Goal: Task Accomplishment & Management: Complete application form

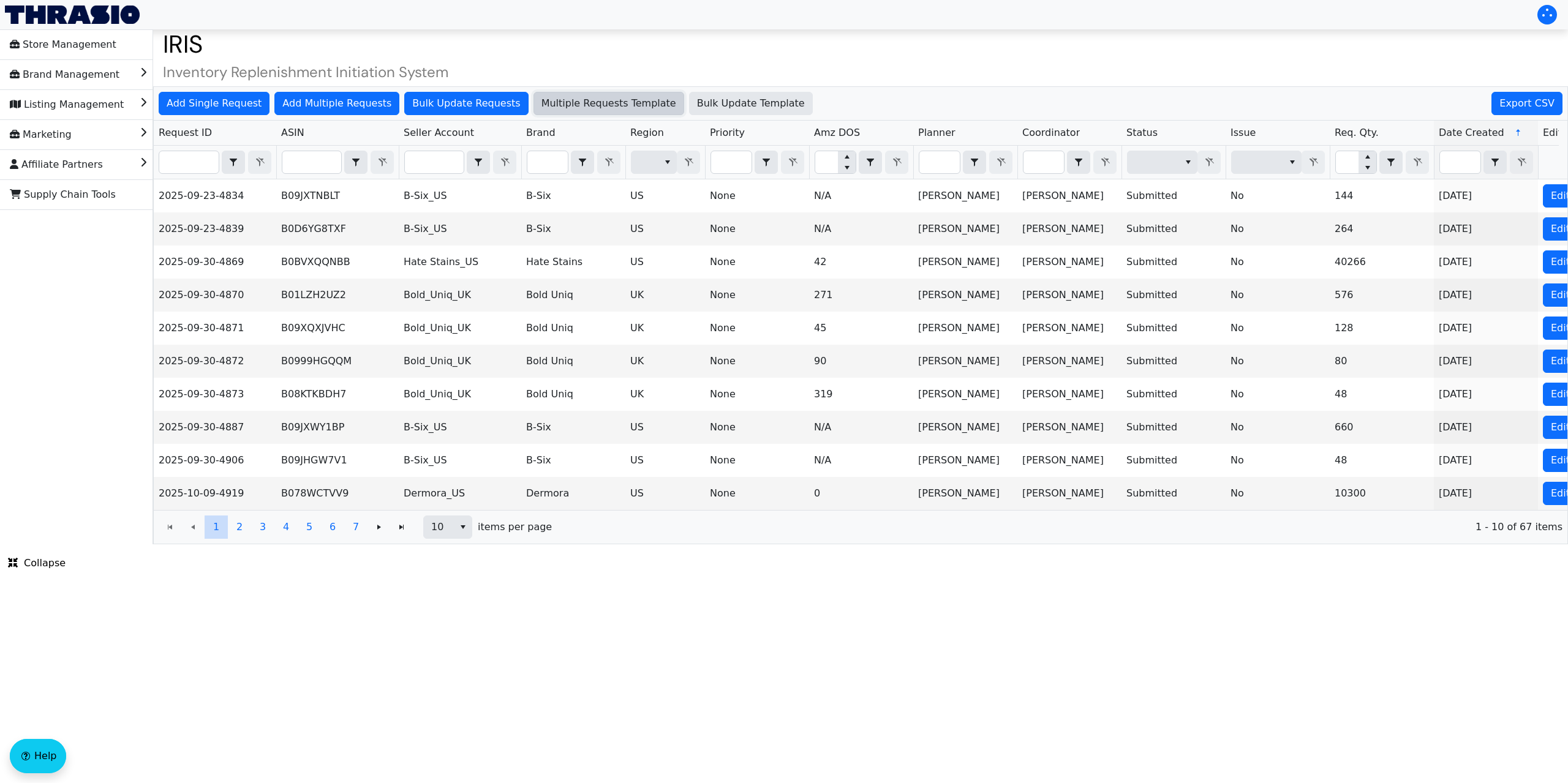
click at [602, 104] on span "Multiple Requests Template" at bounding box center [609, 104] width 135 height 15
click at [239, 96] on span "Add Single Request" at bounding box center [214, 104] width 95 height 15
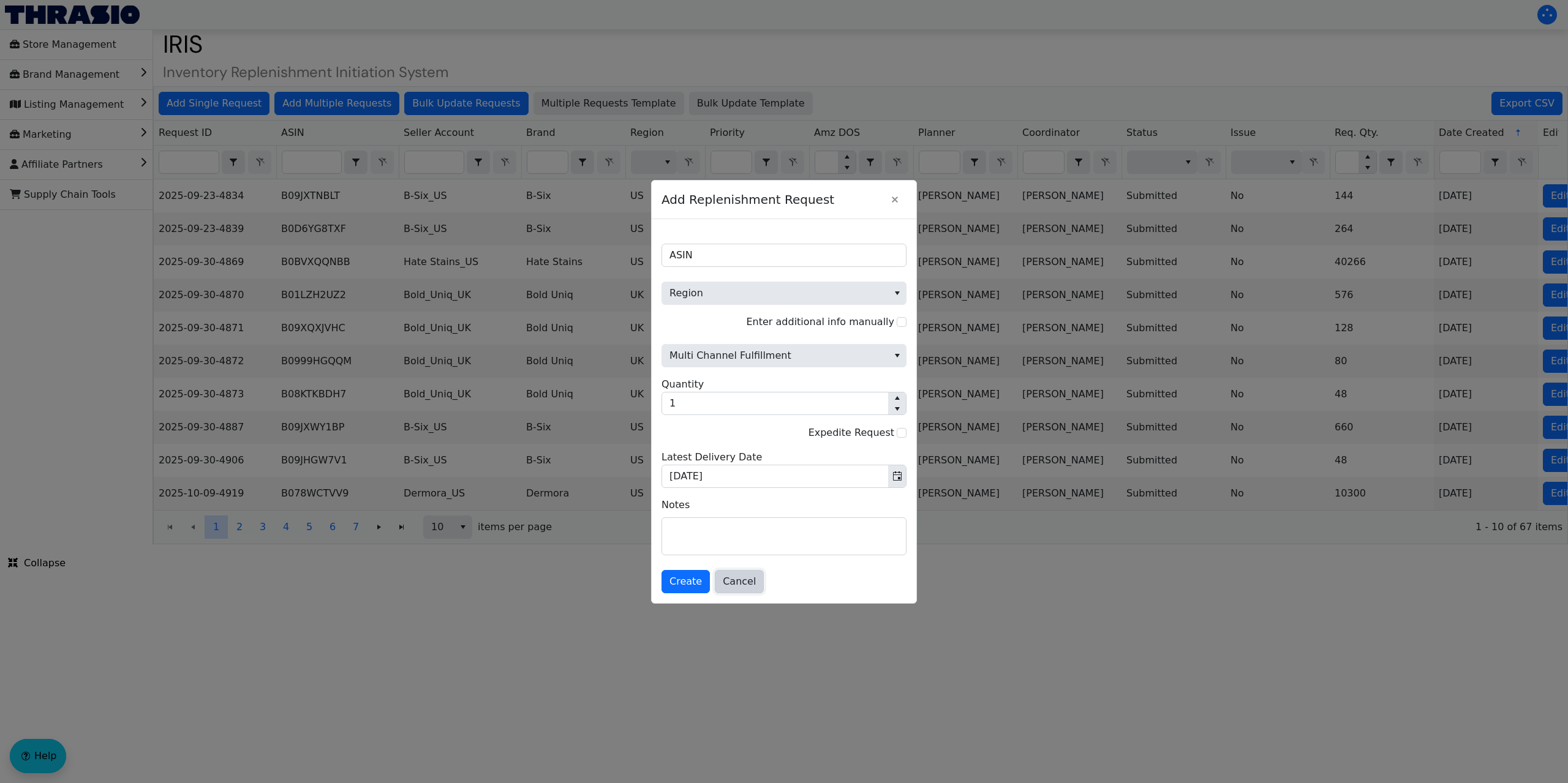
click at [730, 584] on span "Cancel" at bounding box center [739, 582] width 33 height 15
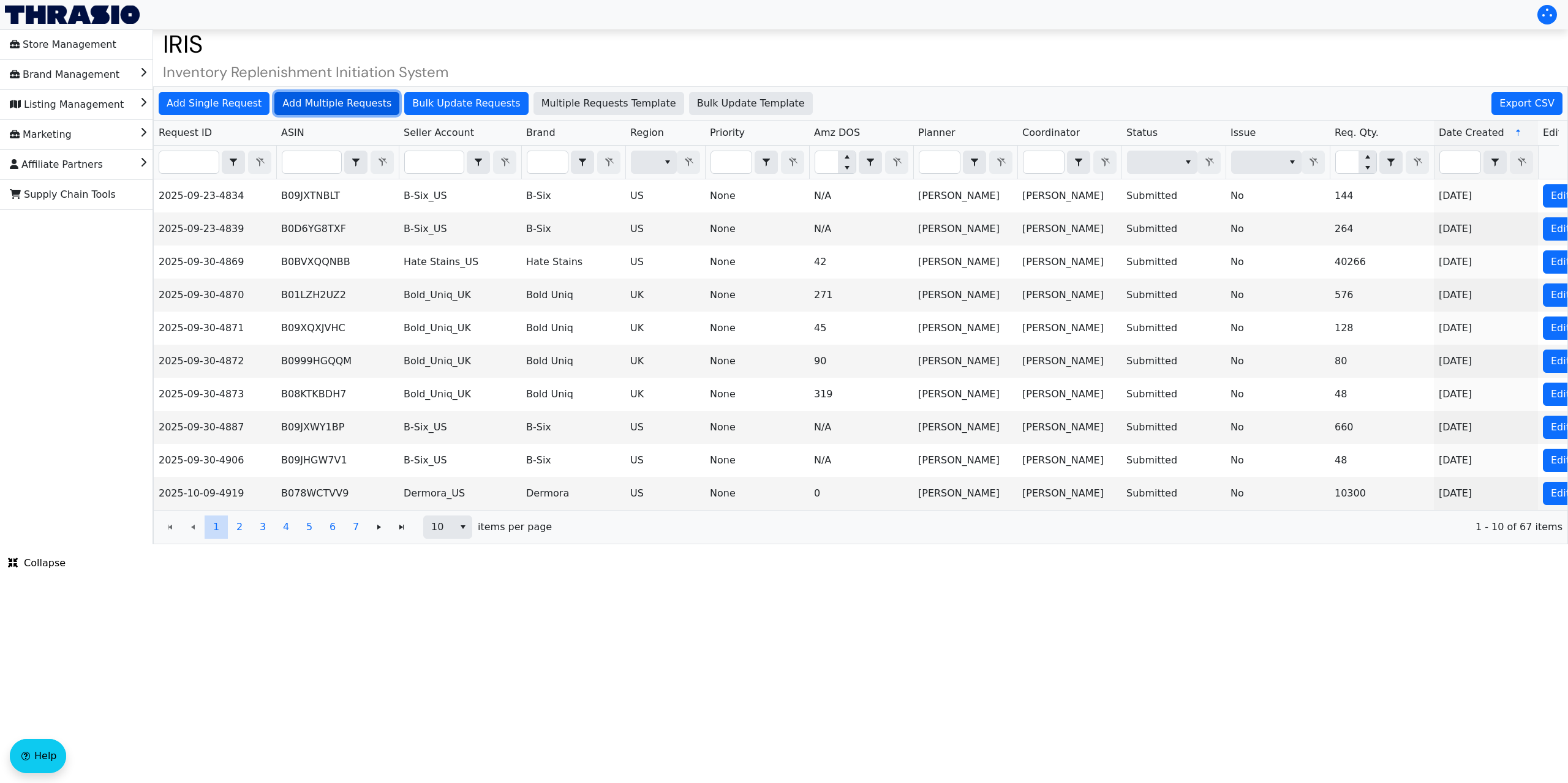
click at [318, 102] on span "Add Multiple Requests" at bounding box center [336, 104] width 109 height 15
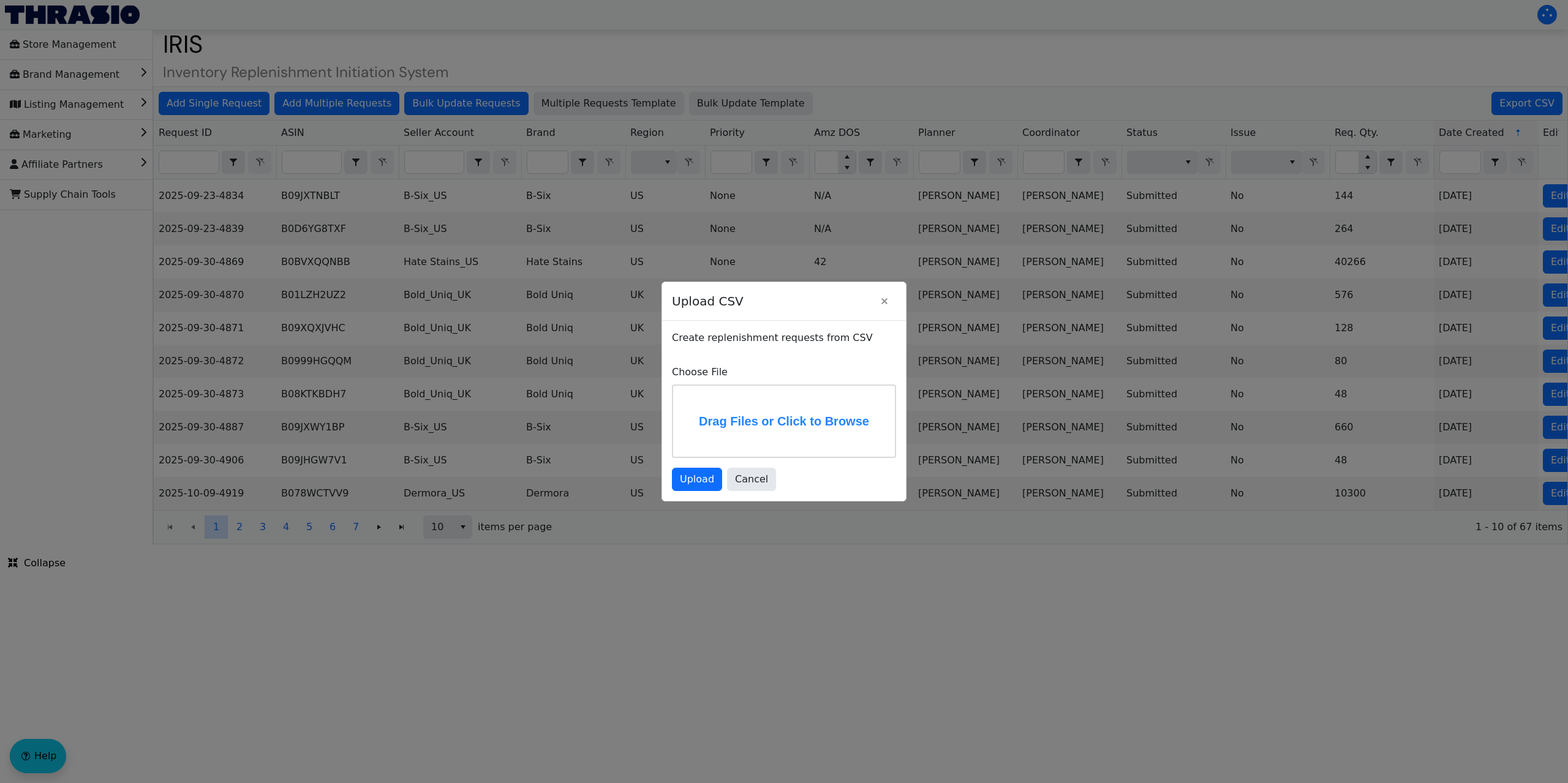
click at [757, 427] on label "Drag Files or Click to Browse" at bounding box center [783, 422] width 222 height 71
click at [0, 0] on input "Drag Files or Click to Browse" at bounding box center [0, 0] width 0 height 0
click at [695, 475] on span "Upload" at bounding box center [697, 479] width 34 height 15
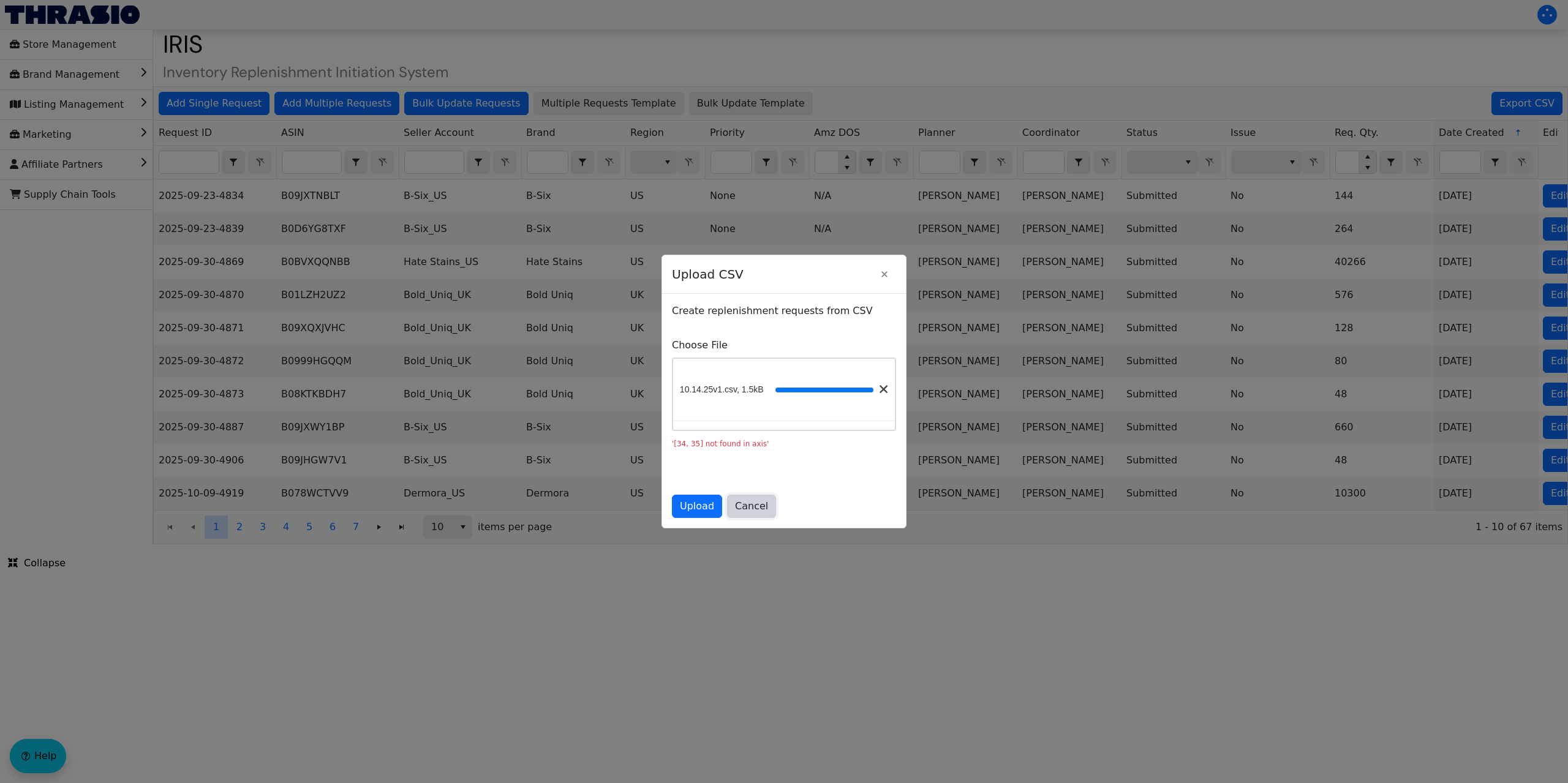
click at [750, 502] on span "Cancel" at bounding box center [751, 507] width 33 height 15
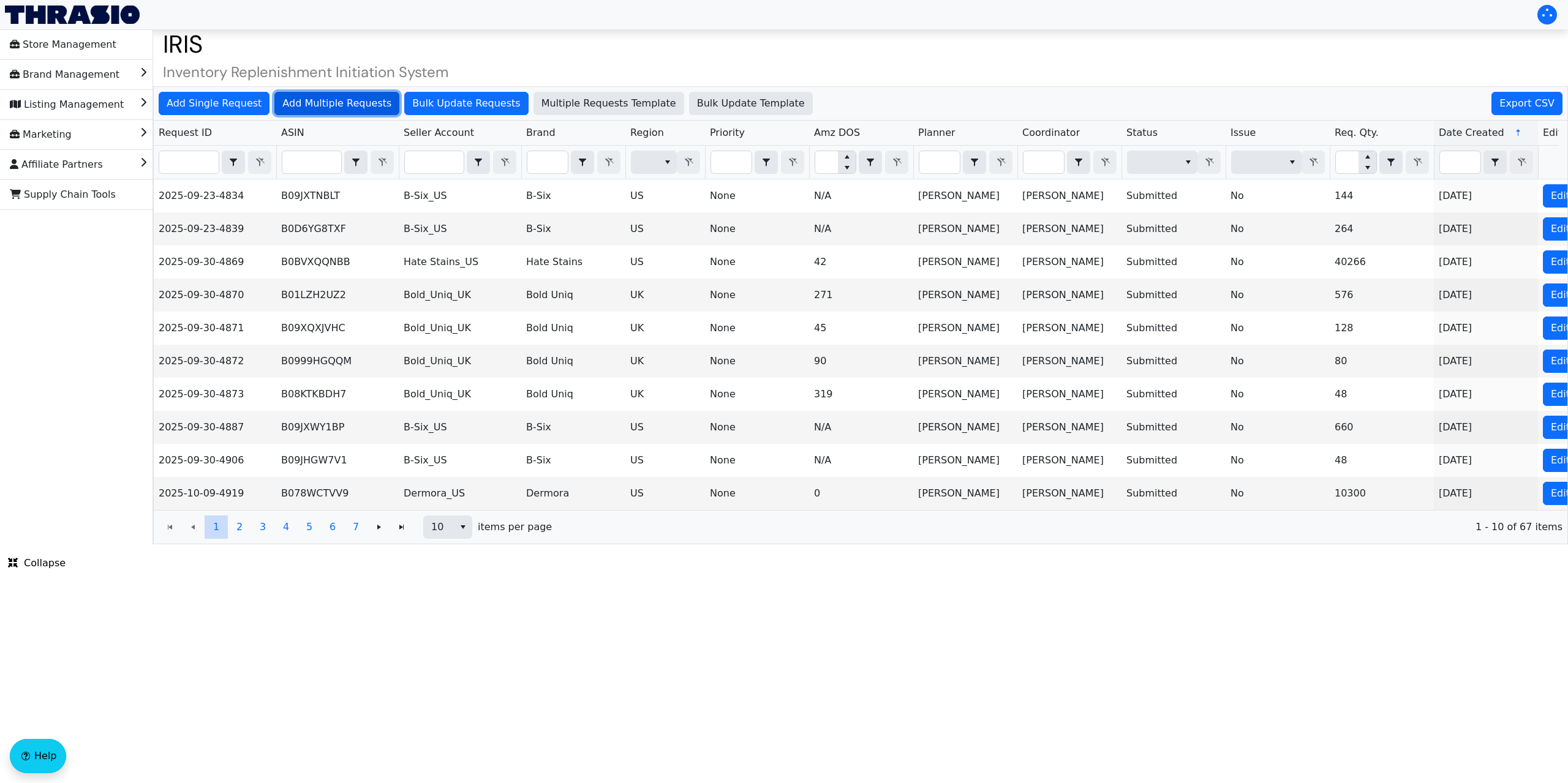
click at [330, 101] on span "Add Multiple Requests" at bounding box center [336, 104] width 109 height 15
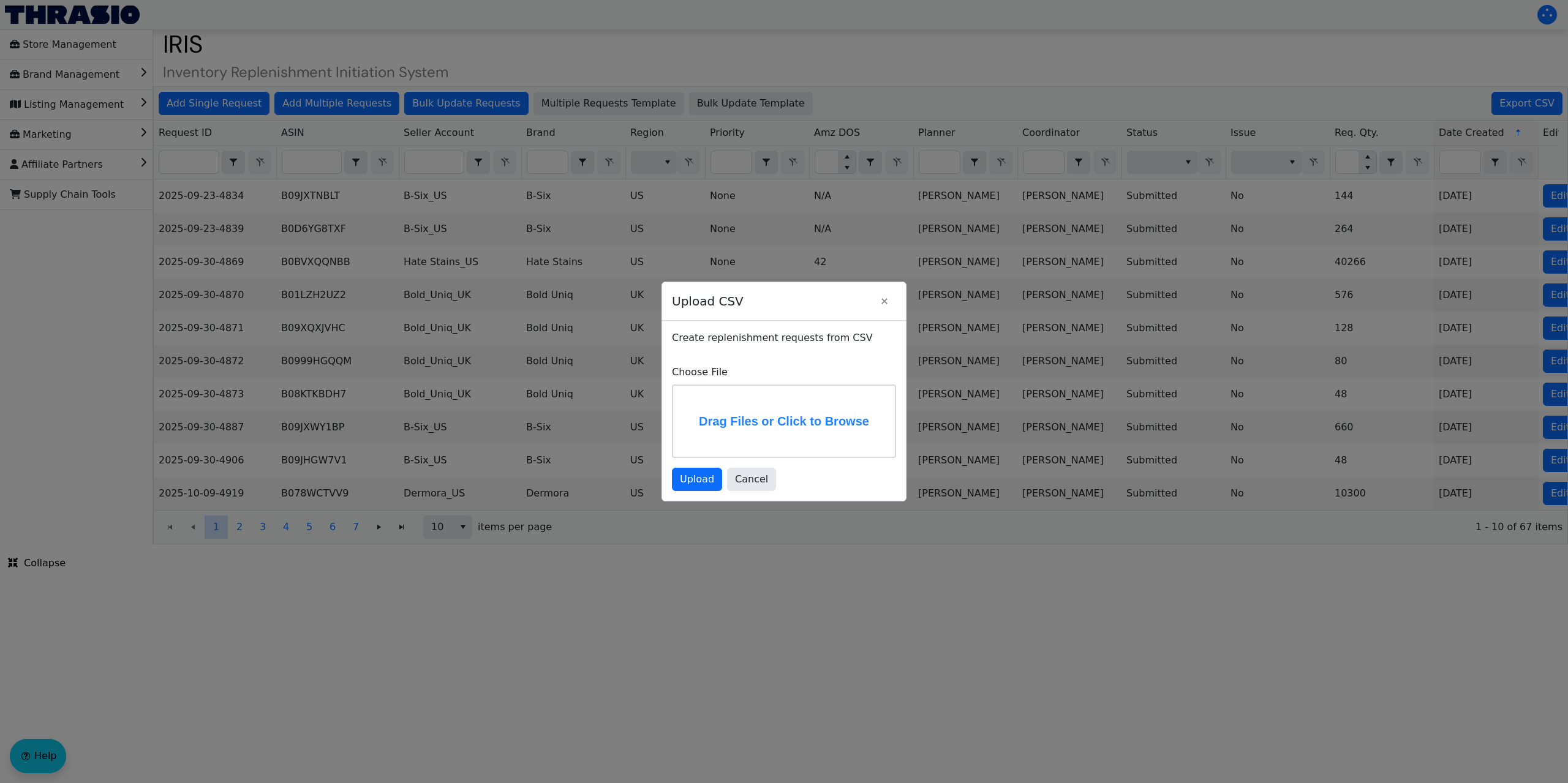
click at [738, 404] on label "Drag Files or Click to Browse" at bounding box center [783, 422] width 222 height 71
click at [0, 0] on input "Drag Files or Click to Browse" at bounding box center [0, 0] width 0 height 0
click at [694, 479] on span "Upload" at bounding box center [697, 479] width 34 height 15
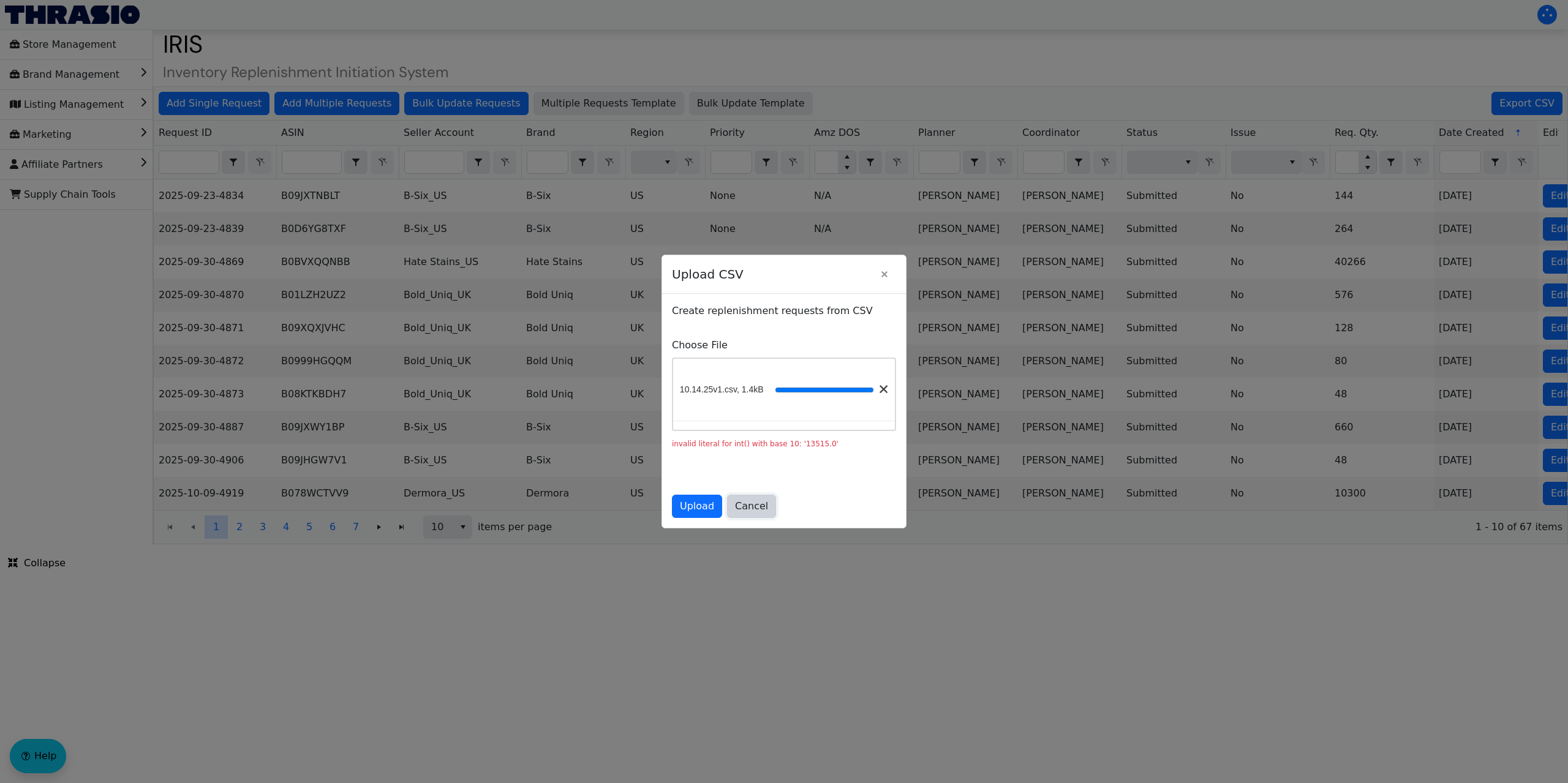
click at [754, 508] on span "Cancel" at bounding box center [751, 507] width 33 height 15
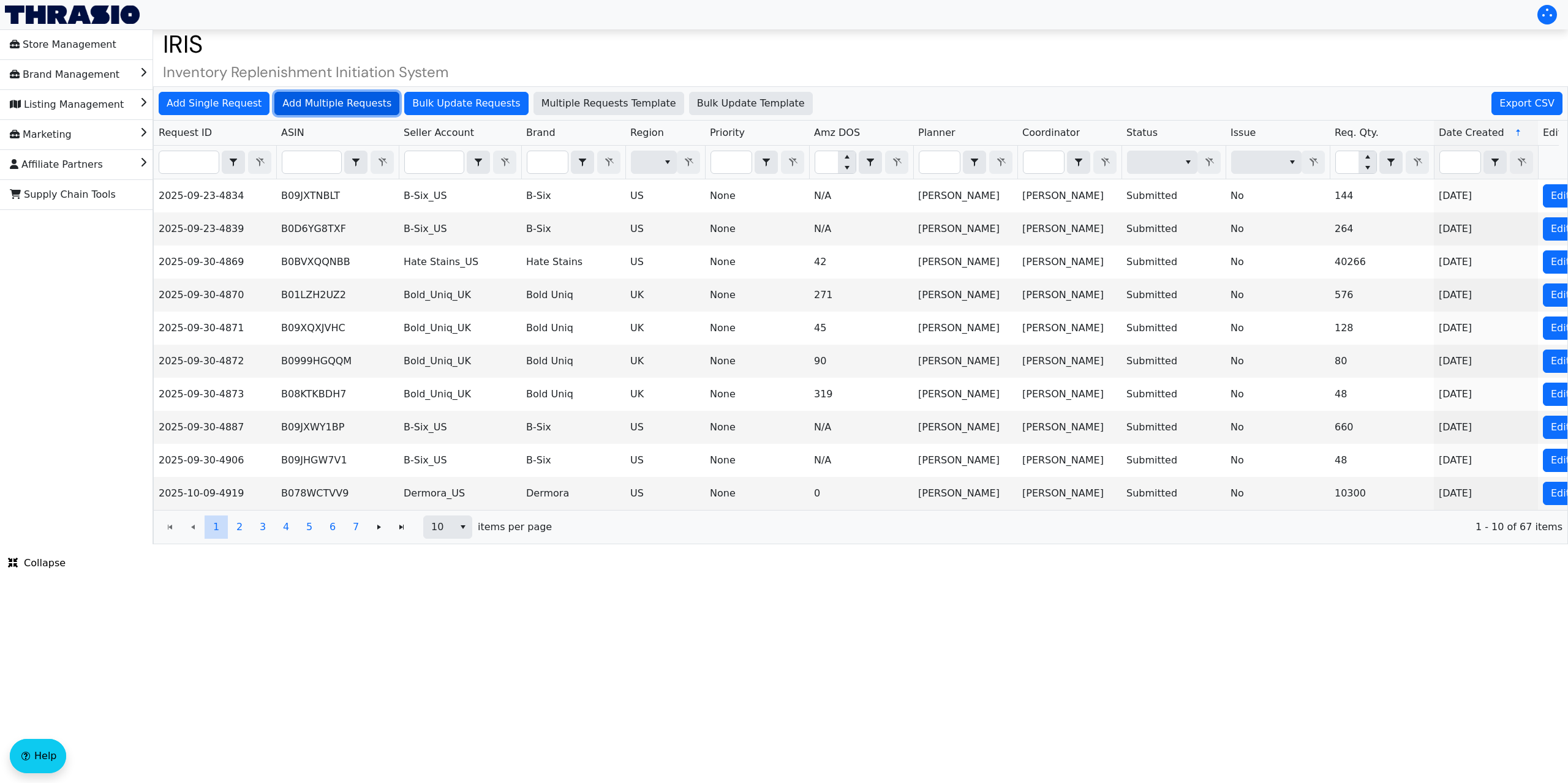
click at [339, 104] on span "Add Multiple Requests" at bounding box center [336, 104] width 109 height 15
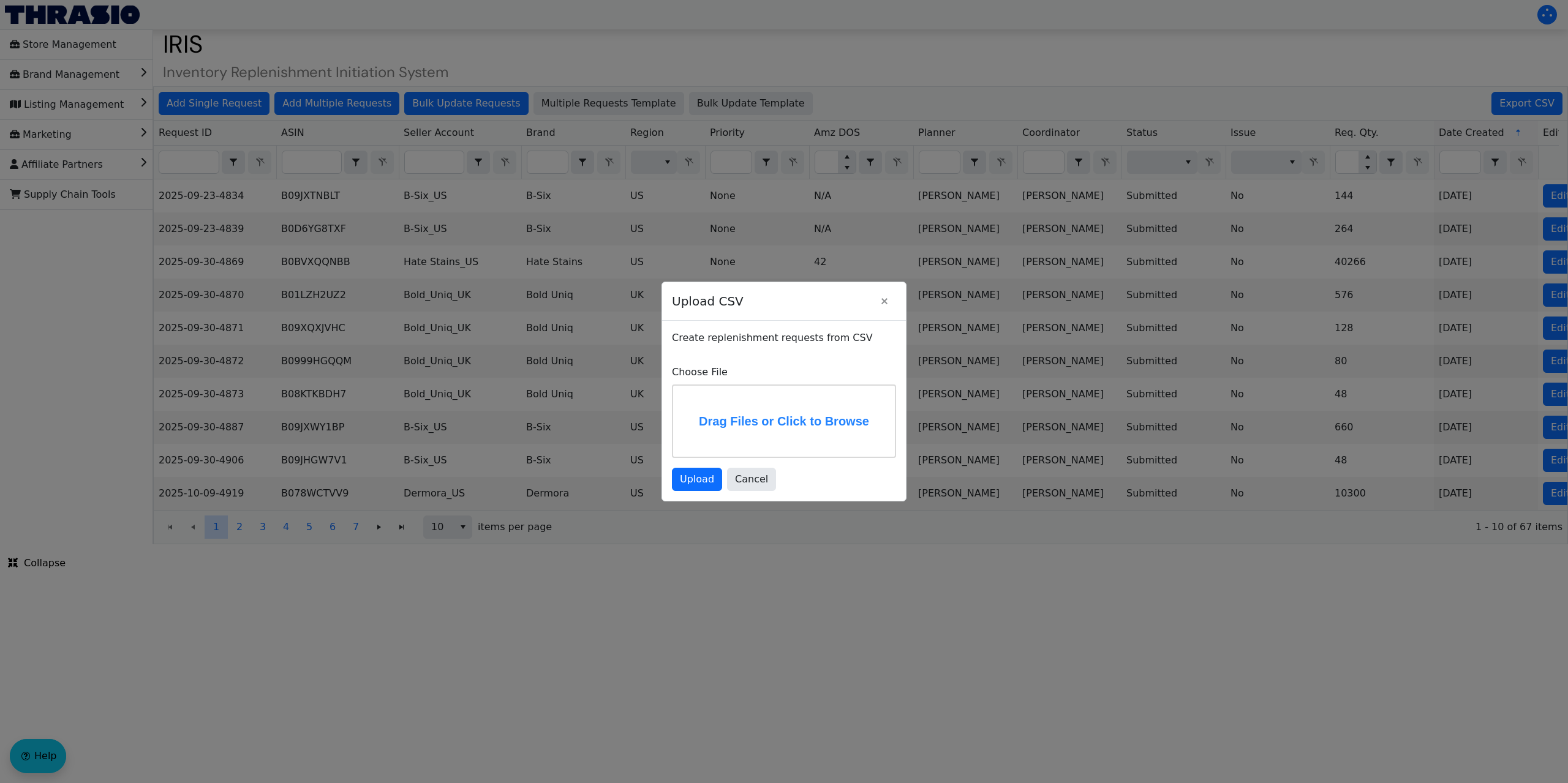
click at [708, 410] on label "Drag Files or Click to Browse" at bounding box center [783, 422] width 222 height 71
click at [0, 0] on input "Drag Files or Click to Browse" at bounding box center [0, 0] width 0 height 0
click at [694, 477] on span "Upload" at bounding box center [697, 479] width 34 height 15
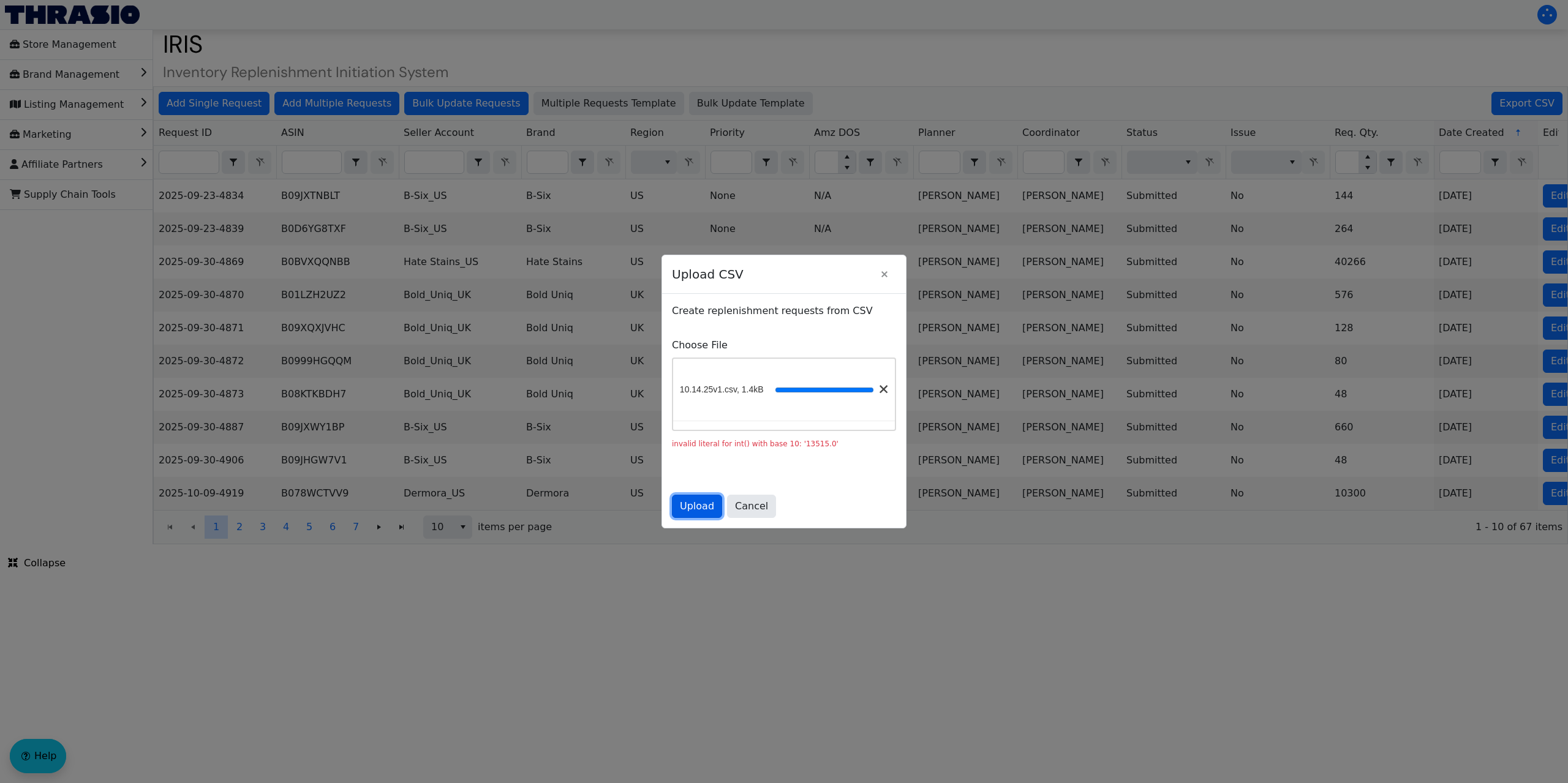
click at [691, 506] on span "Upload" at bounding box center [697, 507] width 34 height 15
click at [748, 504] on span "Cancel" at bounding box center [751, 507] width 33 height 15
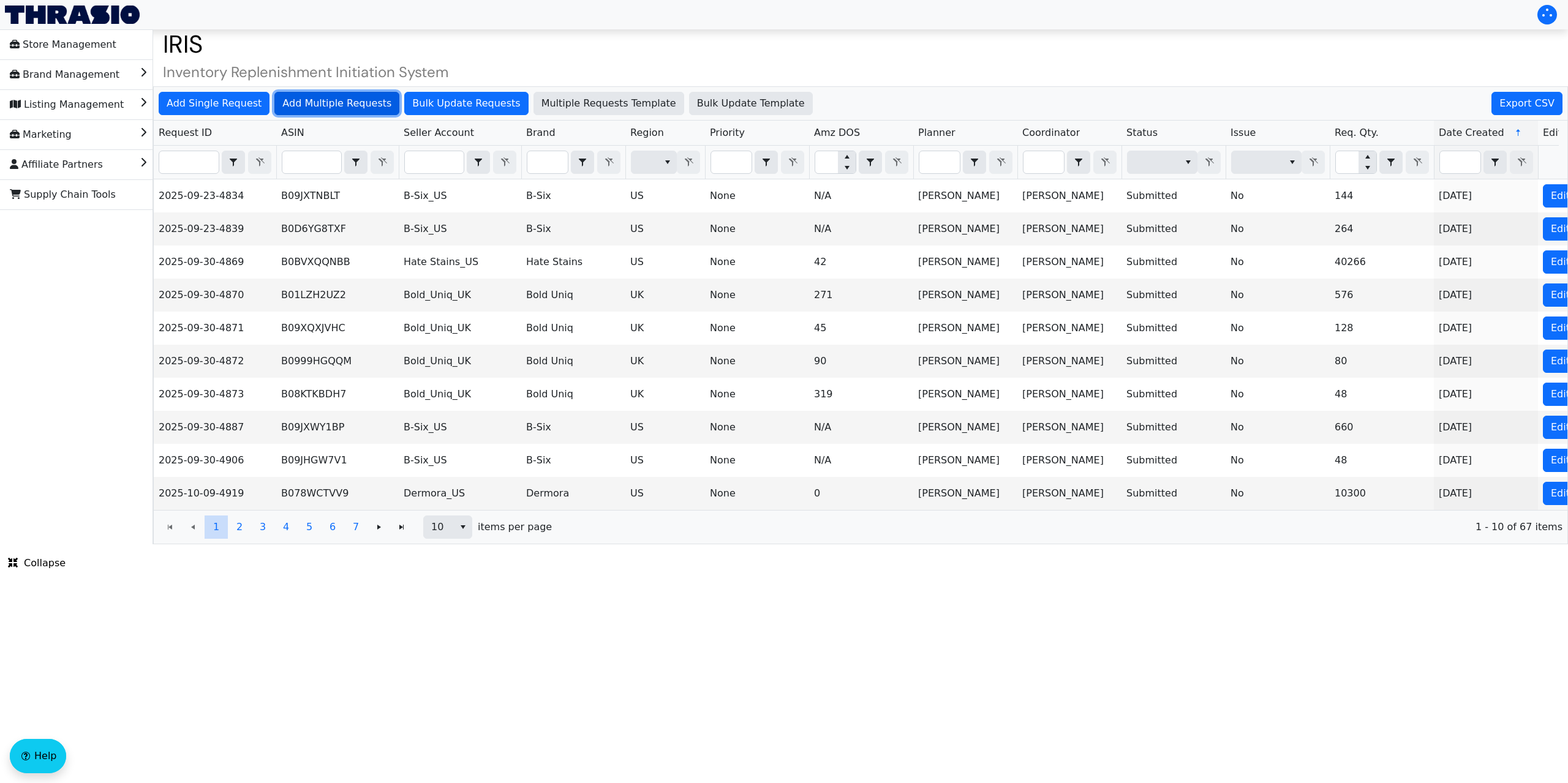
click at [319, 102] on span "Add Multiple Requests" at bounding box center [336, 104] width 109 height 15
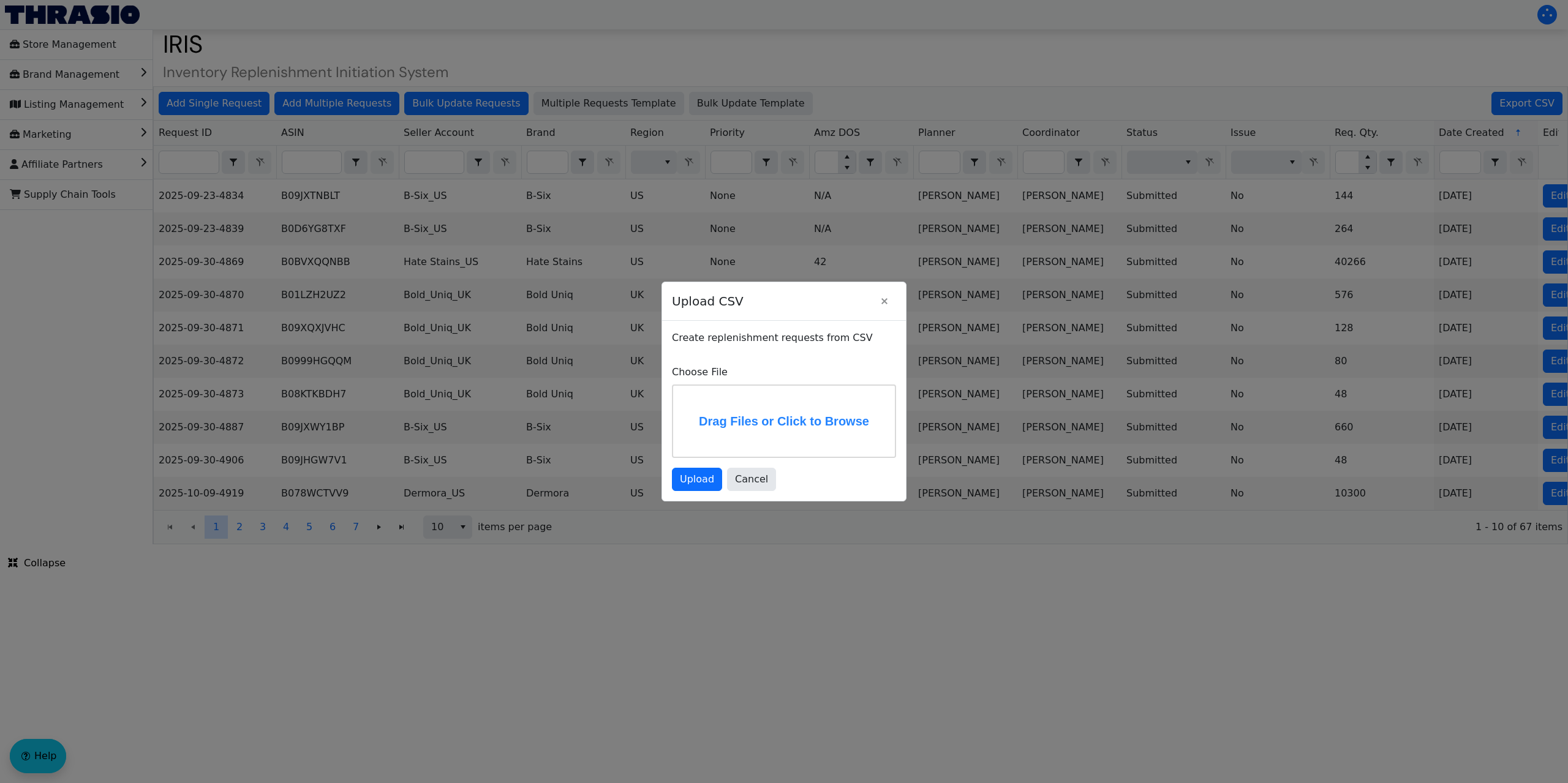
click at [749, 422] on label "Drag Files or Click to Browse" at bounding box center [783, 422] width 222 height 71
click at [0, 0] on input "Drag Files or Click to Browse" at bounding box center [0, 0] width 0 height 0
click at [695, 479] on span "Upload" at bounding box center [697, 479] width 34 height 15
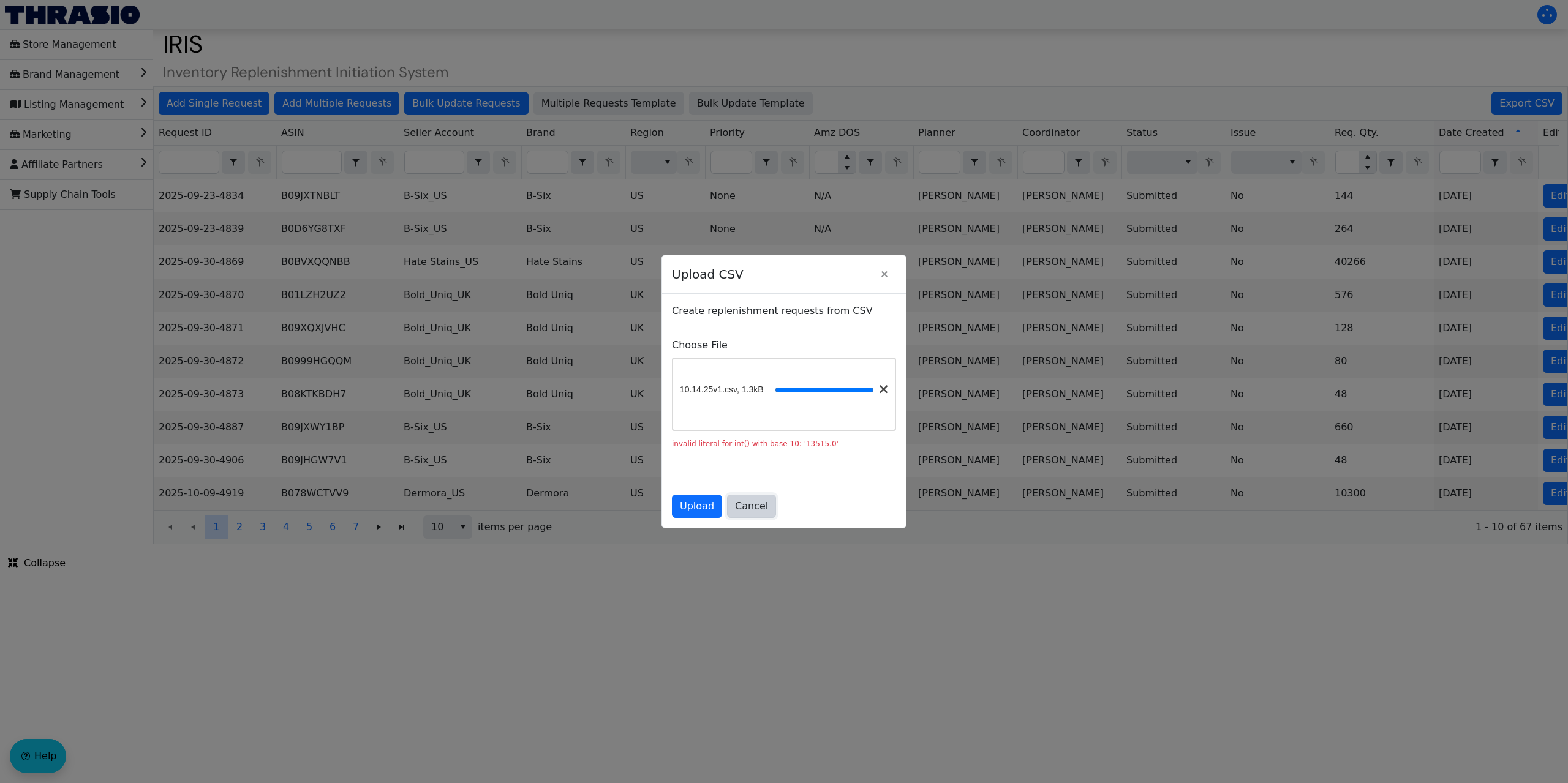
click at [748, 506] on span "Cancel" at bounding box center [751, 507] width 33 height 15
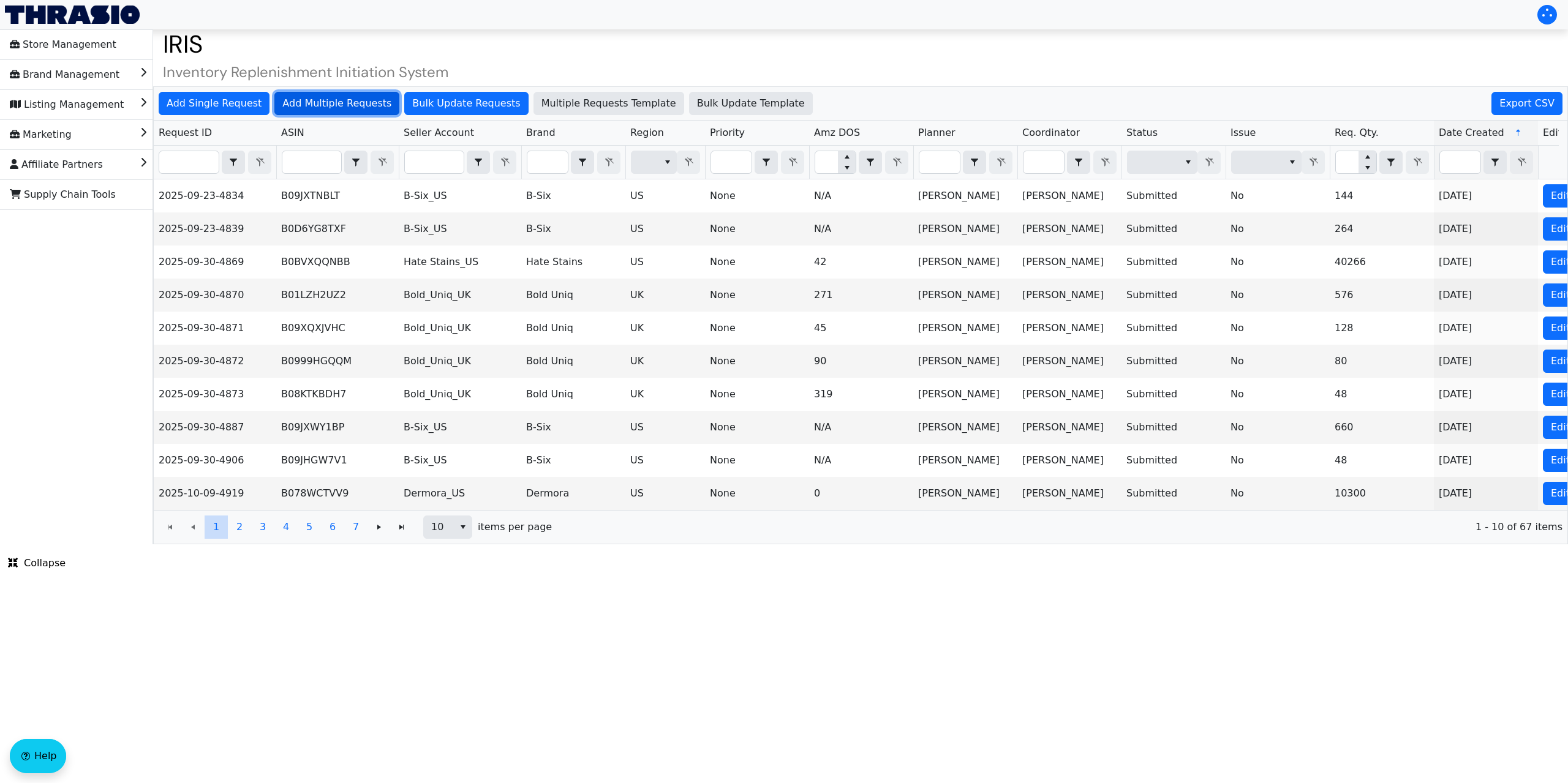
click at [339, 97] on span "Add Multiple Requests" at bounding box center [336, 104] width 109 height 15
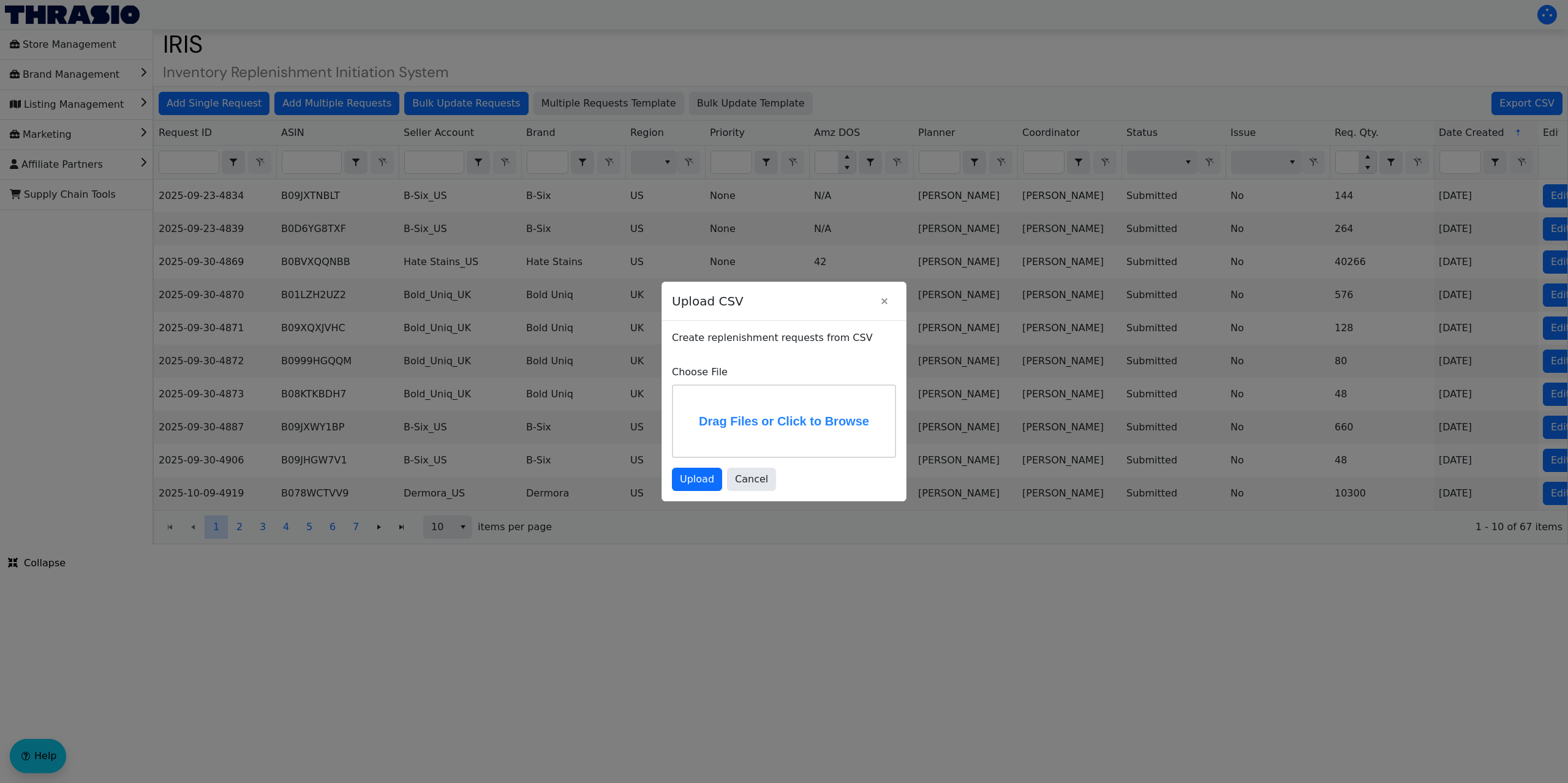
click at [706, 404] on label "Drag Files or Click to Browse" at bounding box center [783, 422] width 222 height 71
click at [0, 0] on input "Drag Files or Click to Browse" at bounding box center [0, 0] width 0 height 0
click at [700, 482] on span "Upload" at bounding box center [697, 482] width 34 height 15
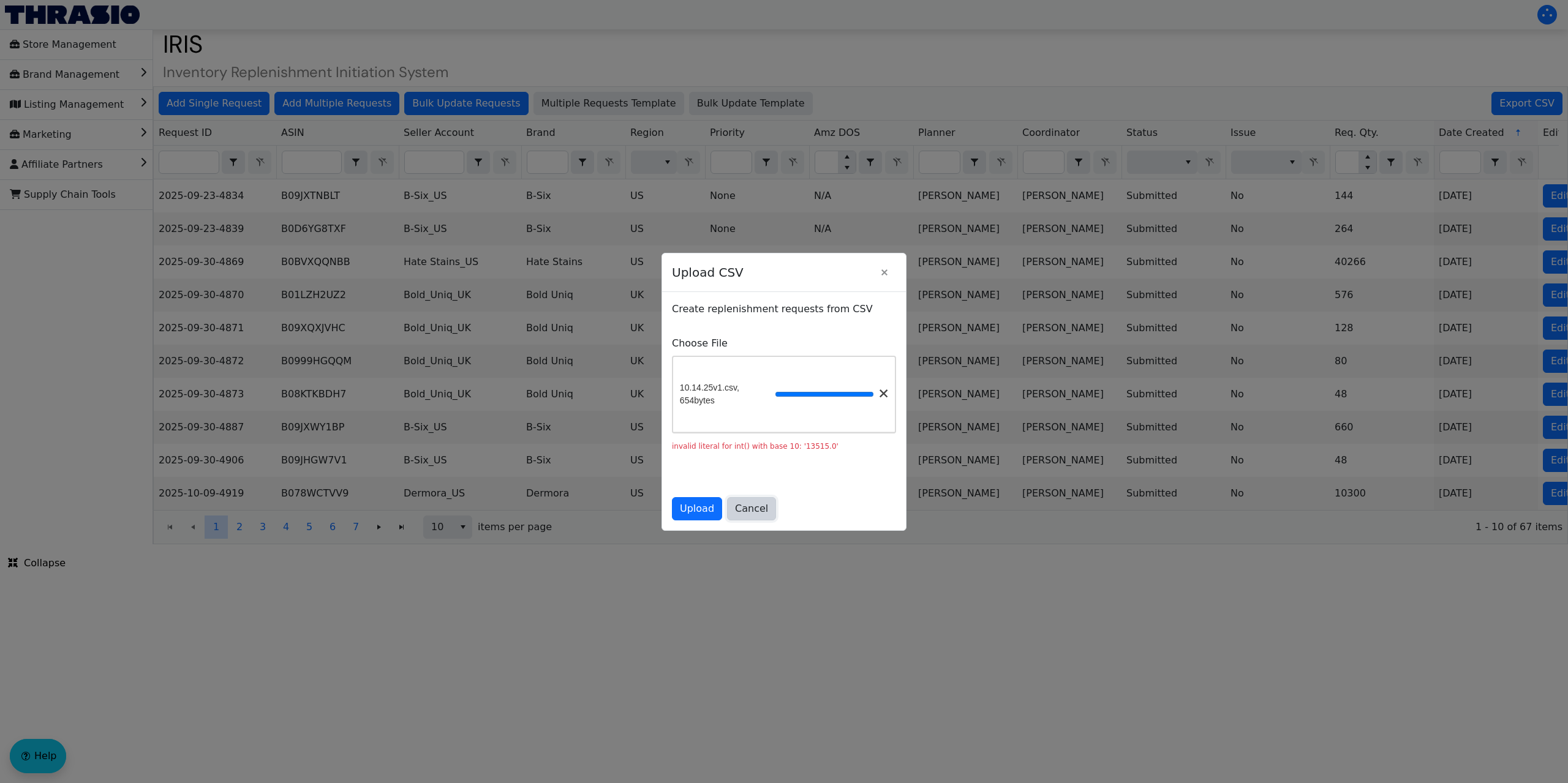
click at [748, 512] on span "Cancel" at bounding box center [751, 509] width 33 height 15
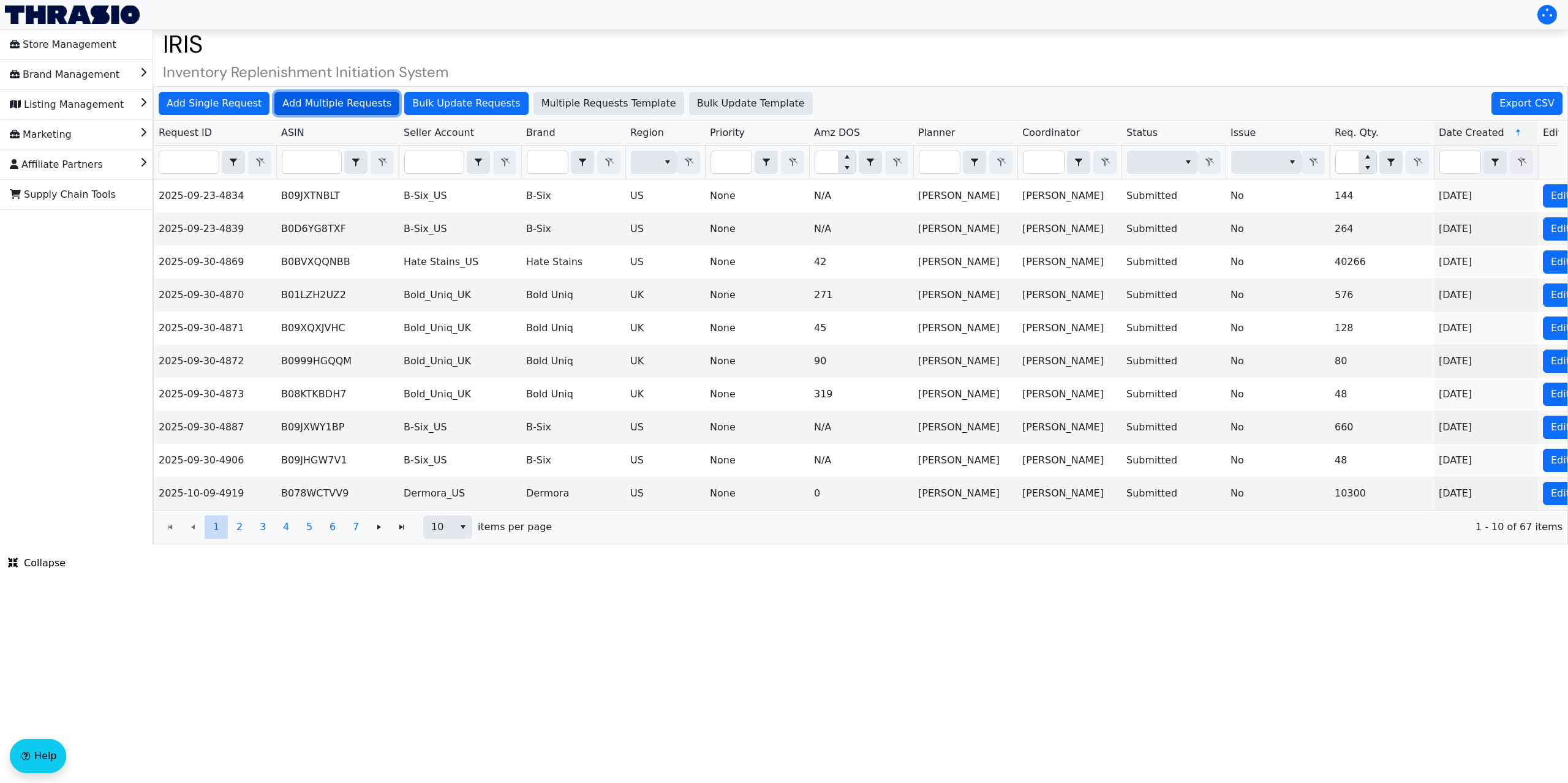
click at [335, 108] on span "Add Multiple Requests" at bounding box center [336, 104] width 109 height 15
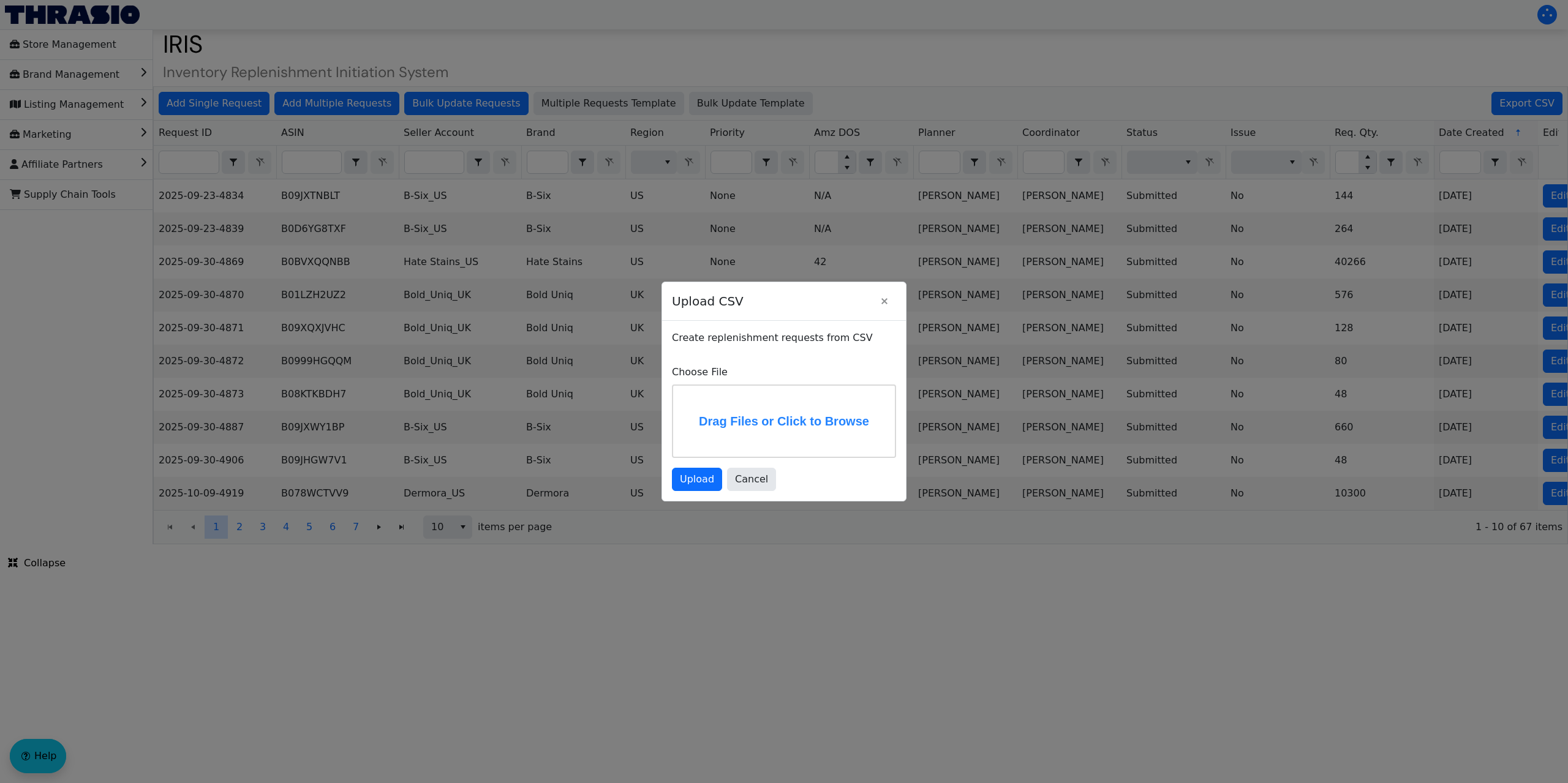
click at [742, 415] on label "Drag Files or Click to Browse" at bounding box center [783, 422] width 222 height 71
click at [0, 0] on input "Drag Files or Click to Browse" at bounding box center [0, 0] width 0 height 0
click at [696, 486] on span "Upload" at bounding box center [697, 482] width 34 height 15
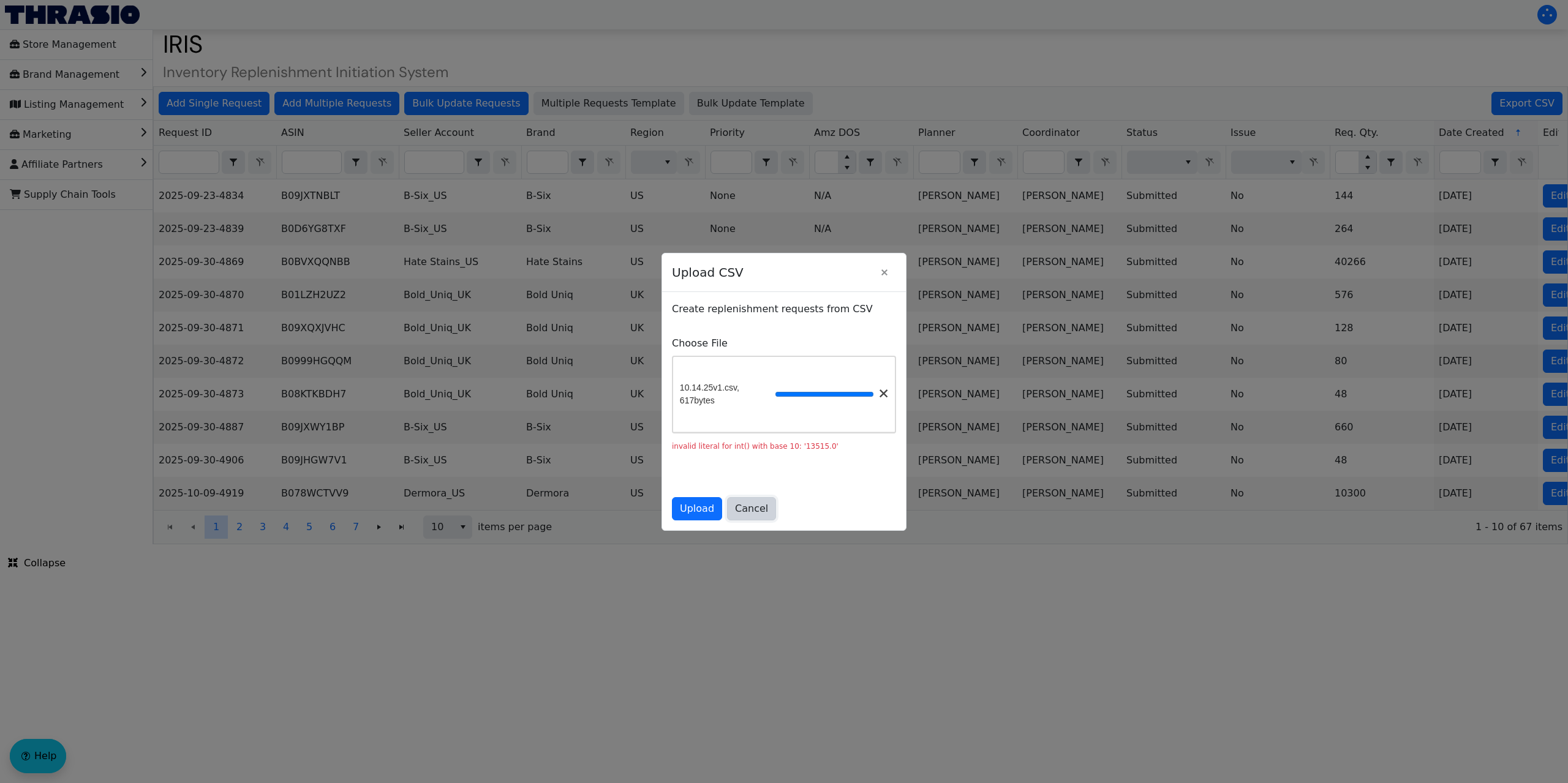
click at [751, 510] on span "Cancel" at bounding box center [751, 509] width 33 height 15
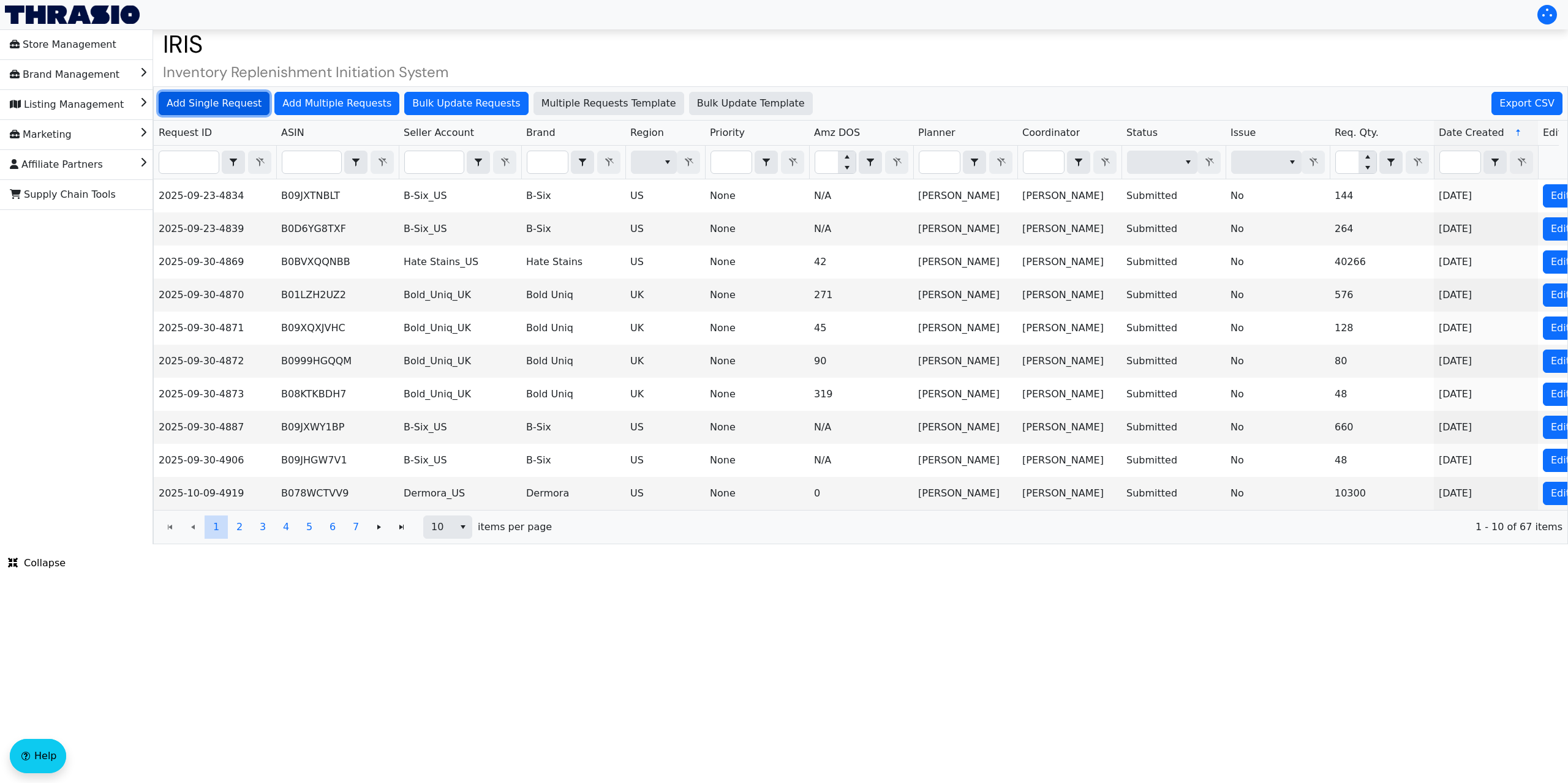
click at [219, 99] on span "Add Single Request" at bounding box center [214, 104] width 95 height 15
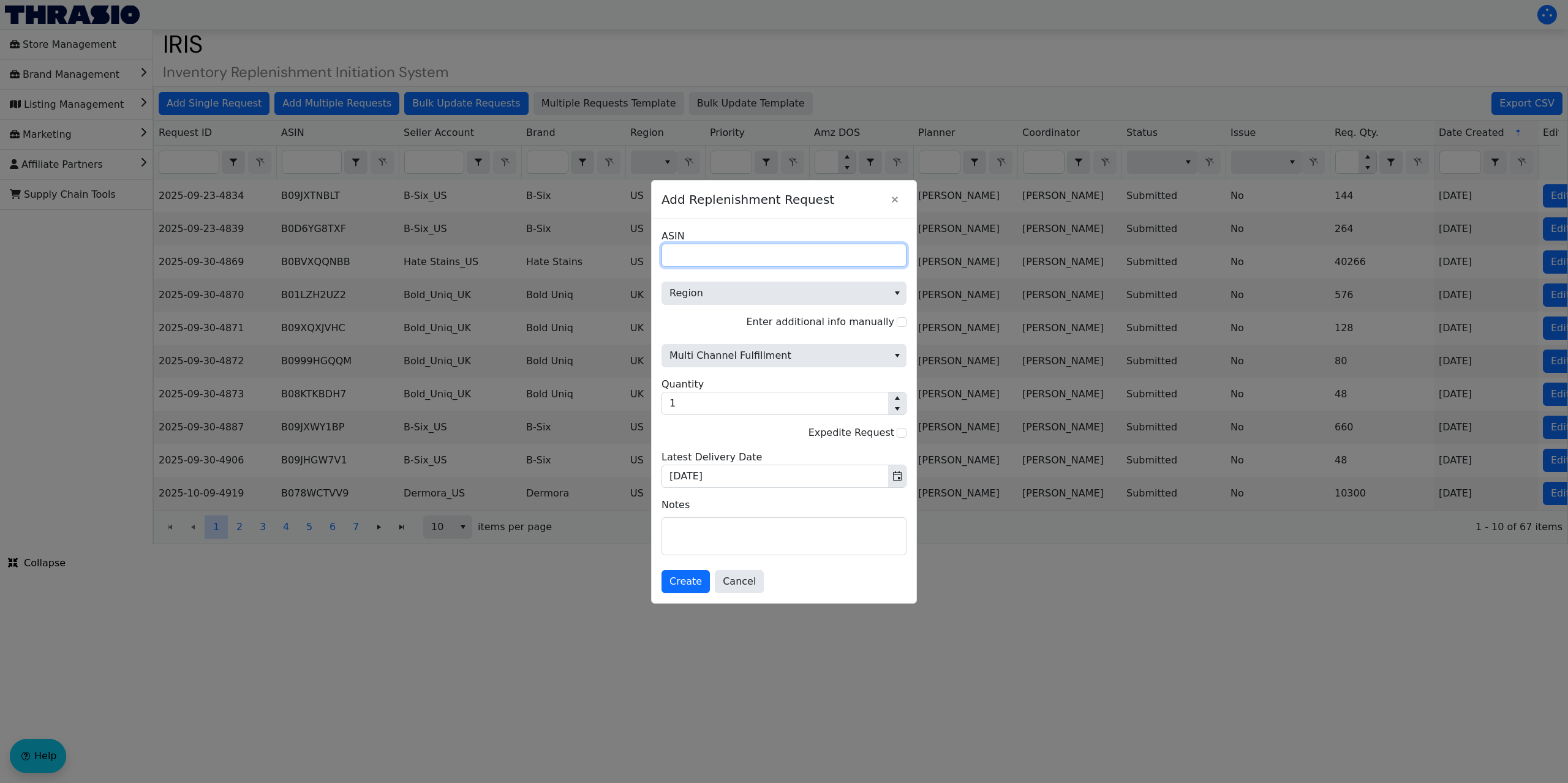
click at [712, 261] on input "ASIN" at bounding box center [784, 255] width 245 height 23
paste input "B01LYC1XSM"
type input "B01LYC1XSM"
click at [737, 288] on span "Region" at bounding box center [775, 293] width 211 height 15
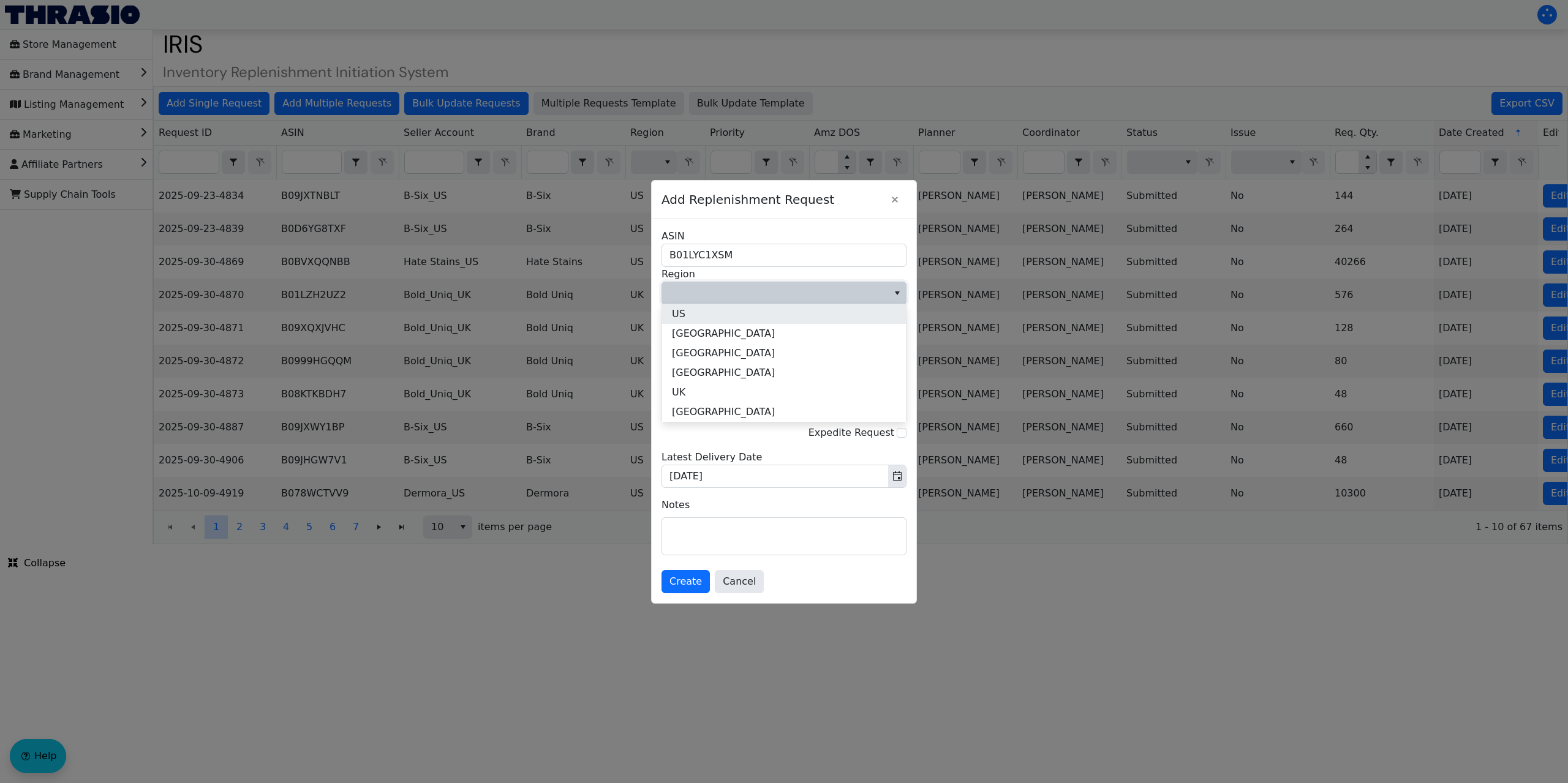
click at [722, 316] on li "US" at bounding box center [784, 314] width 244 height 19
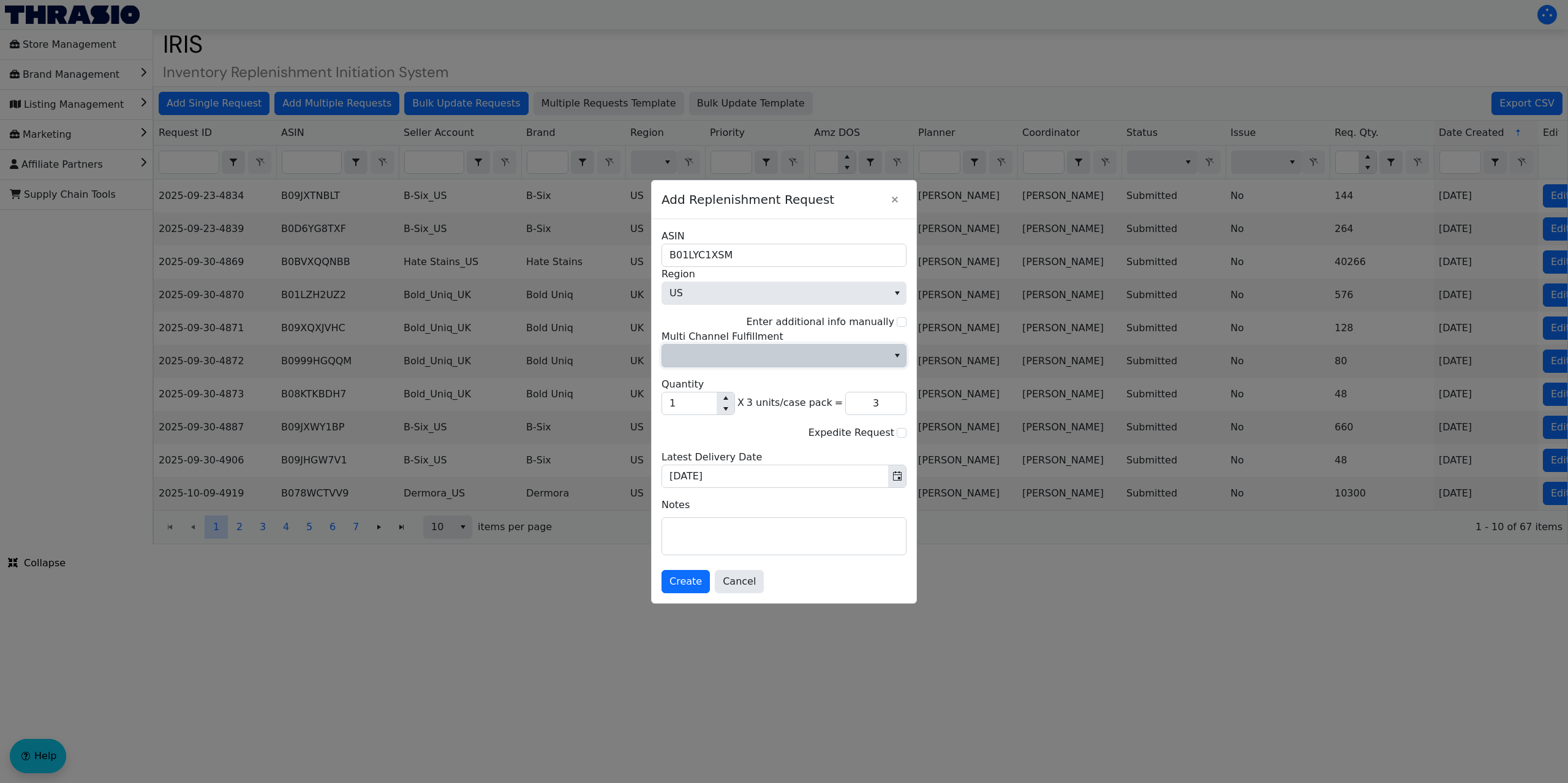
click at [825, 365] on span "Multi Channel Fulfillment" at bounding box center [775, 356] width 226 height 22
click at [738, 401] on li "No" at bounding box center [784, 397] width 244 height 19
drag, startPoint x: 679, startPoint y: 402, endPoint x: 666, endPoint y: 409, distance: 14.8
click at [666, 409] on input "1" at bounding box center [690, 404] width 55 height 22
type input "4"
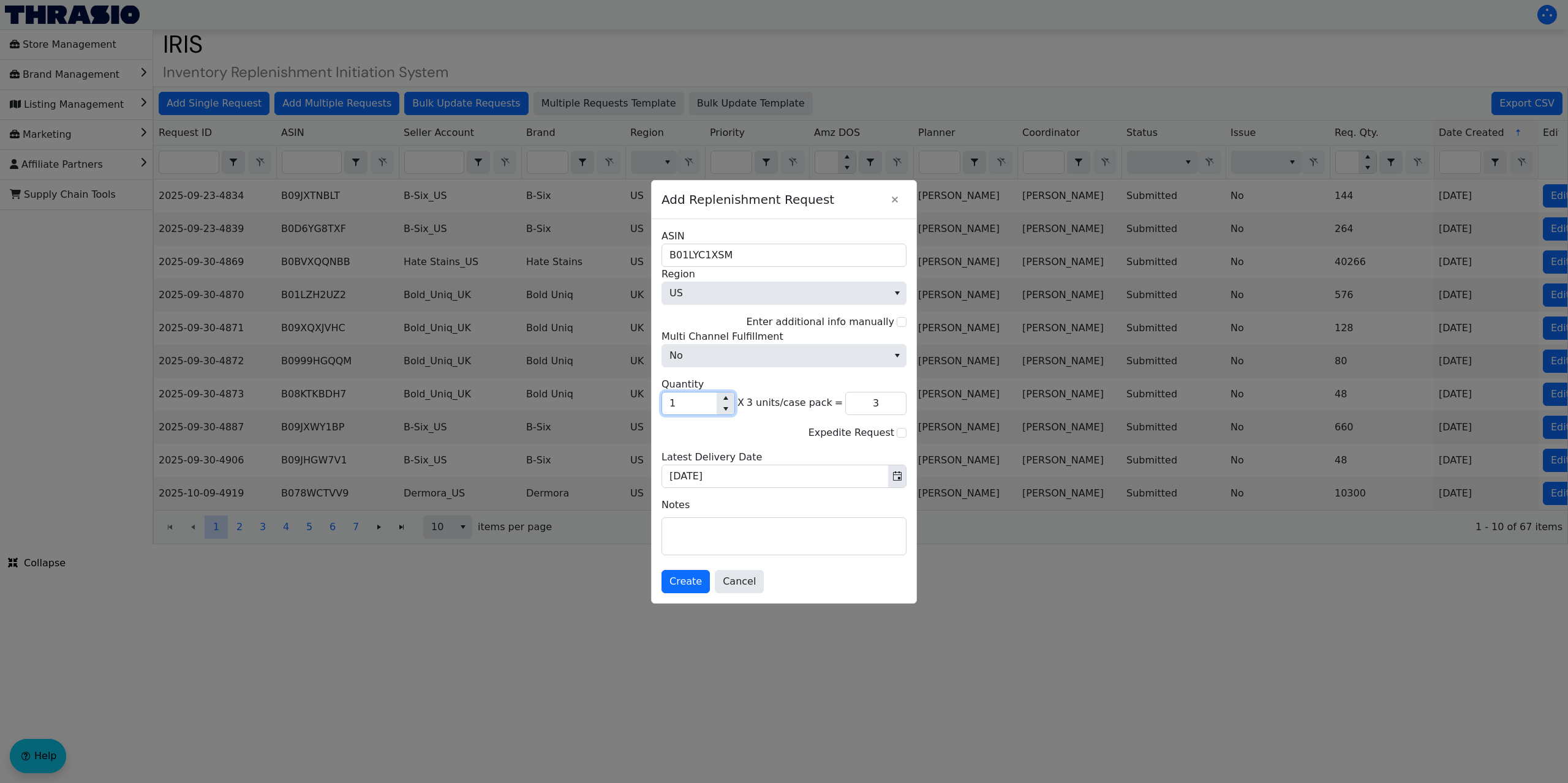
type input "12"
type input "45"
type input "135"
type input "450"
type input "1,350"
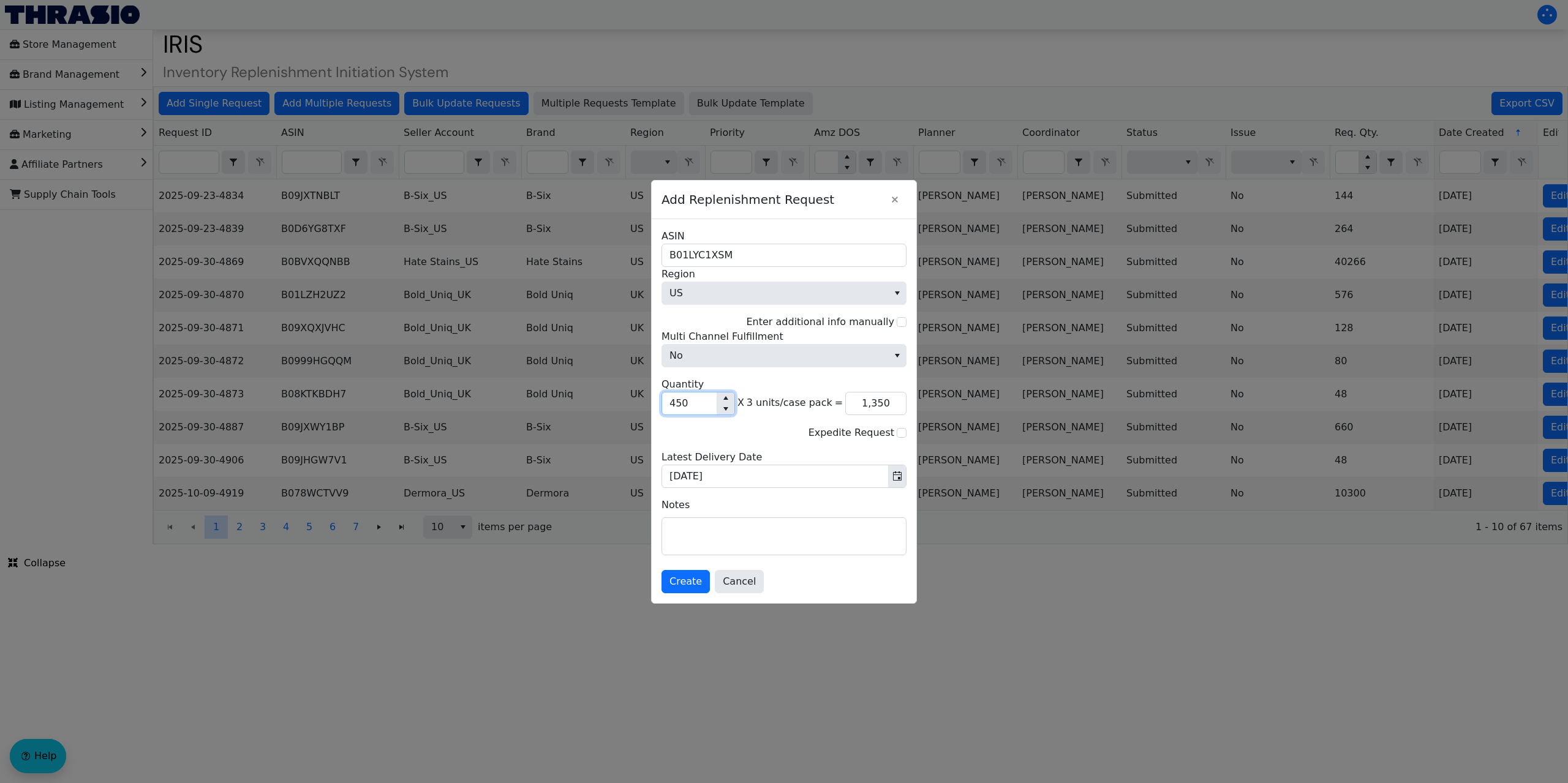
type input "4,505"
type input "13,515"
type input "4,505"
click at [682, 576] on span "Create" at bounding box center [686, 582] width 33 height 15
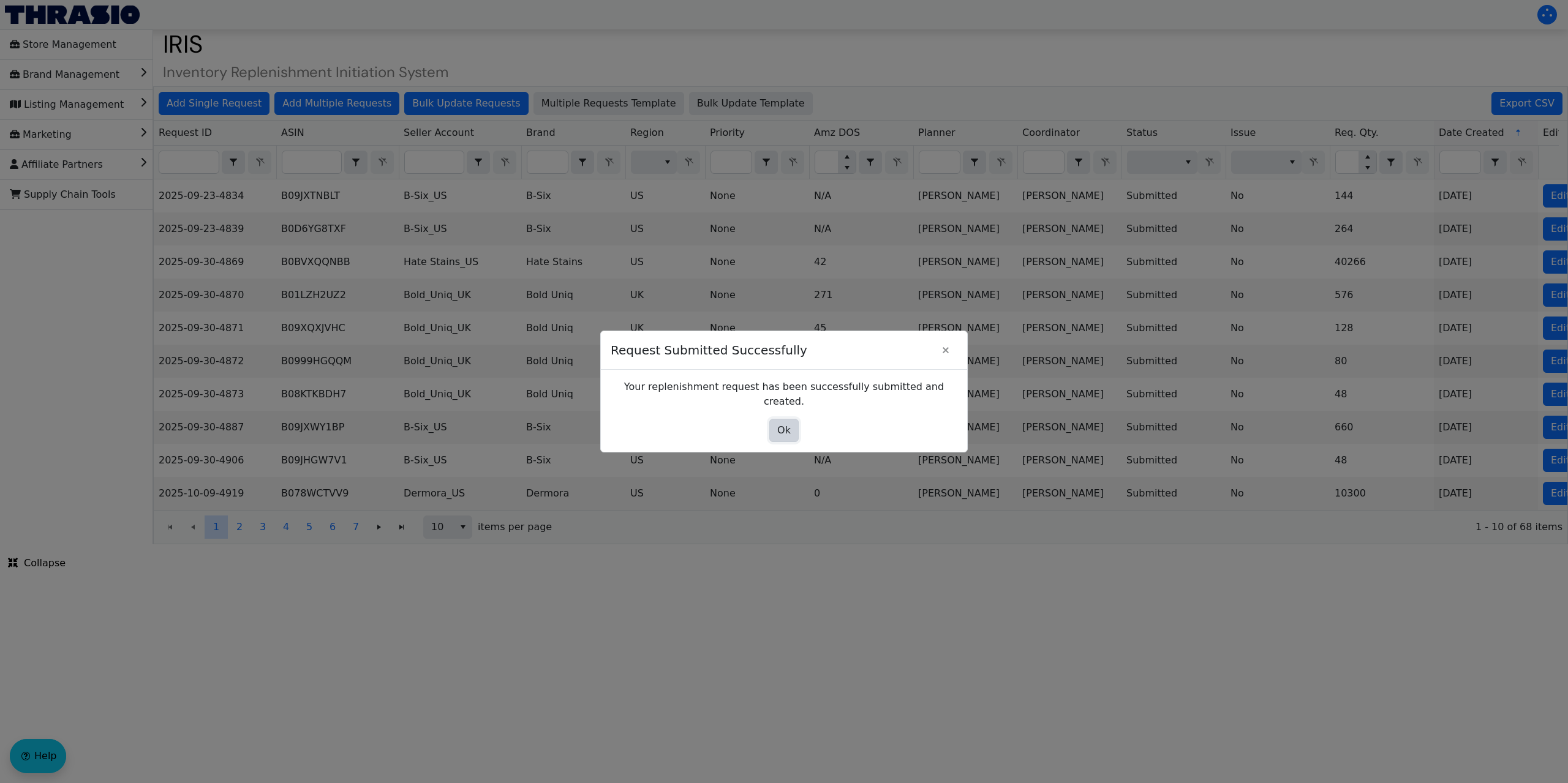
click at [788, 427] on span "Ok" at bounding box center [784, 430] width 13 height 15
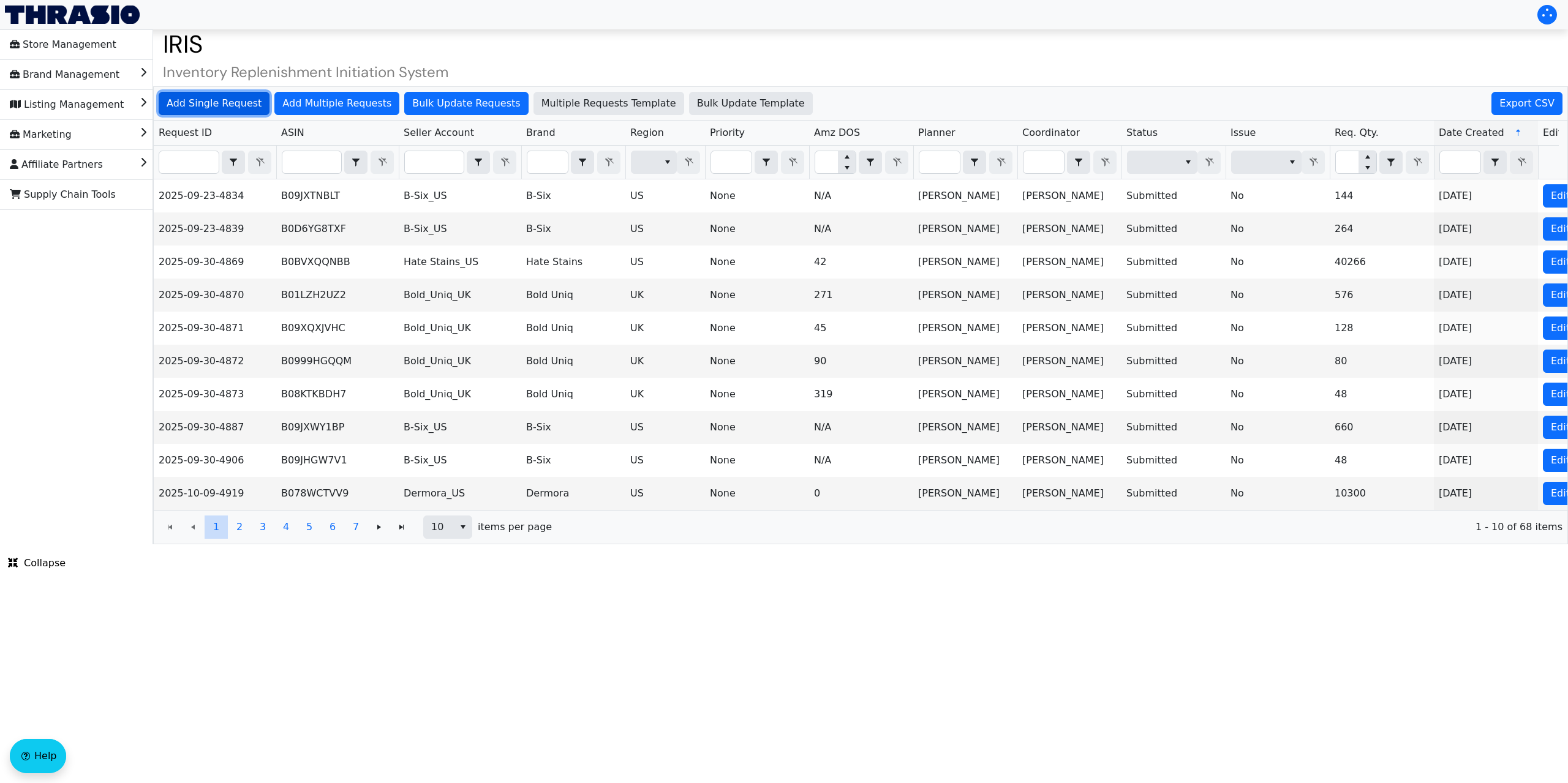
click at [216, 99] on span "Add Single Request" at bounding box center [214, 104] width 95 height 15
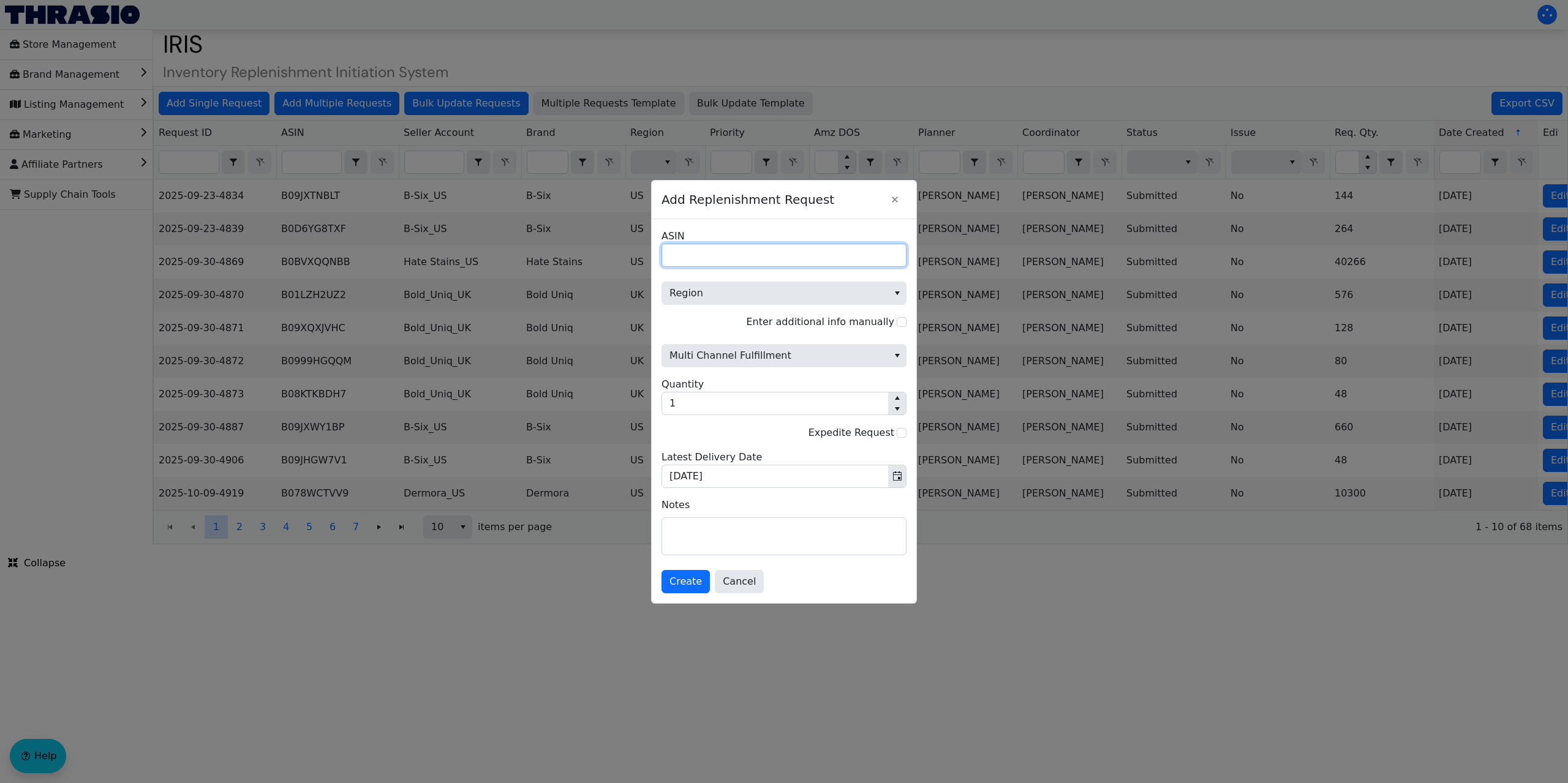
click at [689, 244] on input "ASIN" at bounding box center [784, 255] width 245 height 23
paste input "B07QQ3M74T"
type input "B07QQ3M74T"
click at [694, 290] on span "Region" at bounding box center [775, 293] width 211 height 15
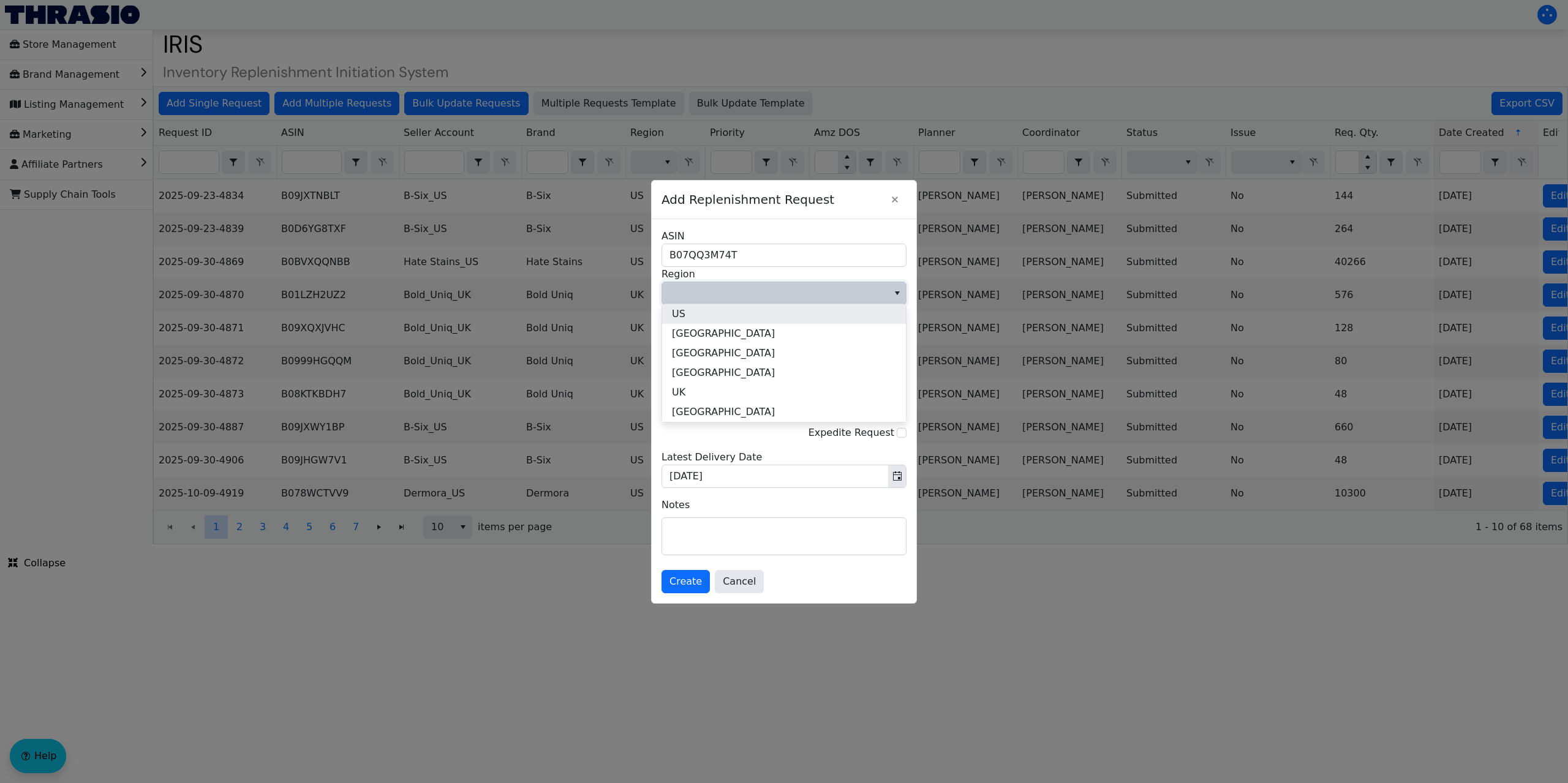
click at [686, 309] on li "US" at bounding box center [784, 314] width 244 height 19
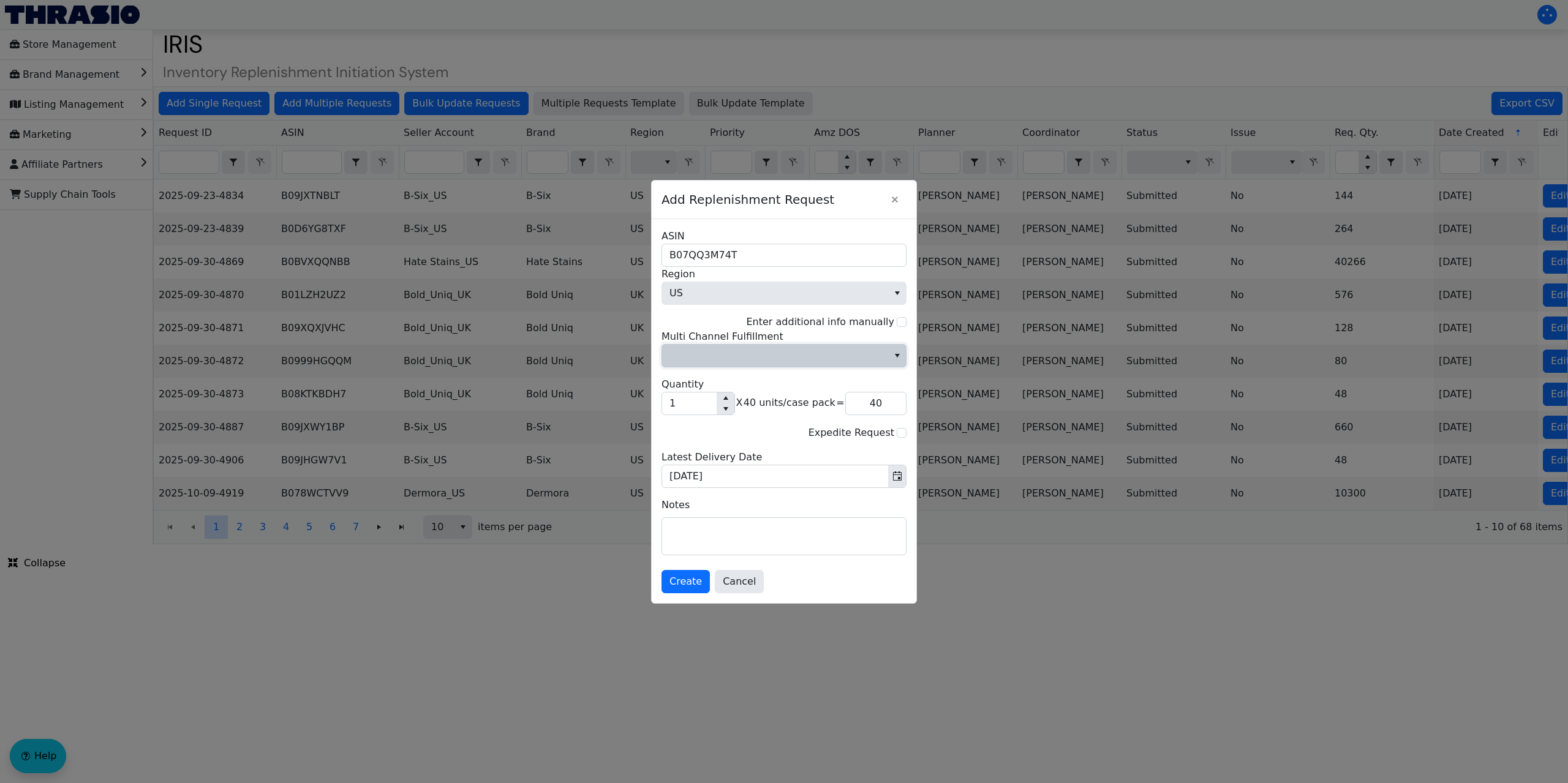
click at [743, 359] on span "Multi Channel Fulfillment" at bounding box center [775, 356] width 211 height 15
click at [686, 392] on li "No" at bounding box center [784, 397] width 244 height 19
drag, startPoint x: 688, startPoint y: 402, endPoint x: 672, endPoint y: 403, distance: 16.0
click at [672, 403] on input "1" at bounding box center [690, 404] width 55 height 22
type input "2"
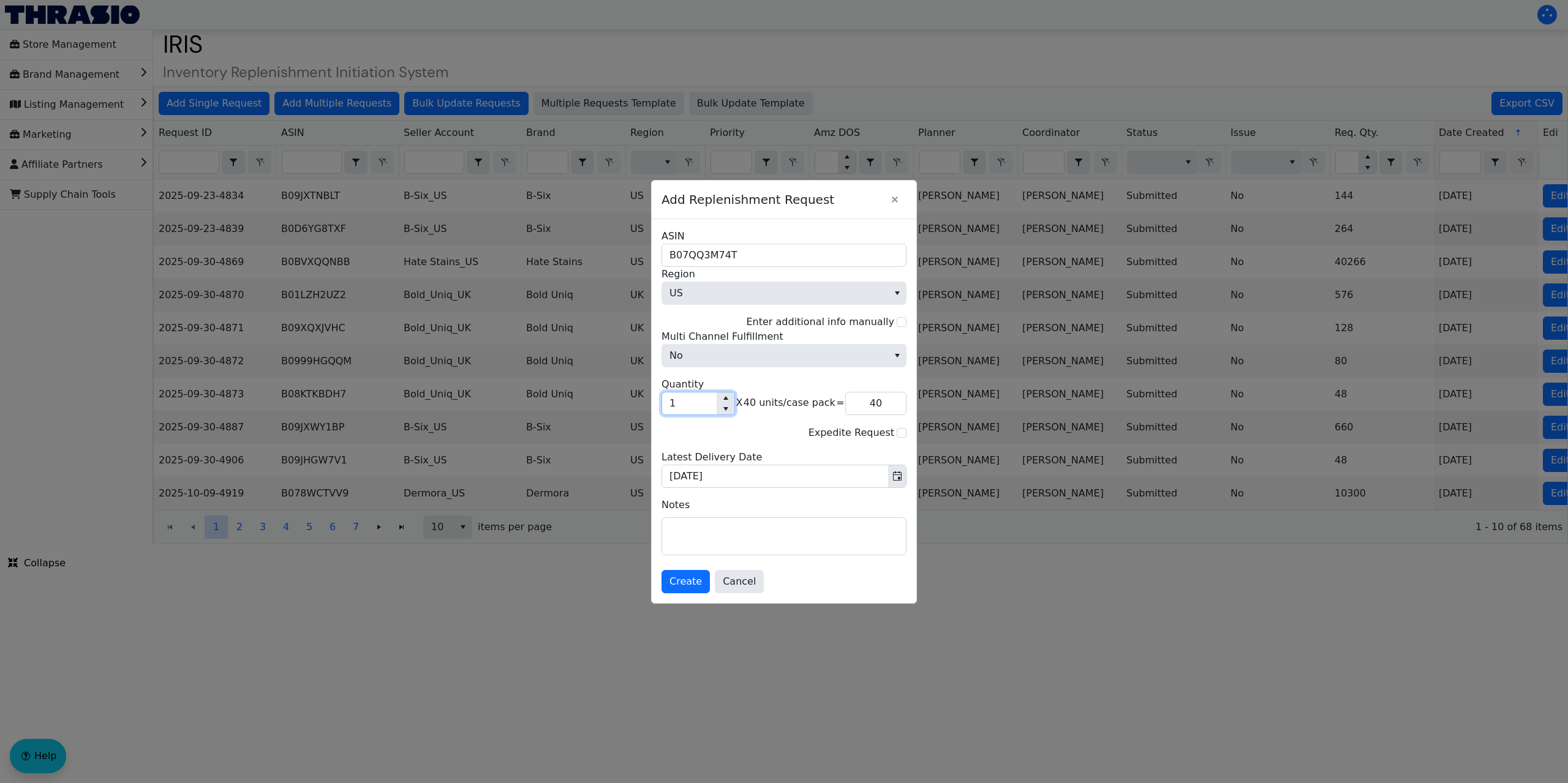
type input "80"
type input "29"
type input "1,160"
type input "293"
type input "11,720"
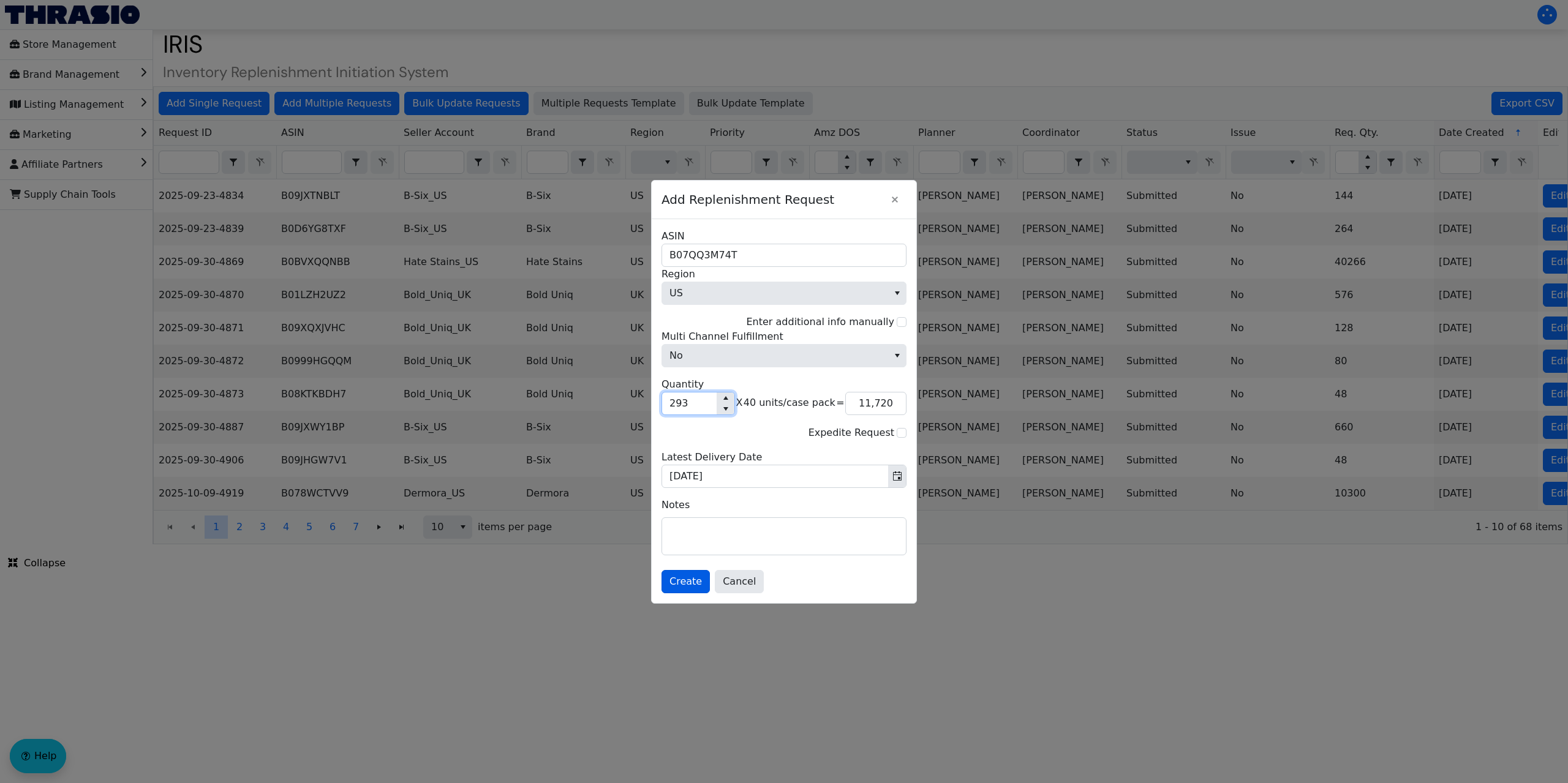
type input "293"
click at [687, 576] on span "Create" at bounding box center [686, 582] width 33 height 15
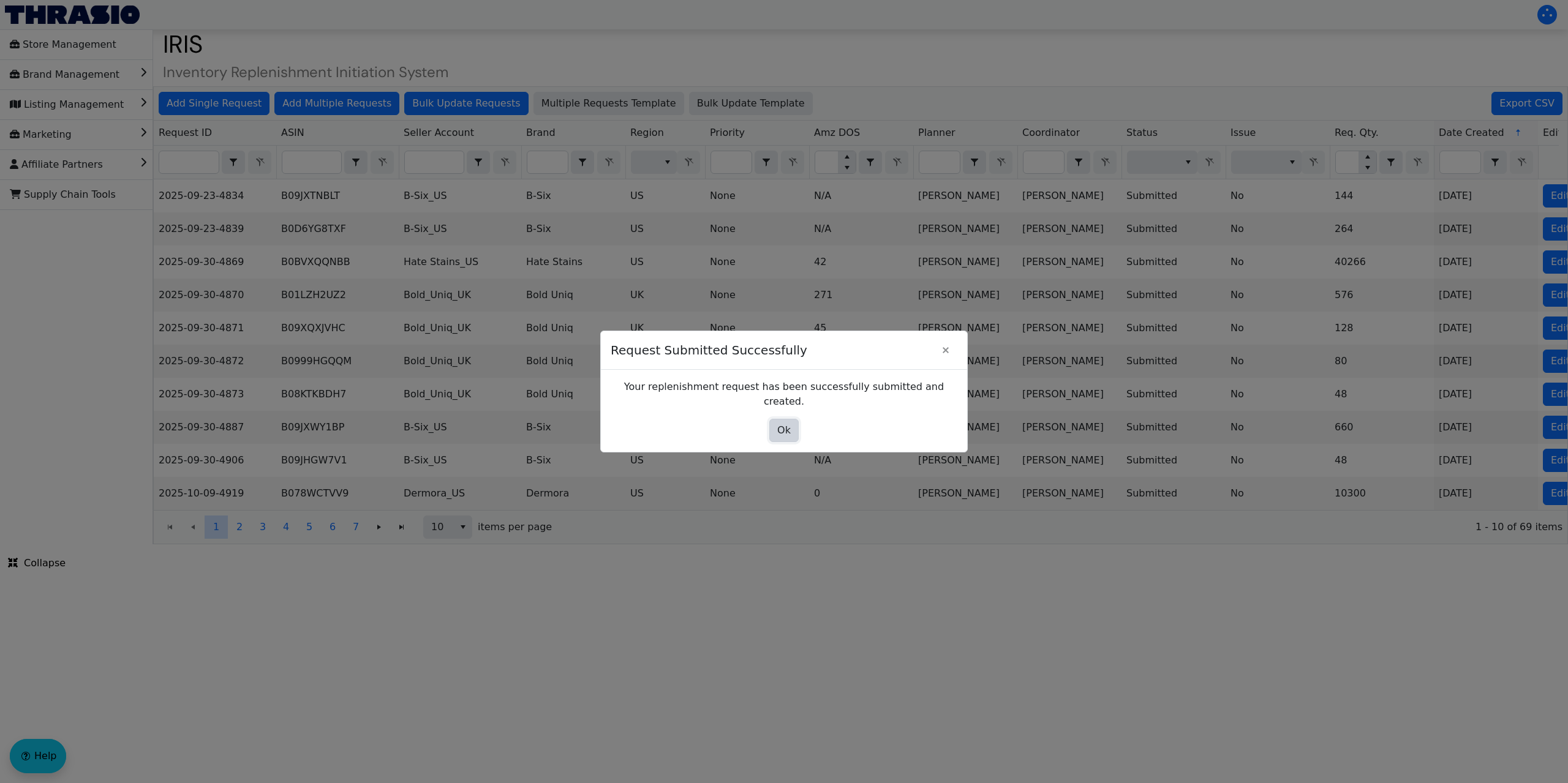
click at [788, 427] on span "Ok" at bounding box center [784, 430] width 13 height 15
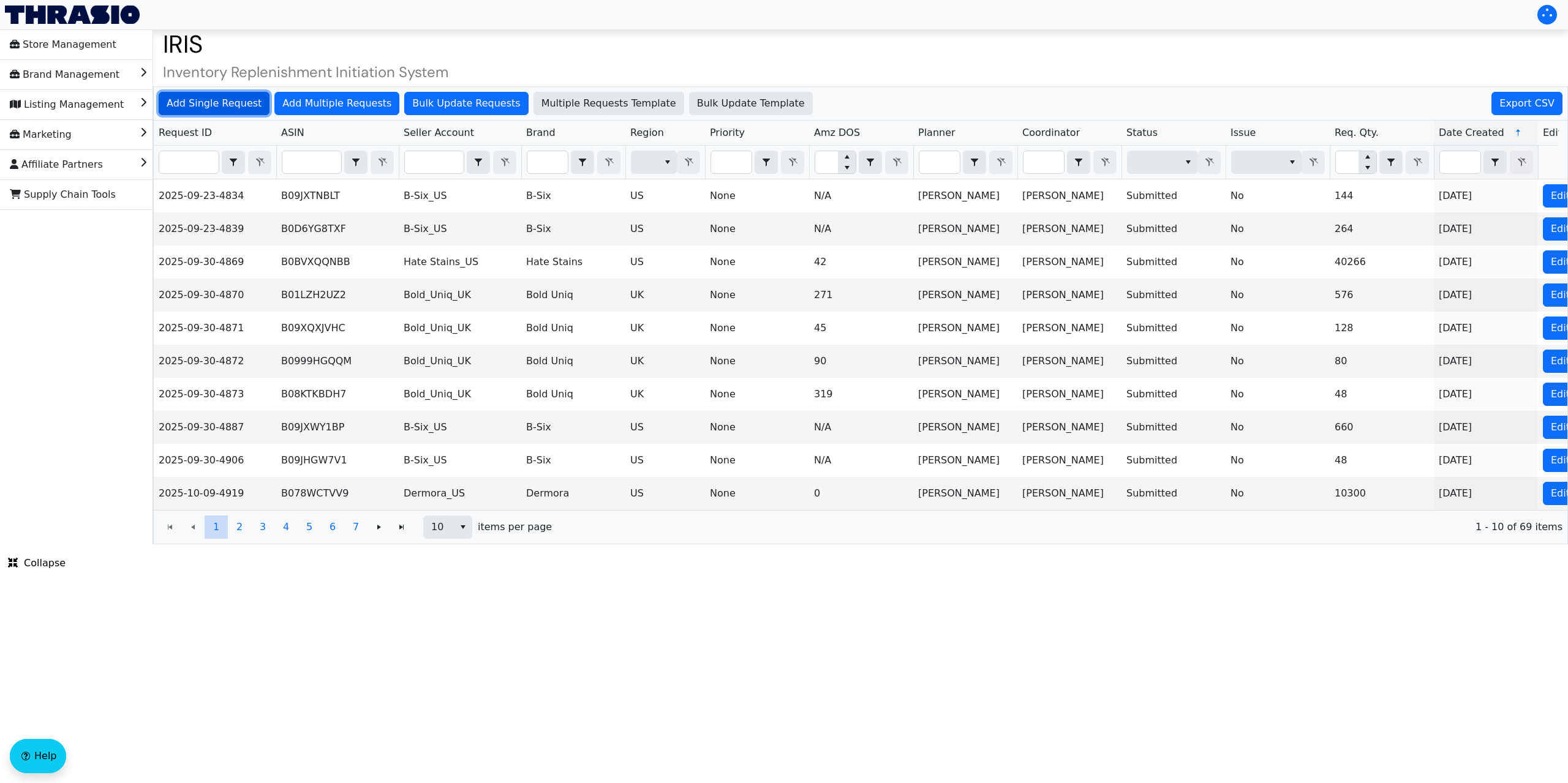
click at [217, 101] on span "Add Single Request" at bounding box center [214, 104] width 95 height 15
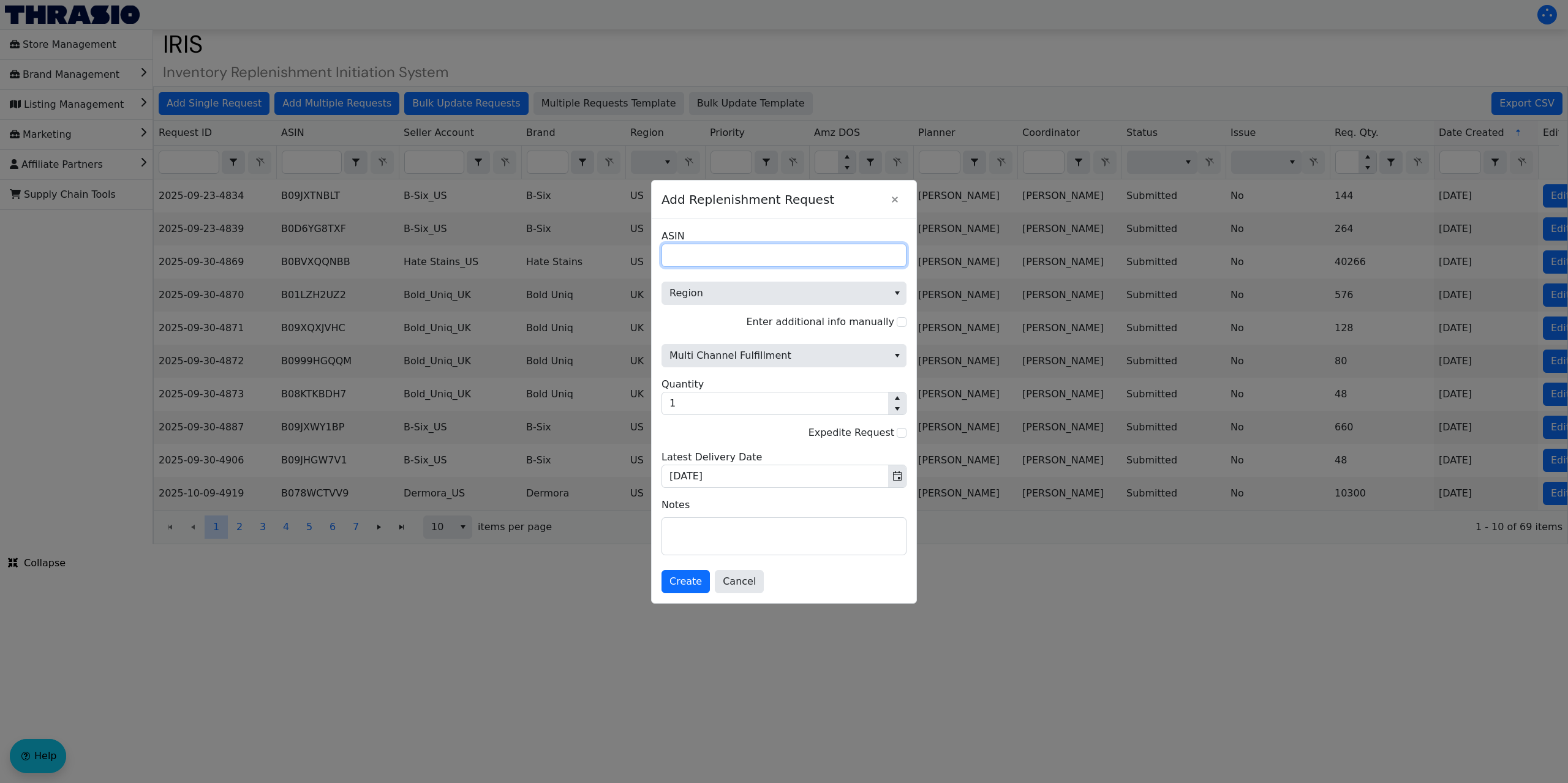
click at [702, 256] on input "ASIN" at bounding box center [784, 255] width 245 height 23
paste input "B07QW4942T"
type input "B07QW4942T"
click at [730, 284] on span "Region" at bounding box center [775, 293] width 226 height 22
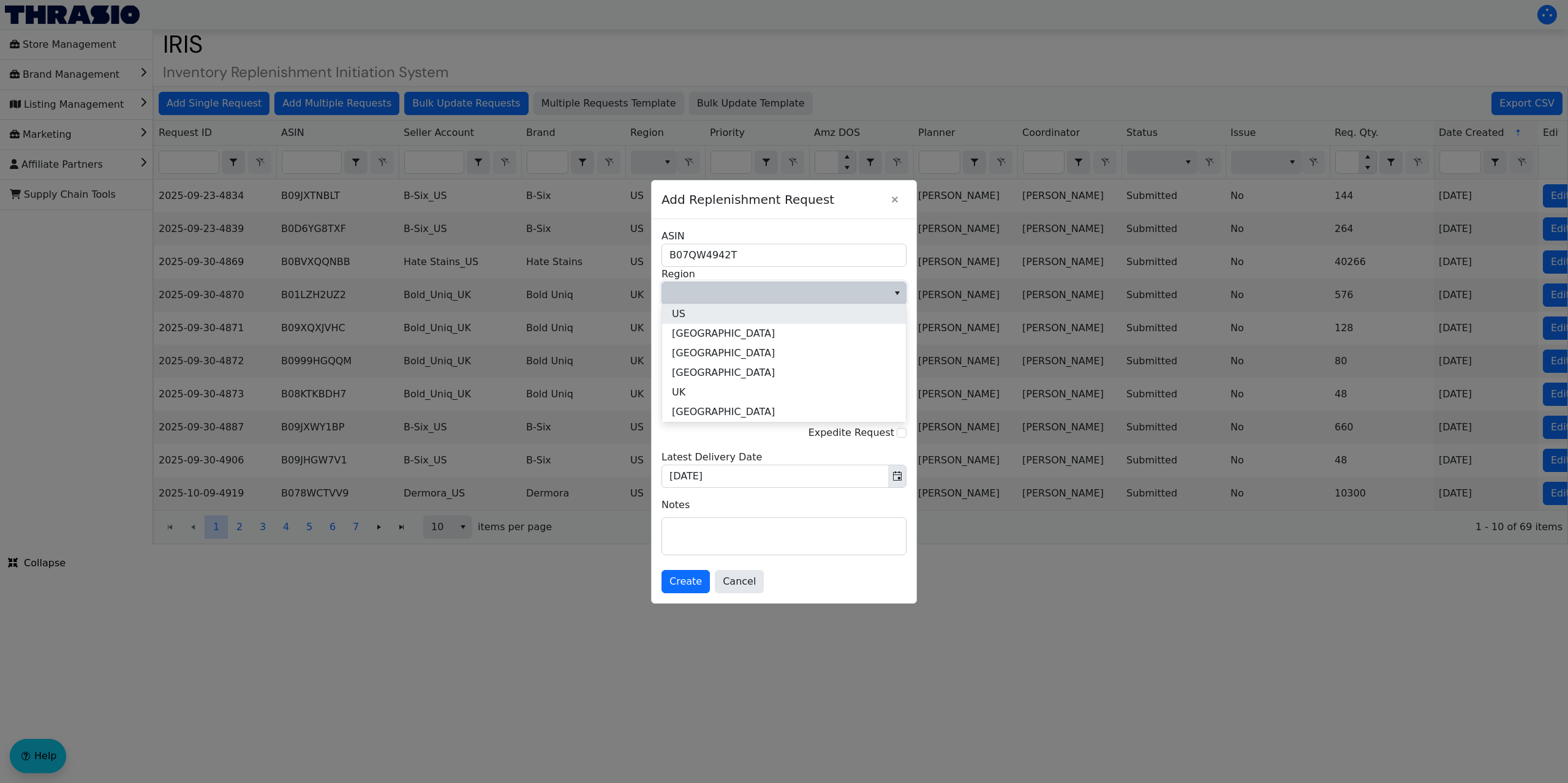
click at [697, 313] on li "US" at bounding box center [784, 314] width 244 height 19
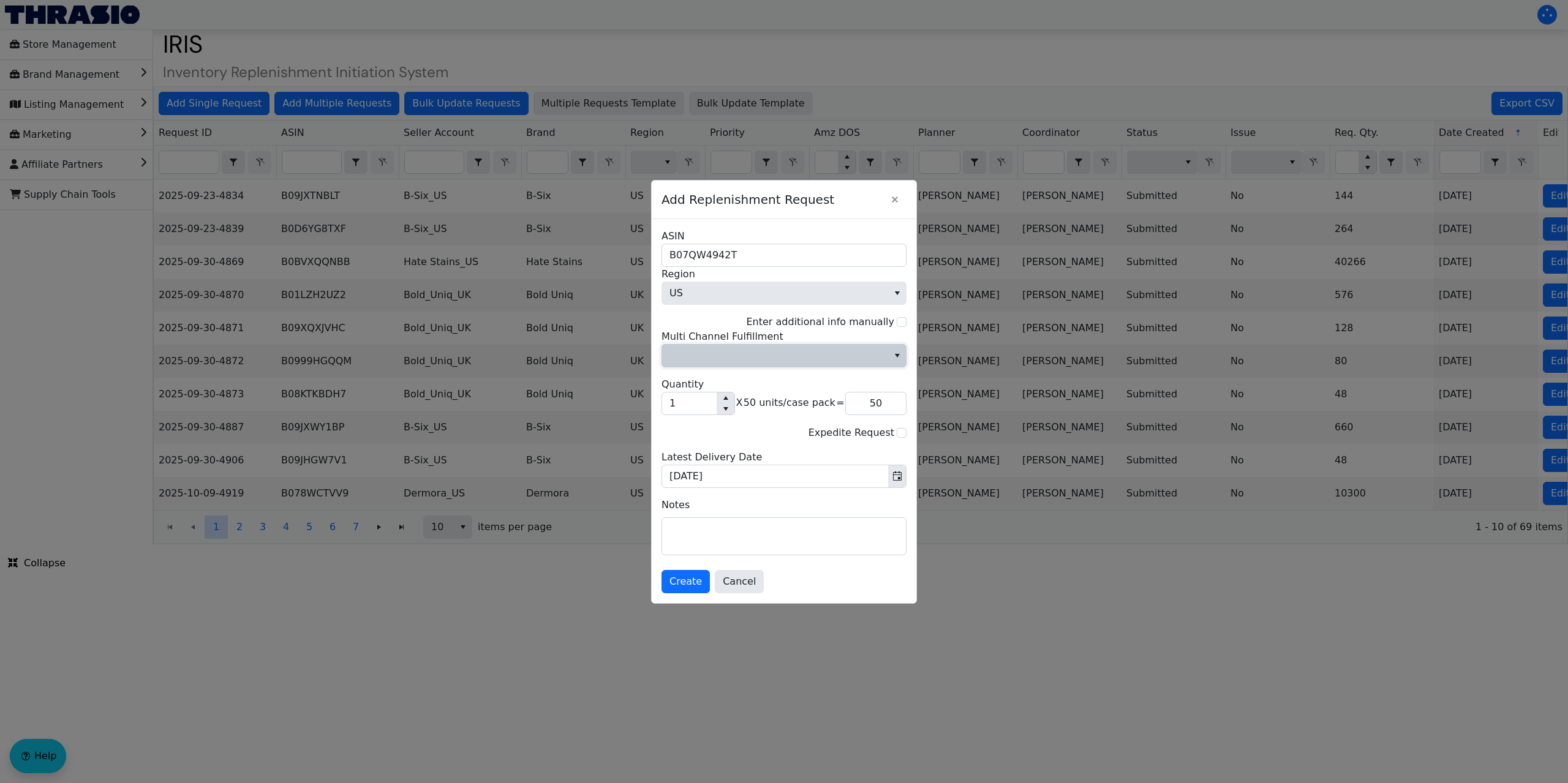
click at [796, 359] on span "Multi Channel Fulfillment" at bounding box center [775, 356] width 211 height 15
click at [707, 399] on li "No" at bounding box center [784, 397] width 244 height 19
drag, startPoint x: 688, startPoint y: 404, endPoint x: 665, endPoint y: 393, distance: 25.5
click at [659, 403] on div "B07QW4942T ASIN US Region Enter additional info manually No Multi Channel Fulfi…" at bounding box center [784, 411] width 265 height 384
type input "5"
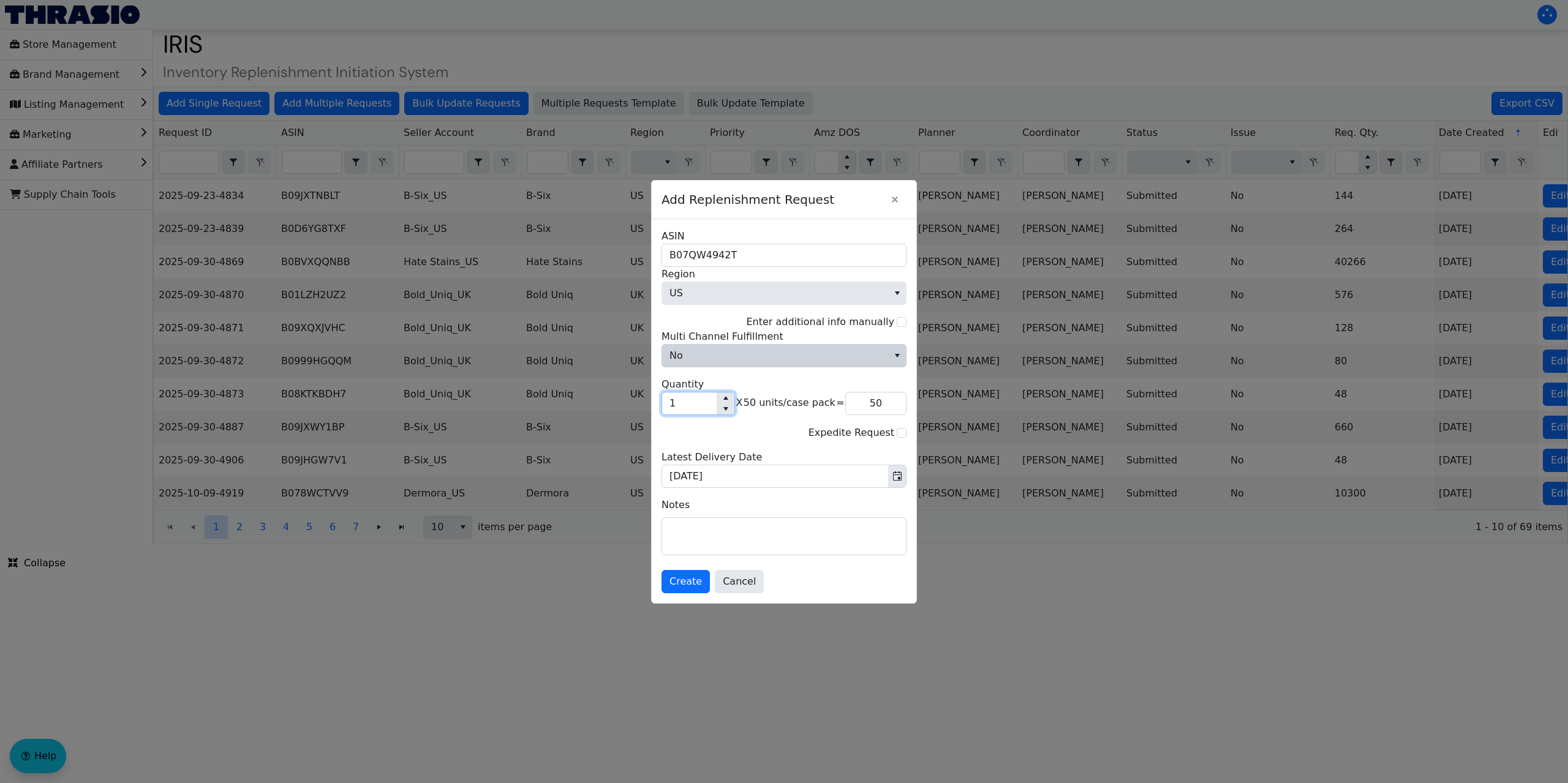
type input "250"
type input "54"
type input "2,700"
type input "540"
type input "27,000"
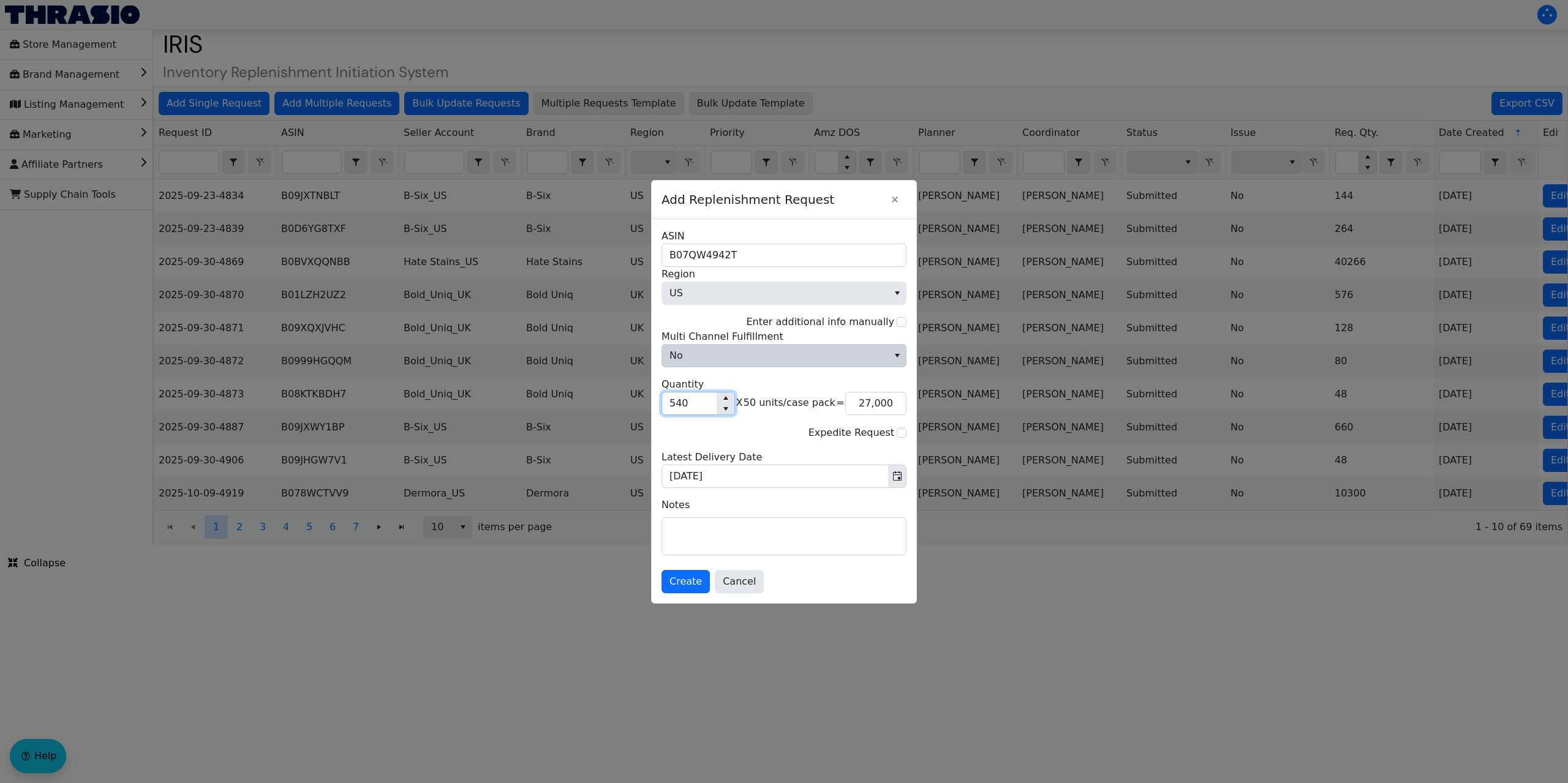
type input "54"
type input "2,700"
type input "54"
click at [698, 532] on textarea at bounding box center [784, 536] width 244 height 37
click at [687, 583] on span "Create" at bounding box center [686, 582] width 33 height 15
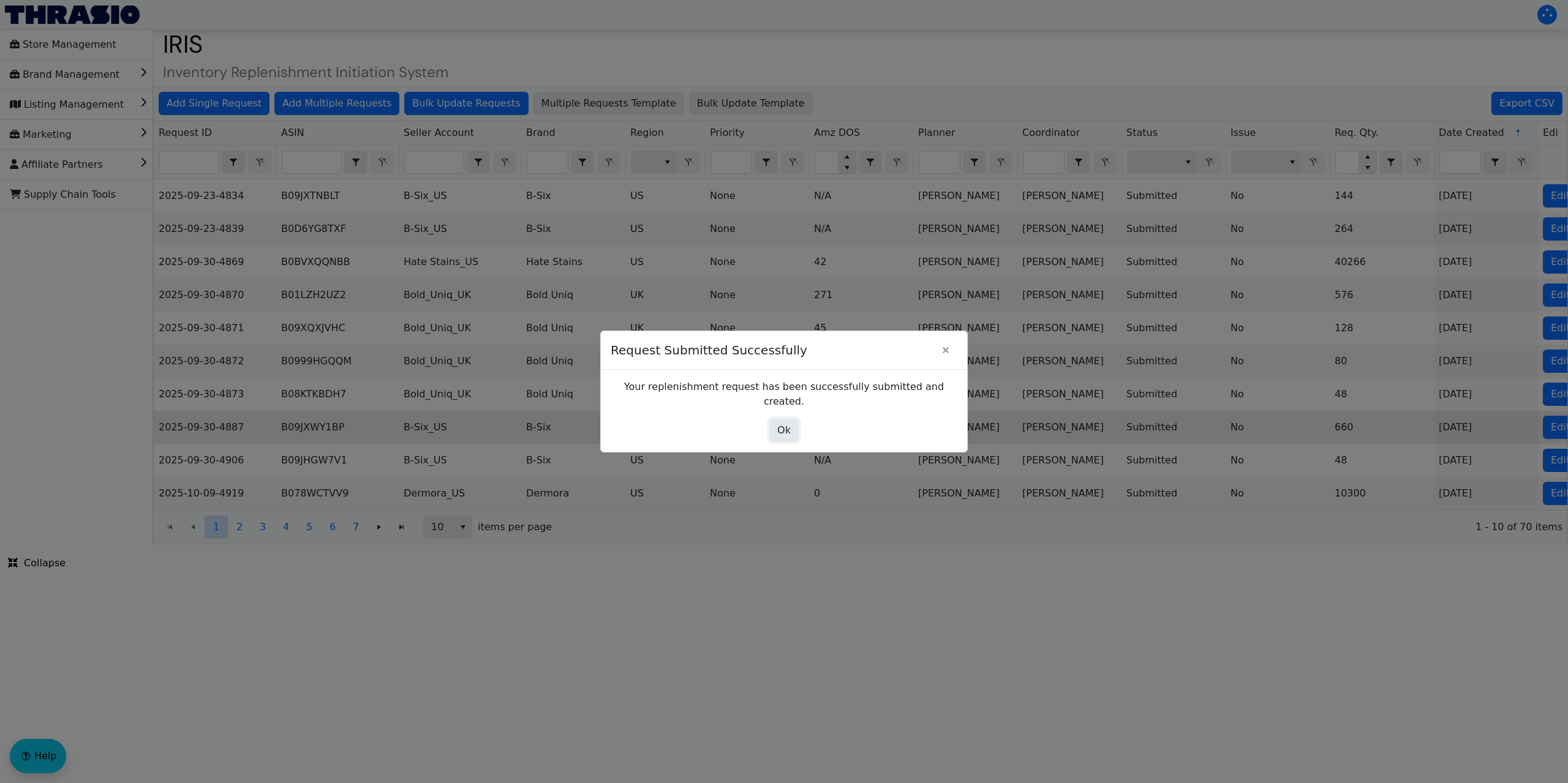
click at [790, 423] on button "Ok" at bounding box center [784, 430] width 30 height 23
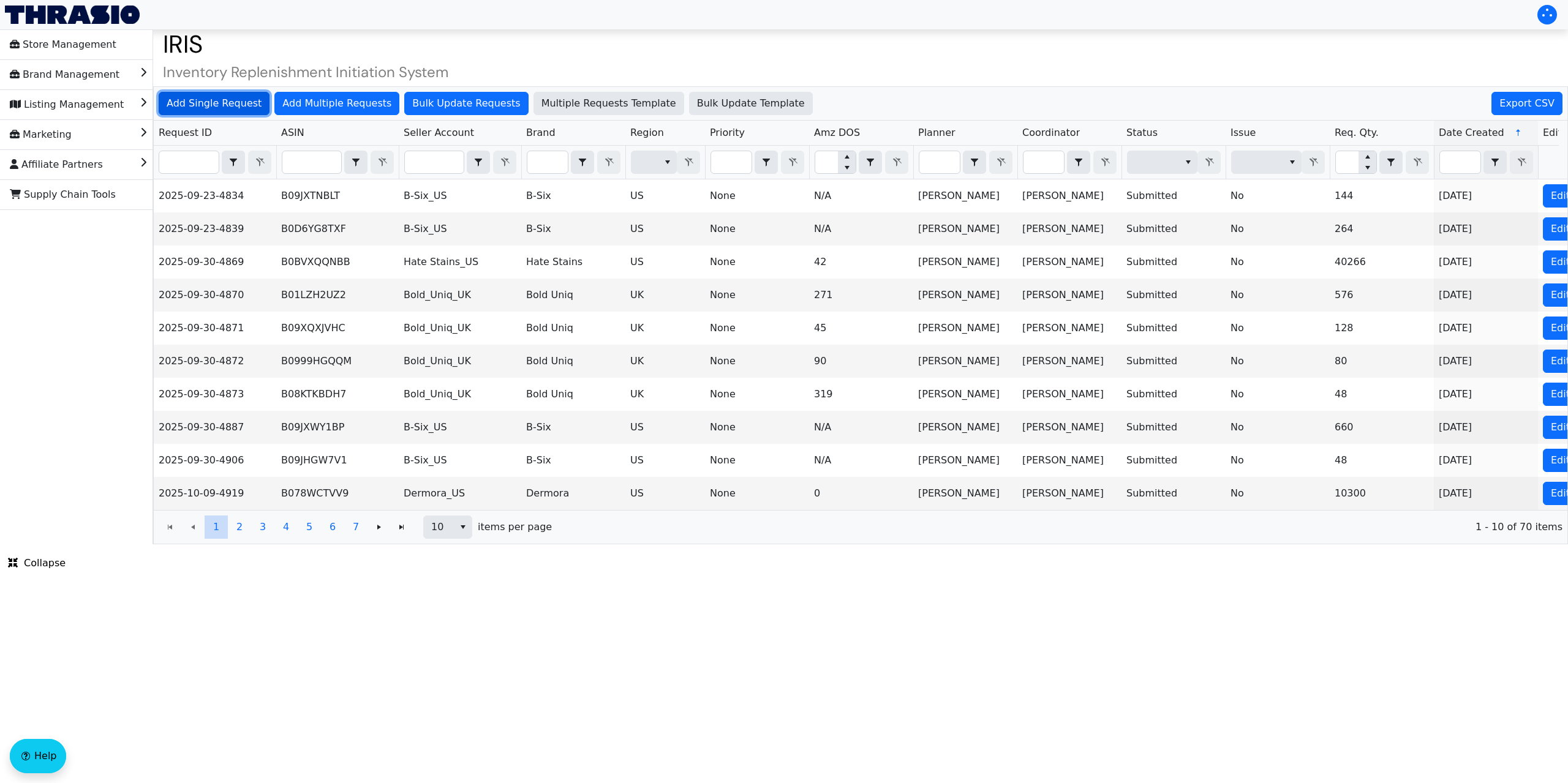
click at [202, 102] on span "Add Single Request" at bounding box center [214, 104] width 95 height 15
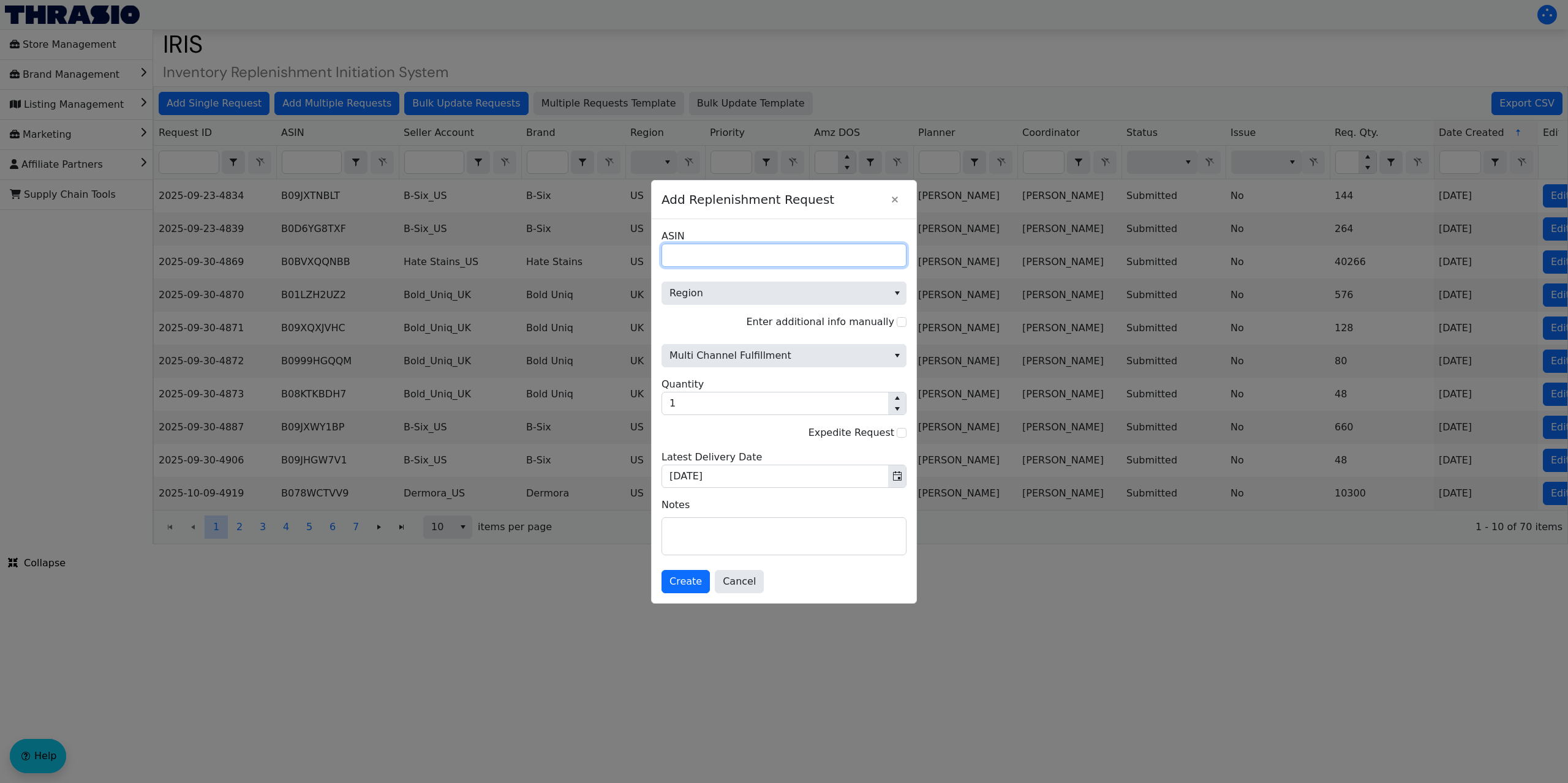
click at [686, 252] on input "ASIN" at bounding box center [784, 255] width 245 height 23
paste input "B07F178K9N"
type input "B07F178K9N"
click at [698, 293] on span "Region" at bounding box center [775, 293] width 211 height 15
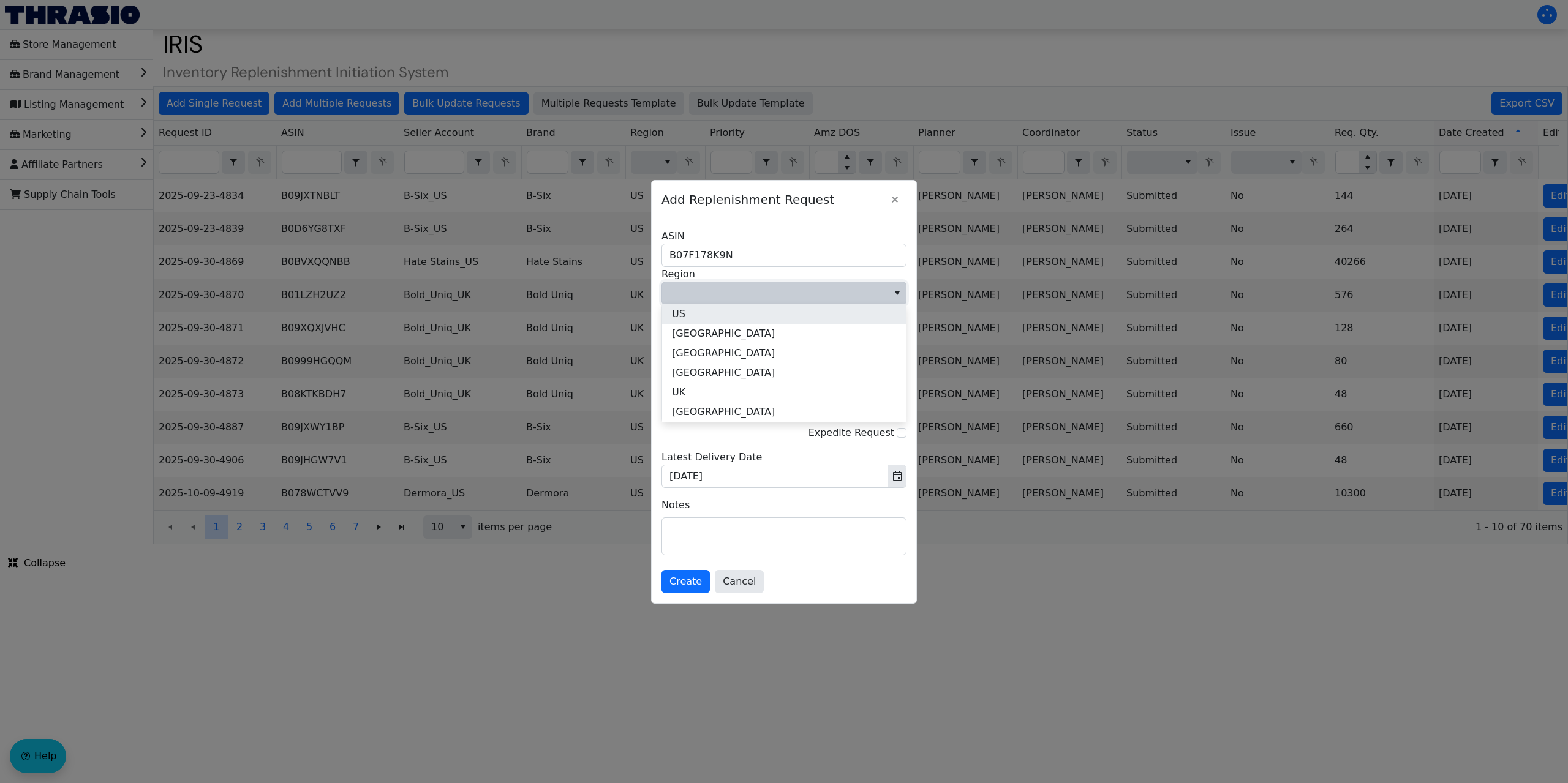
click at [690, 313] on li "US" at bounding box center [784, 314] width 244 height 19
click at [720, 355] on span "Multi Channel Fulfillment" at bounding box center [775, 356] width 211 height 15
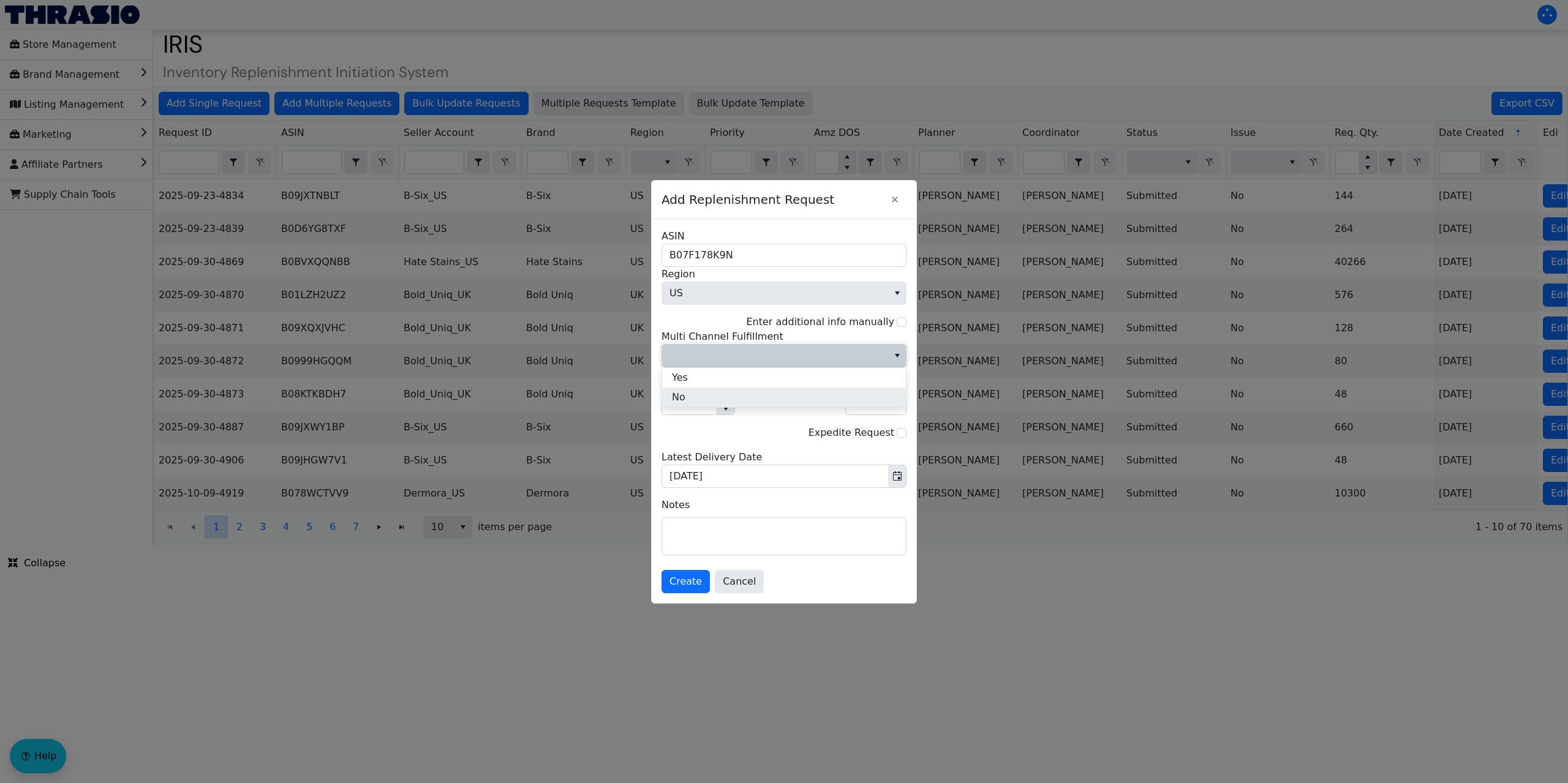
click at [697, 396] on li "No" at bounding box center [784, 397] width 244 height 19
drag, startPoint x: 680, startPoint y: 402, endPoint x: 653, endPoint y: 399, distance: 27.2
click at [651, 404] on div "Add Replenishment Request B07F178K9N ASIN US Region Enter additional info manua…" at bounding box center [784, 391] width 1568 height 783
type input "2"
type input "72"
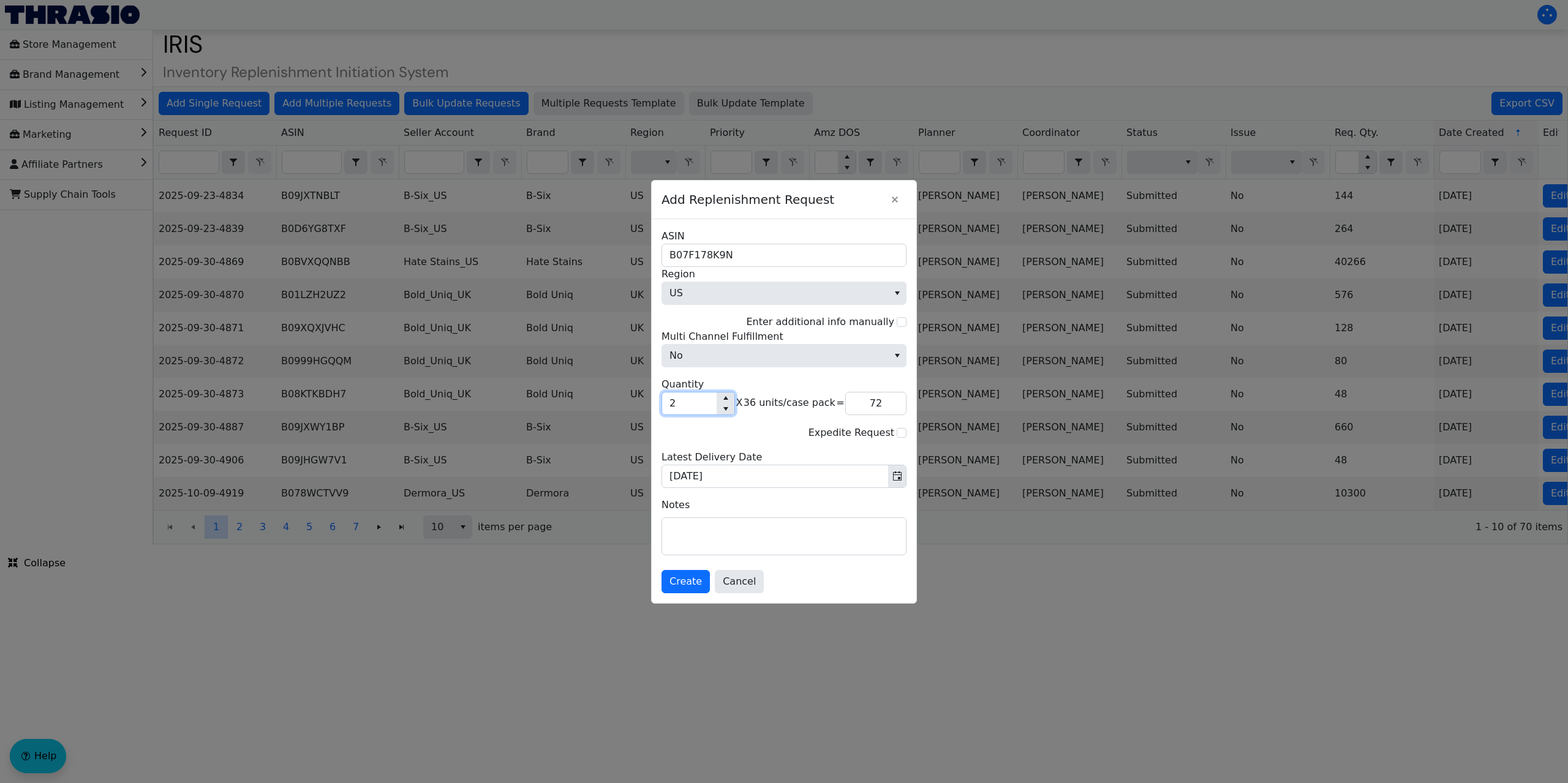
type input "24"
type input "864"
type input "24"
click at [687, 572] on button "Create" at bounding box center [685, 582] width 48 height 23
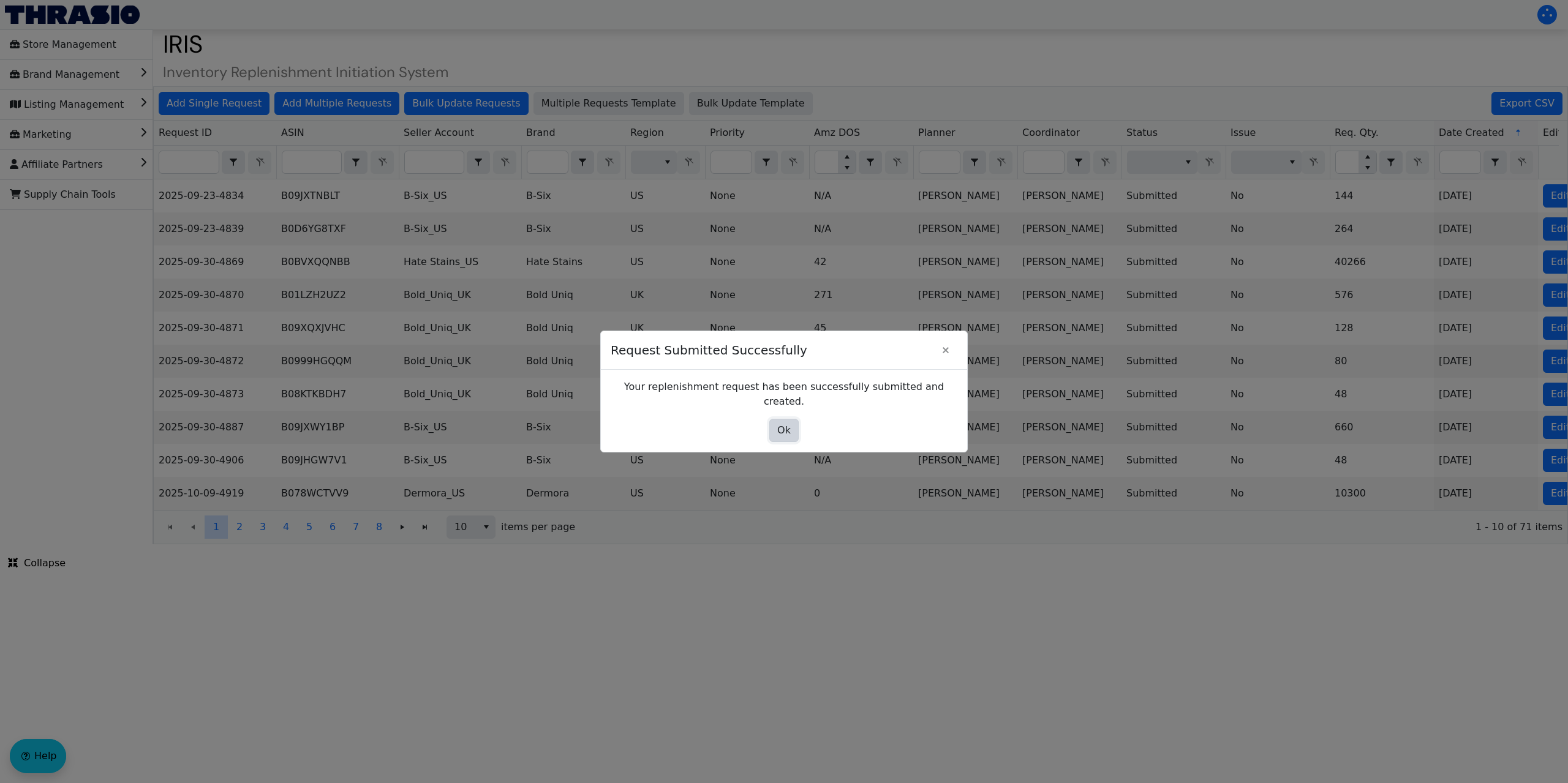
click at [791, 431] on button "Ok" at bounding box center [784, 430] width 30 height 23
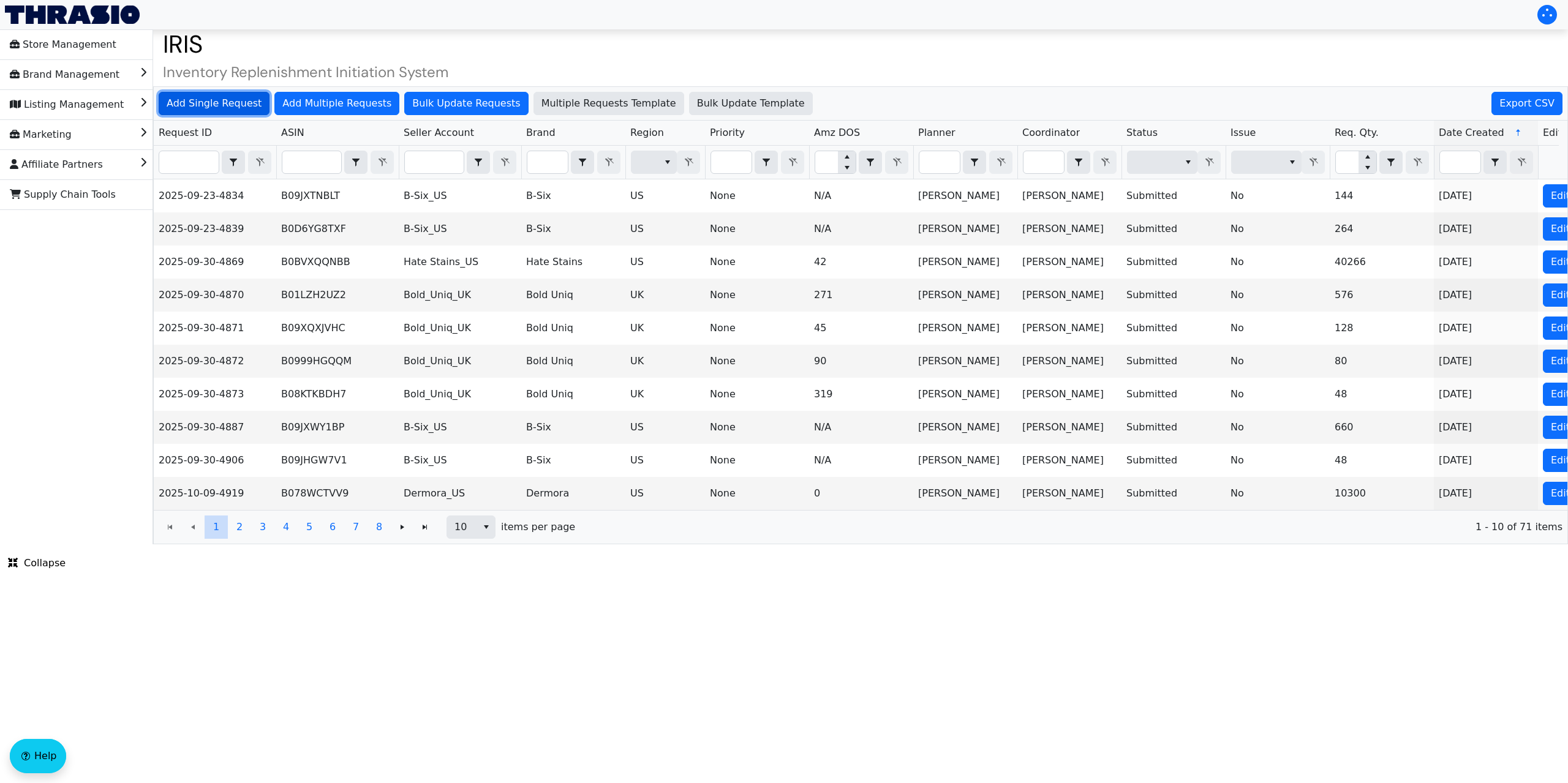
click at [231, 107] on span "Add Single Request" at bounding box center [214, 104] width 95 height 15
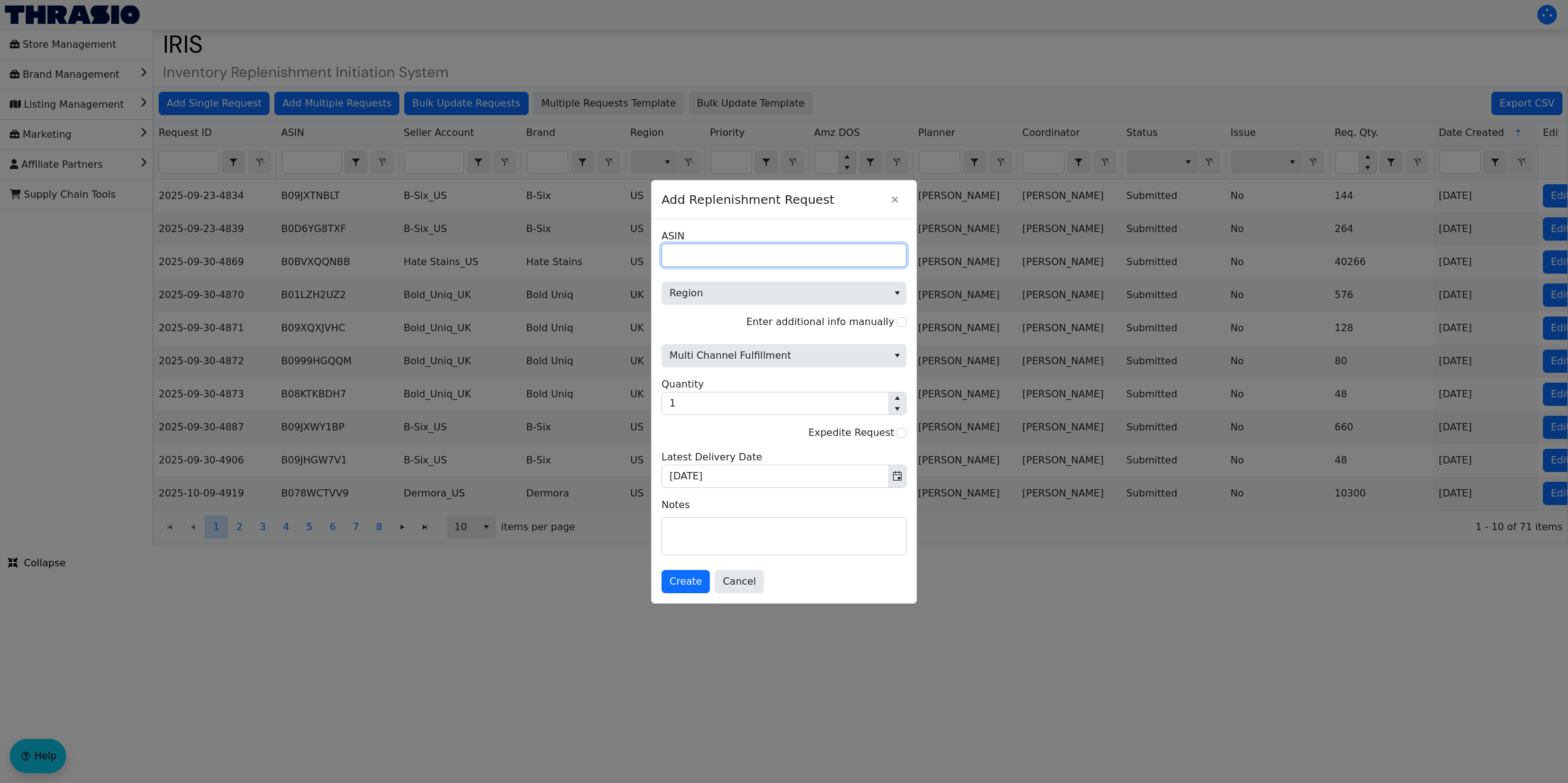
click at [708, 259] on input "ASIN" at bounding box center [784, 255] width 245 height 23
paste input "B00WKM952A"
type input "B00WKM952A"
click at [719, 289] on span "Region" at bounding box center [775, 293] width 211 height 15
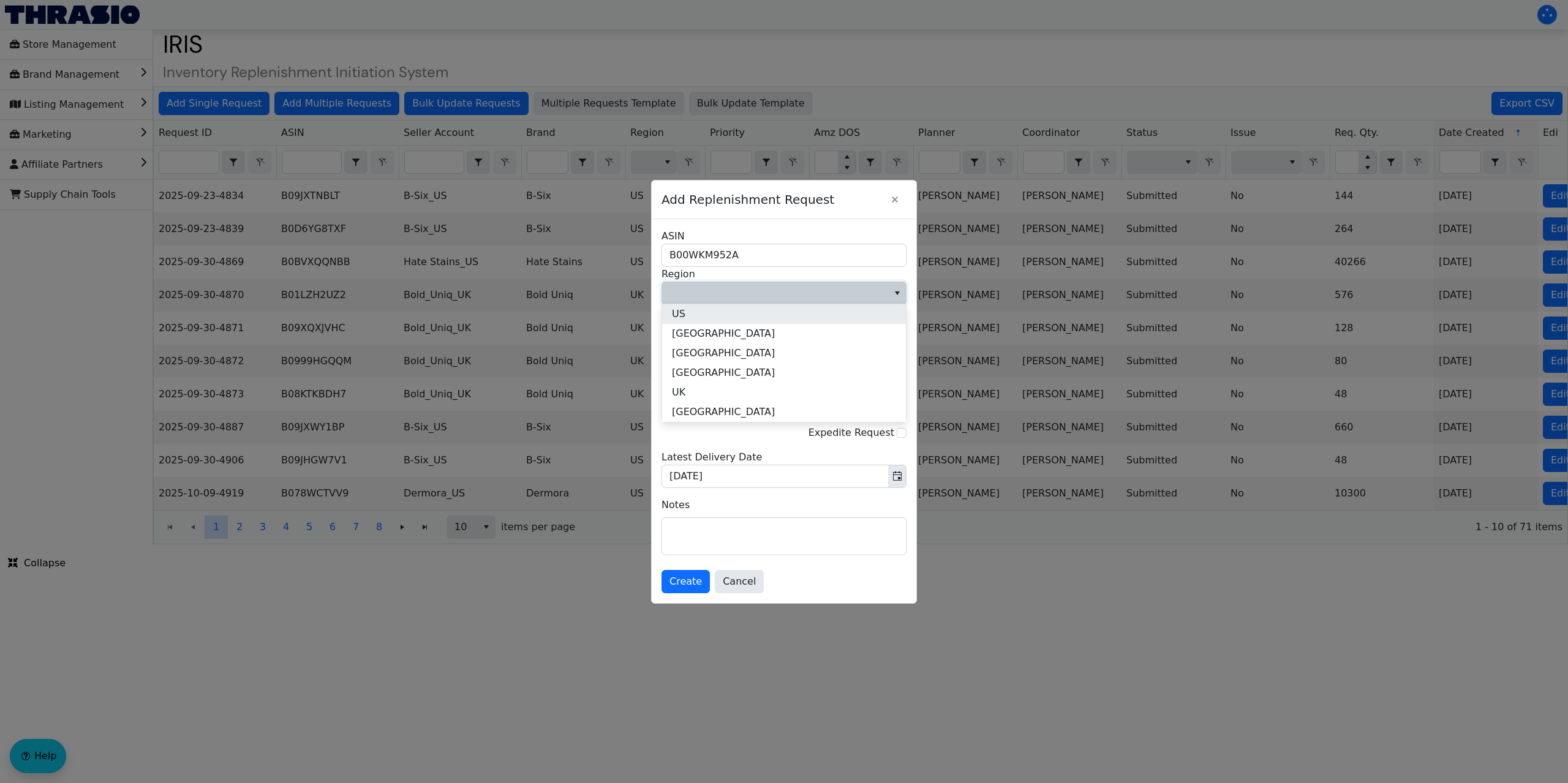
click at [709, 323] on li "US" at bounding box center [784, 314] width 244 height 19
click at [711, 361] on span "Multi Channel Fulfillment" at bounding box center [775, 356] width 211 height 15
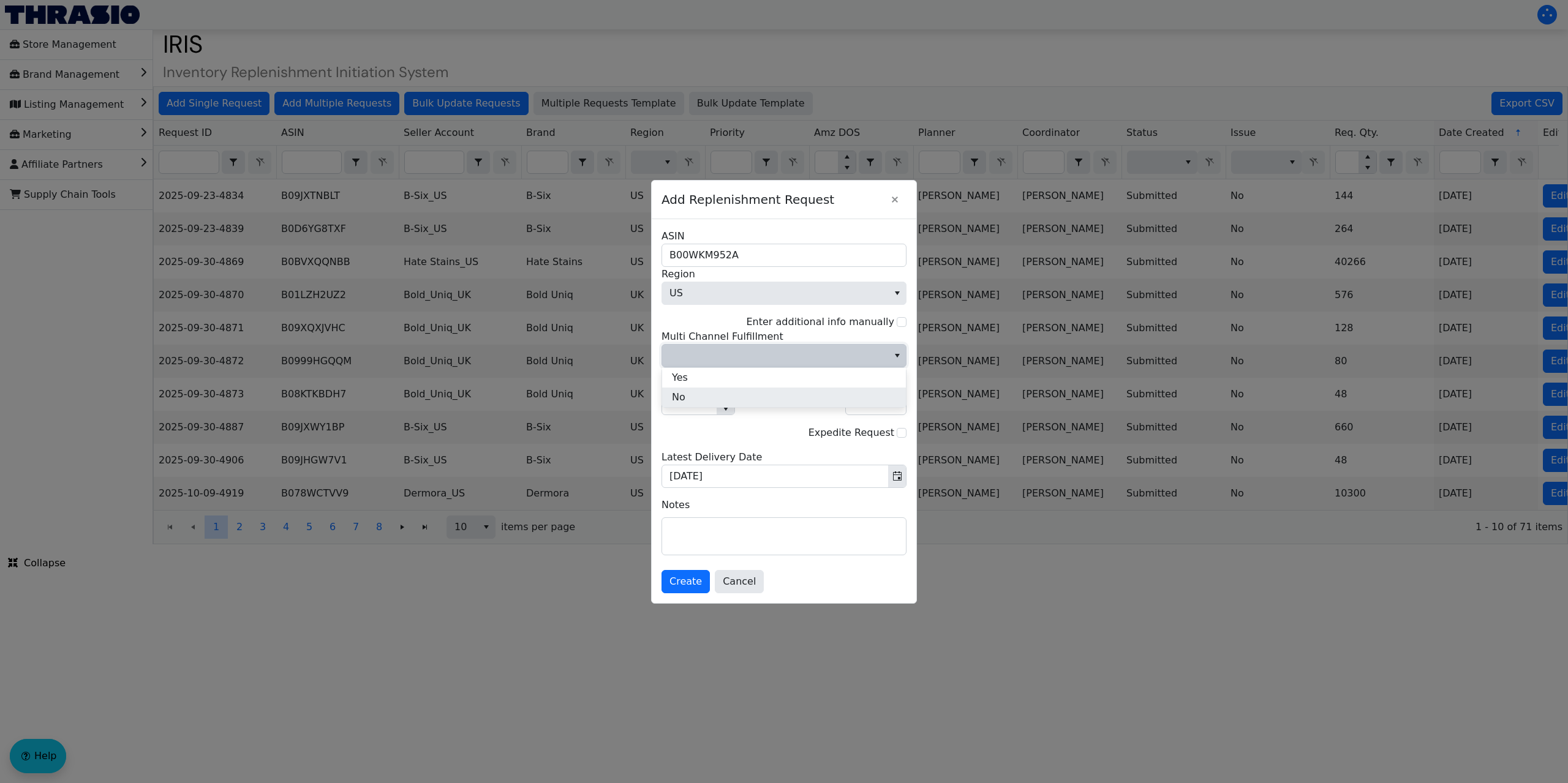
click at [696, 394] on li "No" at bounding box center [784, 397] width 244 height 19
click at [696, 404] on input "1" at bounding box center [690, 404] width 55 height 22
type input "10"
type input "600"
type input "10"
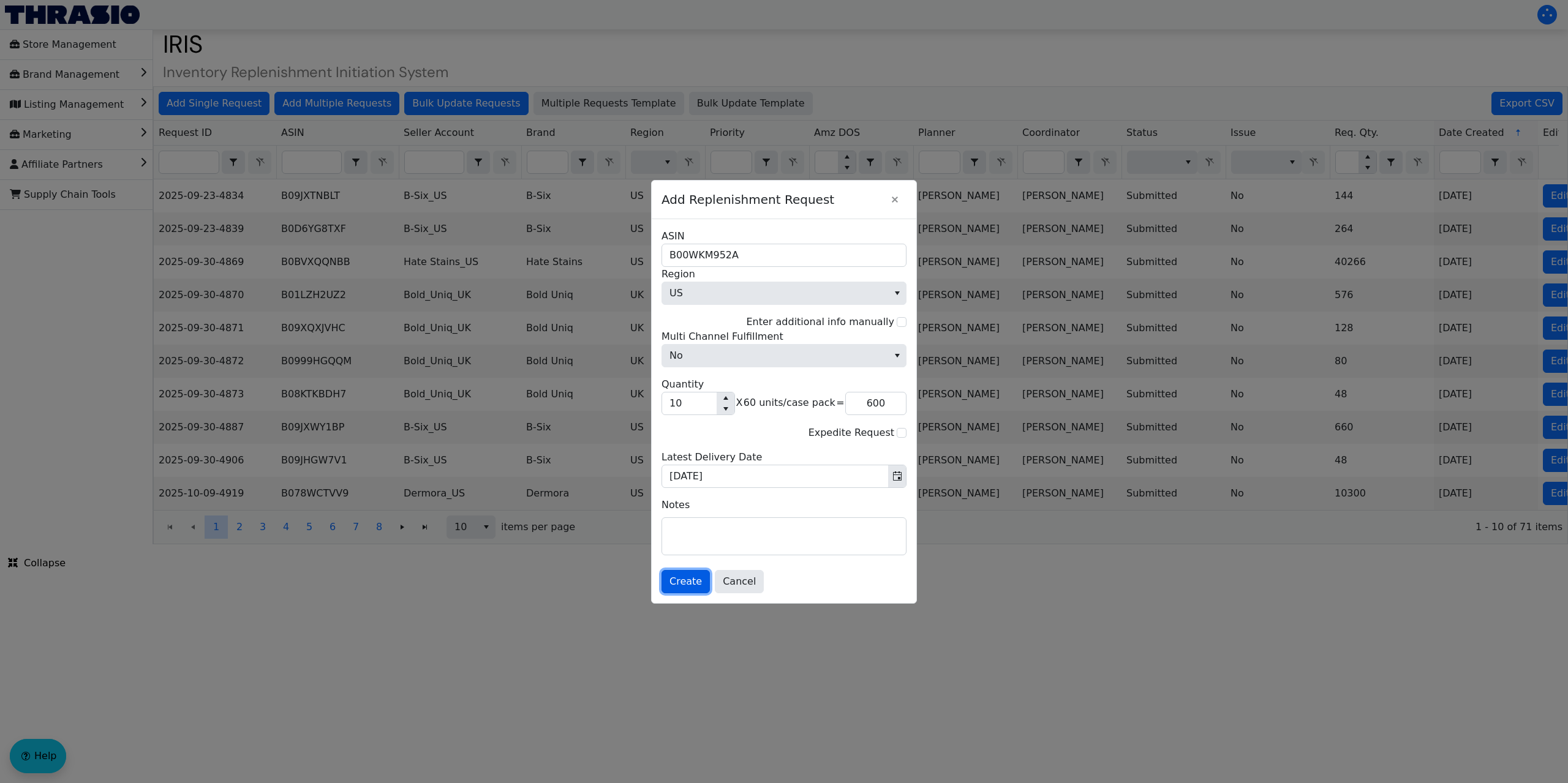
click at [691, 579] on span "Create" at bounding box center [686, 582] width 33 height 15
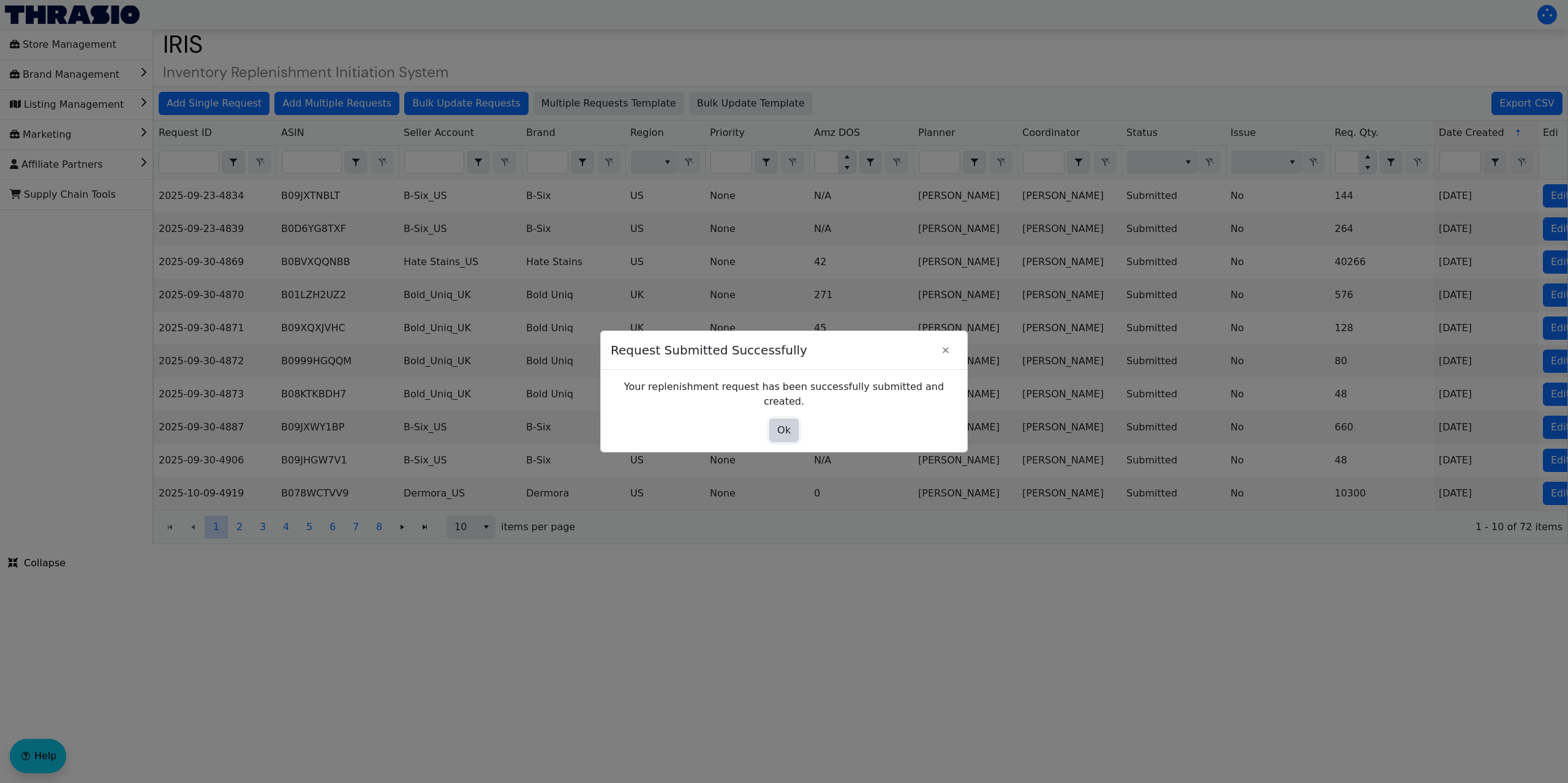
click at [783, 419] on button "Ok" at bounding box center [784, 430] width 30 height 23
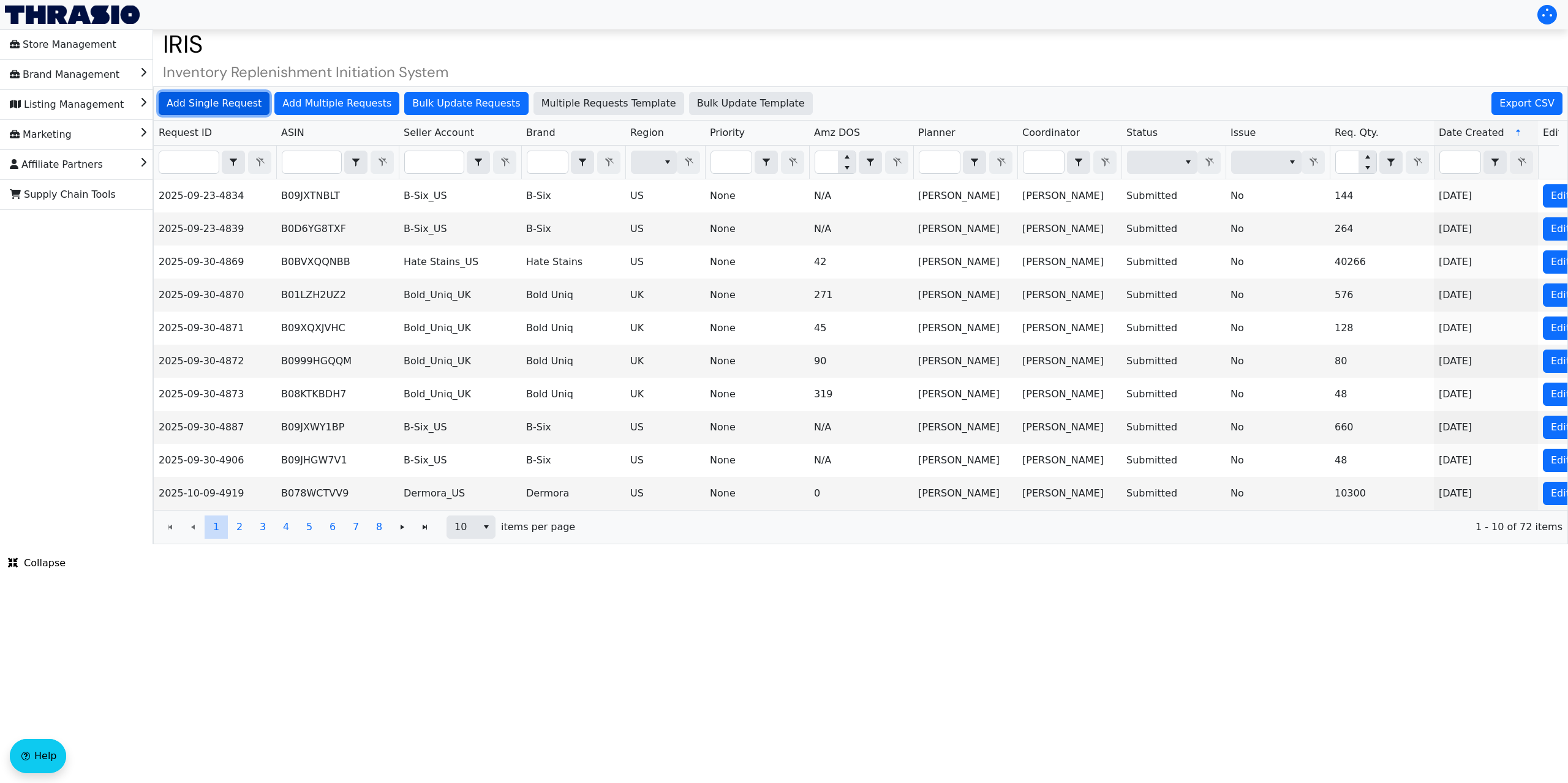
click at [218, 107] on span "Add Single Request" at bounding box center [214, 104] width 95 height 15
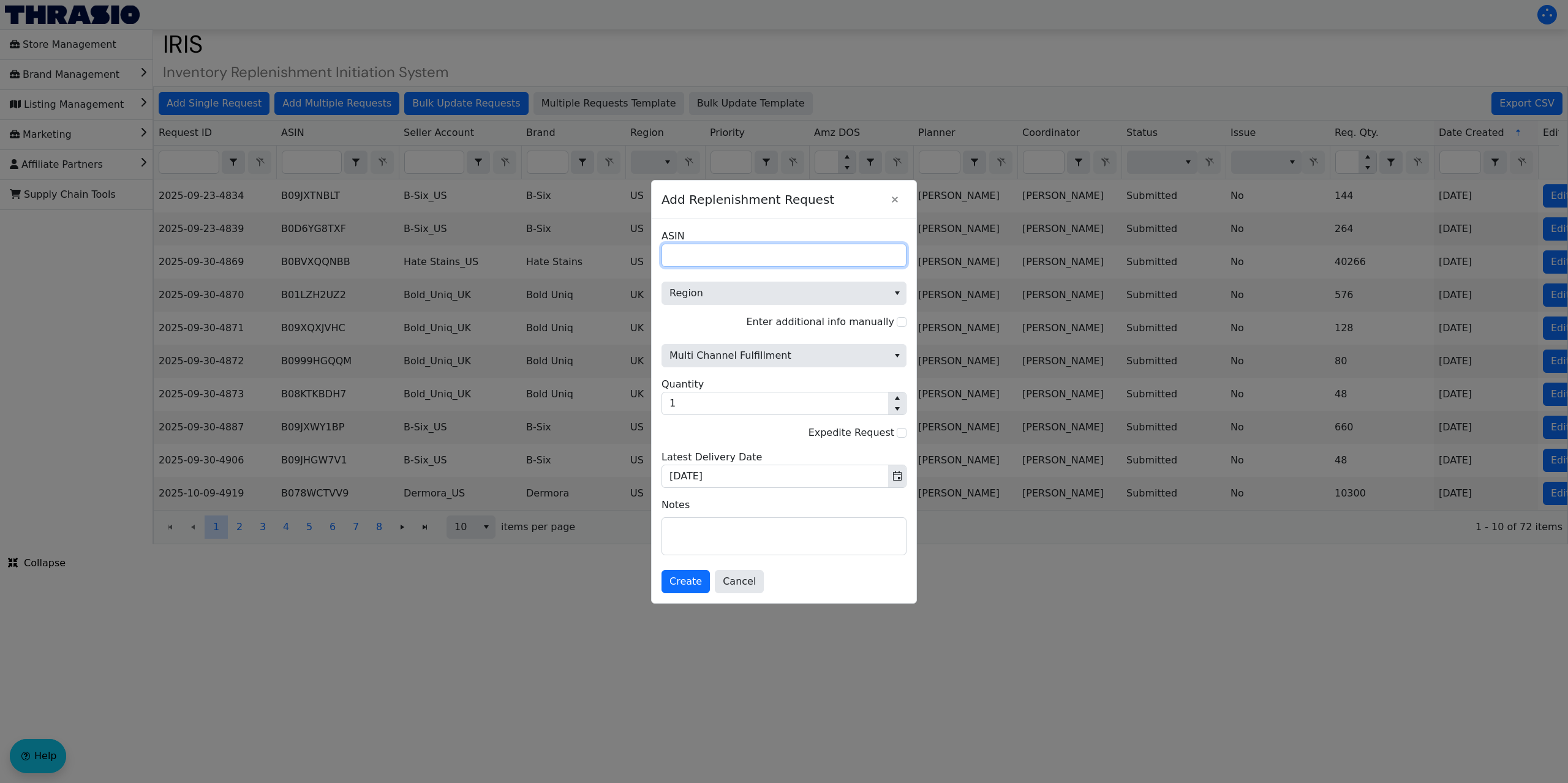
click at [724, 248] on input "ASIN" at bounding box center [784, 255] width 245 height 23
paste input "B07T7KF2XY"
type input "B07T7KF2XY"
click at [702, 296] on span "Region" at bounding box center [775, 293] width 211 height 15
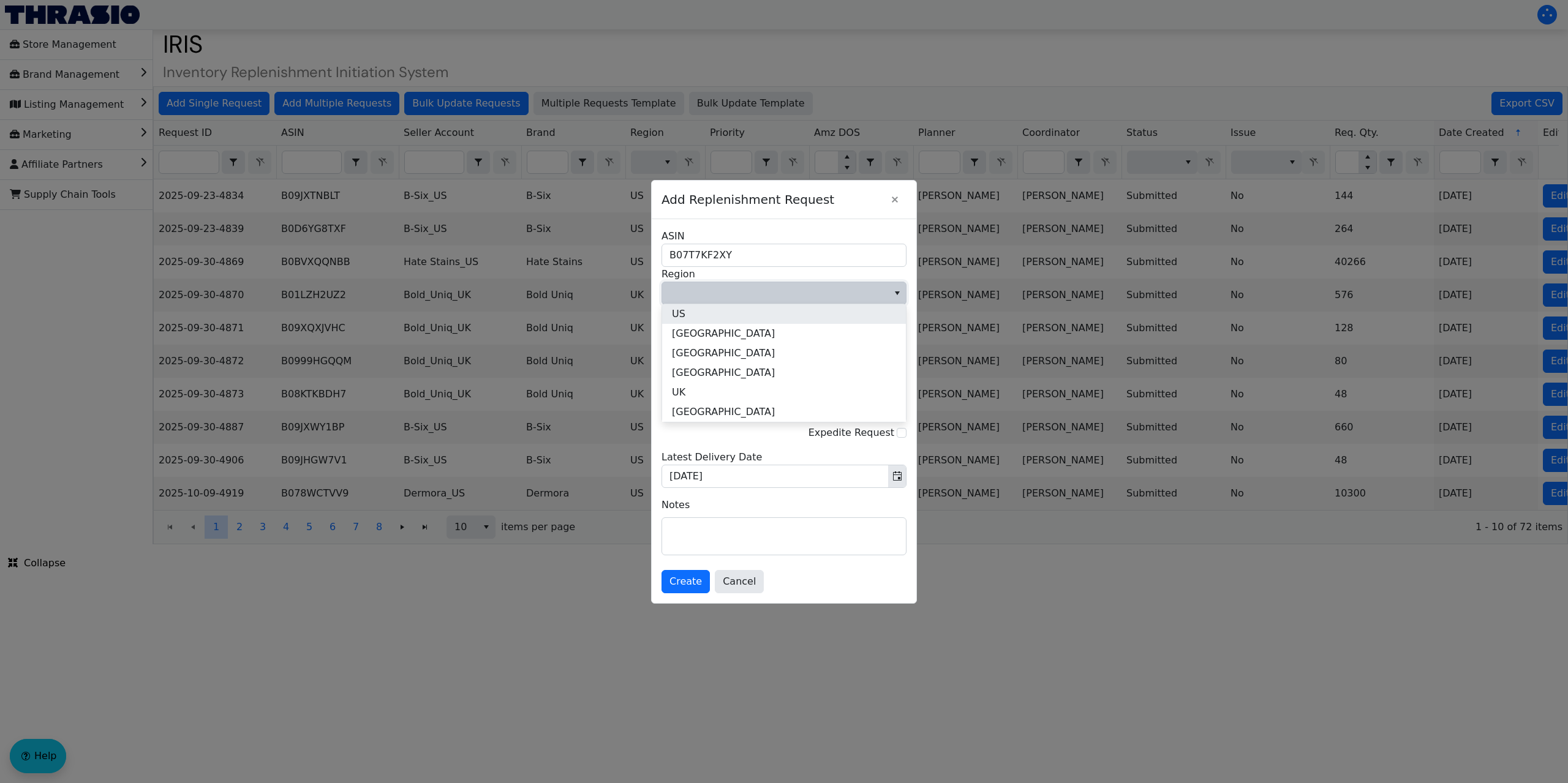
click at [701, 316] on li "US" at bounding box center [784, 314] width 244 height 19
click at [708, 355] on span "Multi Channel Fulfillment" at bounding box center [775, 356] width 211 height 15
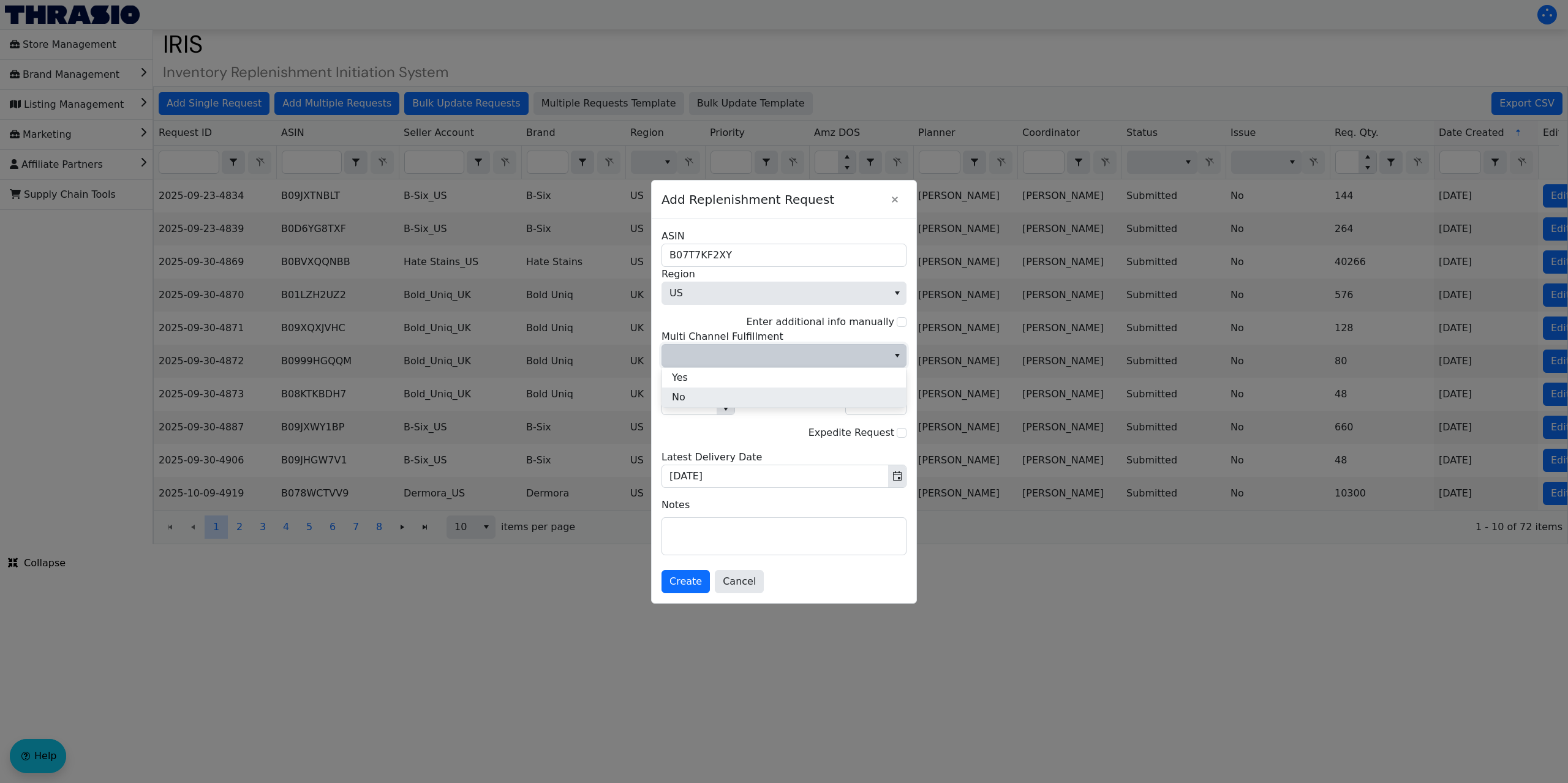
click at [698, 394] on li "No" at bounding box center [784, 397] width 244 height 19
drag, startPoint x: 690, startPoint y: 407, endPoint x: 668, endPoint y: 404, distance: 22.2
click at [667, 407] on input "1" at bounding box center [690, 404] width 55 height 22
type input "5"
type input "400"
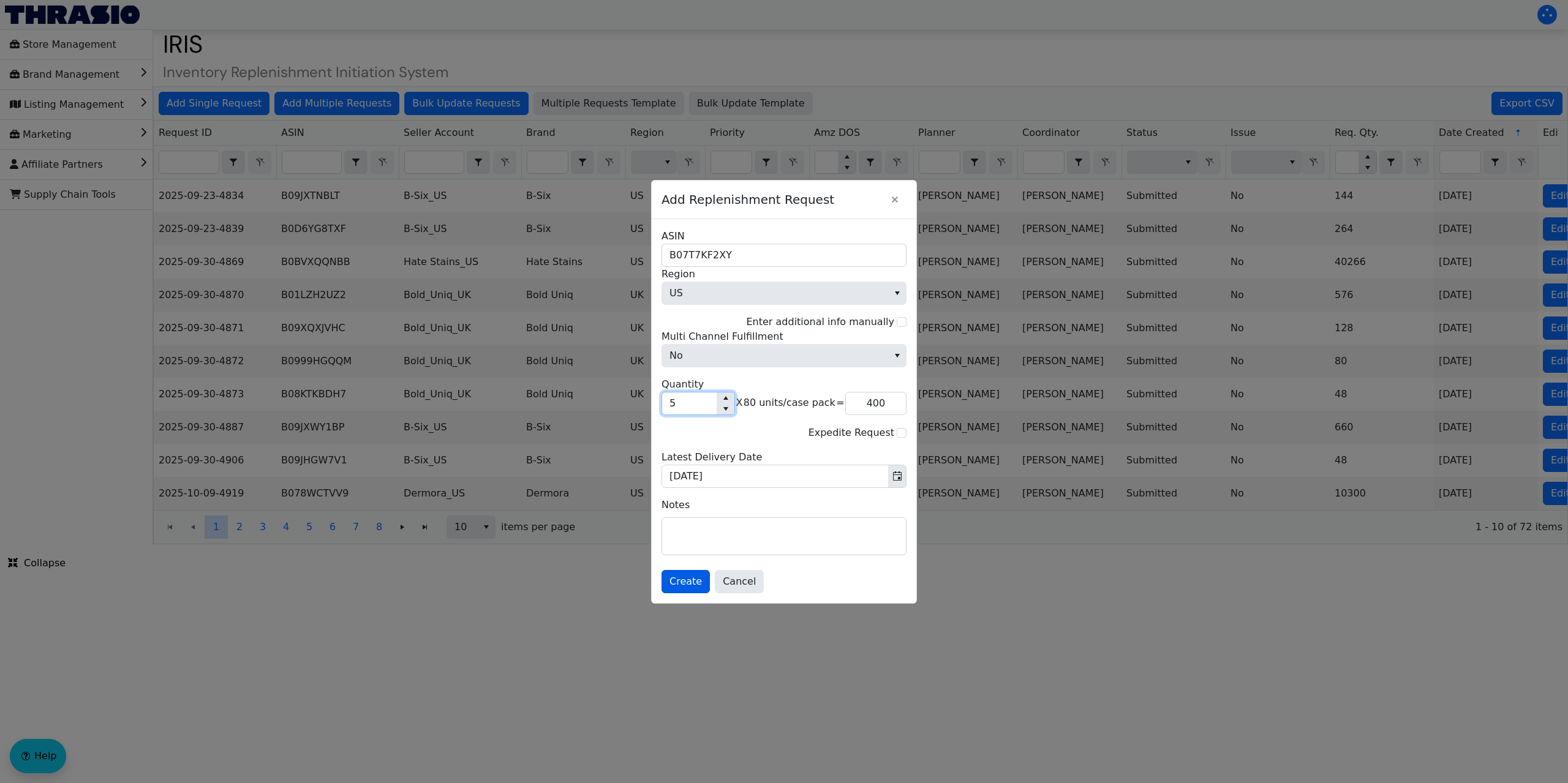
type input "5"
click at [687, 579] on span "Create" at bounding box center [686, 582] width 33 height 15
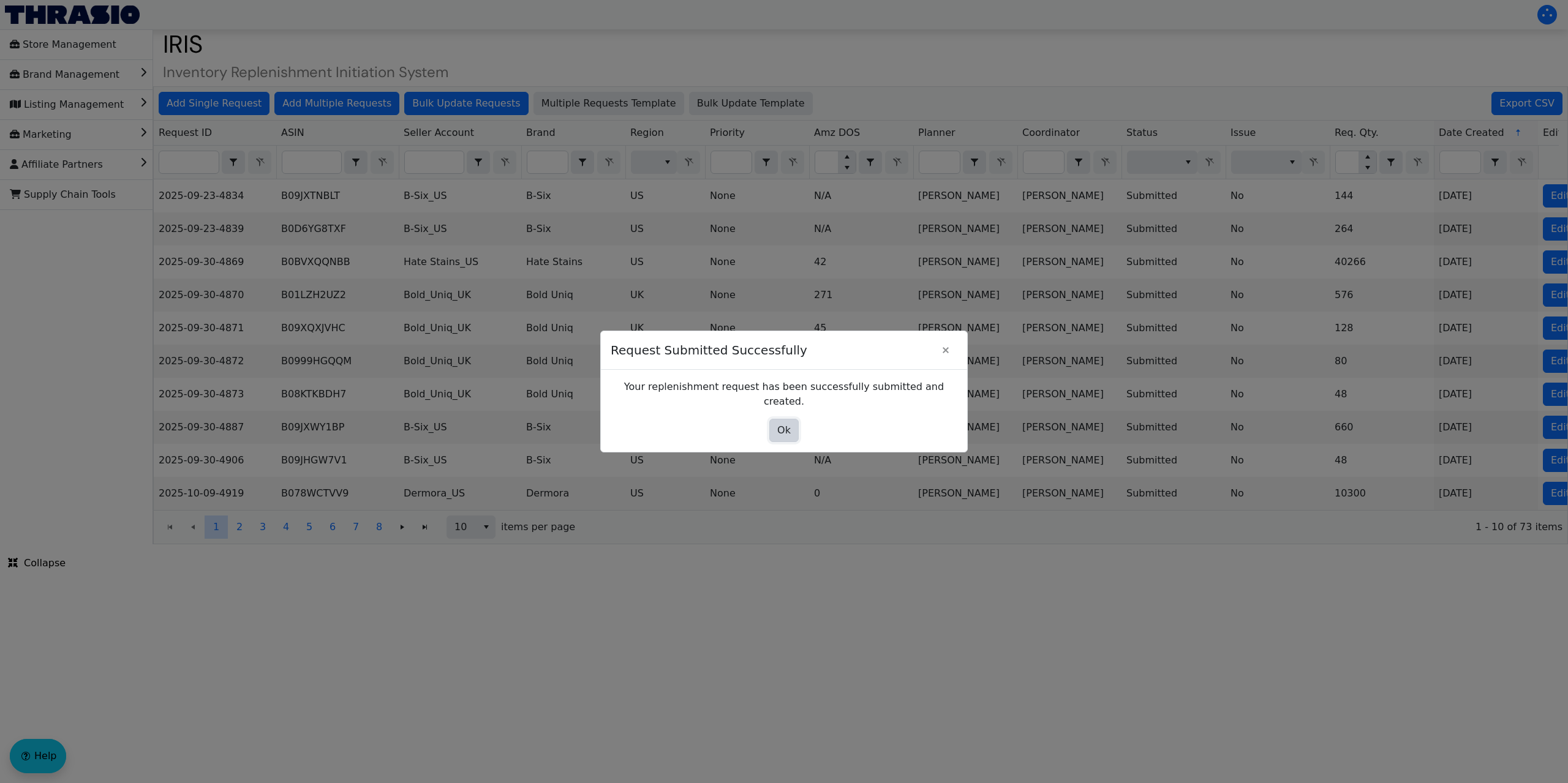
click at [788, 423] on span "Ok" at bounding box center [784, 430] width 13 height 15
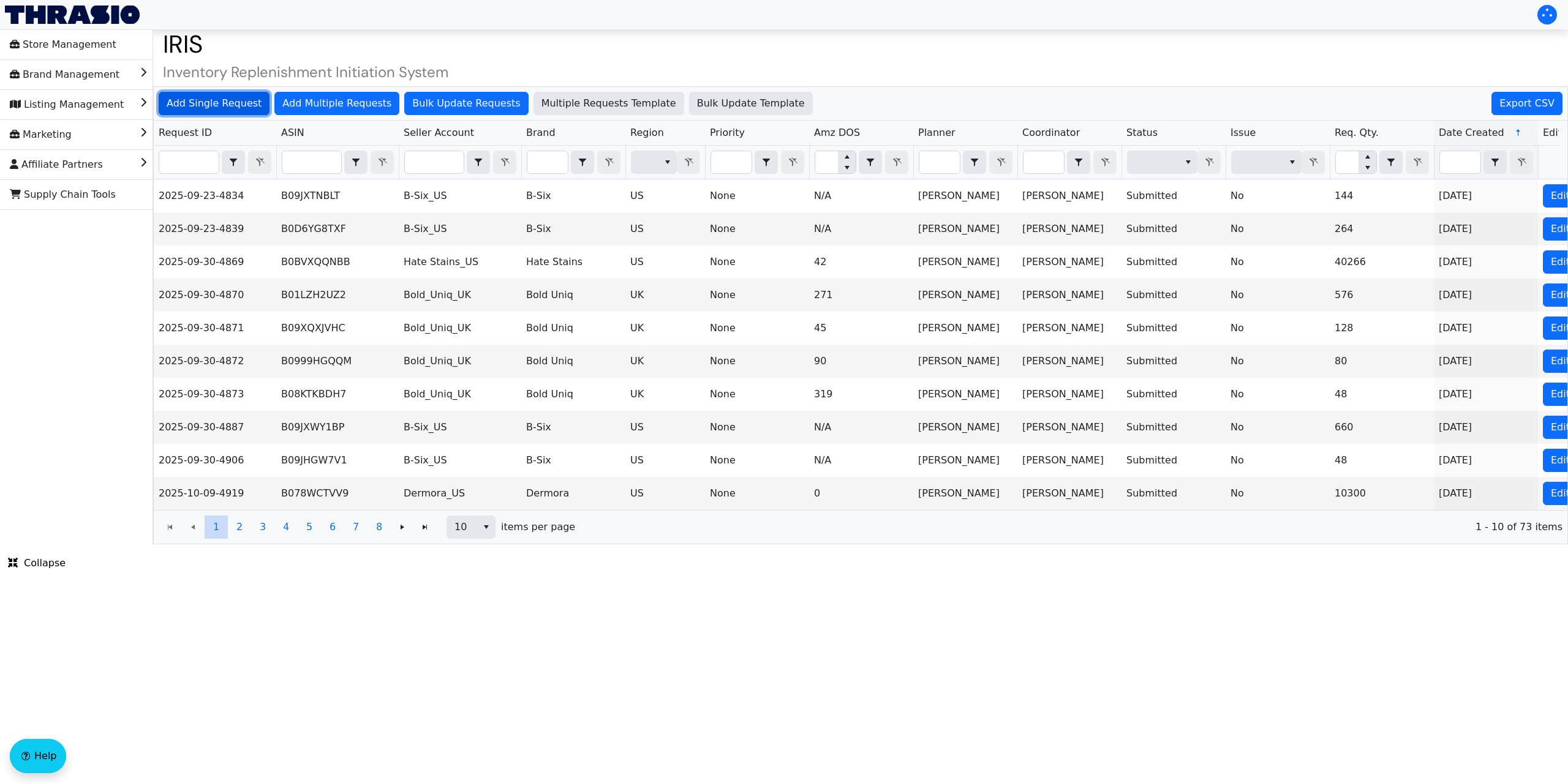
click at [216, 96] on span "Add Single Request" at bounding box center [214, 104] width 95 height 15
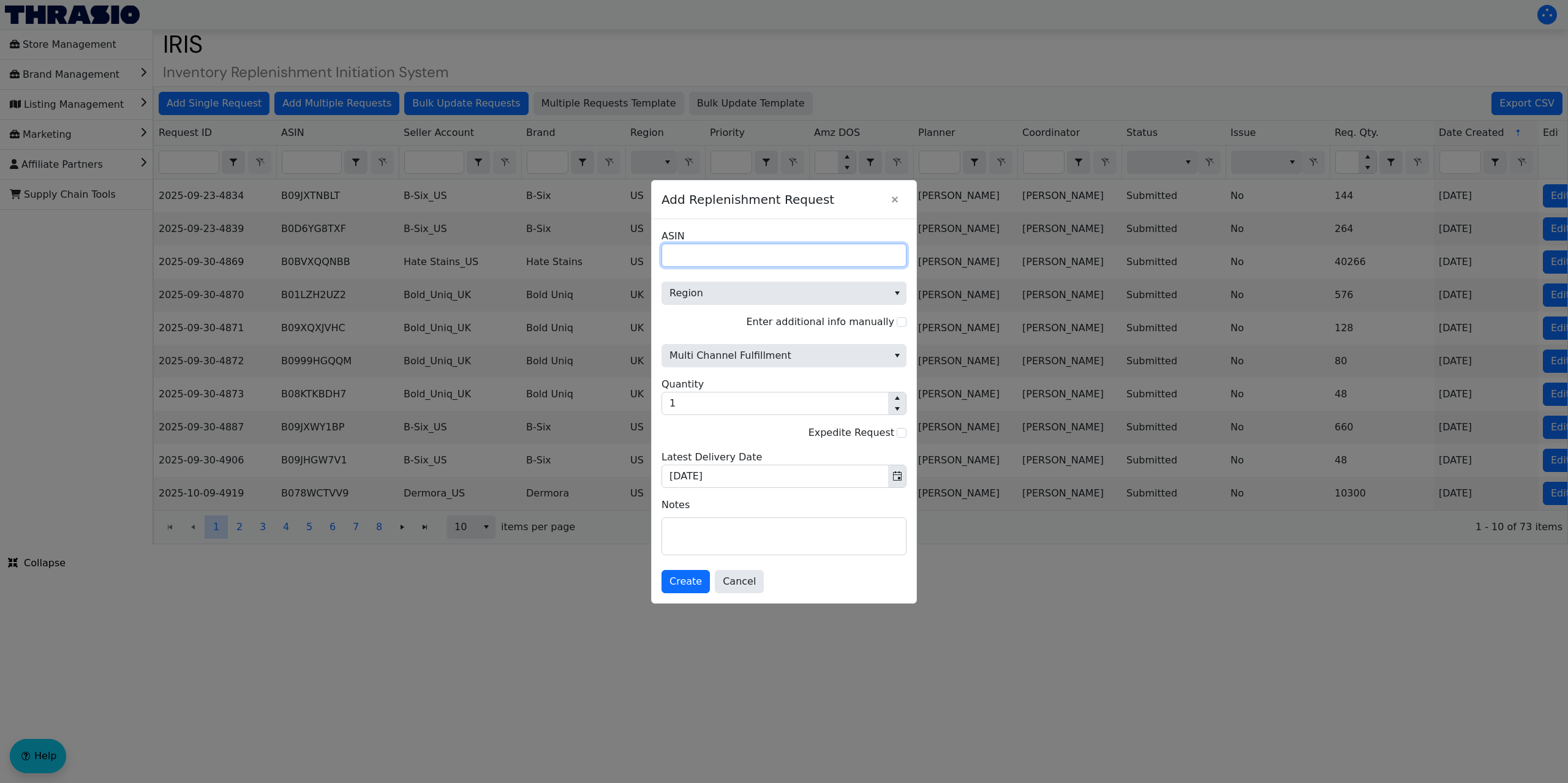
click at [744, 256] on input "ASIN" at bounding box center [784, 255] width 245 height 23
paste input "B072WD91XH"
type input "B072WD91XH"
click at [762, 297] on span "Region" at bounding box center [775, 293] width 211 height 15
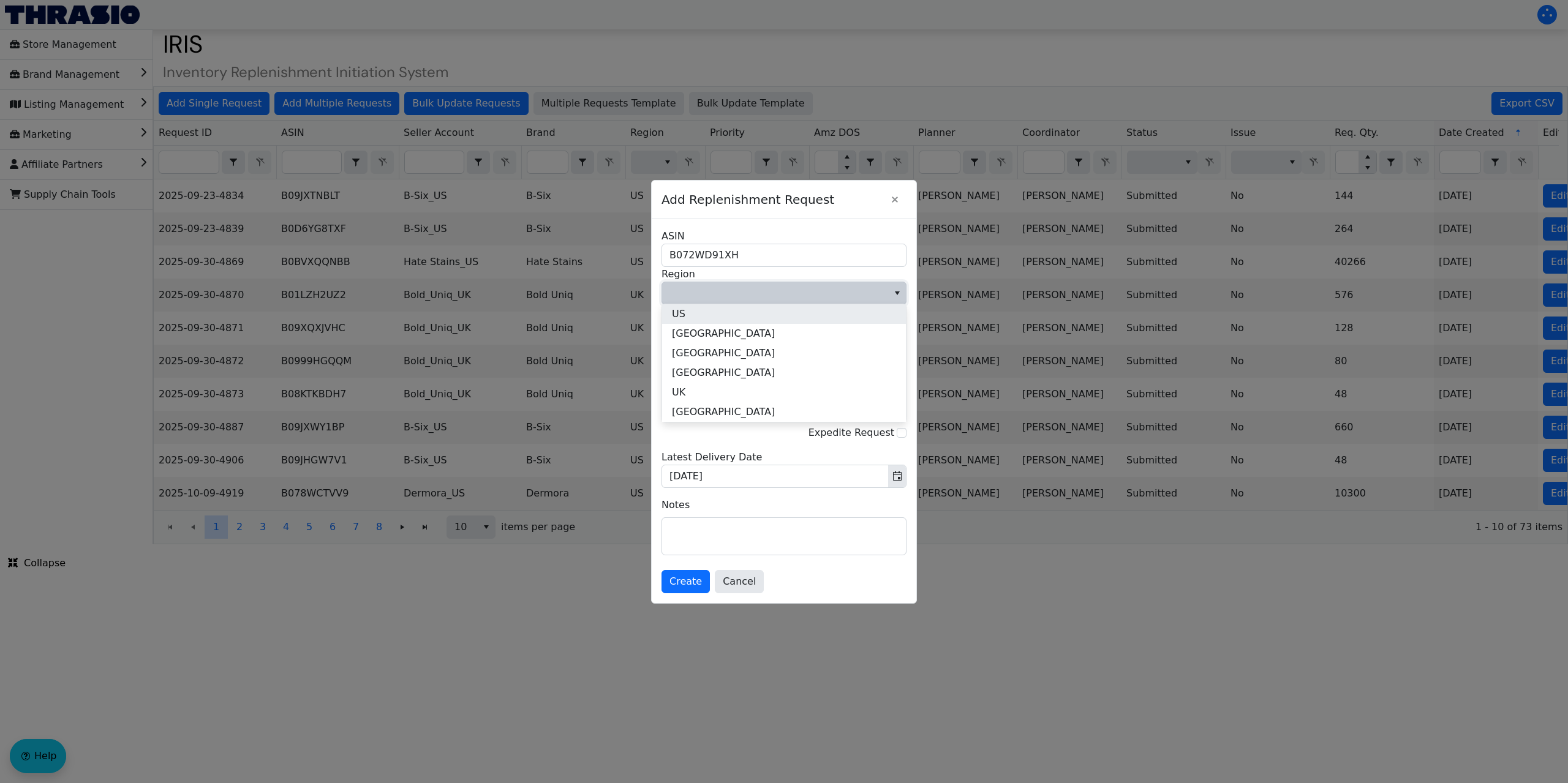
click at [700, 314] on li "US" at bounding box center [784, 314] width 244 height 19
click at [722, 358] on span "Multi Channel Fulfillment" at bounding box center [775, 356] width 211 height 15
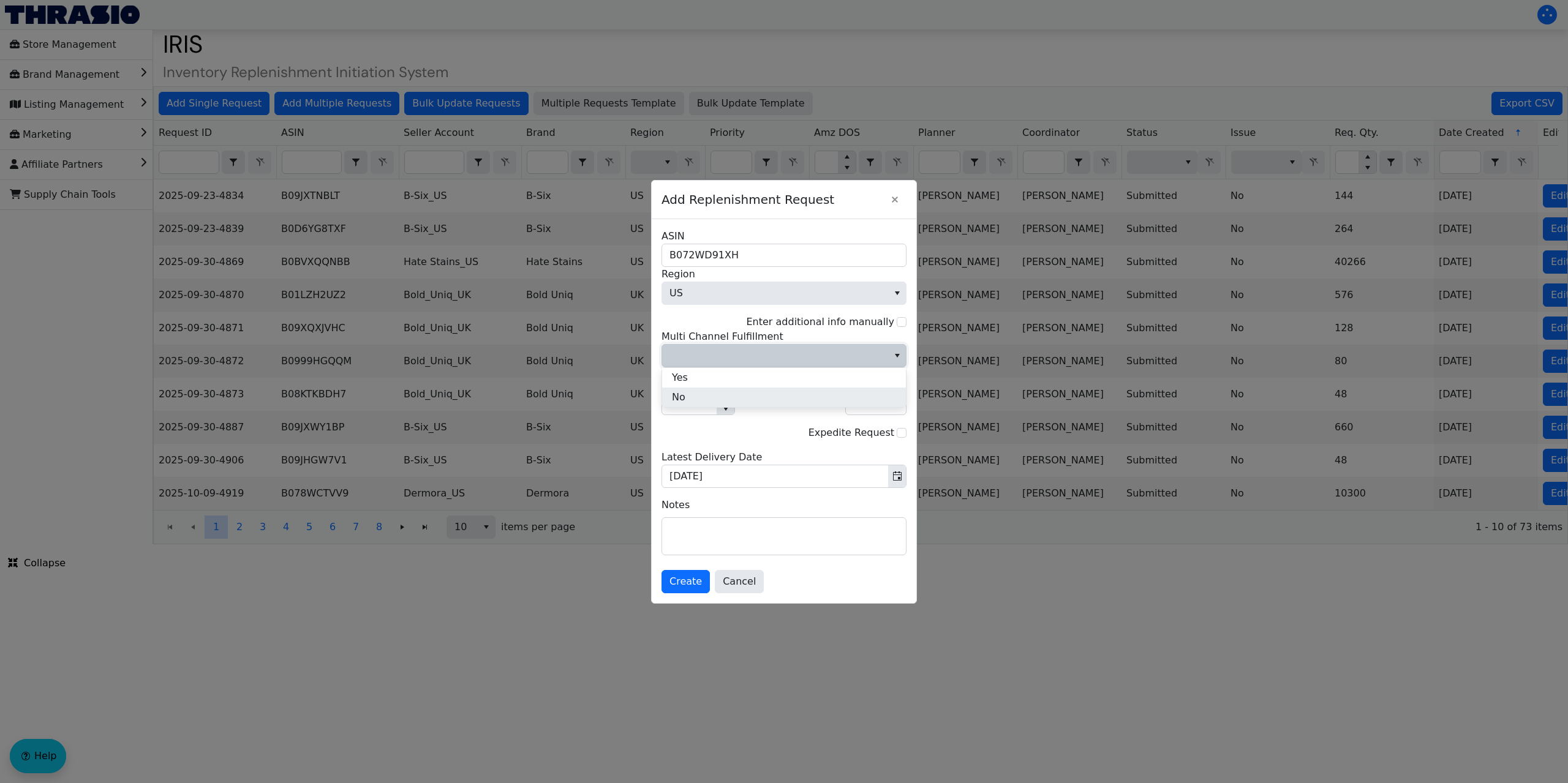
click at [696, 394] on li "No" at bounding box center [784, 397] width 244 height 19
drag, startPoint x: 691, startPoint y: 399, endPoint x: 722, endPoint y: 369, distance: 43.1
click at [668, 401] on input "1" at bounding box center [690, 404] width 55 height 22
type input "9"
type input "72"
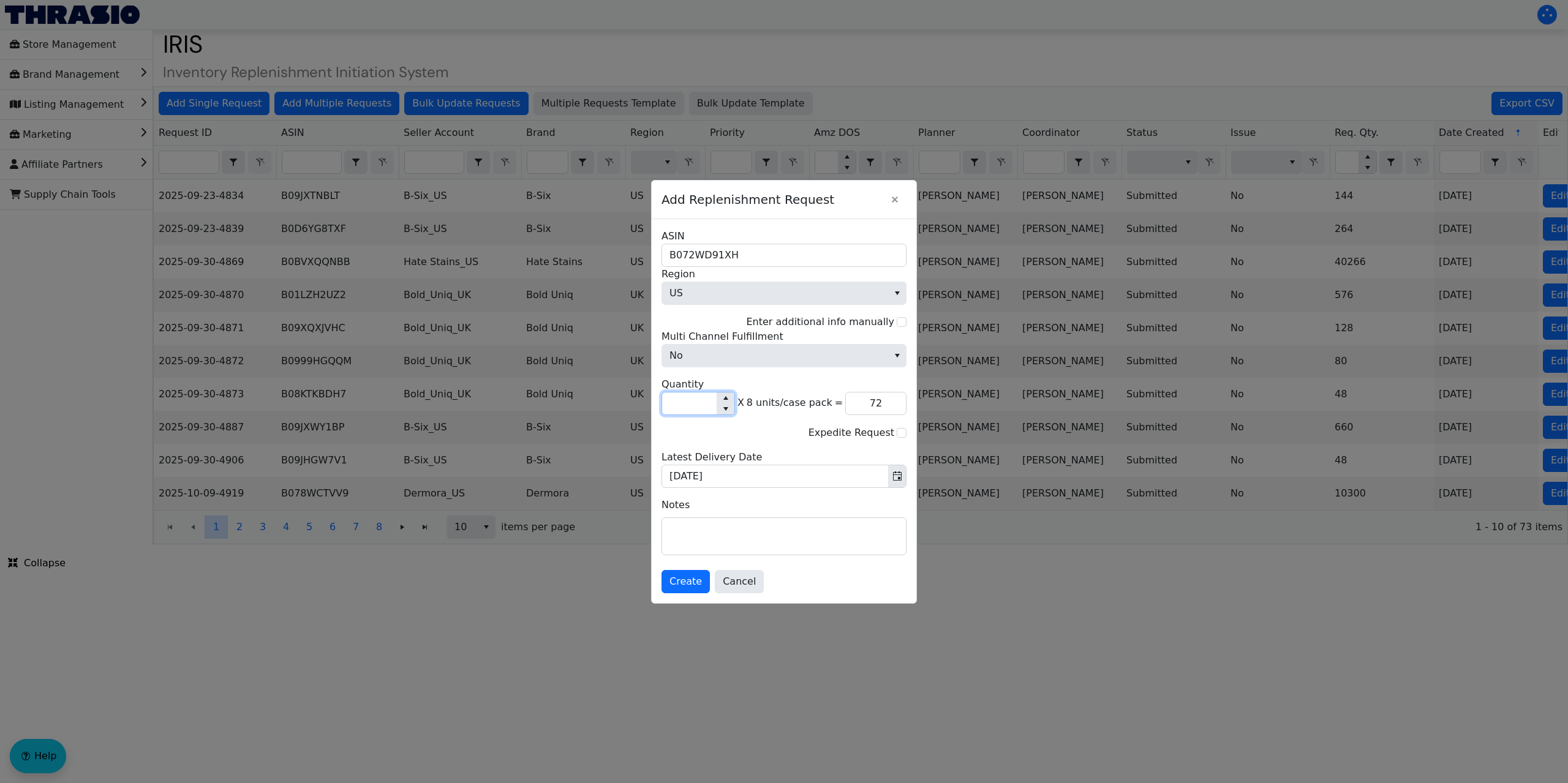
type input "0"
type input "4"
type input "32"
type input "45"
type input "360"
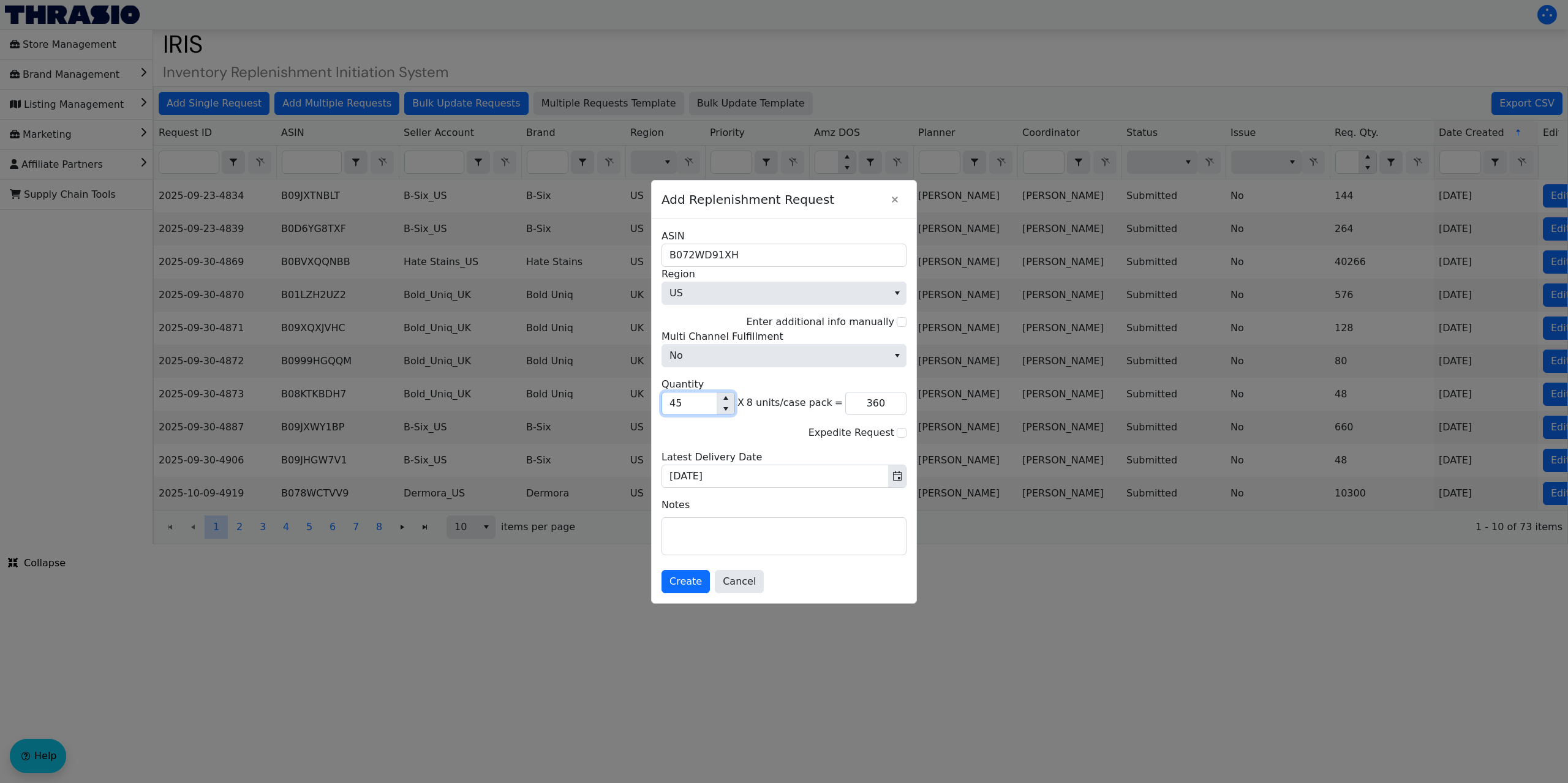
type input "45"
click at [685, 579] on span "Create" at bounding box center [686, 582] width 33 height 15
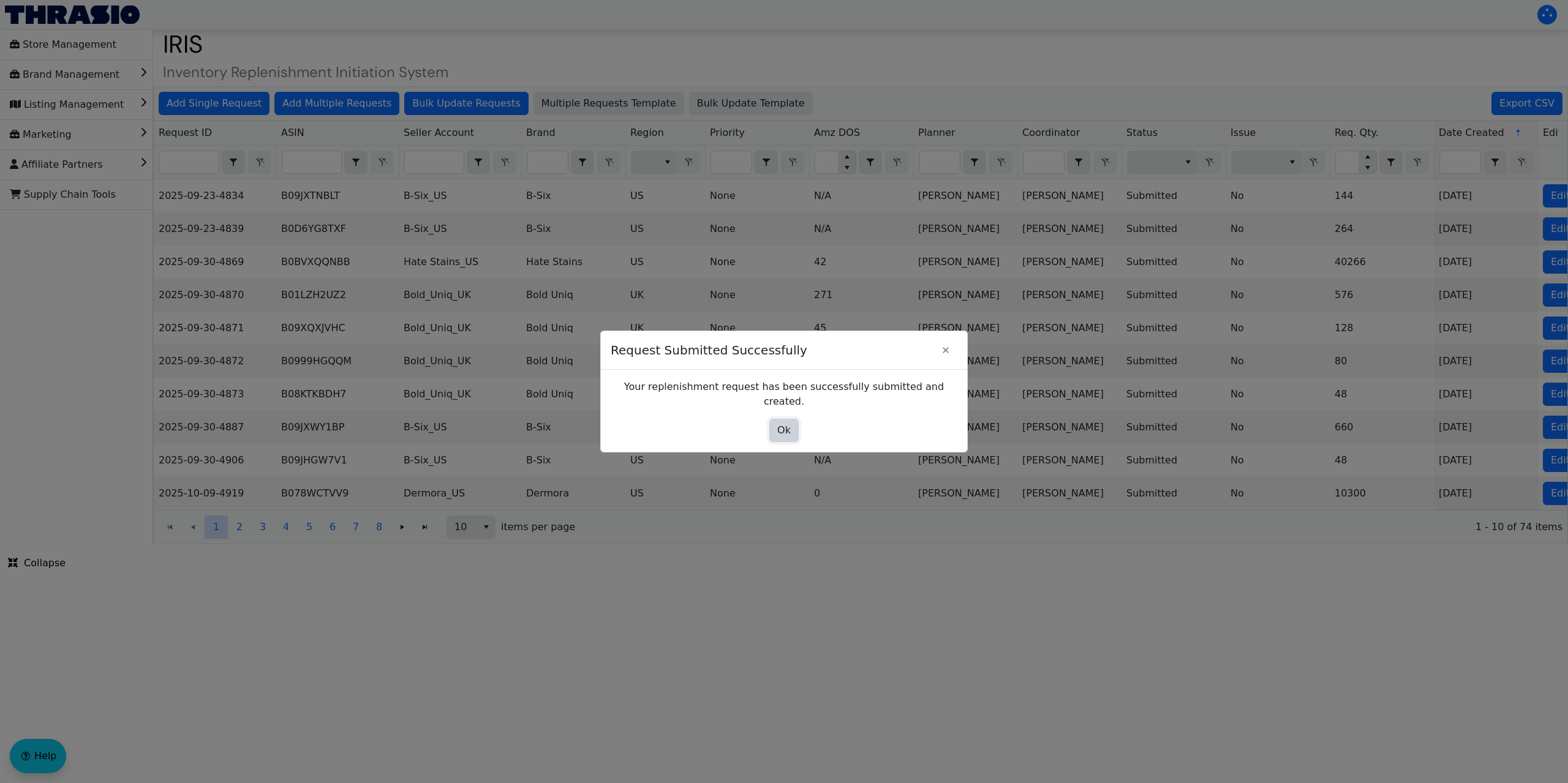
click at [786, 423] on span "Ok" at bounding box center [784, 430] width 13 height 15
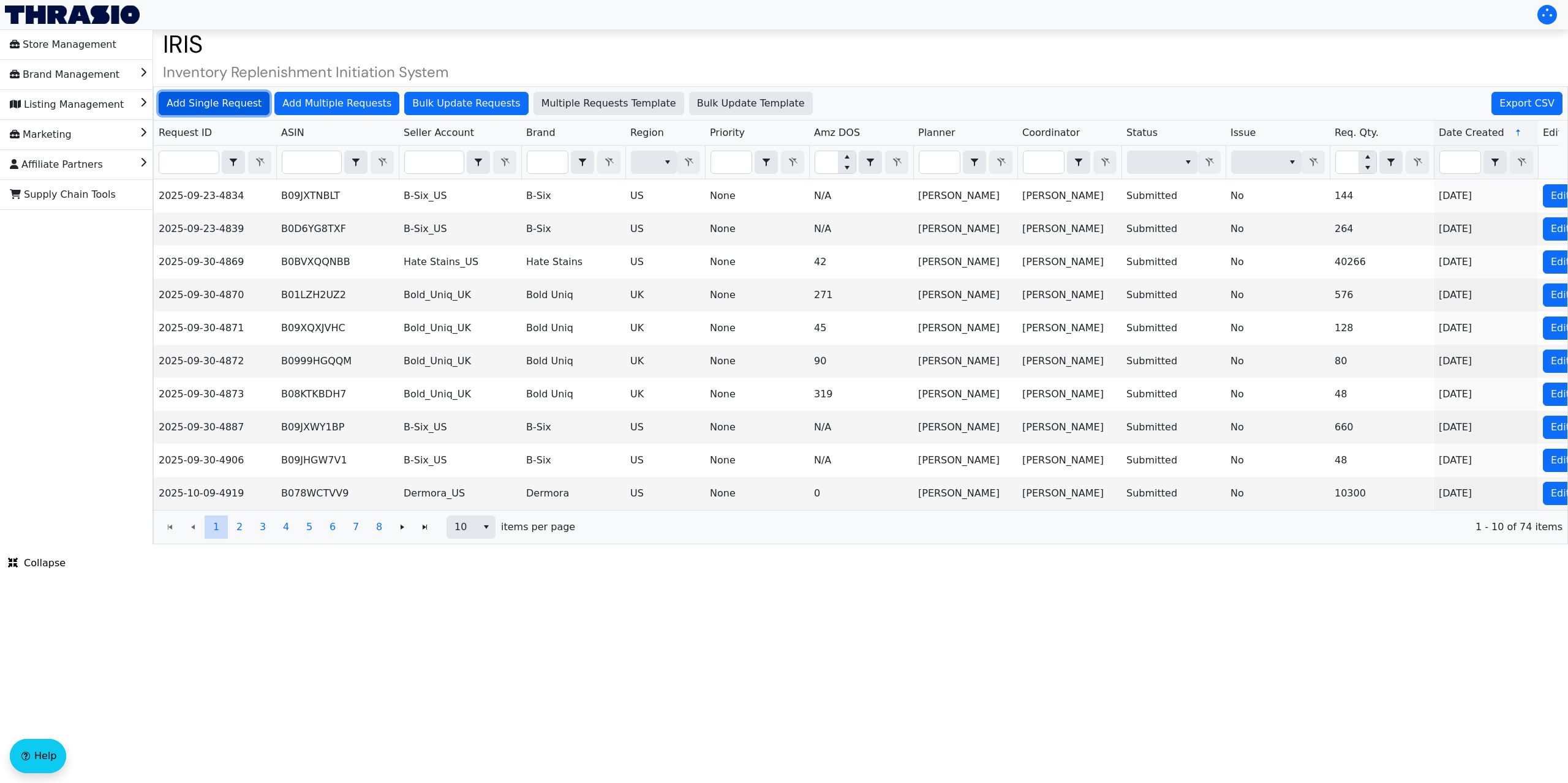
click at [249, 97] on span "Add Single Request" at bounding box center [214, 104] width 95 height 15
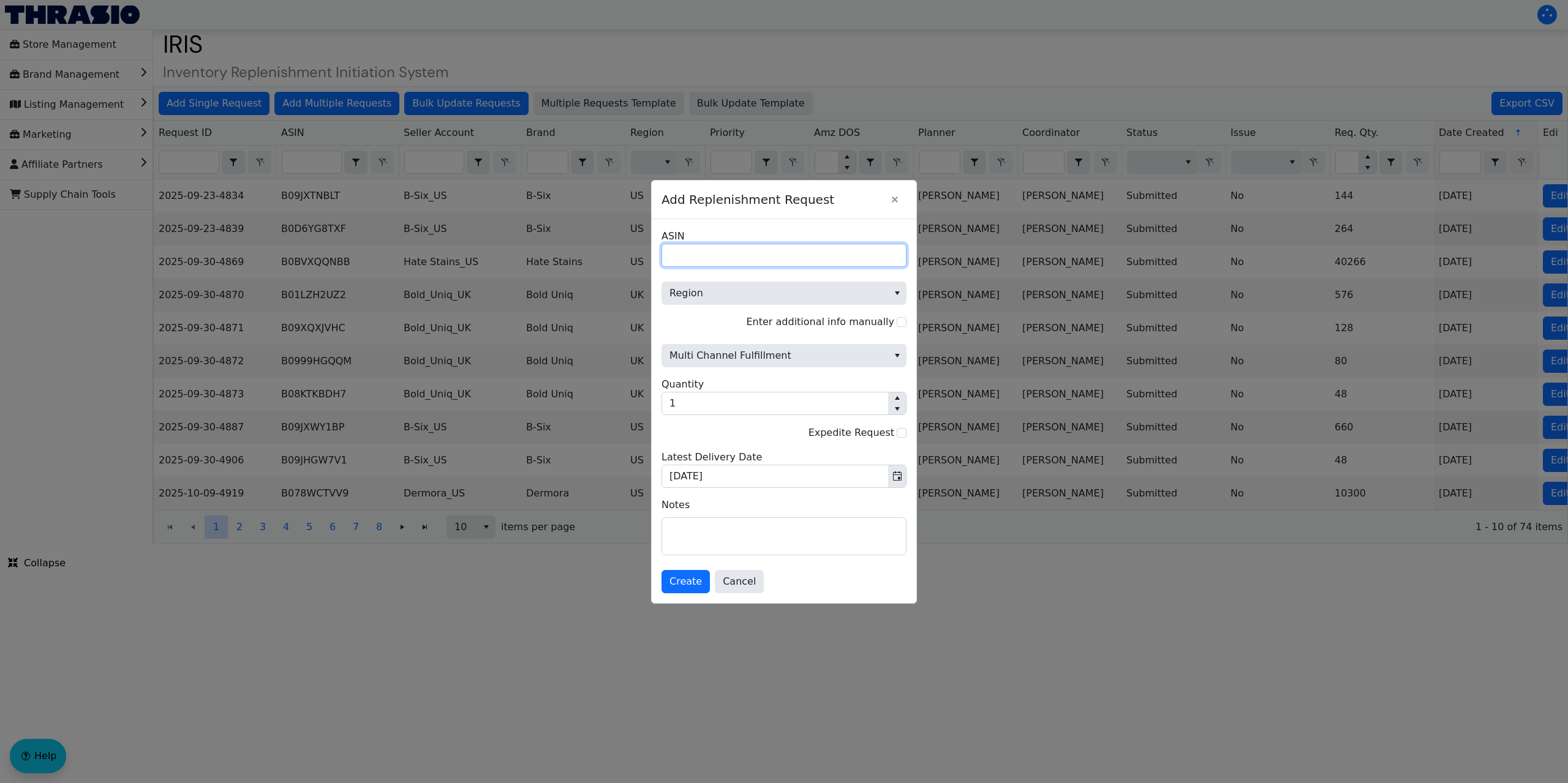
click at [702, 256] on input "ASIN" at bounding box center [784, 255] width 245 height 23
paste input "B0BMDC92LS"
type input "B0BMDC92LS"
click at [773, 289] on span "Region" at bounding box center [775, 293] width 211 height 15
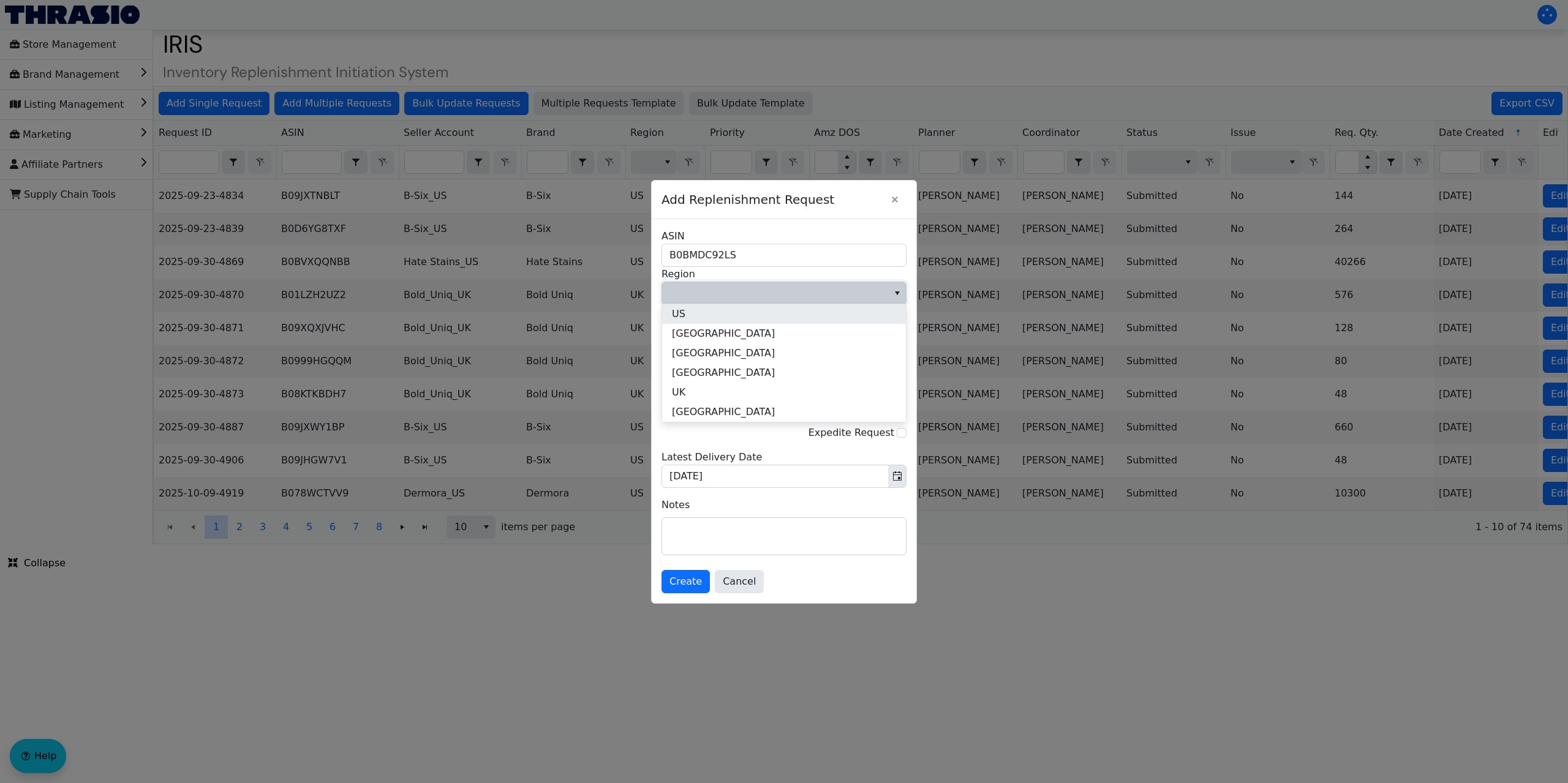
click at [743, 316] on li "US" at bounding box center [784, 314] width 244 height 19
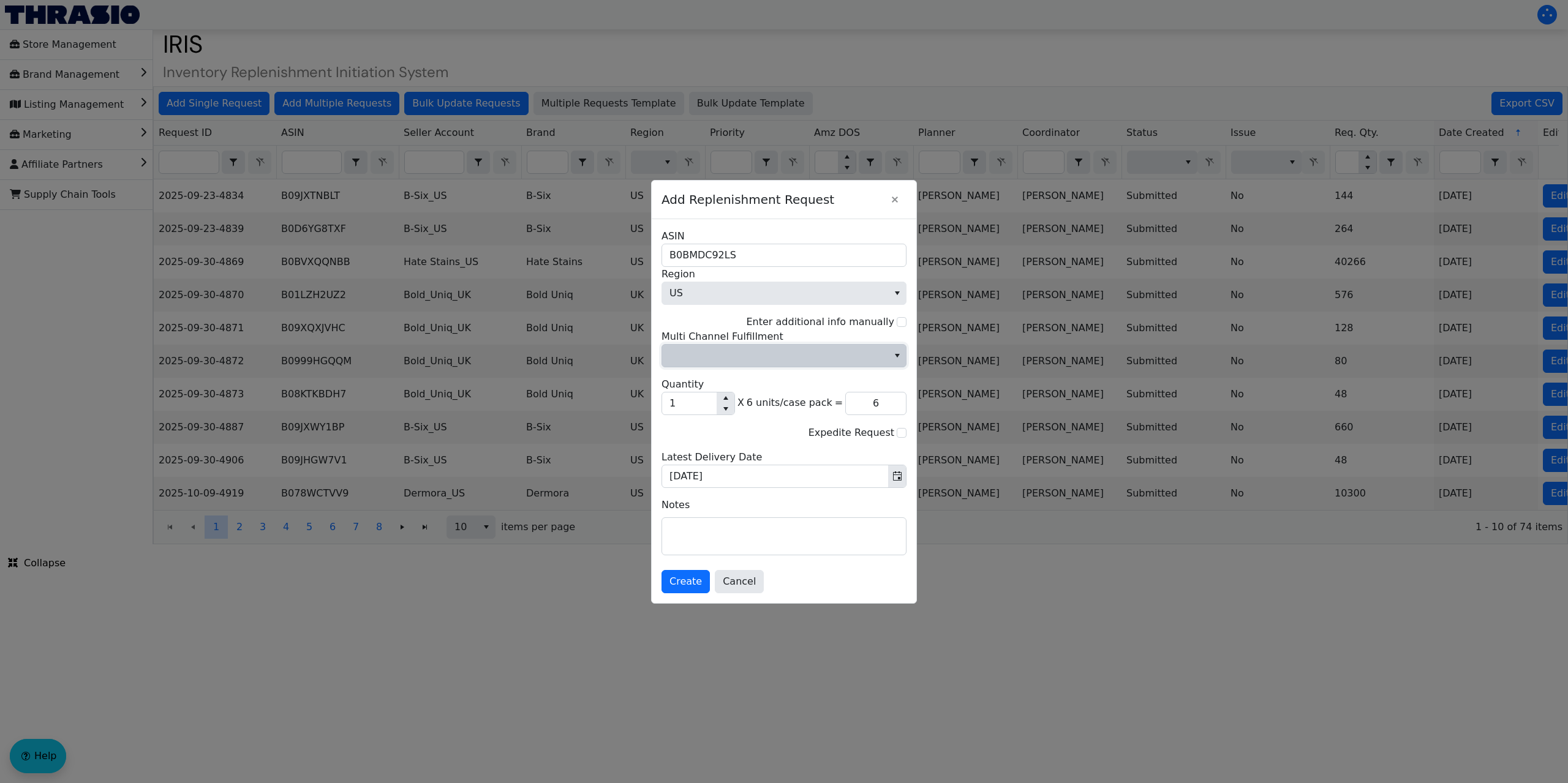
click at [745, 357] on span "Multi Channel Fulfillment" at bounding box center [775, 356] width 211 height 15
click at [725, 399] on li "No" at bounding box center [784, 397] width 244 height 19
drag, startPoint x: 691, startPoint y: 402, endPoint x: 656, endPoint y: 404, distance: 35.1
click at [656, 405] on div "B0BMDC92LS ASIN US Region Enter additional info manually No Multi Channel Fulfi…" at bounding box center [784, 411] width 265 height 384
type input "5"
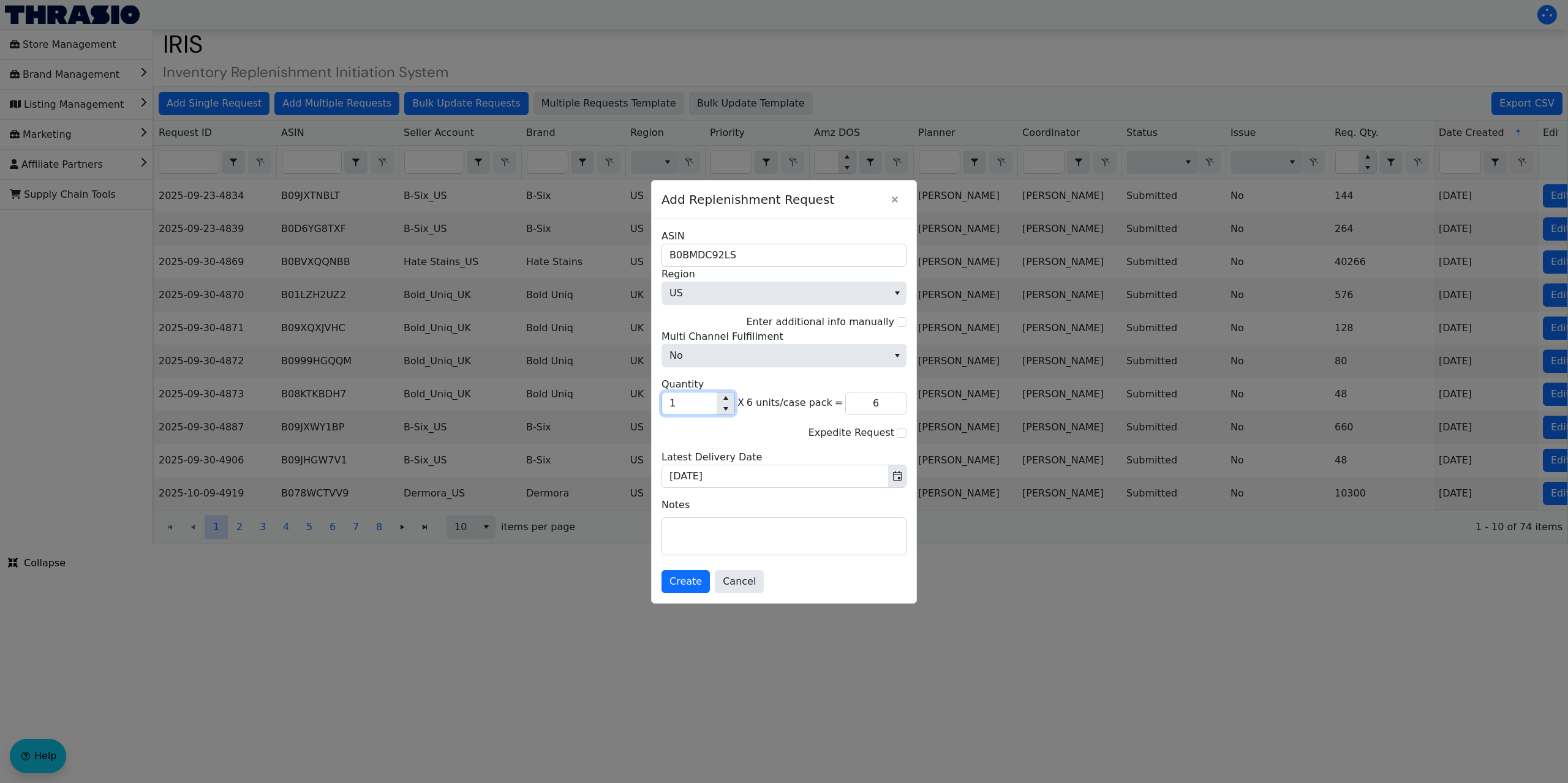
type input "30"
type input "57"
type input "342"
type input "57"
click at [687, 576] on span "Create" at bounding box center [686, 582] width 33 height 15
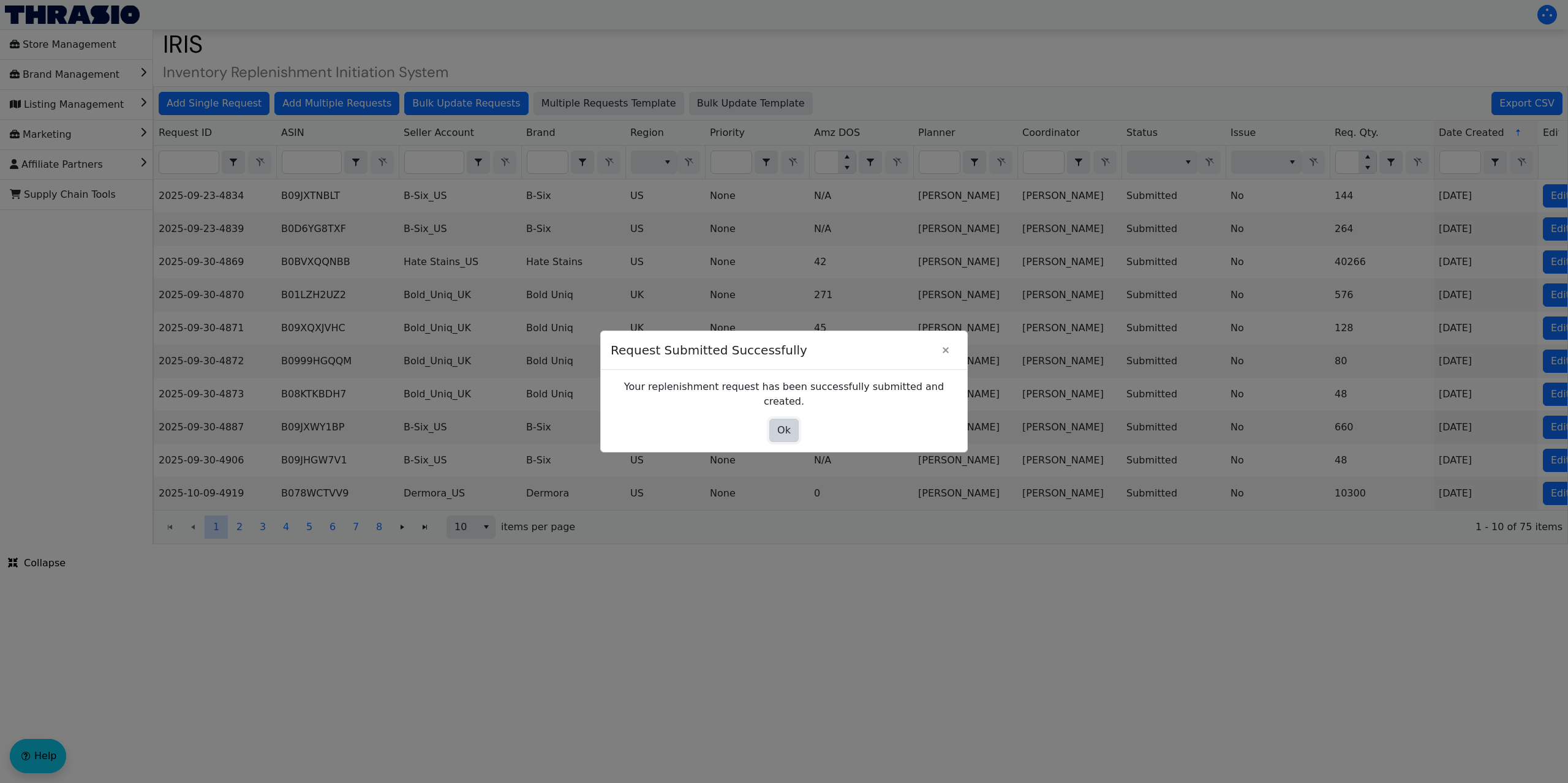
click at [777, 423] on span "Ok" at bounding box center [784, 430] width 13 height 15
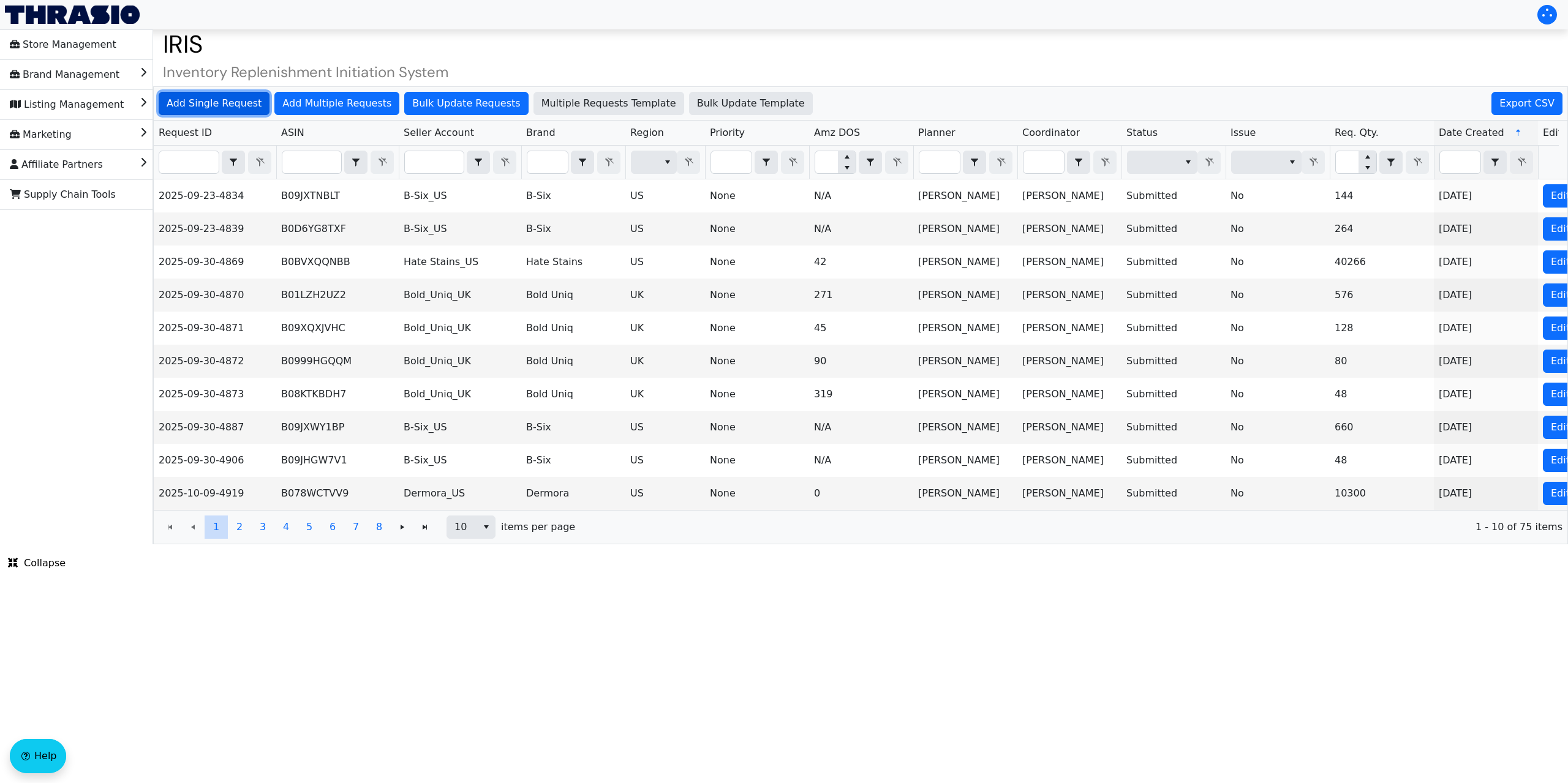
click at [231, 104] on span "Add Single Request" at bounding box center [214, 104] width 95 height 15
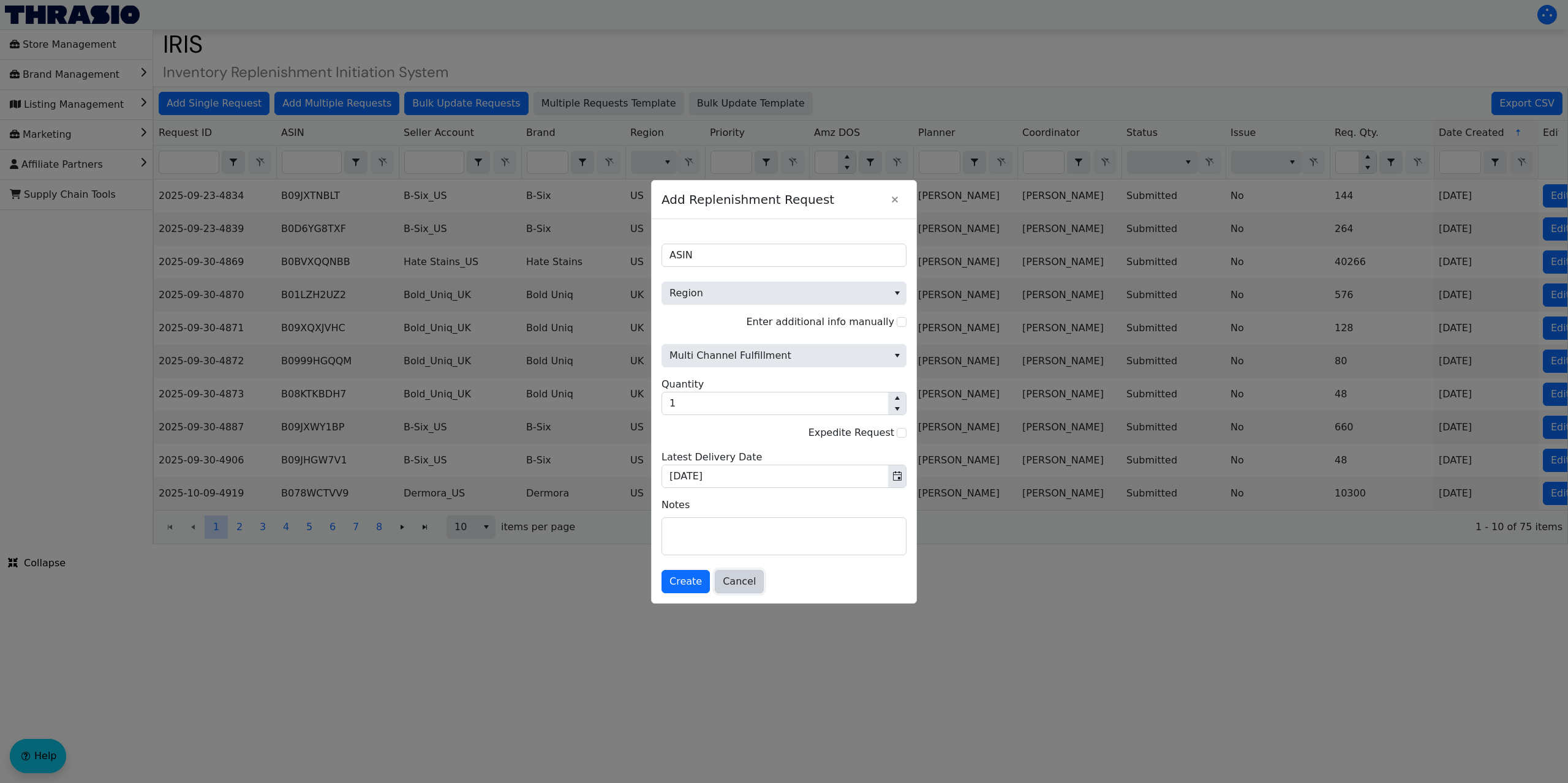
click at [744, 579] on span "Cancel" at bounding box center [739, 582] width 33 height 15
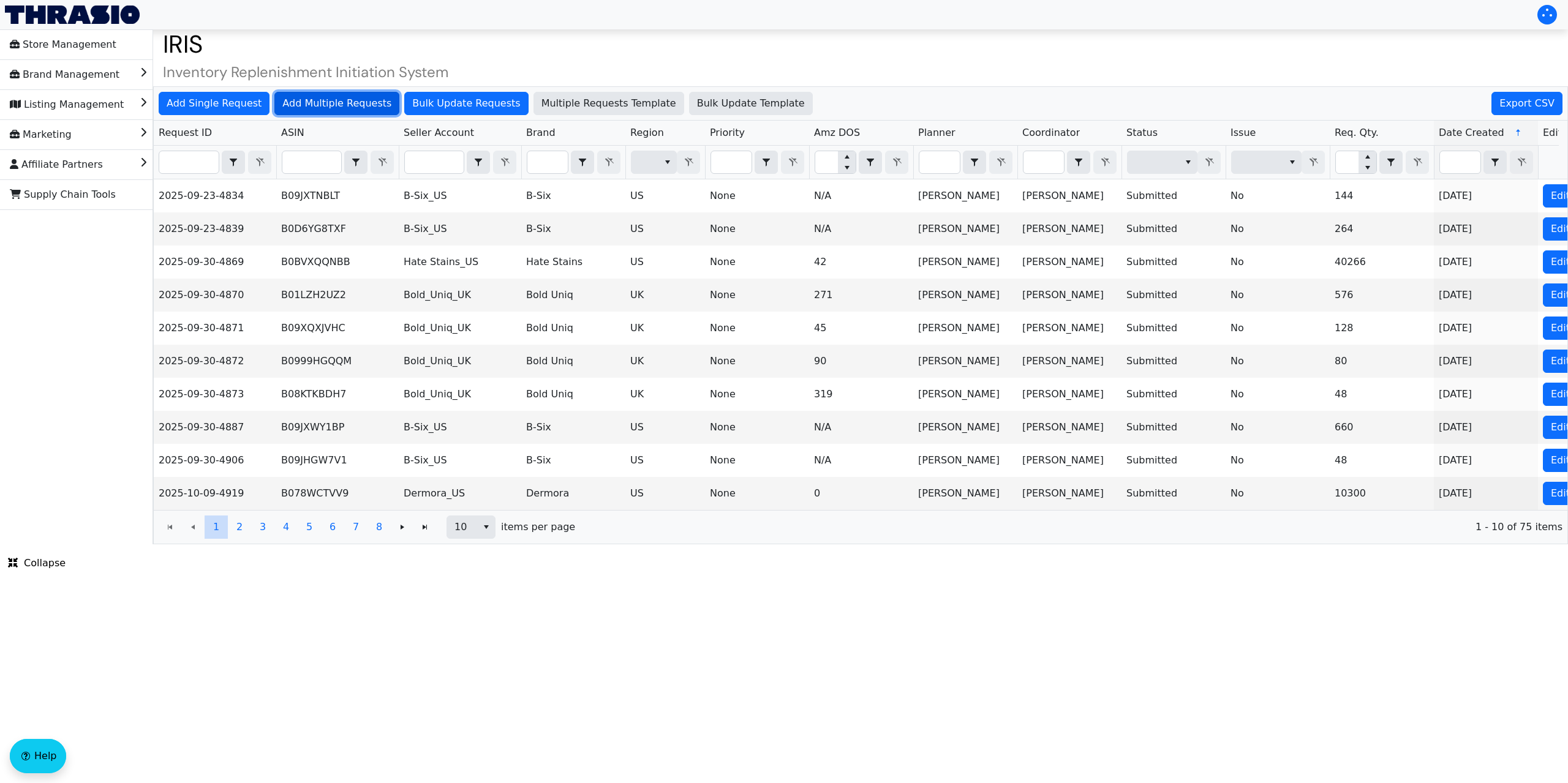
click at [348, 98] on span "Add Multiple Requests" at bounding box center [336, 104] width 109 height 15
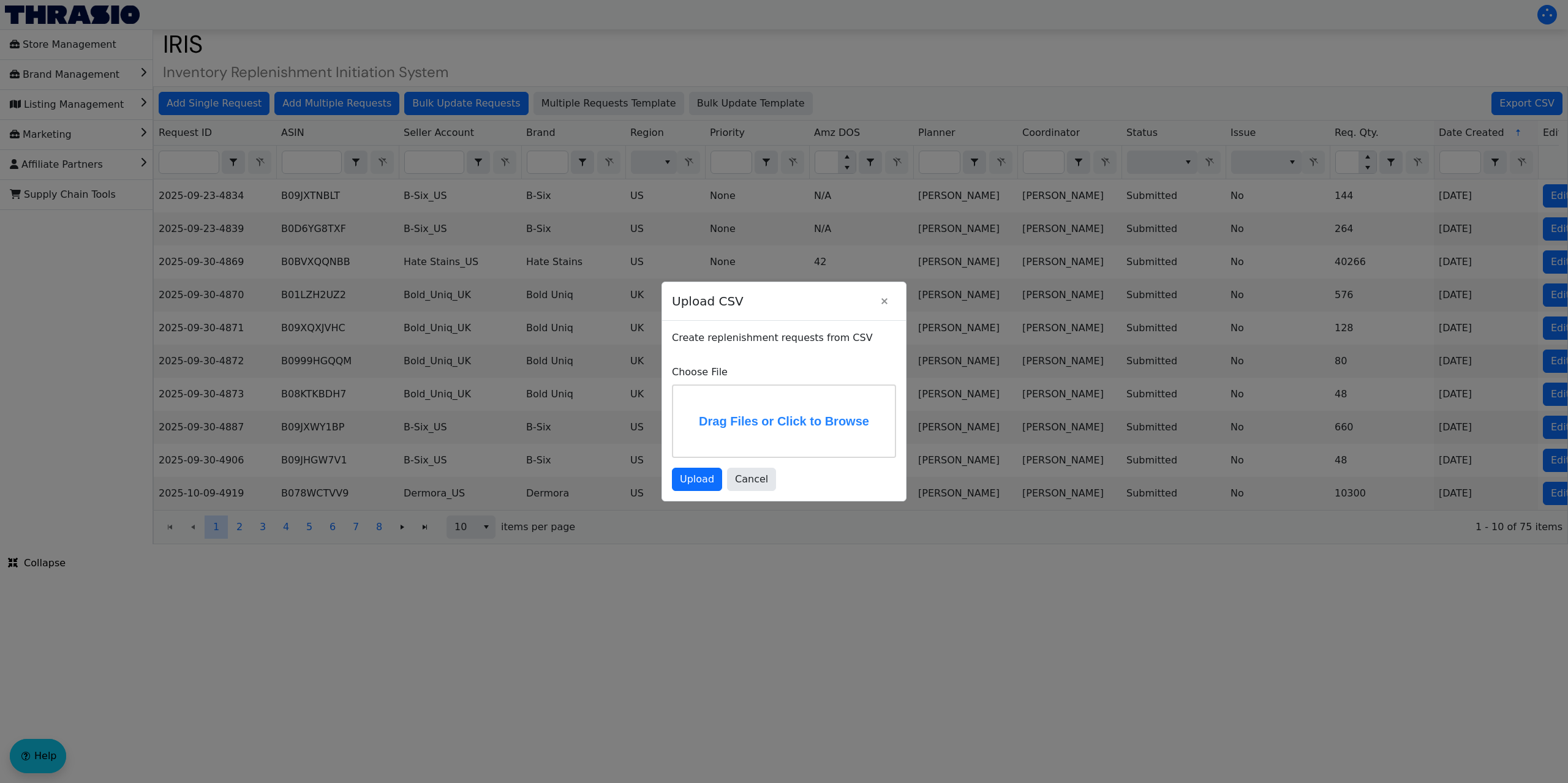
click at [814, 416] on label "Drag Files or Click to Browse" at bounding box center [783, 422] width 222 height 71
click at [0, 0] on input "Drag Files or Click to Browse" at bounding box center [0, 0] width 0 height 0
click at [695, 476] on span "Upload" at bounding box center [697, 479] width 34 height 15
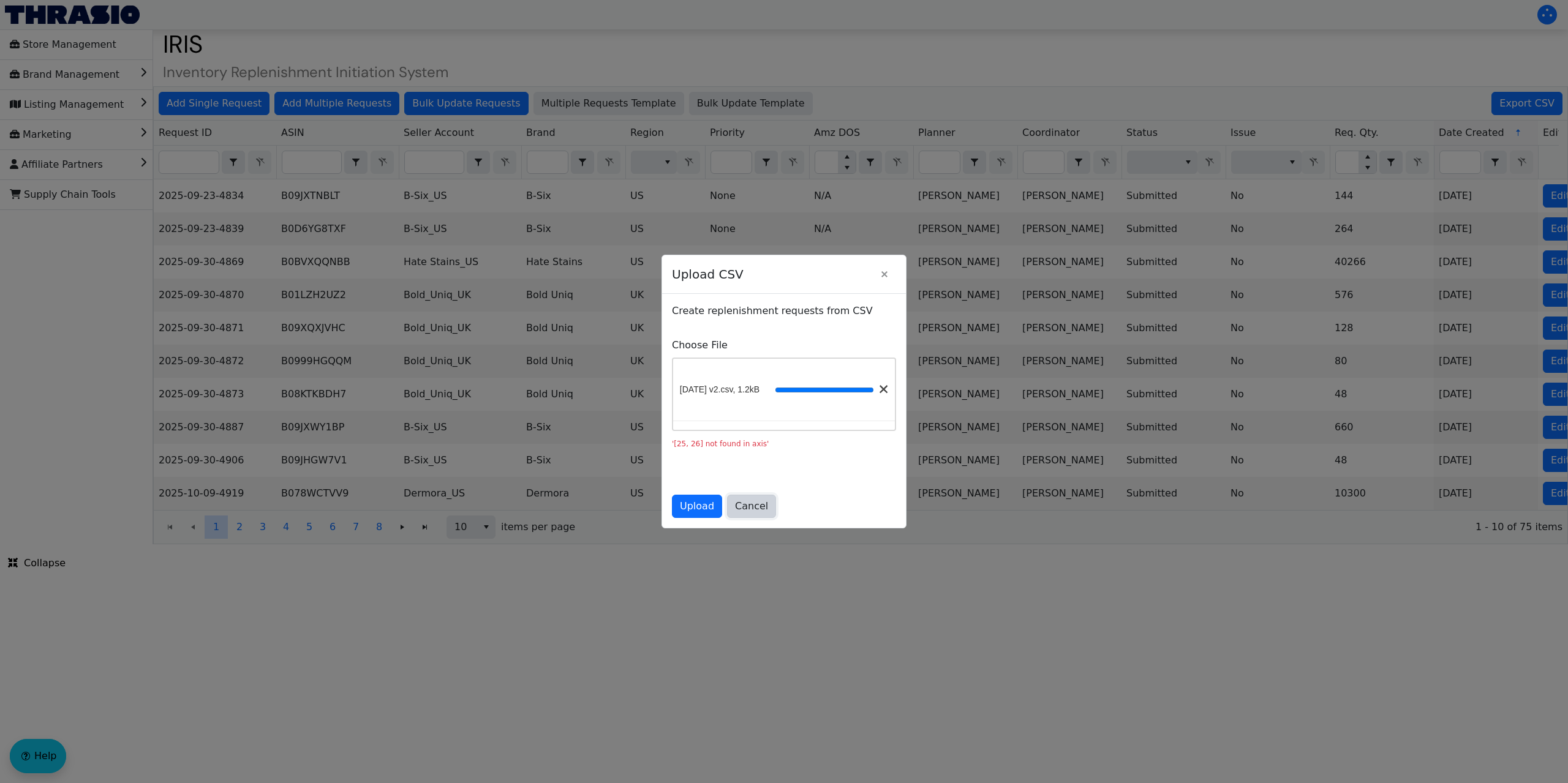
click at [738, 507] on span "Cancel" at bounding box center [751, 507] width 33 height 15
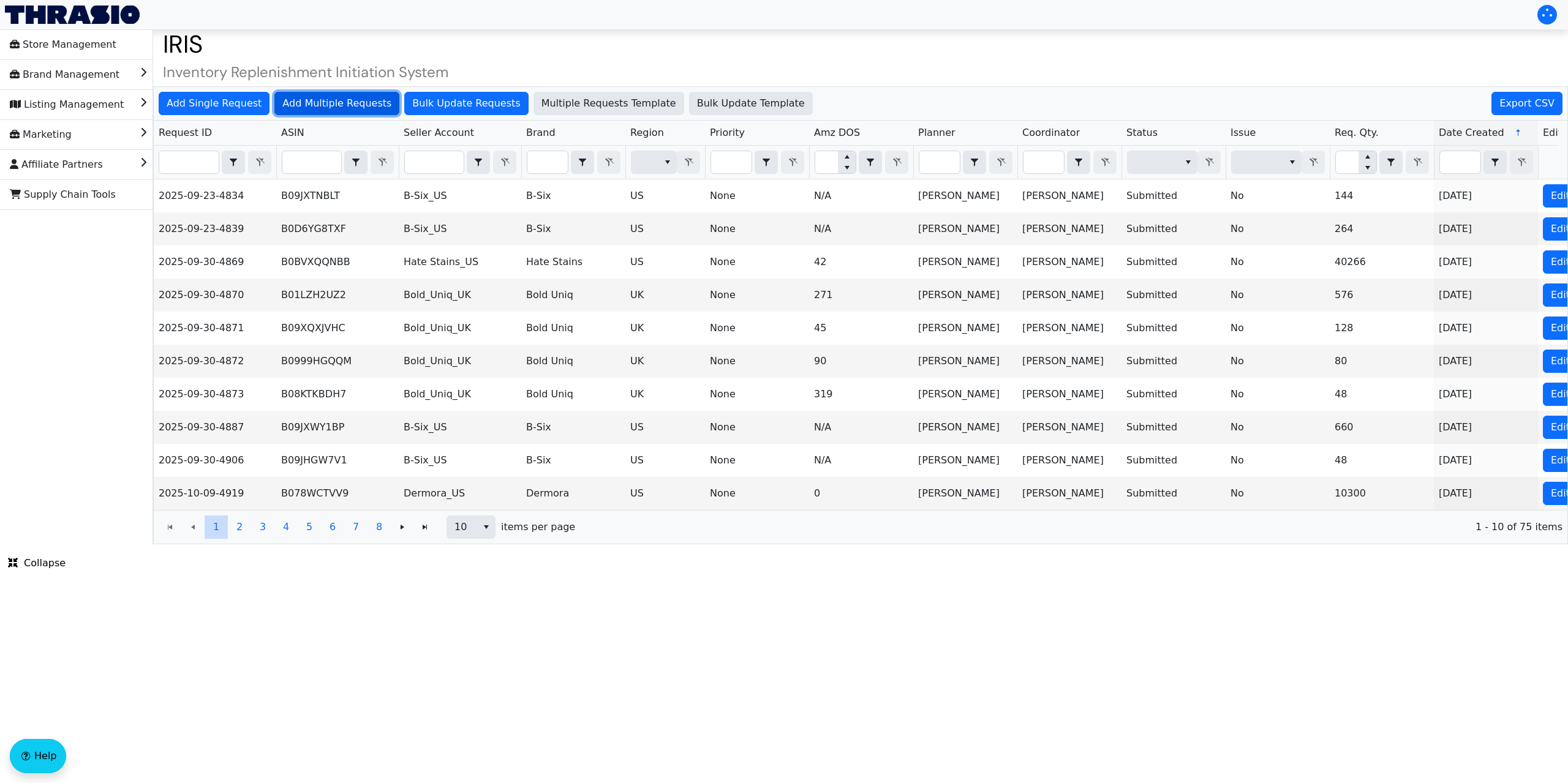
click at [341, 104] on span "Add Multiple Requests" at bounding box center [336, 104] width 109 height 15
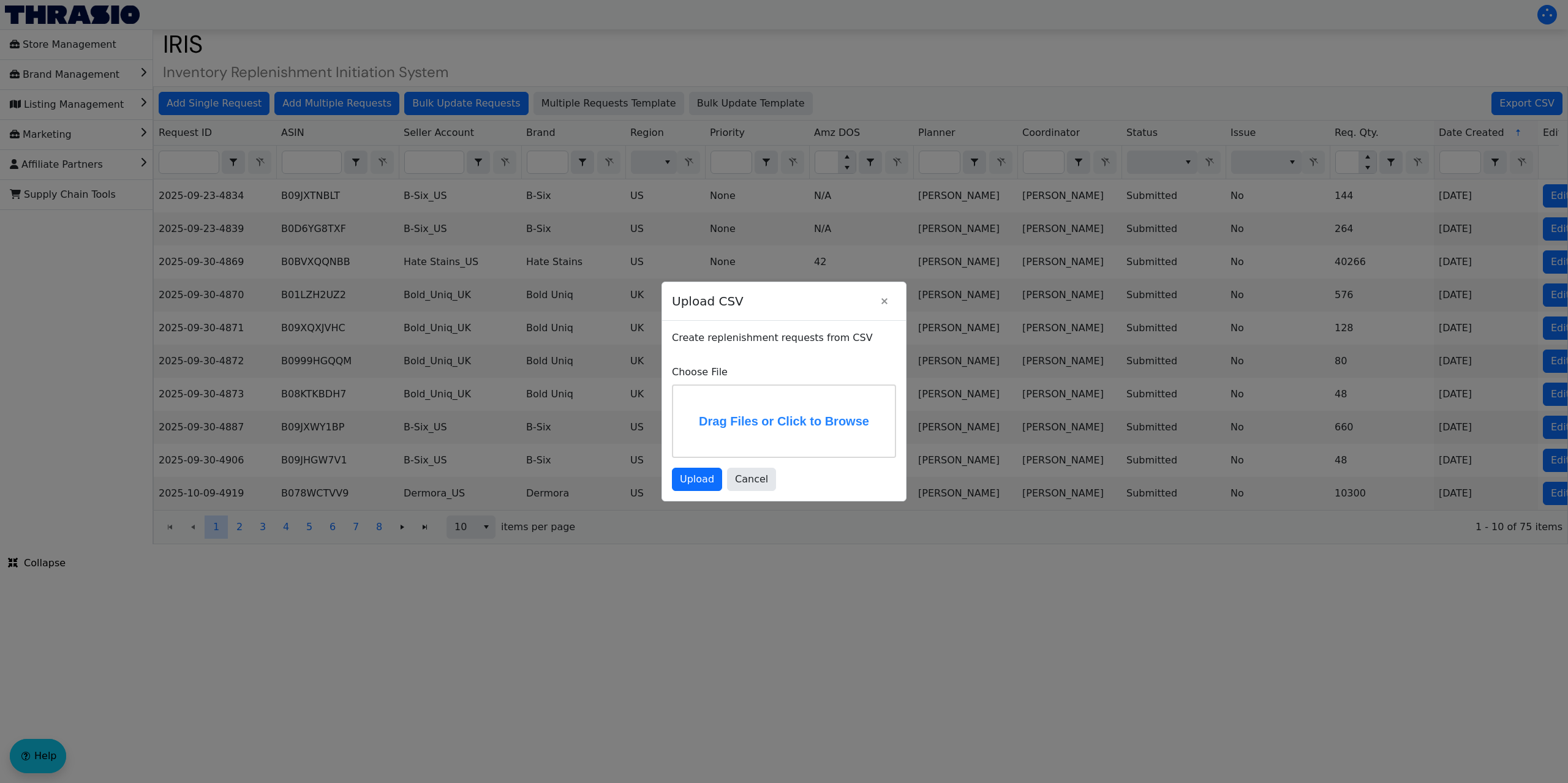
click at [750, 426] on label "Drag Files or Click to Browse" at bounding box center [783, 422] width 222 height 71
click at [0, 0] on input "Drag Files or Click to Browse" at bounding box center [0, 0] width 0 height 0
click at [696, 476] on span "Upload" at bounding box center [697, 479] width 34 height 15
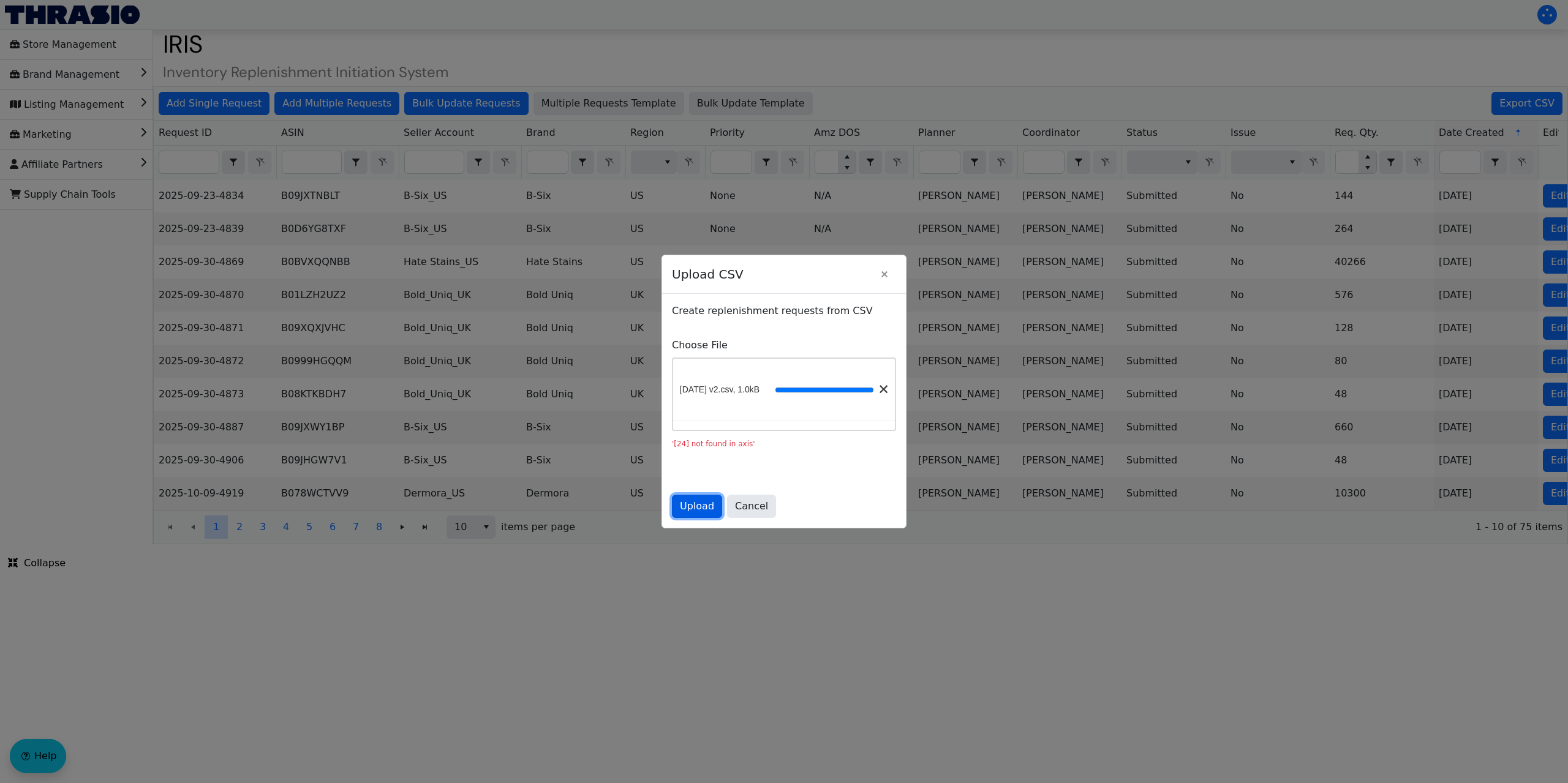
click at [696, 509] on span "Upload" at bounding box center [697, 507] width 34 height 15
click at [745, 512] on span "Cancel" at bounding box center [751, 507] width 33 height 15
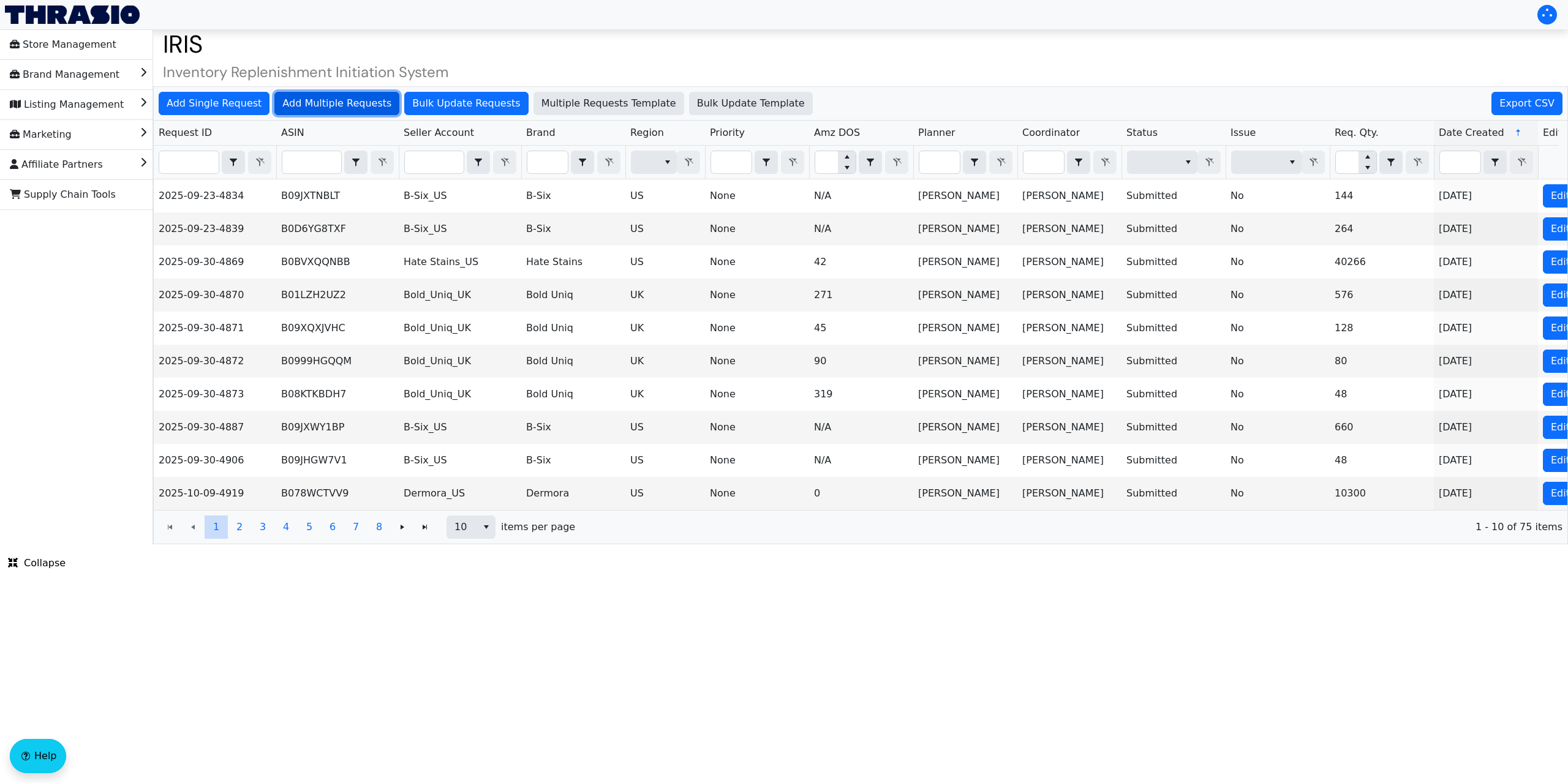
click at [314, 104] on span "Add Multiple Requests" at bounding box center [336, 104] width 109 height 15
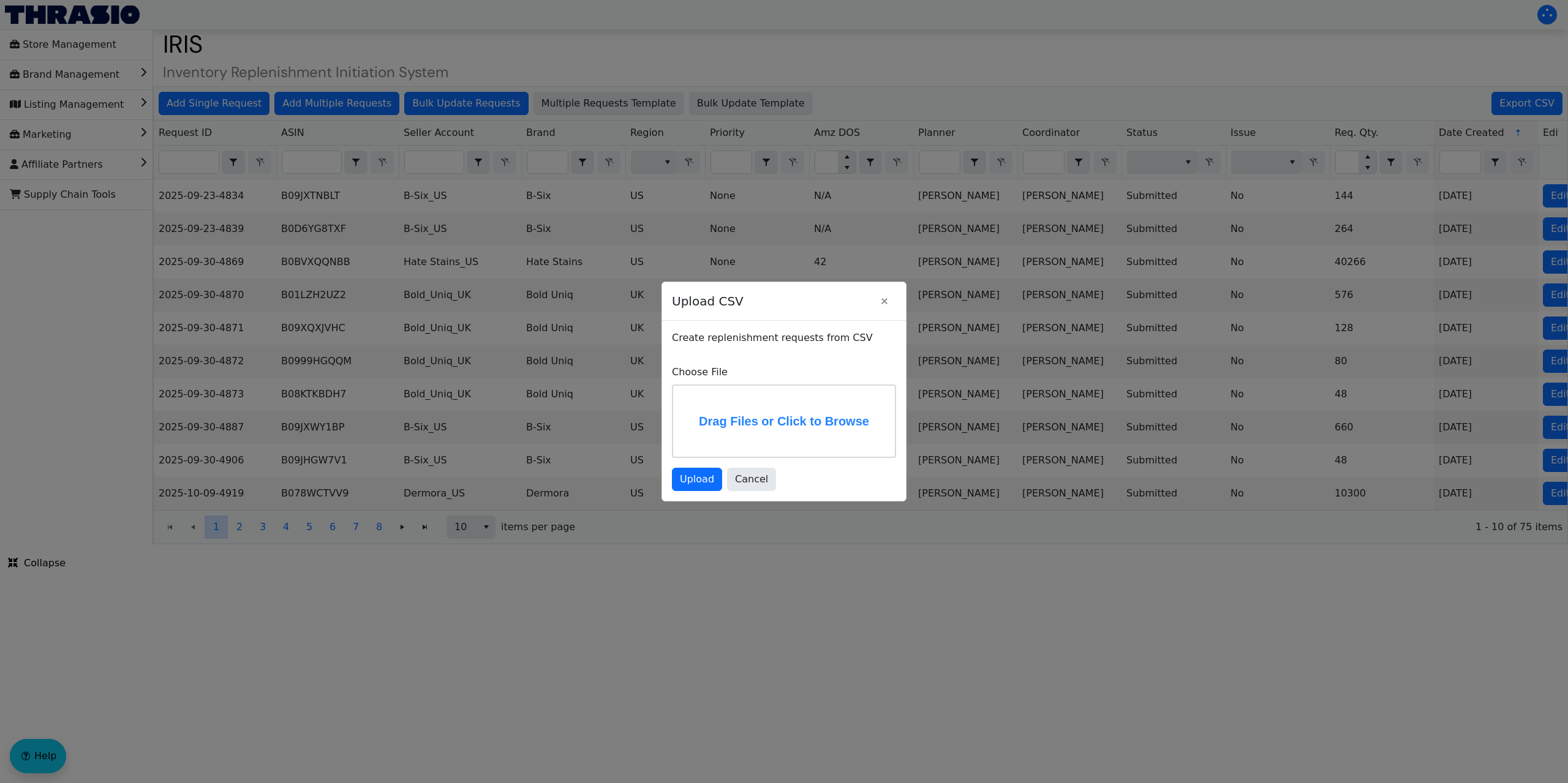
click at [722, 433] on label "Drag Files or Click to Browse" at bounding box center [783, 422] width 222 height 71
click at [0, 0] on input "Drag Files or Click to Browse" at bounding box center [0, 0] width 0 height 0
click at [691, 482] on span "Upload" at bounding box center [697, 479] width 34 height 15
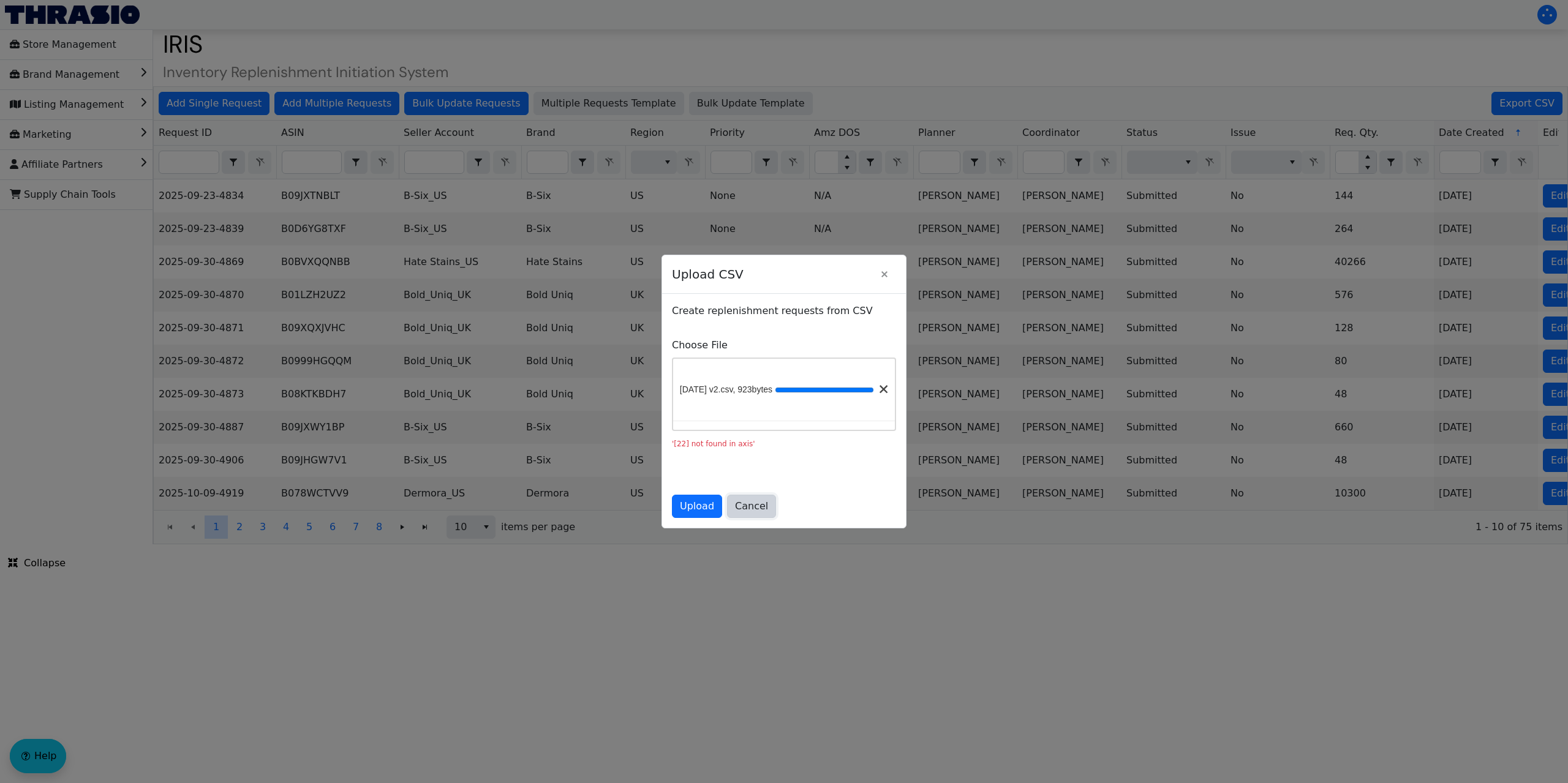
click at [755, 512] on span "Cancel" at bounding box center [751, 507] width 33 height 15
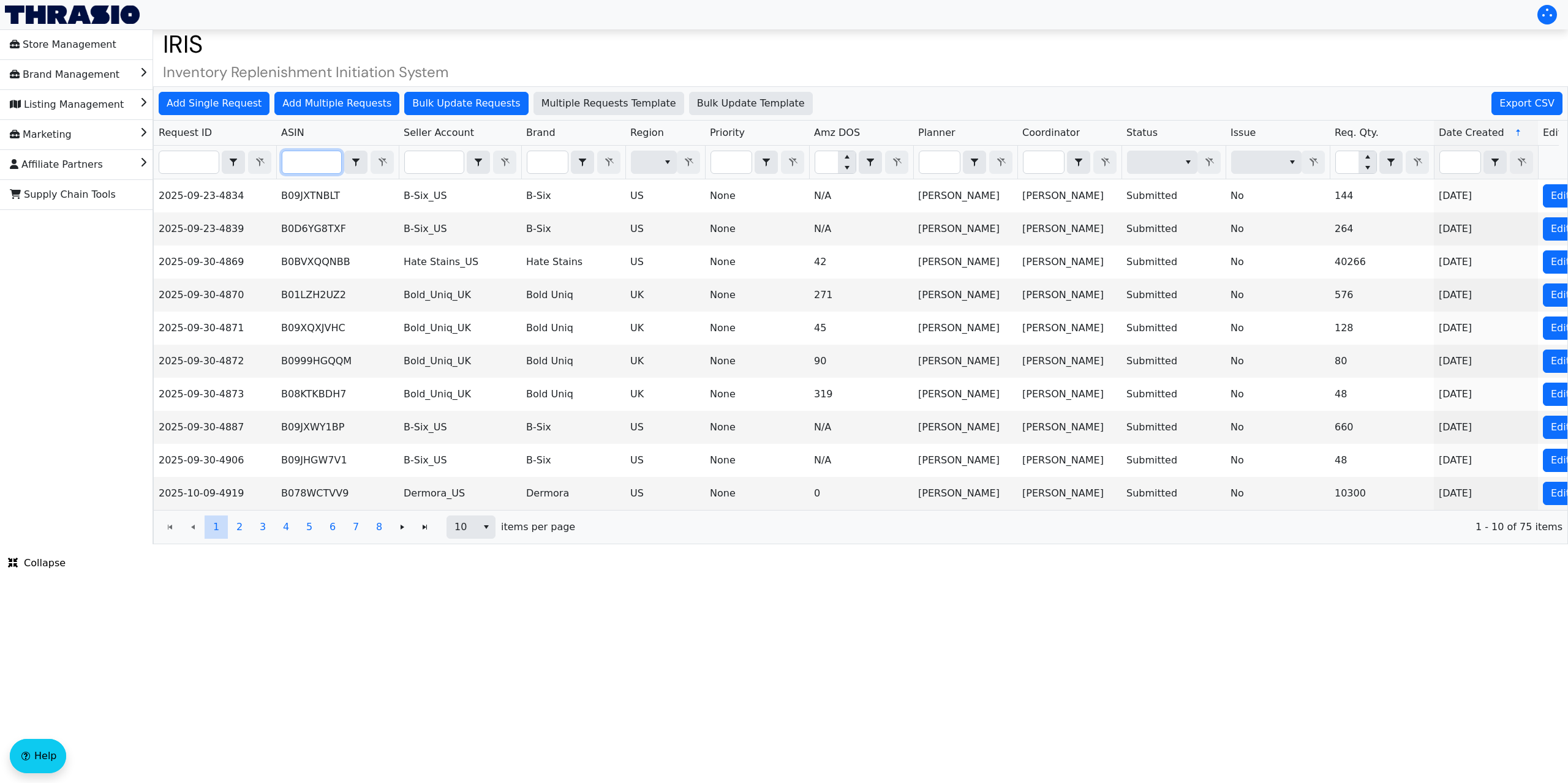
click at [308, 161] on input "Filter" at bounding box center [311, 162] width 59 height 22
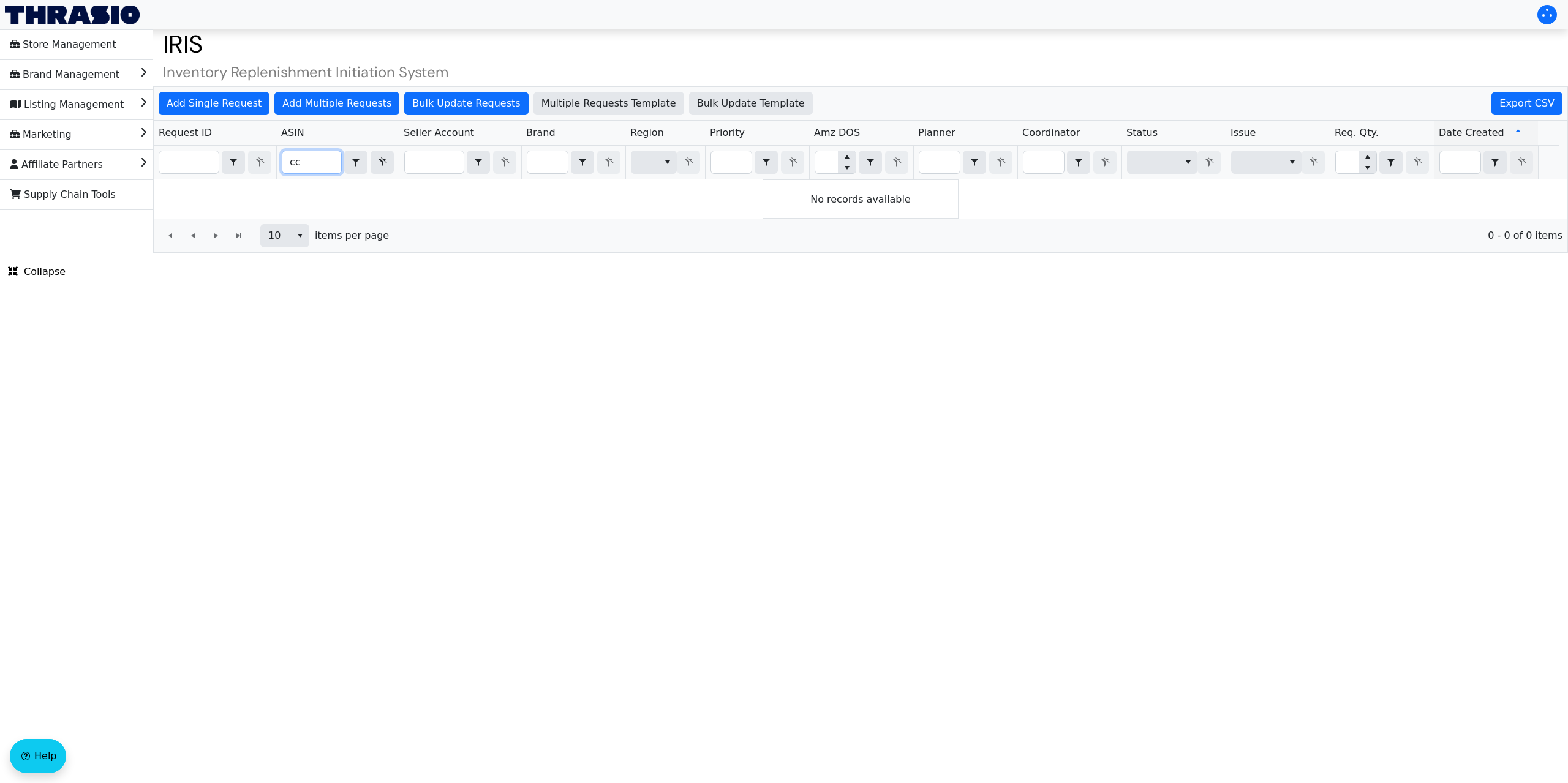
type input "c"
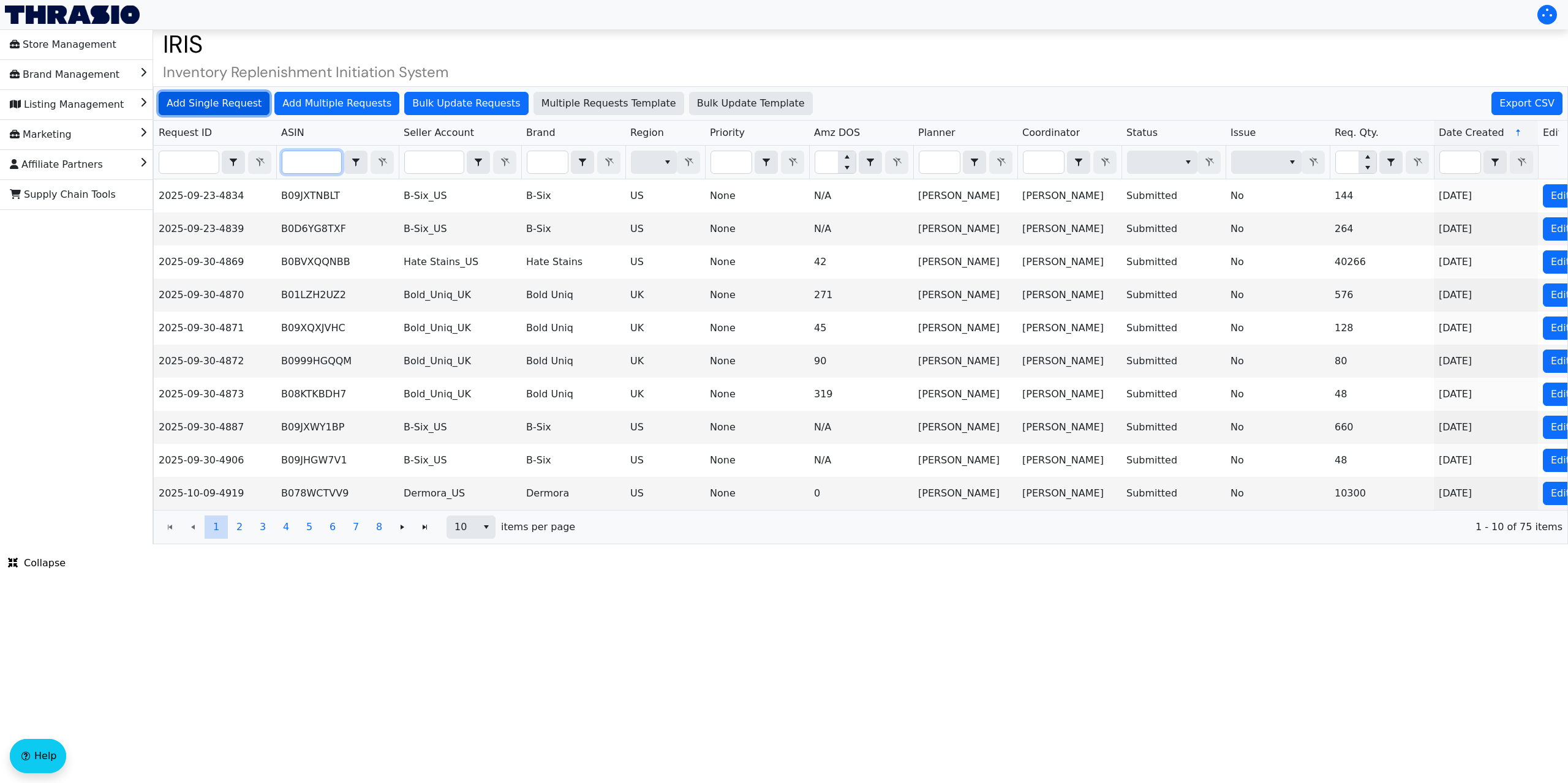
click at [193, 96] on span "Add Single Request" at bounding box center [214, 104] width 95 height 15
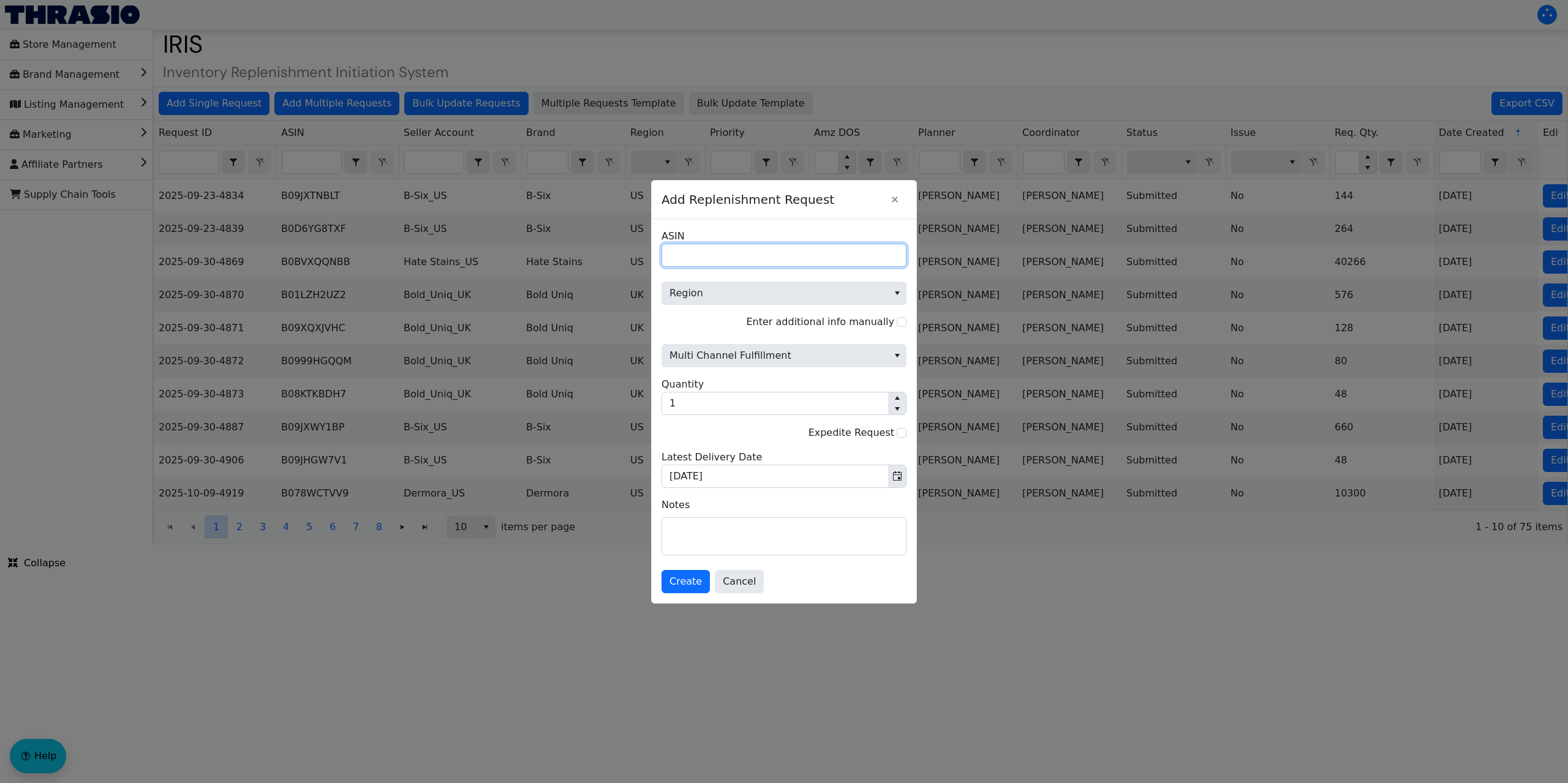
click at [714, 248] on input "ASIN" at bounding box center [784, 255] width 245 height 23
paste input "B0F7Z3CCML"
type input "B0F7Z3CCML"
click at [702, 288] on span "Region" at bounding box center [775, 293] width 211 height 15
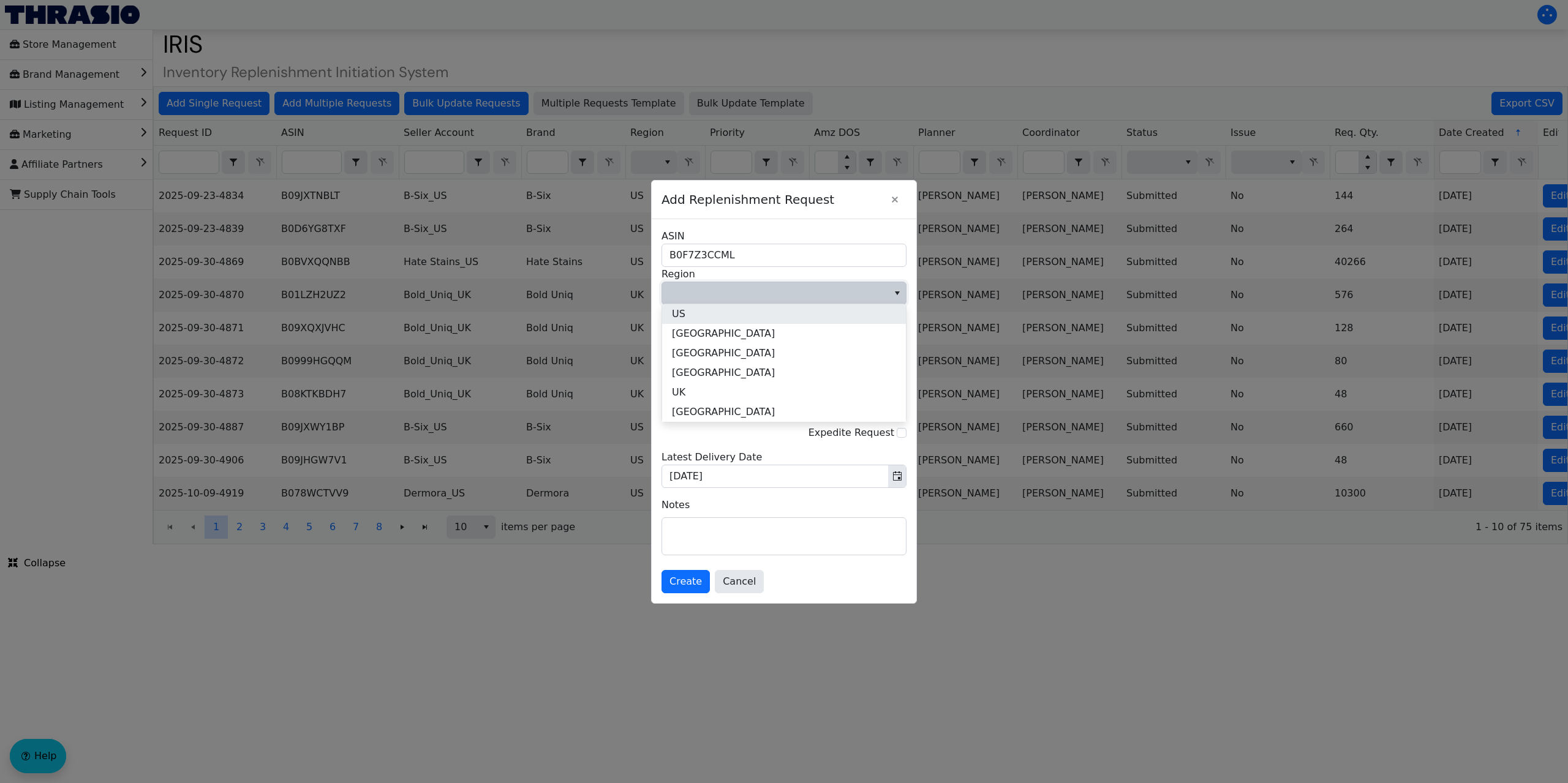
click at [694, 316] on li "US" at bounding box center [784, 314] width 244 height 19
click at [712, 357] on span "Multi Channel Fulfillment" at bounding box center [775, 356] width 211 height 15
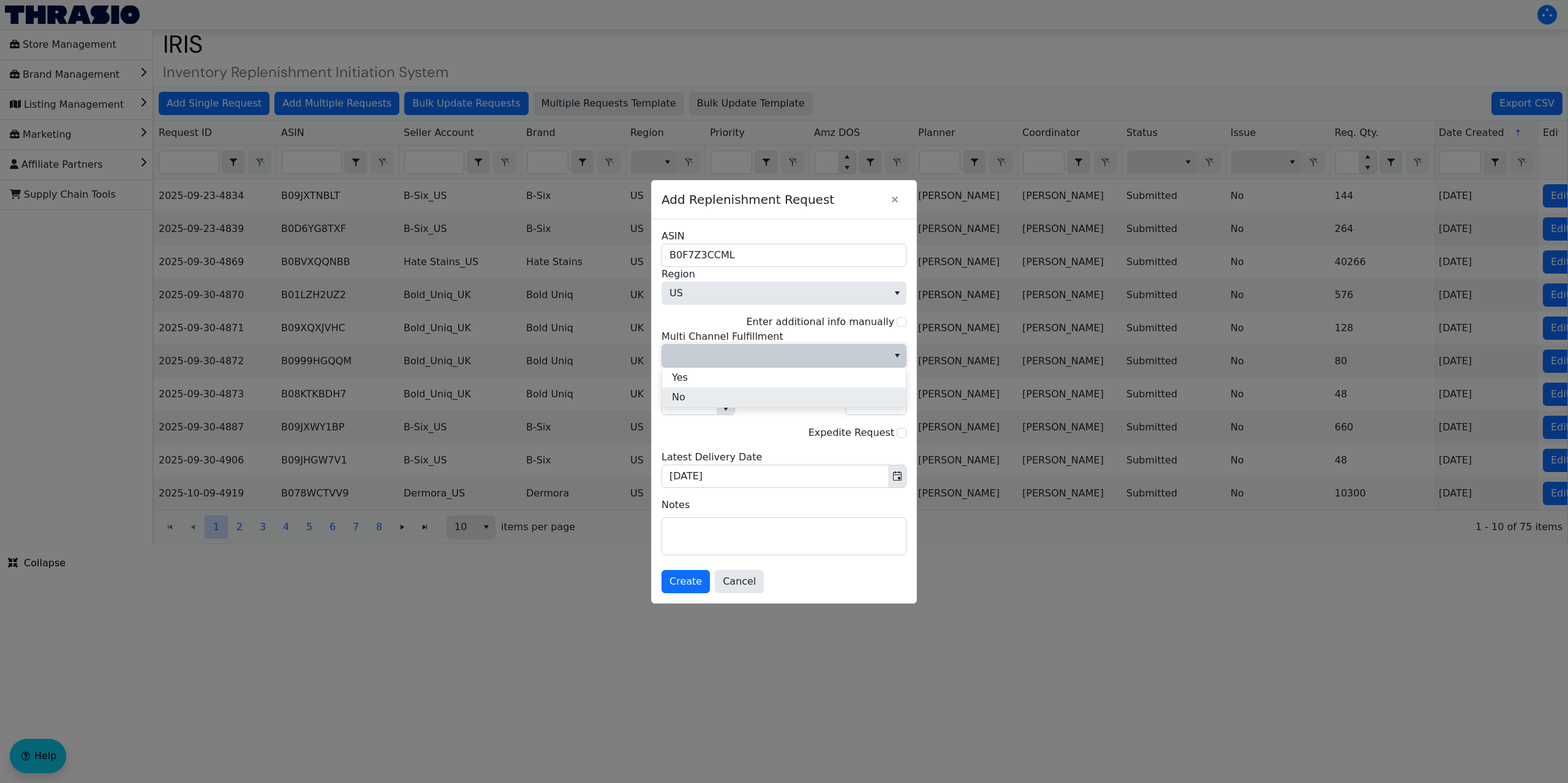
click at [691, 394] on li "No" at bounding box center [784, 397] width 244 height 19
drag, startPoint x: 693, startPoint y: 408, endPoint x: 667, endPoint y: 402, distance: 26.7
click at [657, 409] on div "B0F7Z3CCML ASIN US Region Enter additional info manually No Multi Channel Fulfi…" at bounding box center [784, 411] width 265 height 384
type input "2"
type input "72"
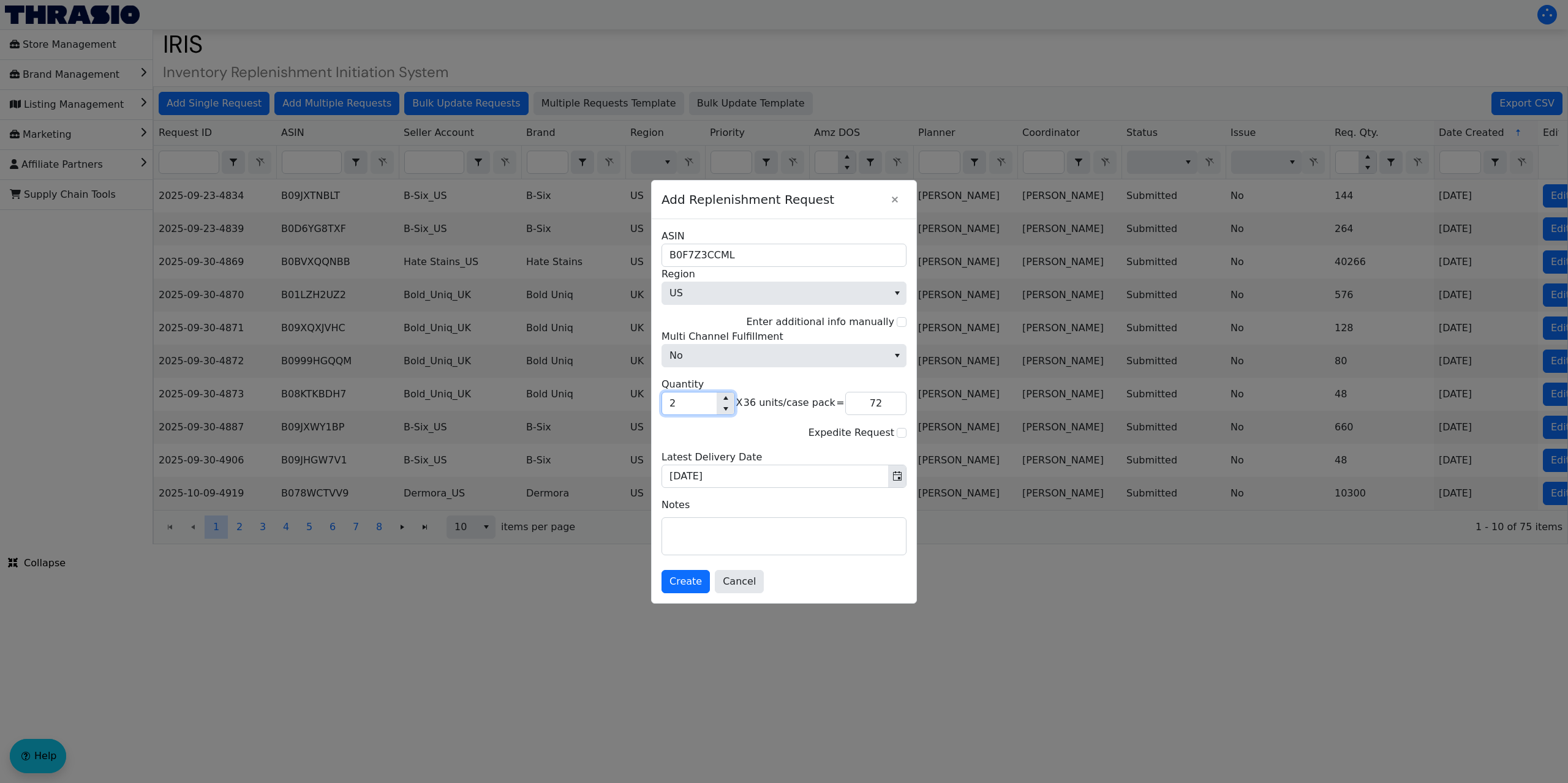
type input "27"
type input "972"
type input "27"
click at [680, 578] on span "Create" at bounding box center [686, 582] width 33 height 15
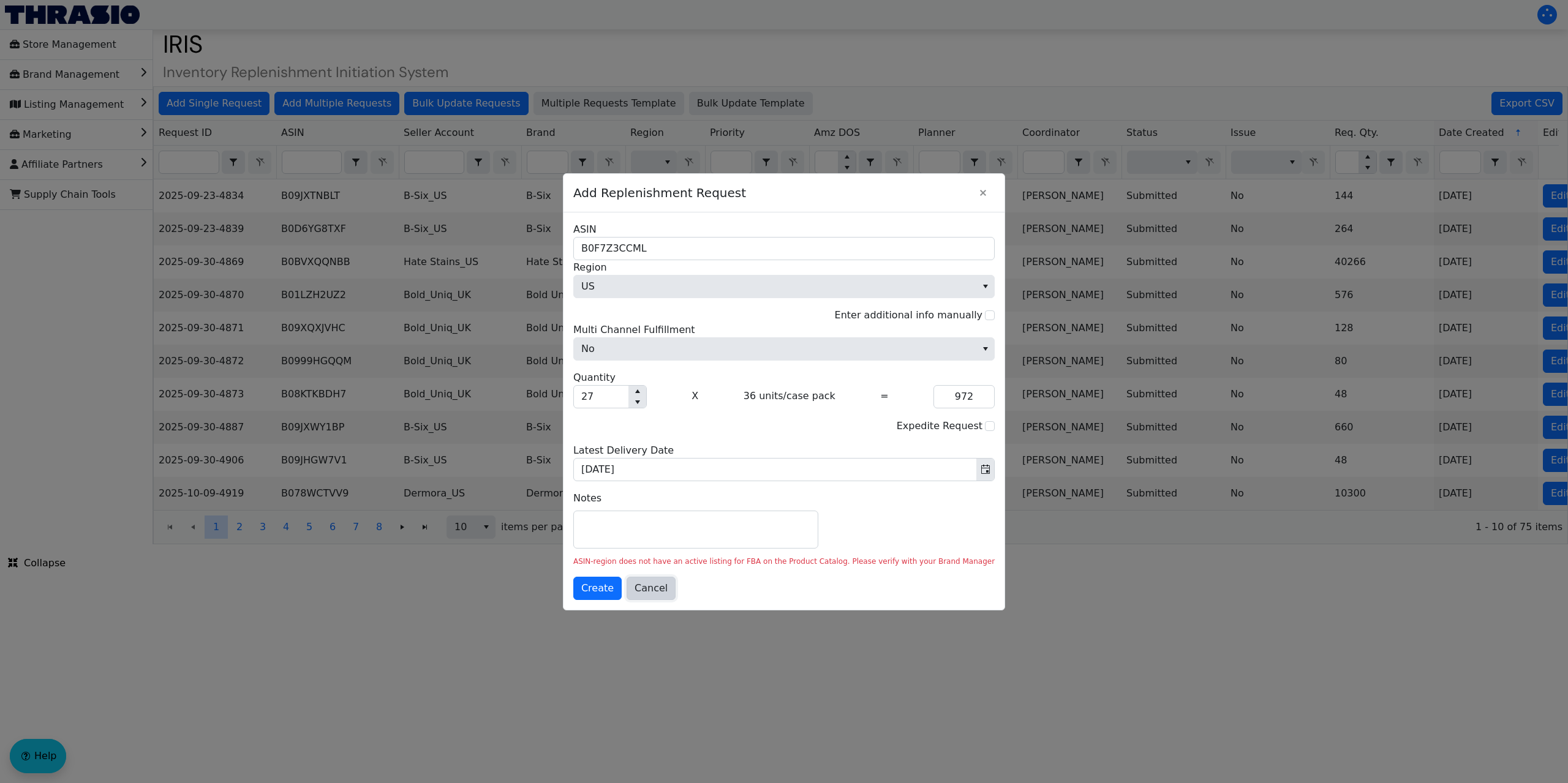
click at [668, 591] on span "Cancel" at bounding box center [651, 588] width 33 height 15
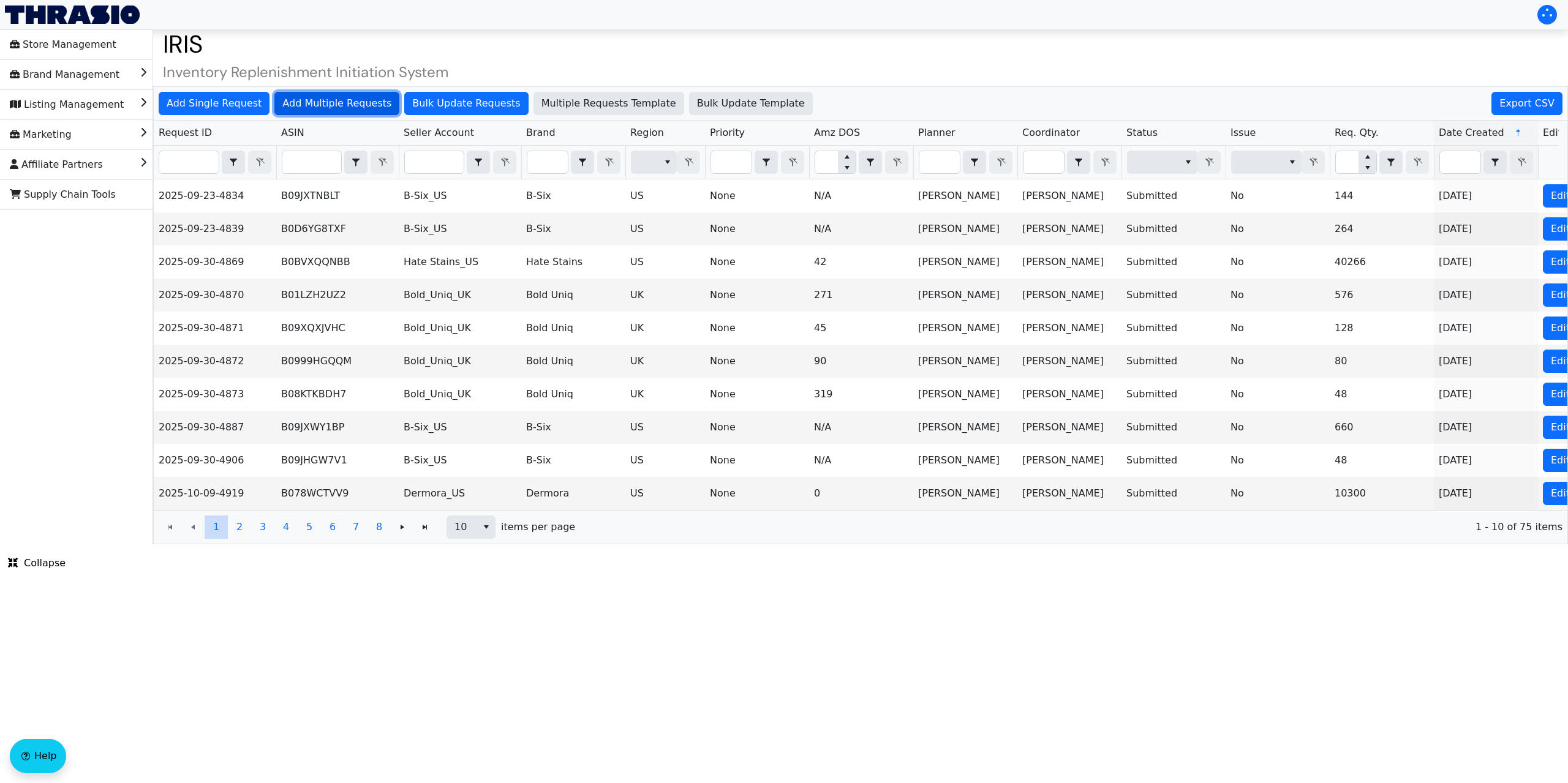
click at [325, 99] on span "Add Multiple Requests" at bounding box center [336, 104] width 109 height 15
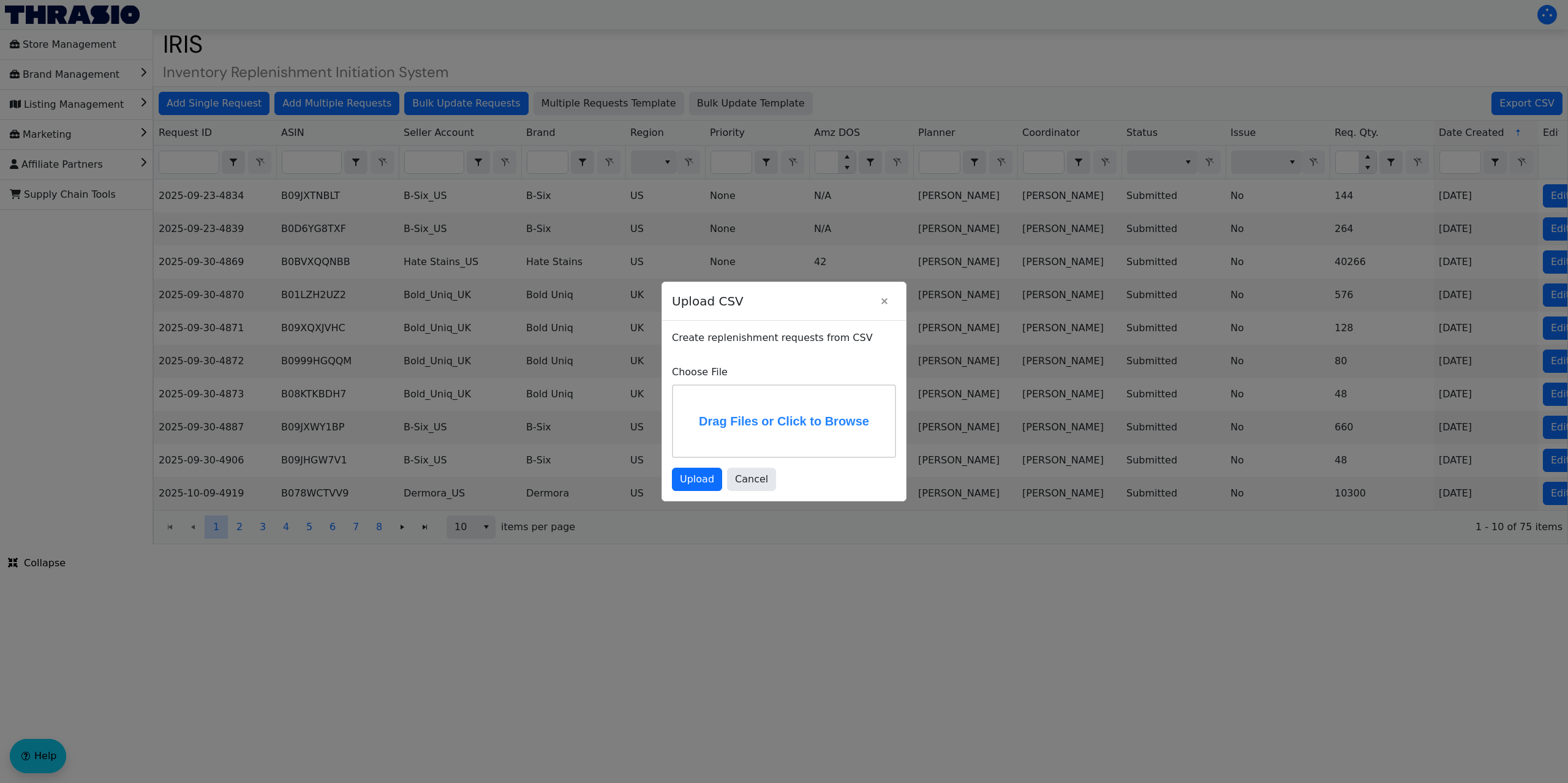
click at [716, 399] on label "Drag Files or Click to Browse" at bounding box center [783, 422] width 222 height 71
click at [0, 0] on input "Drag Files or Click to Browse" at bounding box center [0, 0] width 0 height 0
click at [692, 486] on span "Upload" at bounding box center [697, 479] width 34 height 15
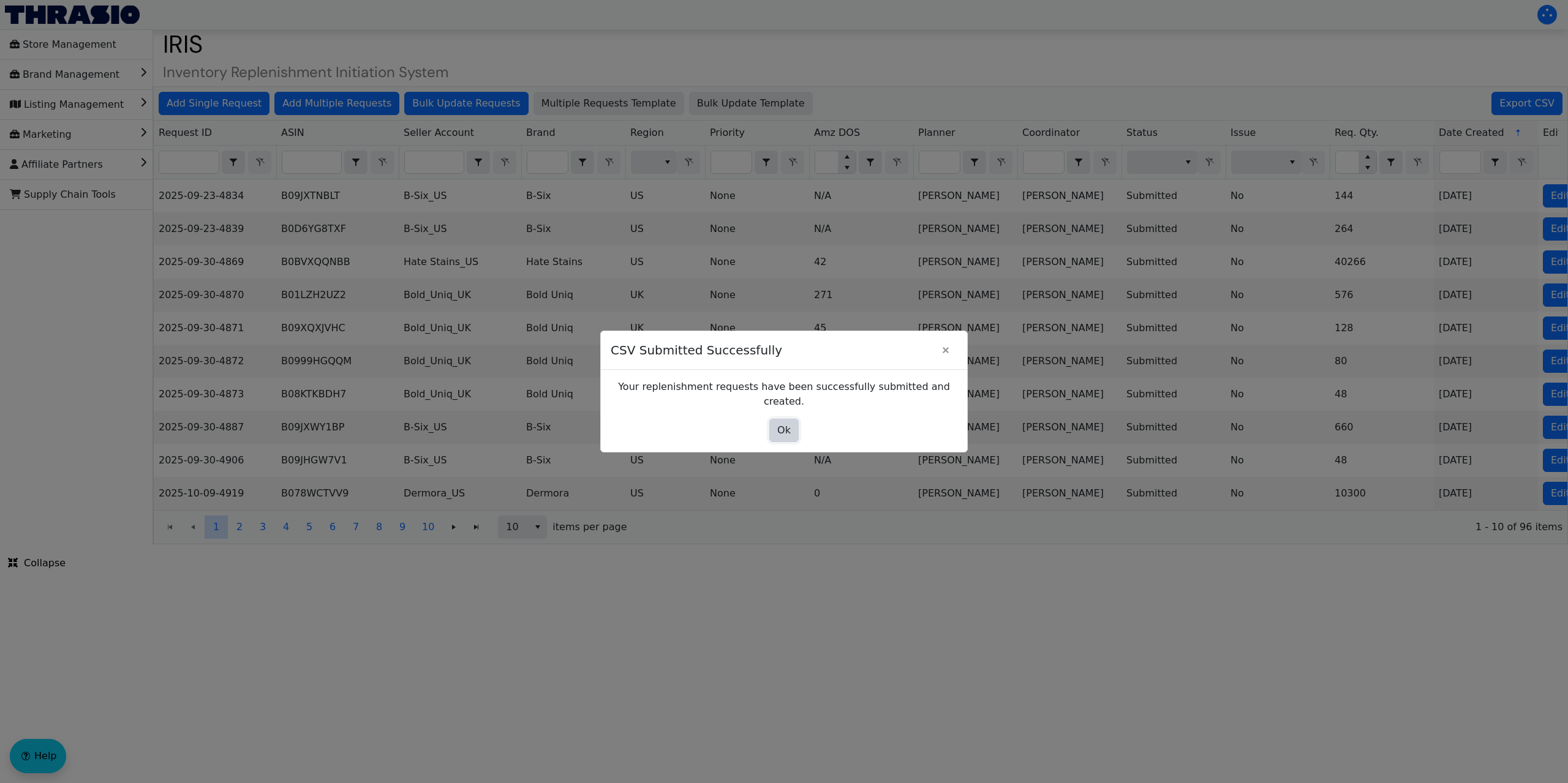
click at [782, 423] on span "Ok" at bounding box center [784, 430] width 13 height 15
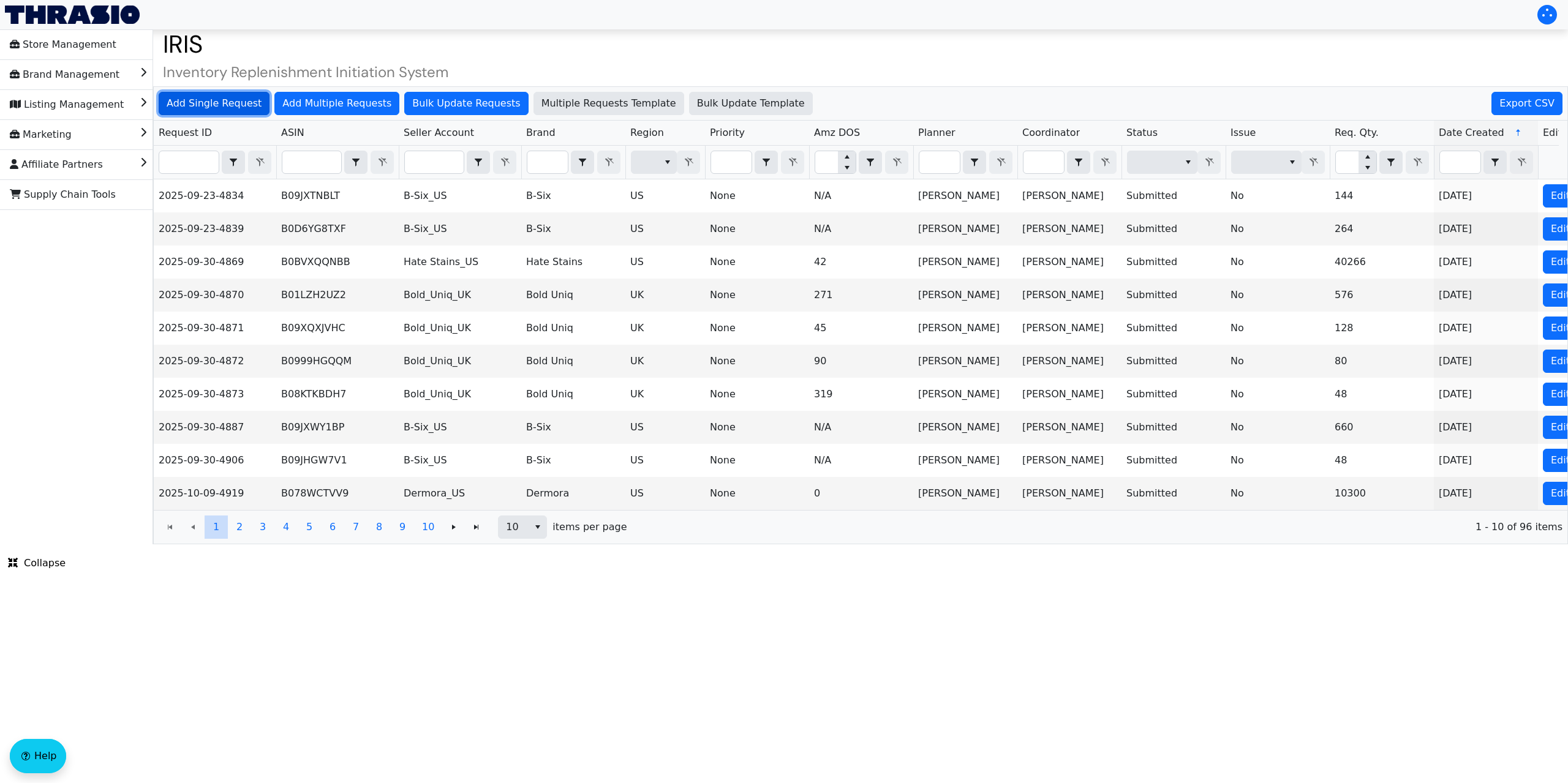
click at [215, 107] on span "Add Single Request" at bounding box center [214, 104] width 95 height 15
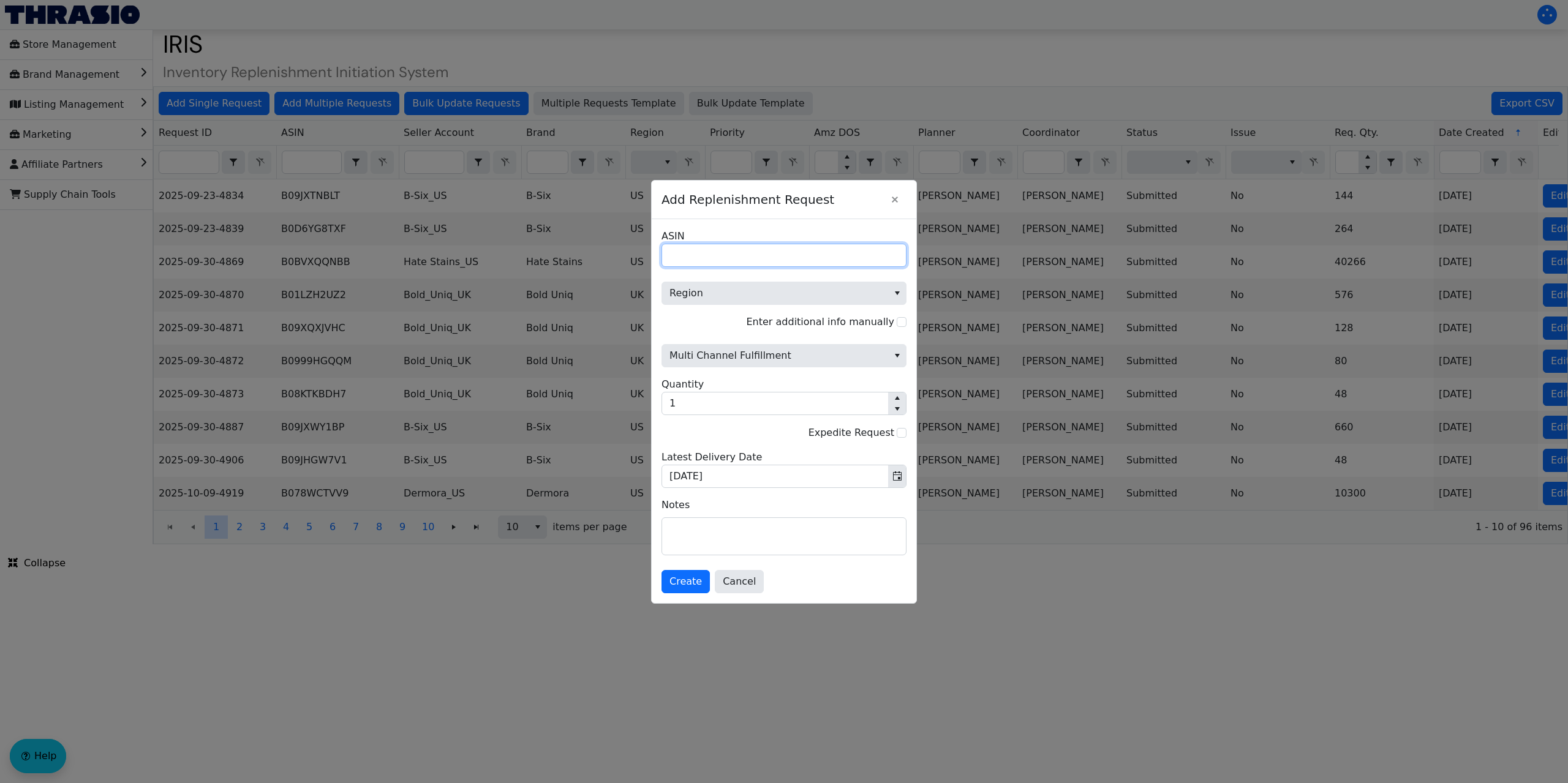
click at [702, 253] on input "ASIN" at bounding box center [784, 255] width 245 height 23
paste input "B0BMF11RVJ"
type input "B0BMF11RVJ"
click at [731, 292] on span "Region" at bounding box center [775, 293] width 211 height 15
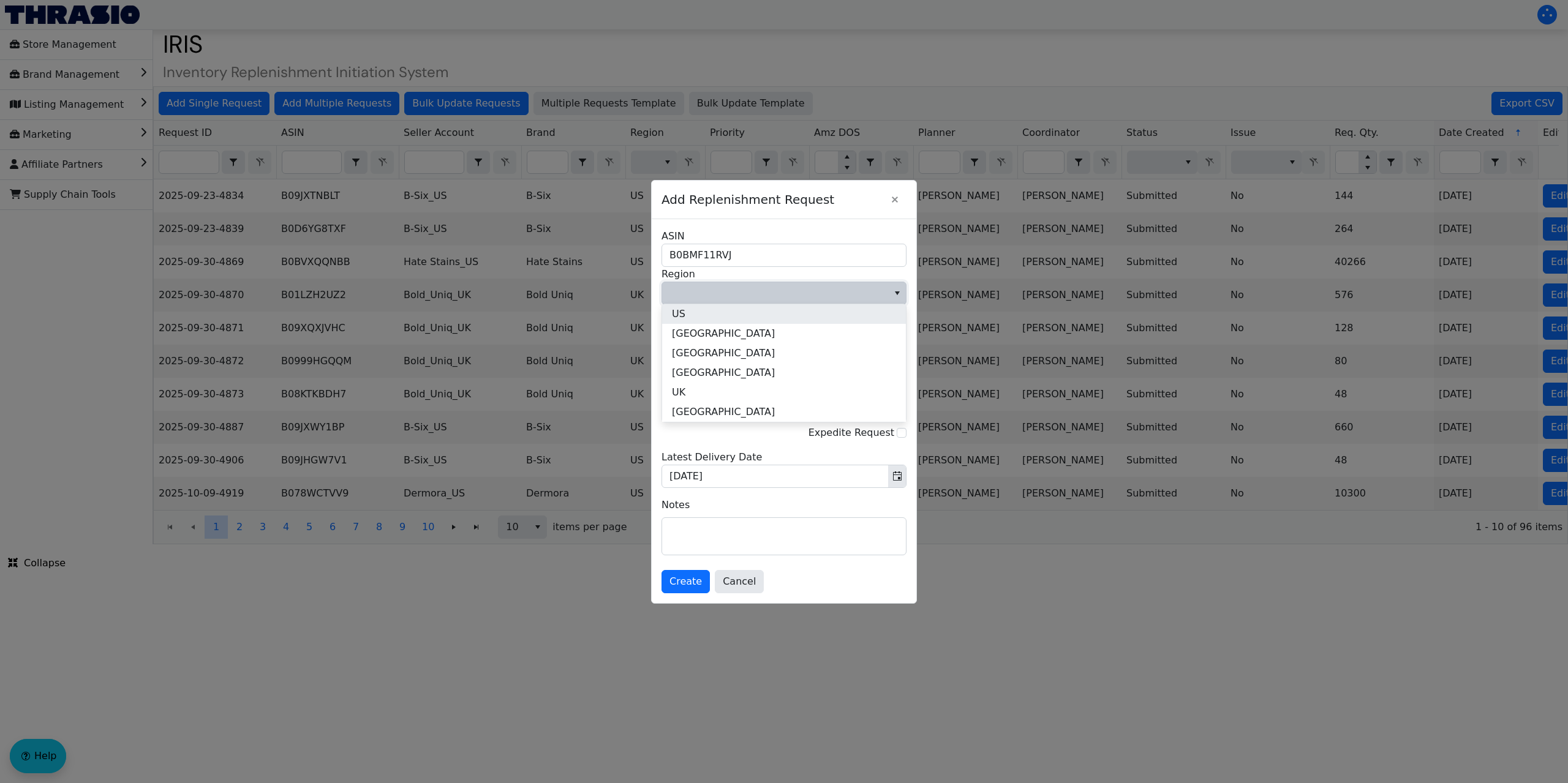
click at [691, 319] on li "US" at bounding box center [784, 314] width 244 height 19
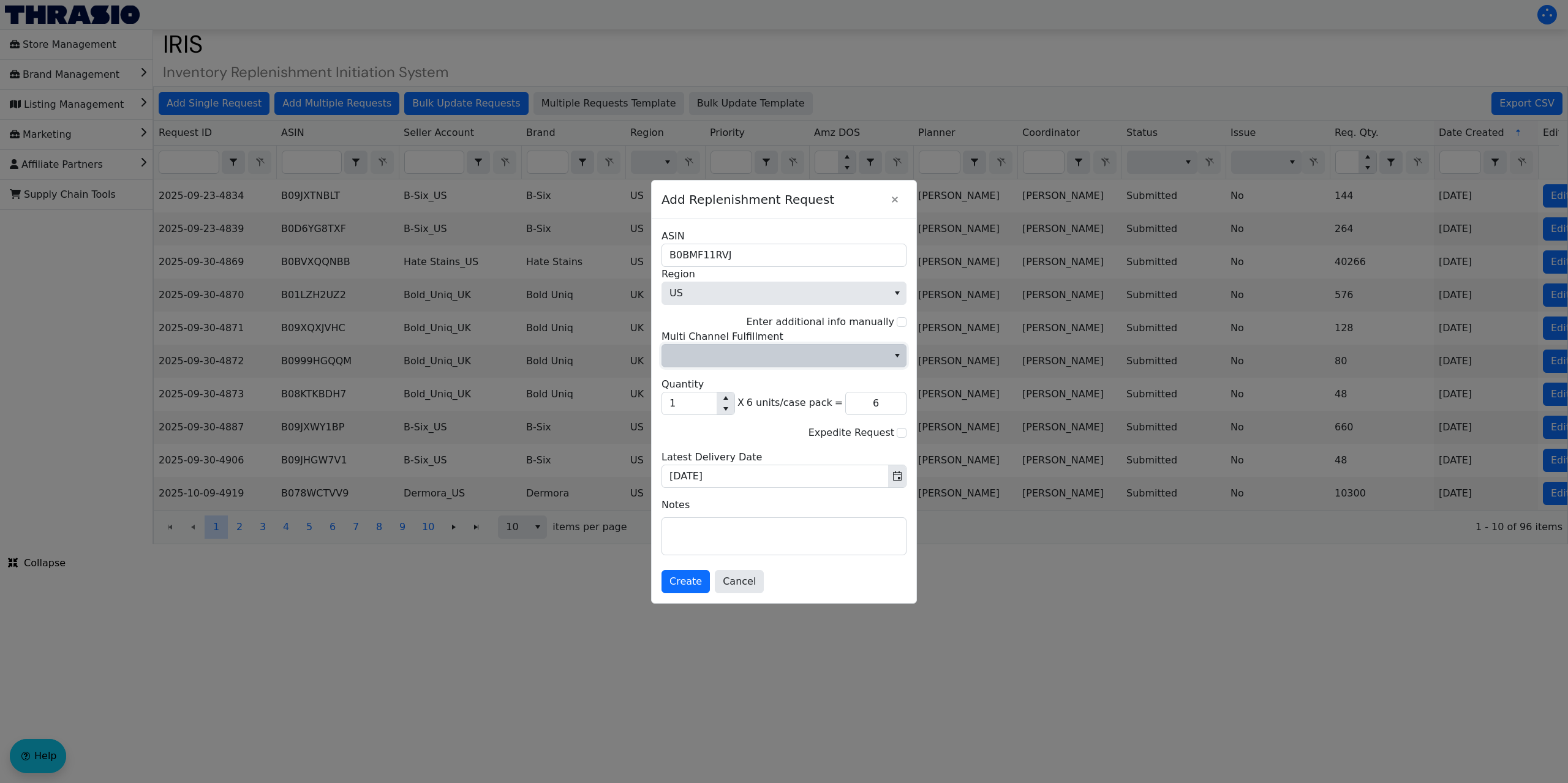
click at [751, 356] on span "Multi Channel Fulfillment" at bounding box center [775, 356] width 211 height 15
click at [708, 397] on li "No" at bounding box center [784, 397] width 244 height 19
click at [687, 416] on div "No Multi Channel Fulfillment 1 Quantity X 6 units/case pack = 6 Expedite Reques…" at bounding box center [784, 409] width 245 height 159
click at [687, 415] on span "1" at bounding box center [698, 403] width 73 height 23
click at [686, 408] on input "1" at bounding box center [690, 404] width 55 height 22
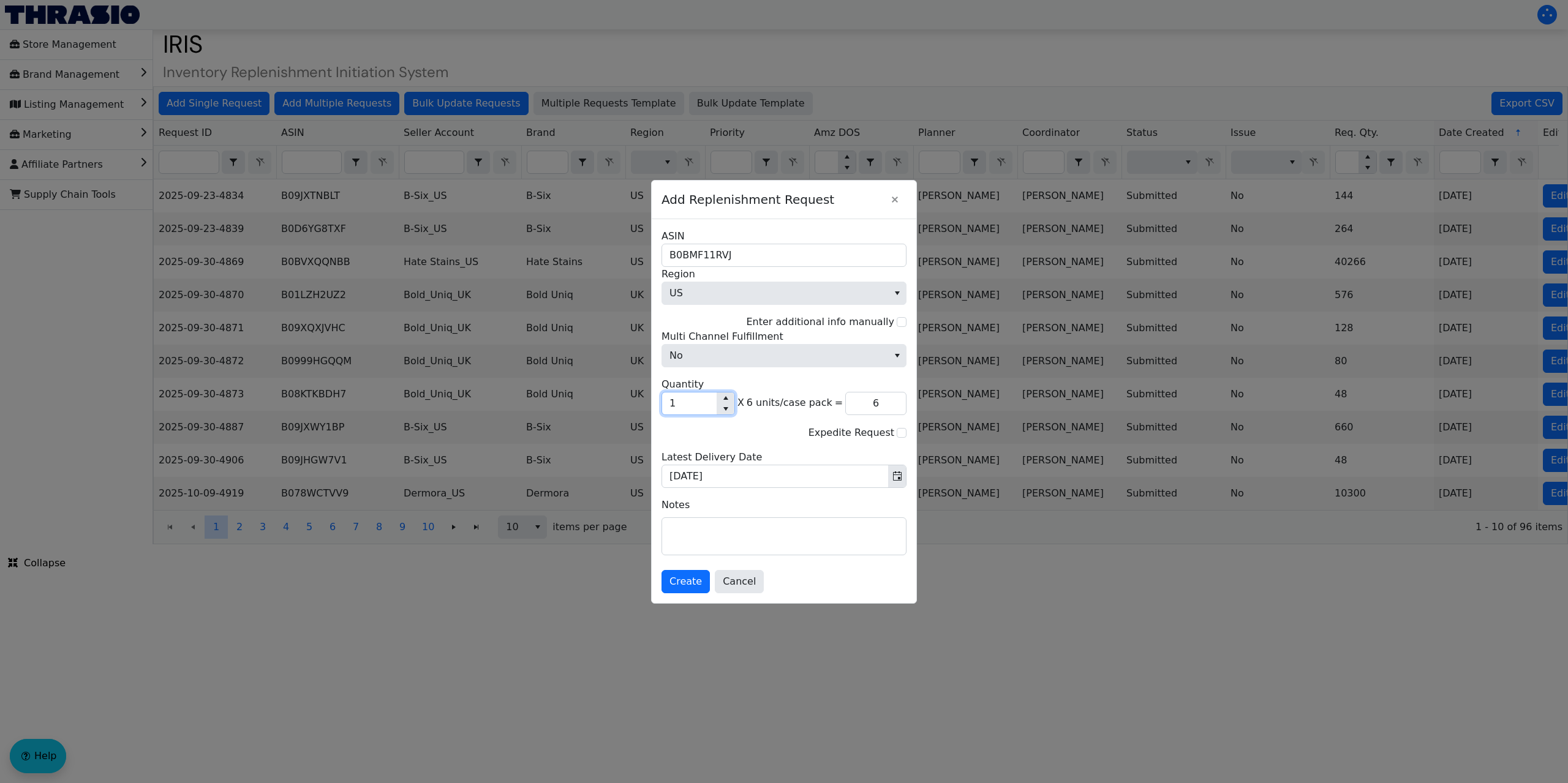
type input "19"
type input "114"
type input "195"
type input "1,170"
type input "1,950"
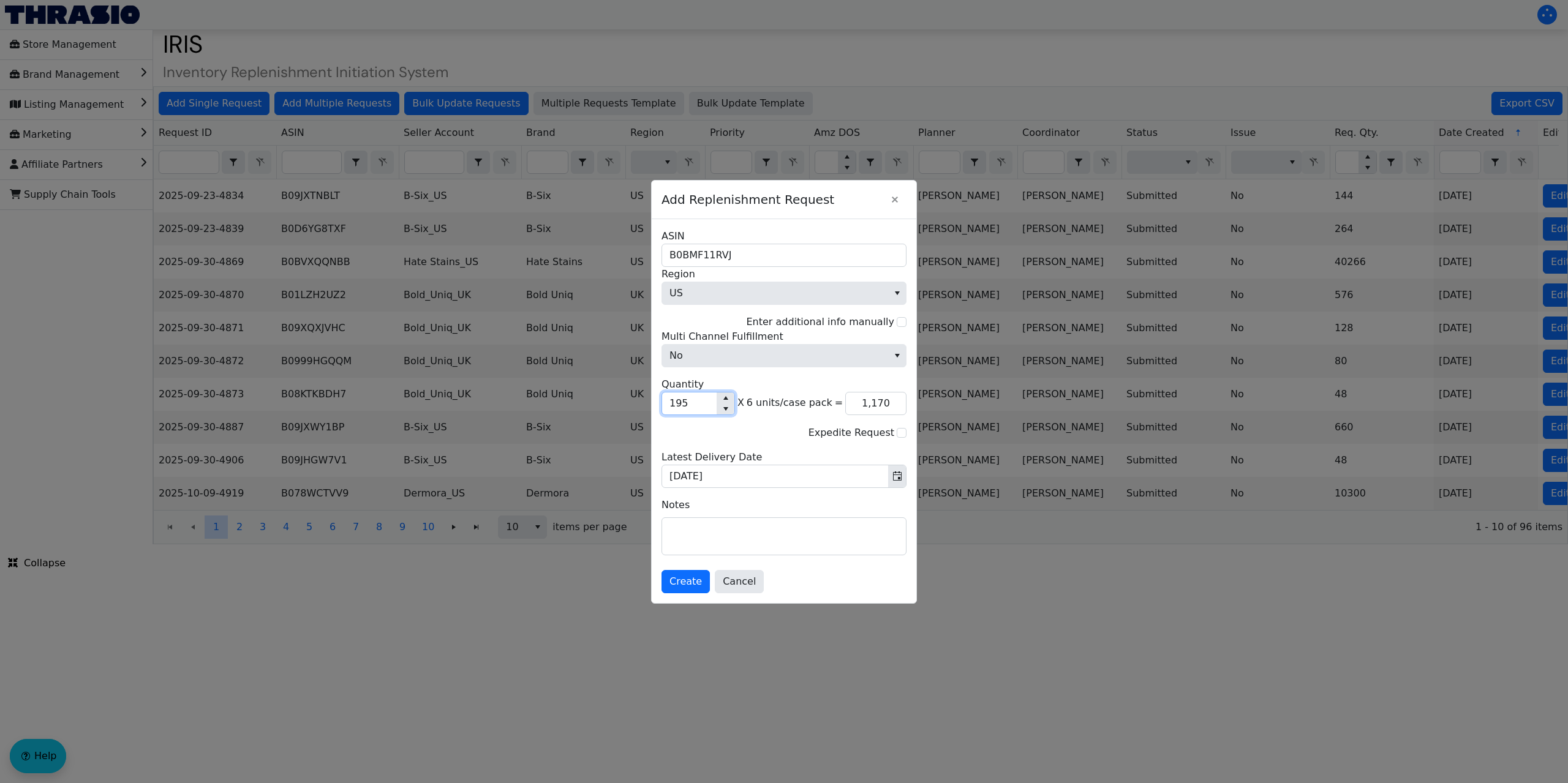
type input "11,700"
drag, startPoint x: 695, startPoint y: 399, endPoint x: 670, endPoint y: 403, distance: 25.3
click at [670, 403] on input "1,950" at bounding box center [690, 404] width 55 height 22
type input "2"
type input "12"
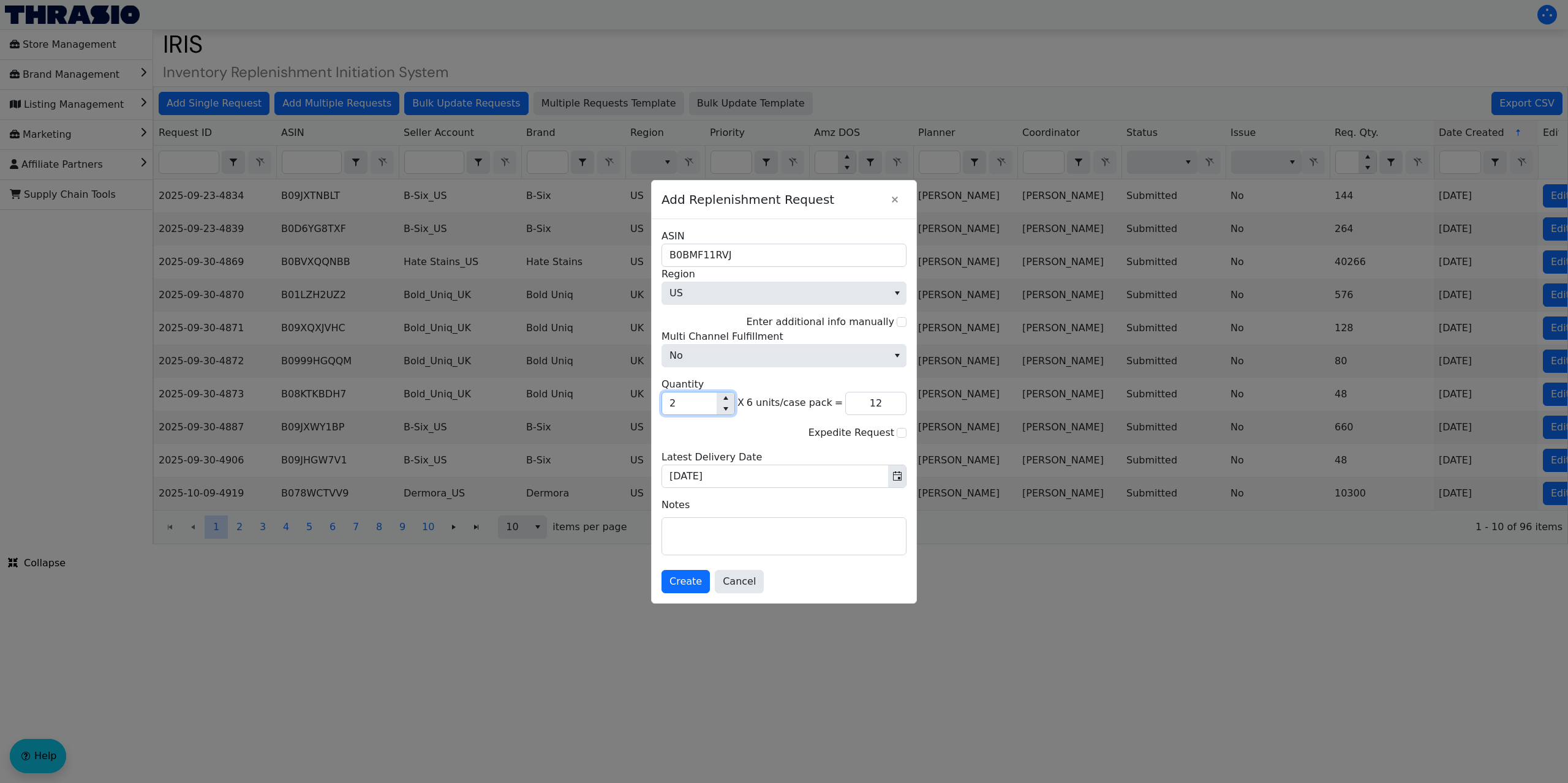
type input "26"
type input "156"
type input "260"
type input "1,560"
type input "2,600"
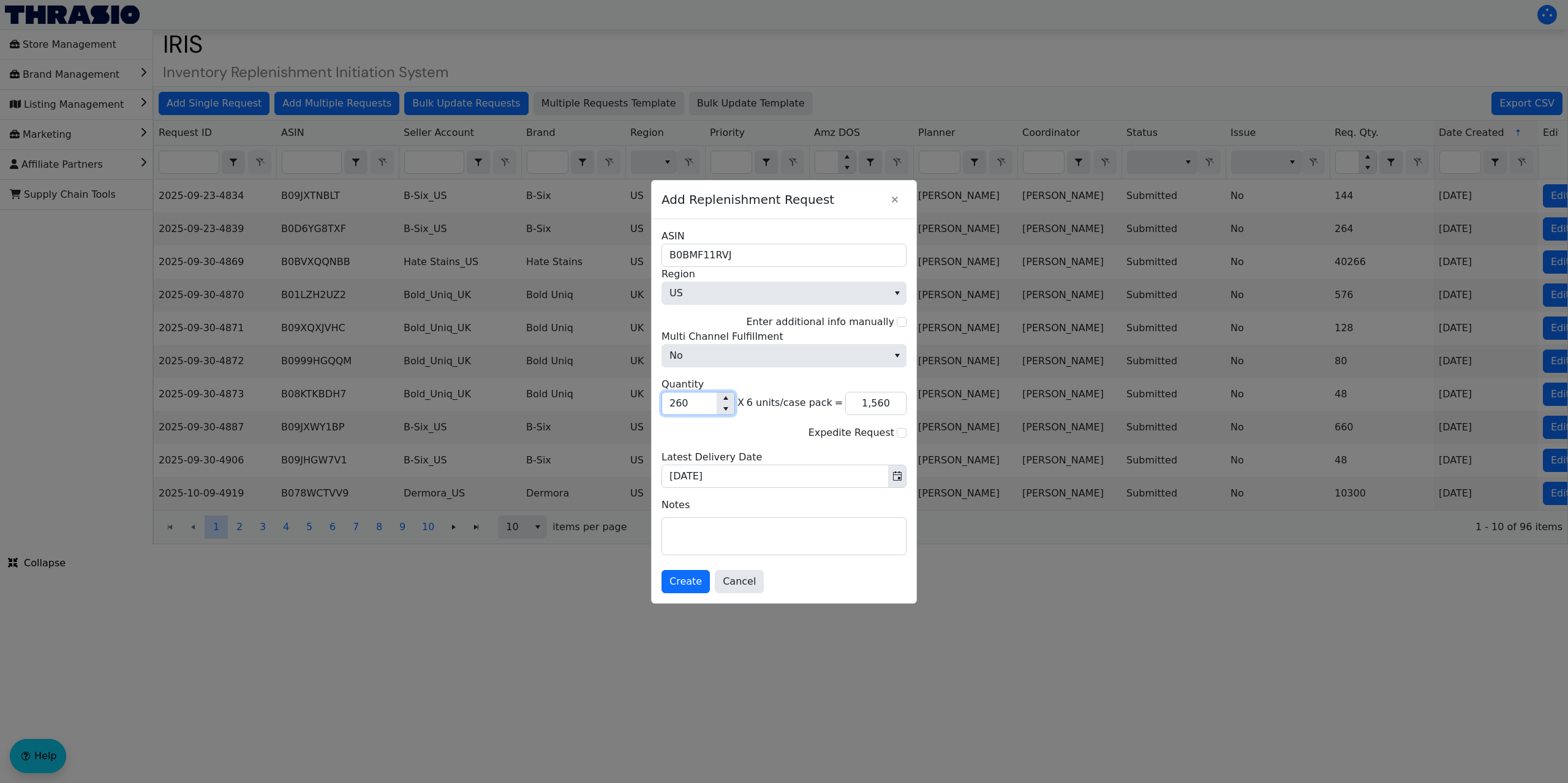
type input "15,600"
type input "2,600"
click at [685, 587] on span "Create" at bounding box center [686, 582] width 33 height 15
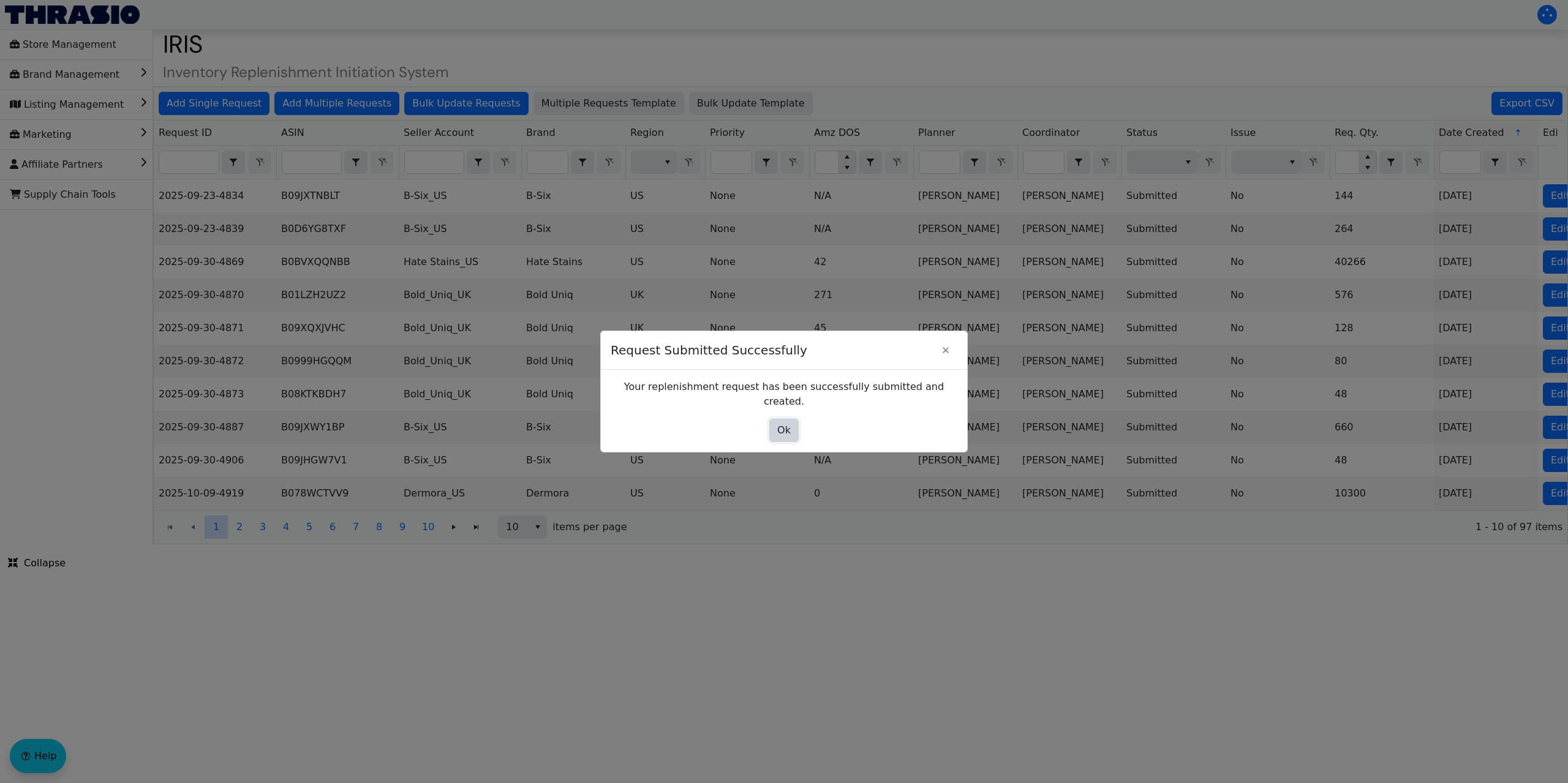
click at [779, 428] on span "Ok" at bounding box center [784, 430] width 13 height 15
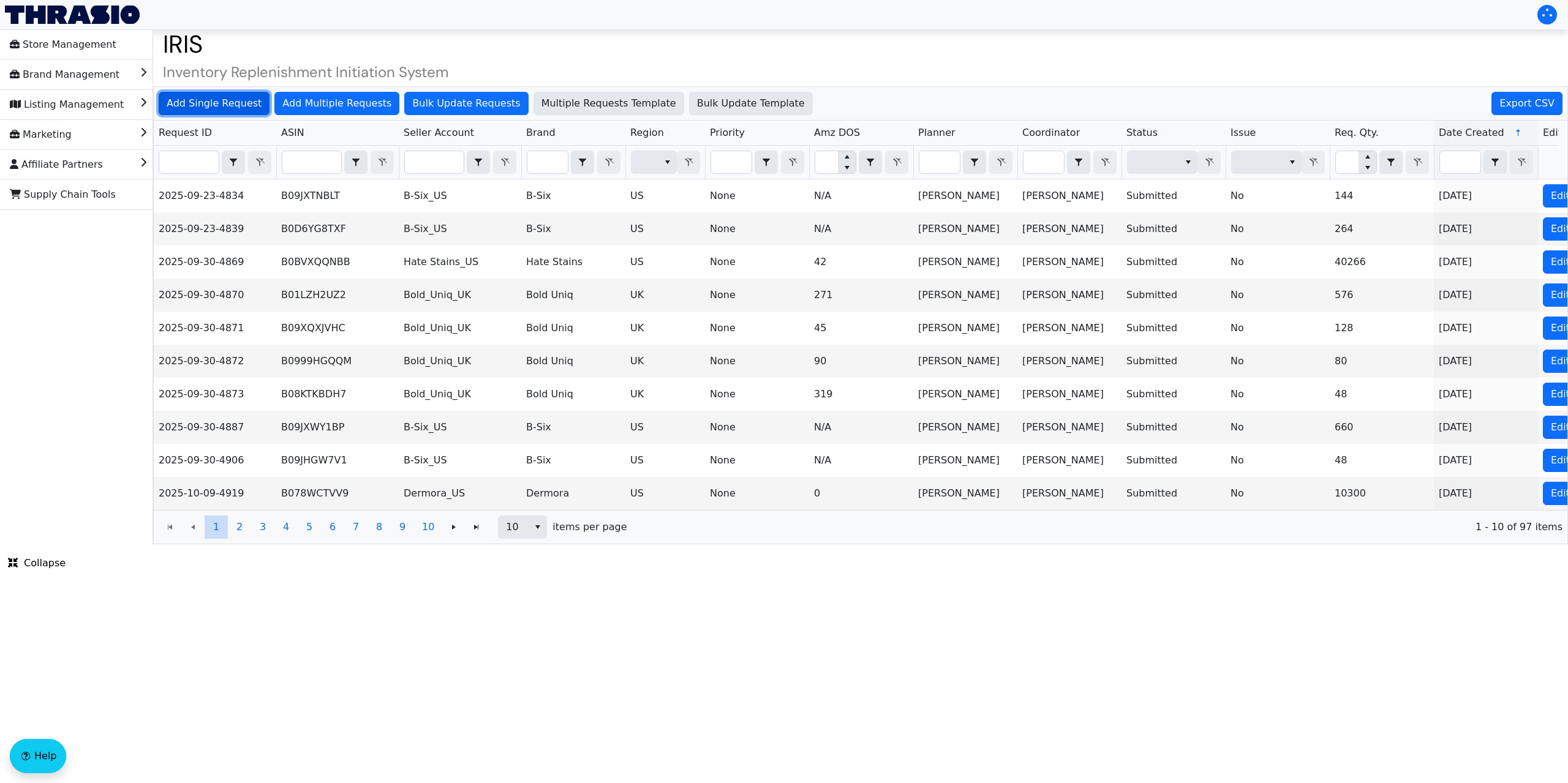
click at [217, 105] on span "Add Single Request" at bounding box center [214, 104] width 95 height 15
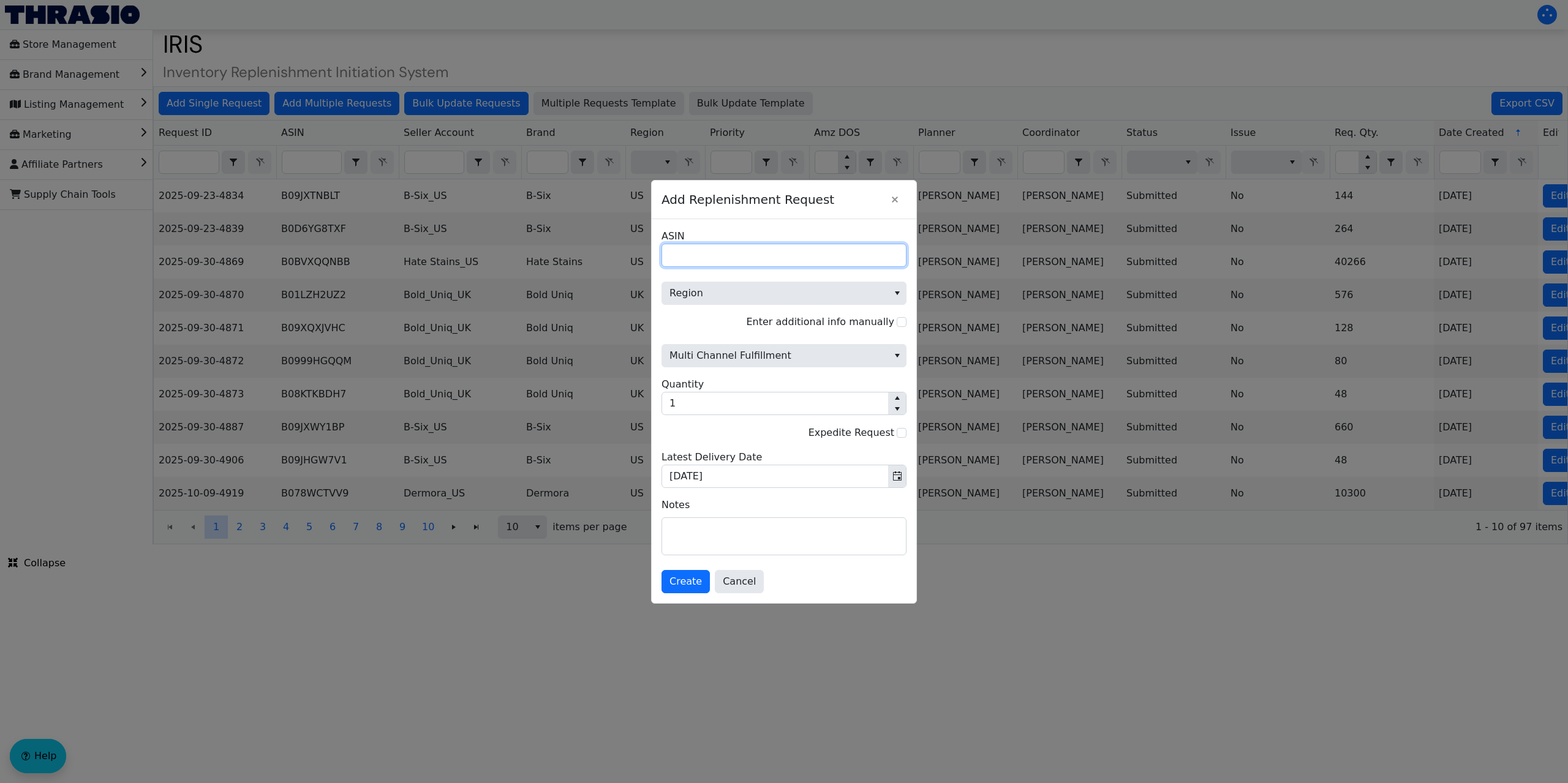
click at [690, 256] on input "ASIN" at bounding box center [784, 255] width 245 height 23
paste input "B07QTD8JCF"
type input "B07QTD8JCF"
click at [744, 287] on span "Region" at bounding box center [775, 293] width 211 height 15
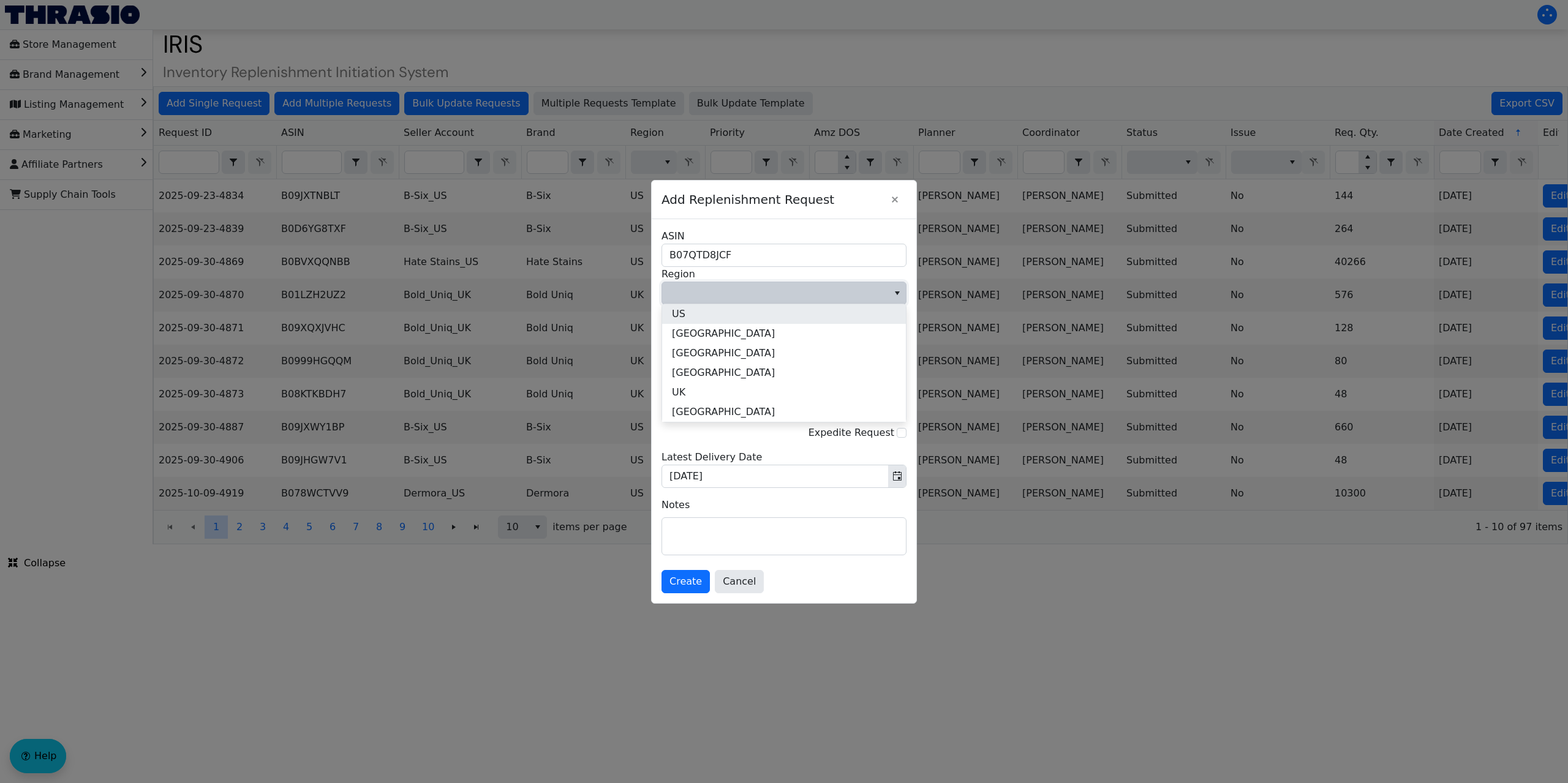
click at [711, 312] on li "US" at bounding box center [784, 314] width 244 height 19
click at [731, 356] on span "Multi Channel Fulfillment" at bounding box center [775, 356] width 211 height 15
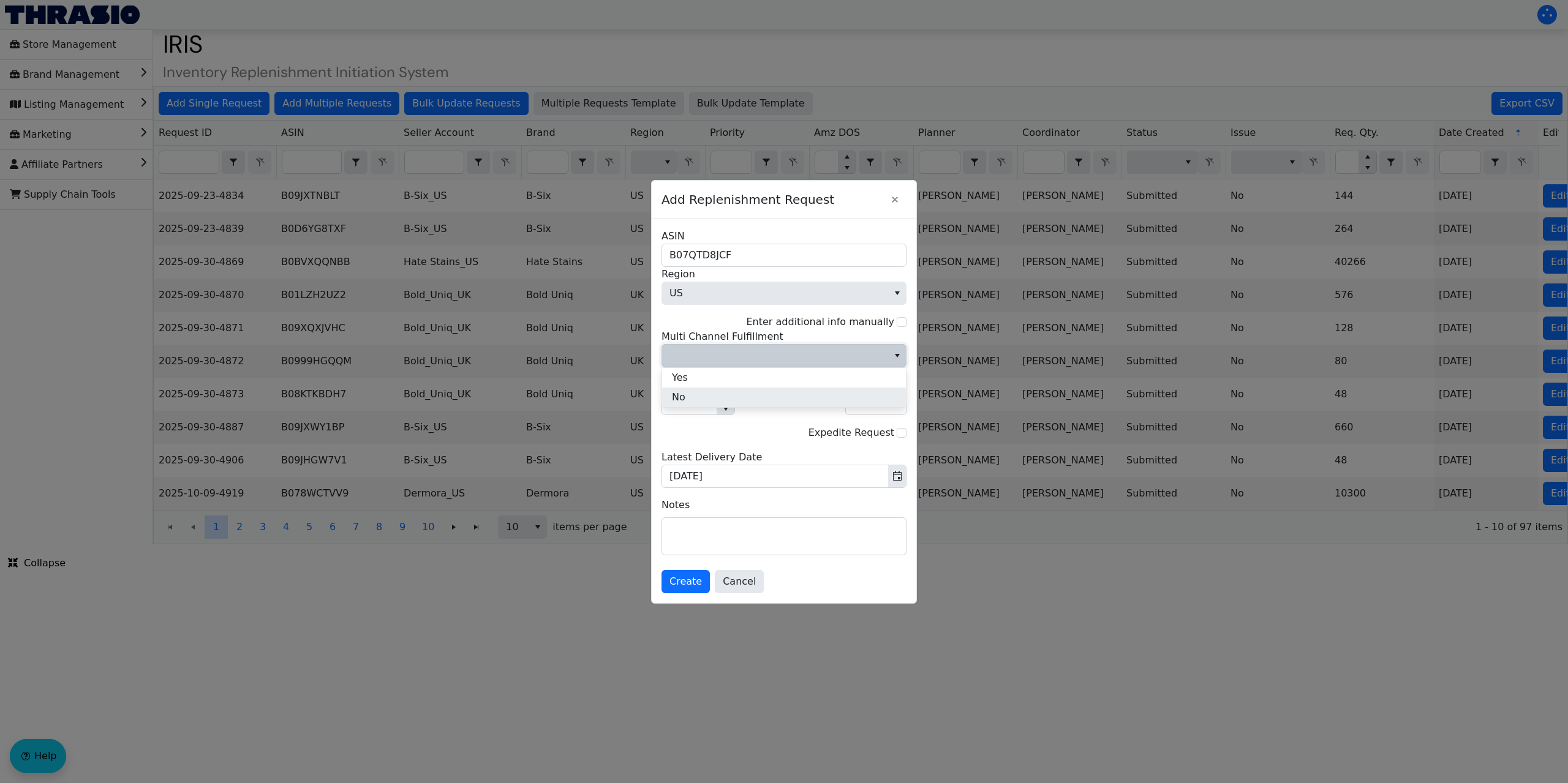
click at [708, 394] on li "No" at bounding box center [784, 397] width 244 height 19
drag, startPoint x: 689, startPoint y: 404, endPoint x: 675, endPoint y: 390, distance: 19.8
click at [657, 405] on div "B07QTD8JCF ASIN US Region Enter additional info manually No Multi Channel Fulfi…" at bounding box center [784, 411] width 265 height 384
type input "2"
type input "120"
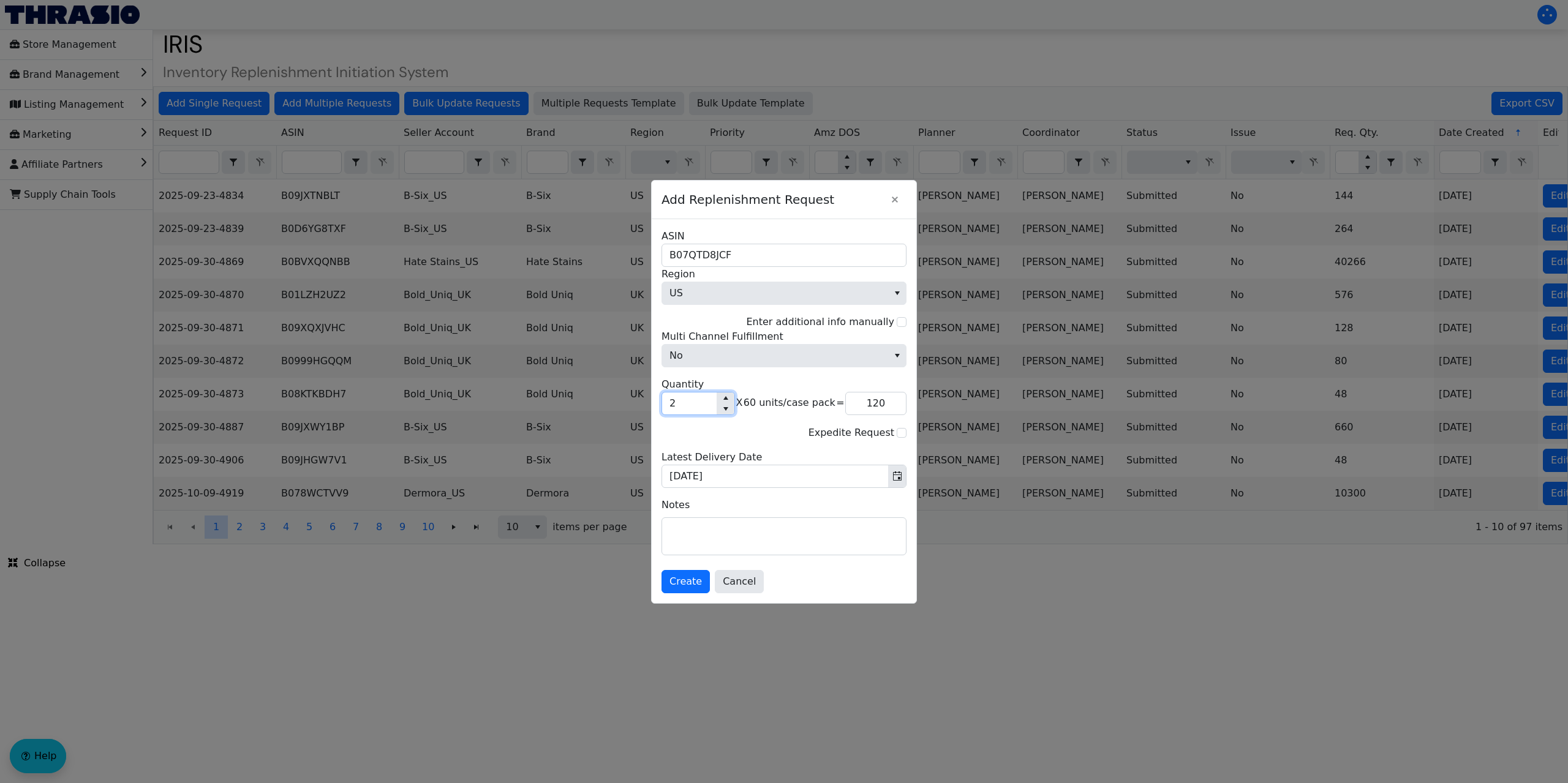
type input "25"
type input "1,500"
type input "250"
type input "15,000"
type input "250"
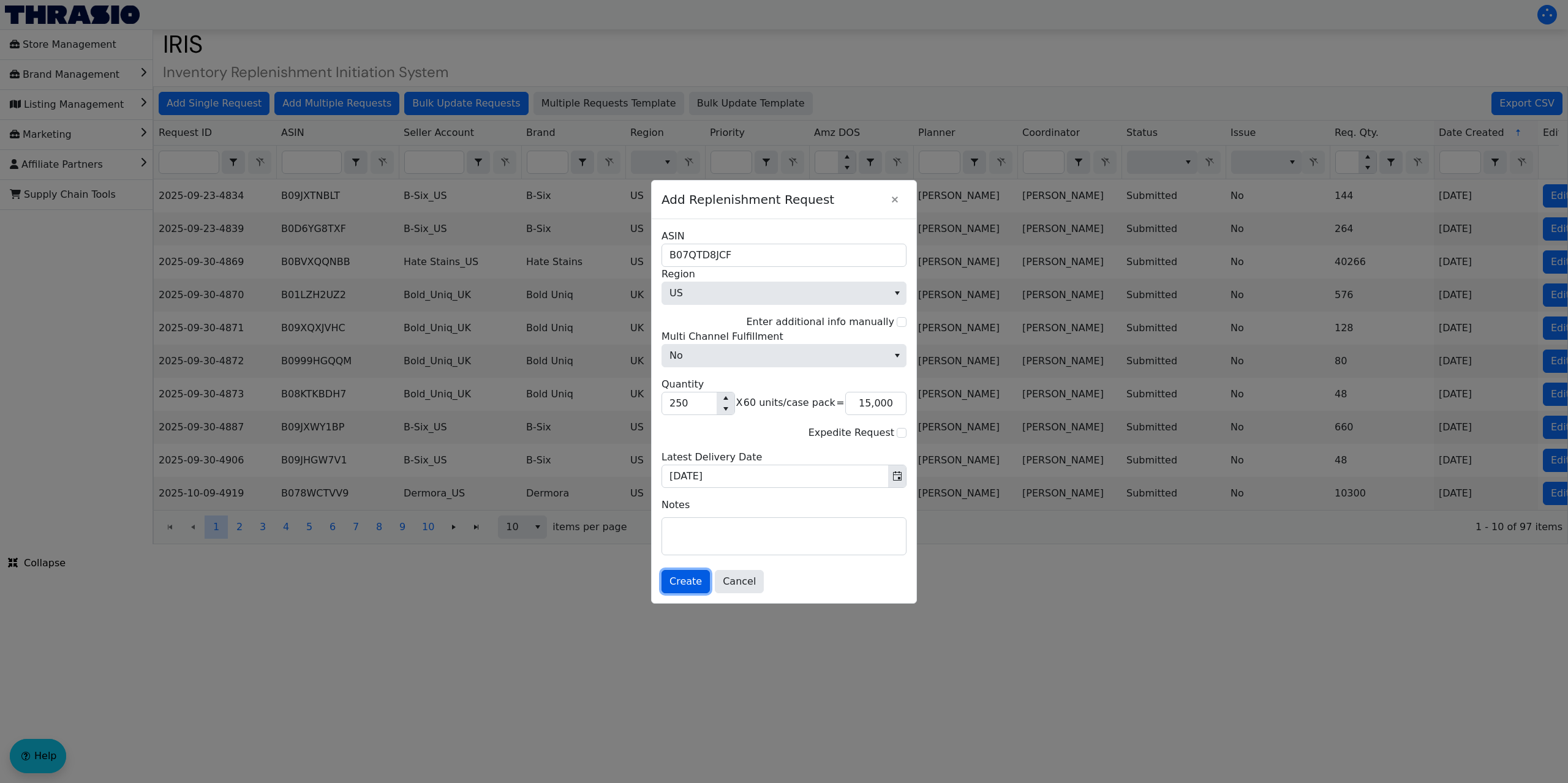
click at [683, 579] on span "Create" at bounding box center [686, 582] width 33 height 15
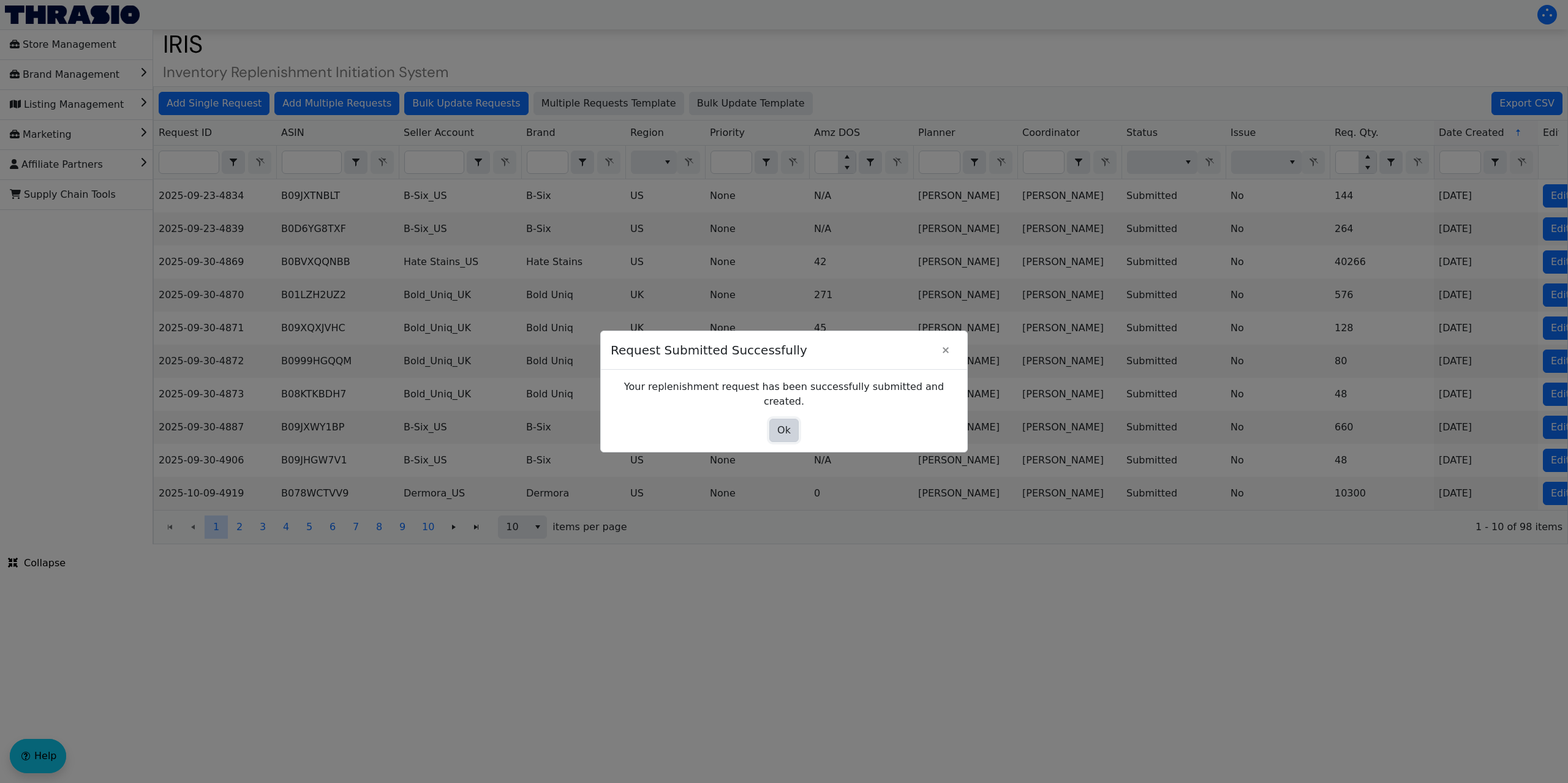
click at [785, 423] on span "Ok" at bounding box center [784, 430] width 13 height 15
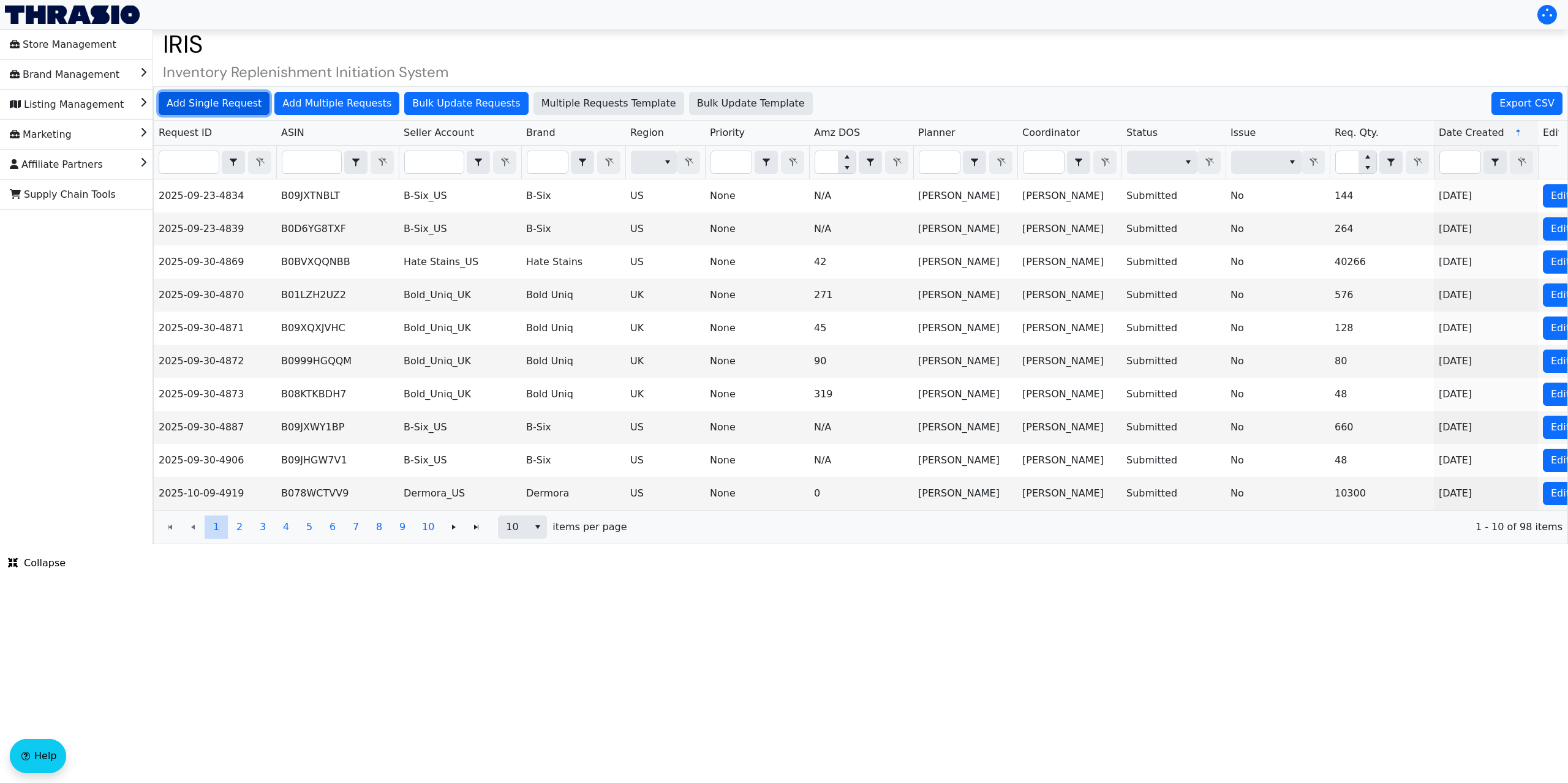
click at [219, 102] on span "Add Single Request" at bounding box center [214, 104] width 95 height 15
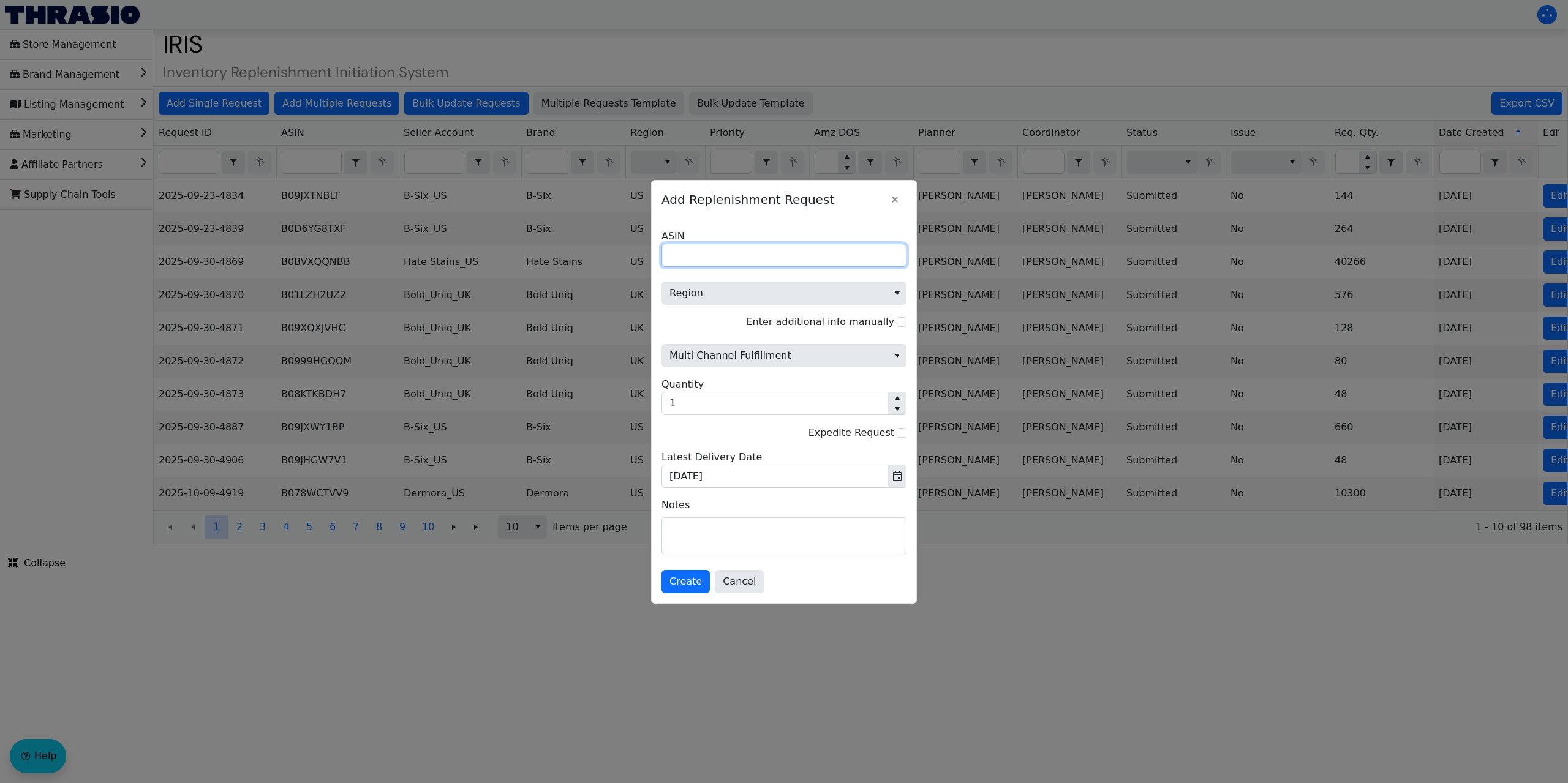
click at [688, 255] on input "ASIN" at bounding box center [784, 255] width 245 height 23
paste input "B0FJMPHMBN"
type input "B0FJMPHMBN"
click at [722, 296] on span "Region" at bounding box center [775, 293] width 211 height 15
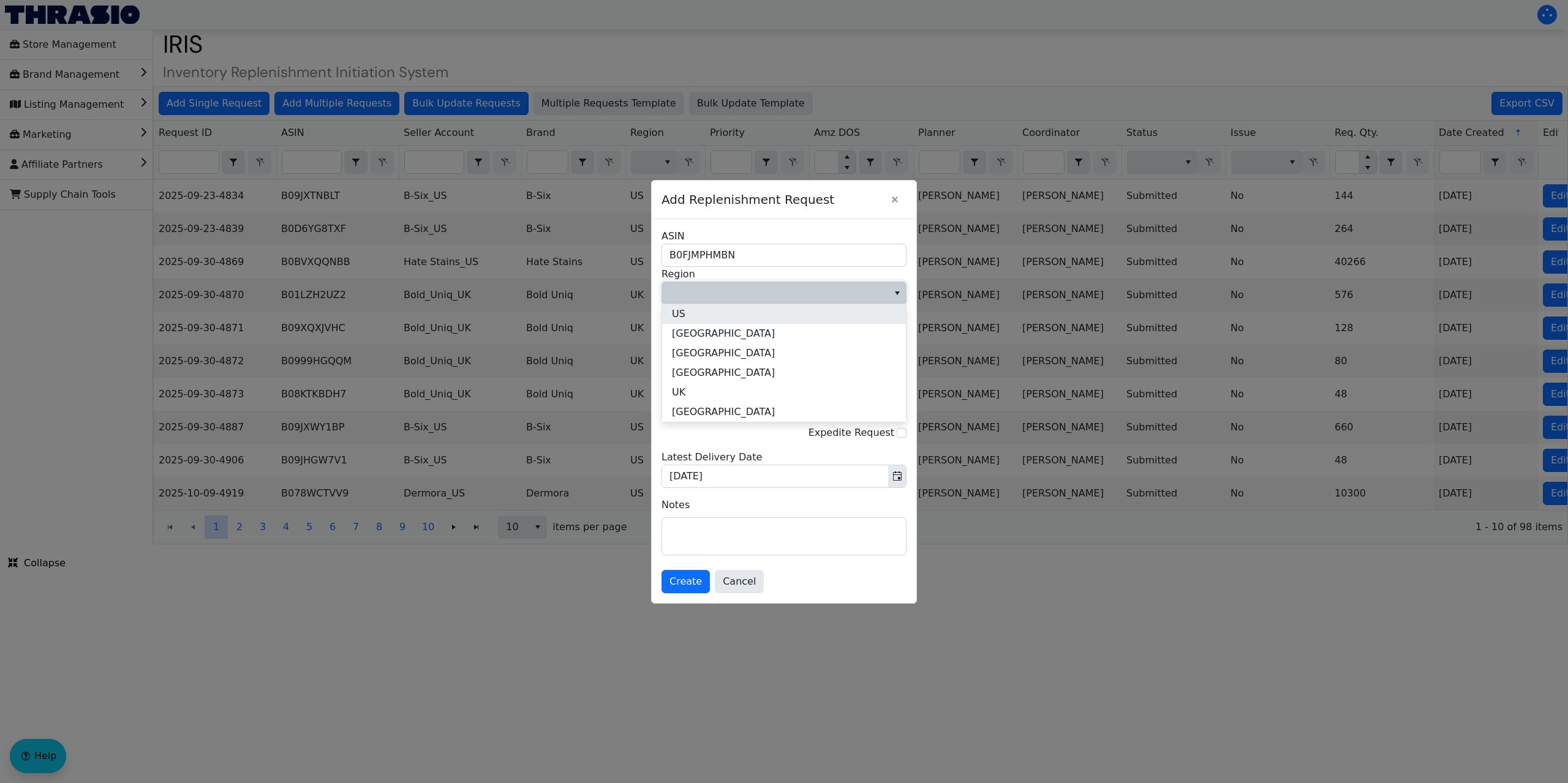
click at [698, 313] on li "US" at bounding box center [784, 314] width 244 height 19
click at [712, 356] on span "Multi Channel Fulfillment" at bounding box center [775, 356] width 211 height 15
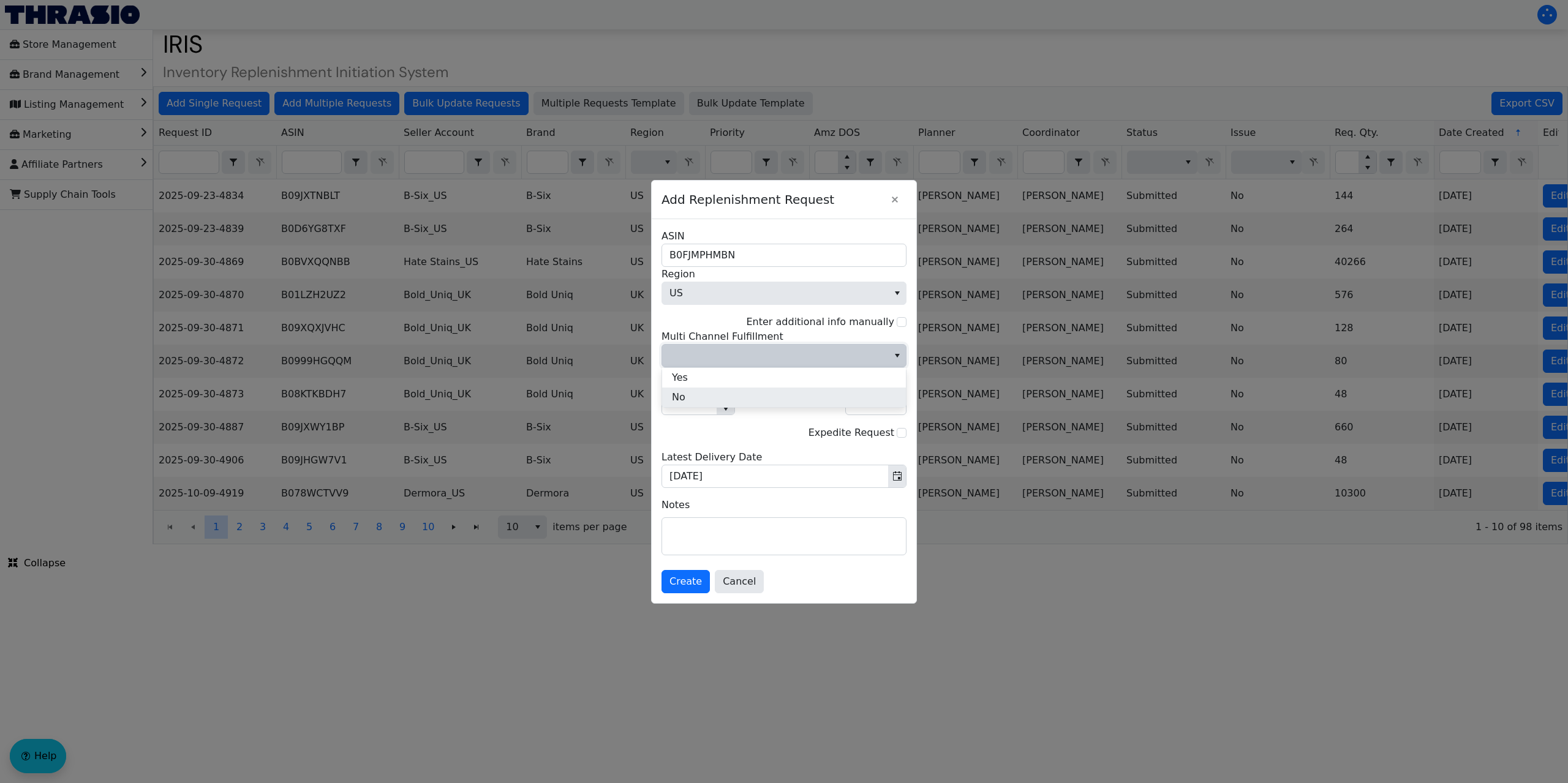
click at [686, 393] on li "No" at bounding box center [784, 397] width 244 height 19
drag, startPoint x: 682, startPoint y: 402, endPoint x: 654, endPoint y: 401, distance: 28.0
click at [648, 405] on div "Add Replenishment Request B0FJMPHMBN ASIN US Region Enter additional info manua…" at bounding box center [784, 391] width 1568 height 783
type input "3"
type input "12"
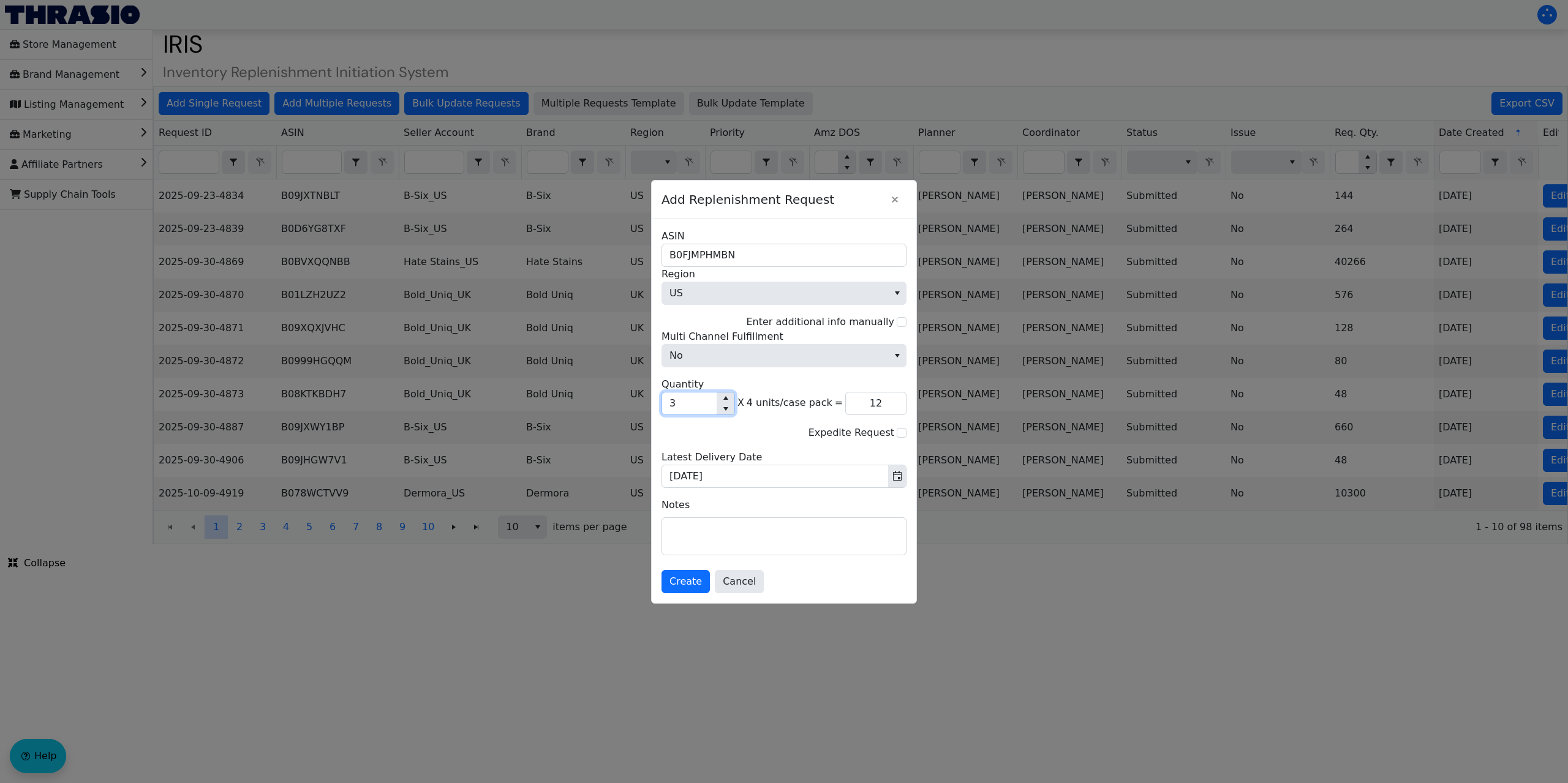
type input "32"
type input "128"
type input "325"
type input "1,300"
type input "3,250"
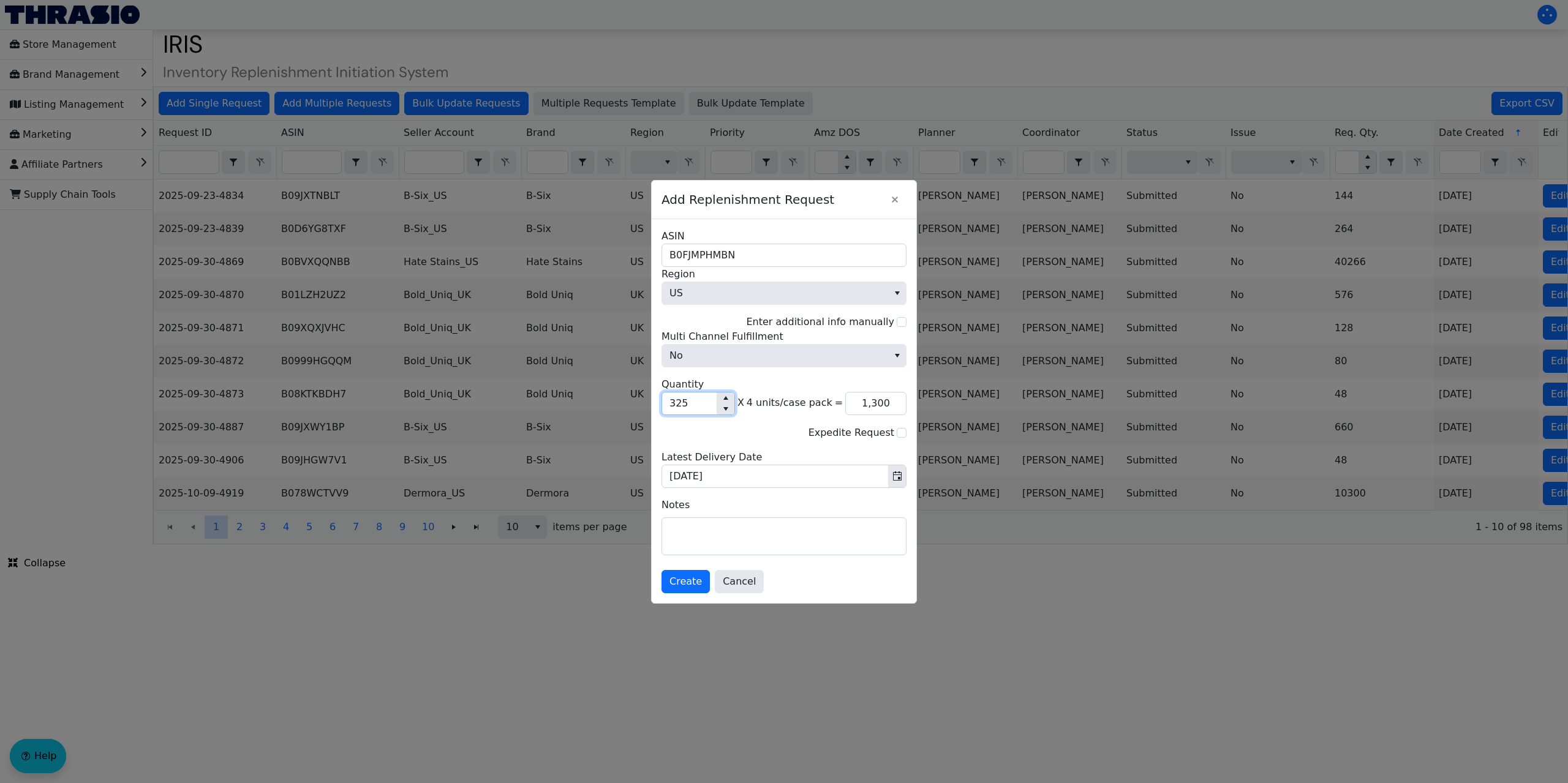
type input "13,000"
type input "3,250"
click at [687, 582] on span "Create" at bounding box center [686, 582] width 33 height 15
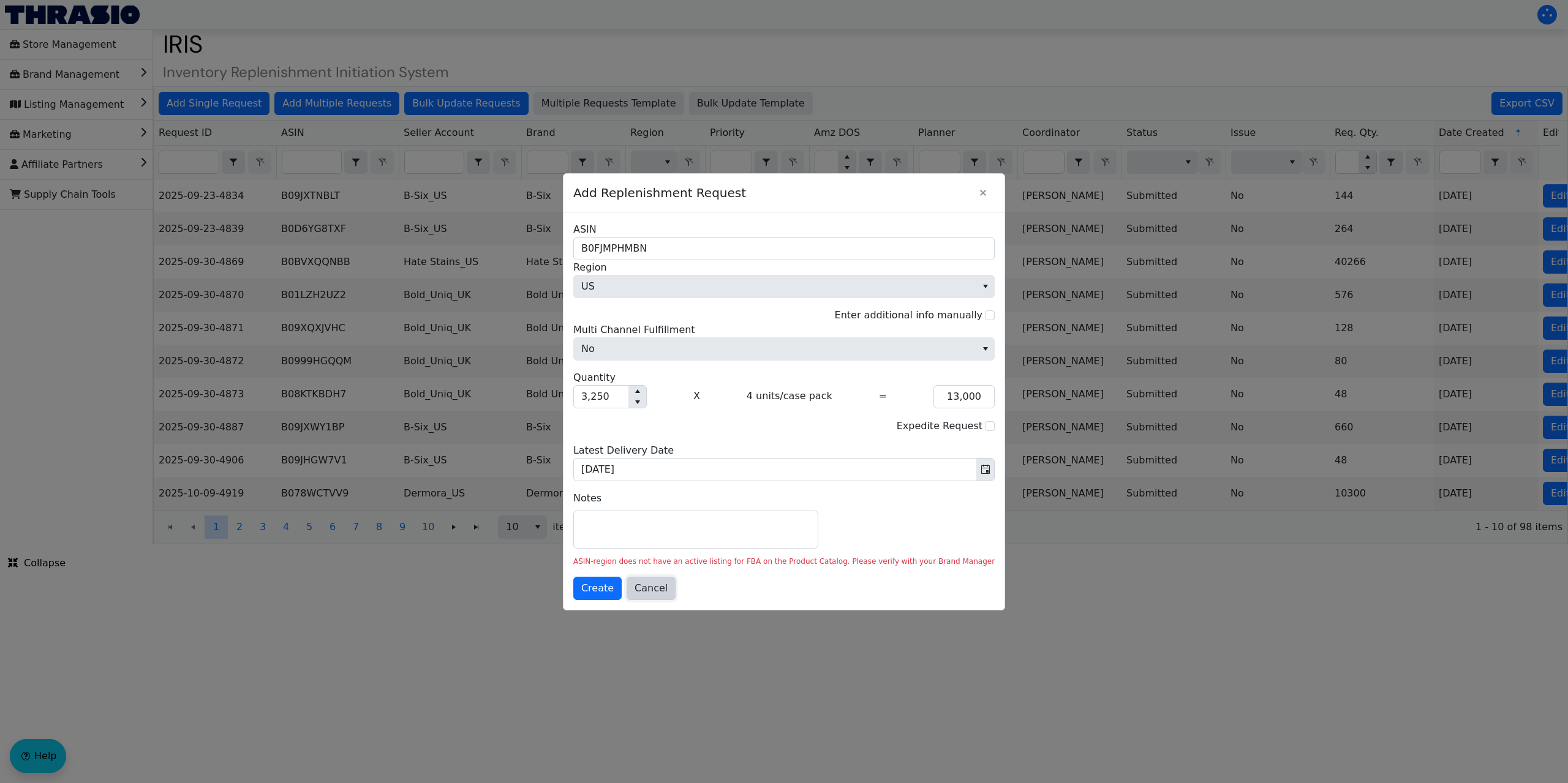
click at [668, 587] on span "Cancel" at bounding box center [651, 588] width 33 height 15
